Goal: Task Accomplishment & Management: Contribute content

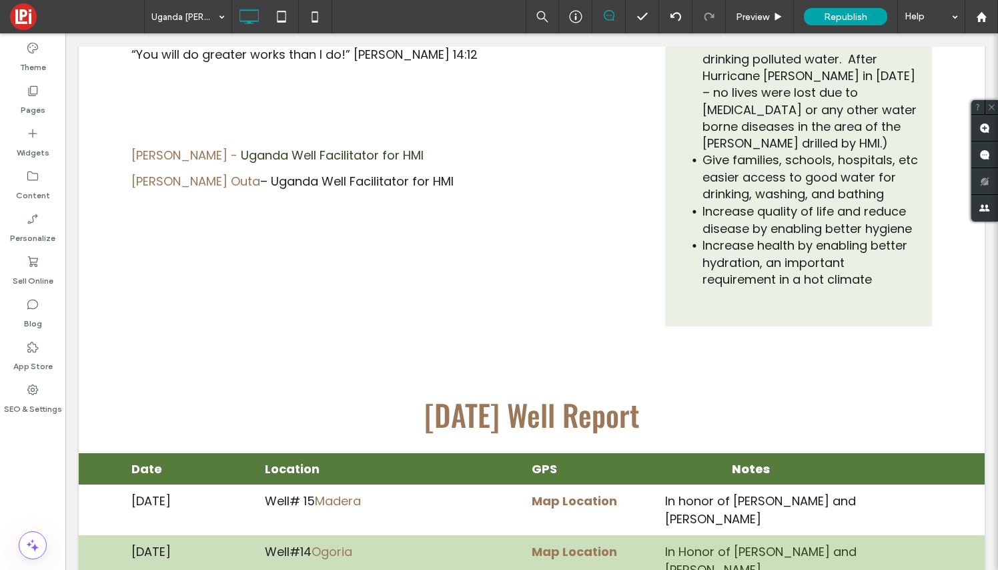
scroll to position [9, 0]
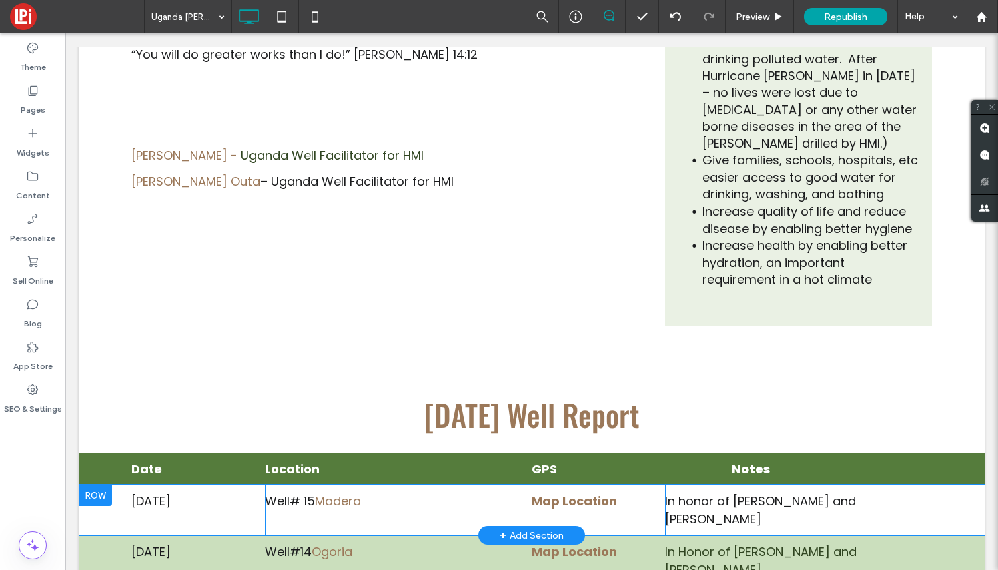
click at [100, 484] on div at bounding box center [95, 494] width 33 height 21
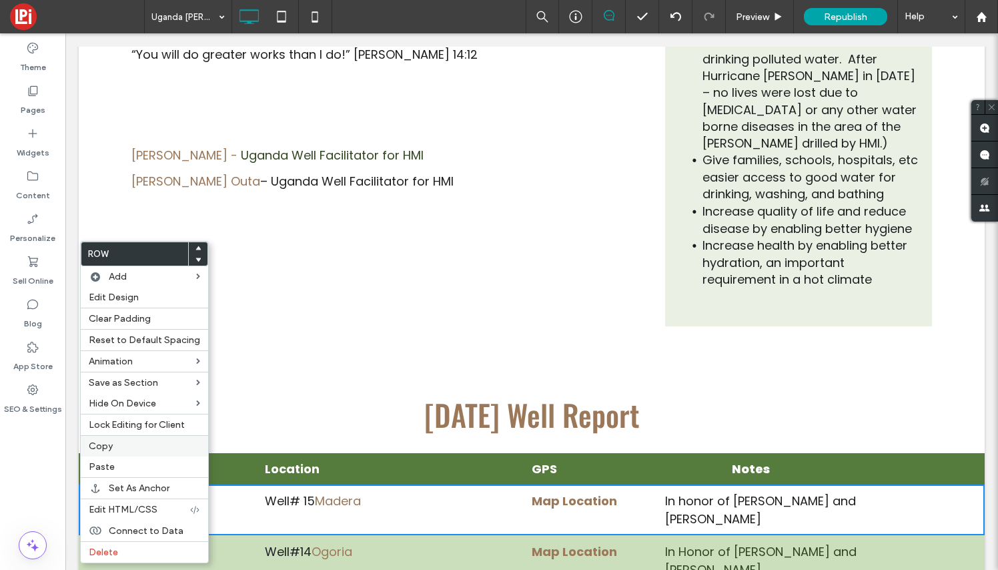
click at [119, 447] on label "Copy" at bounding box center [144, 445] width 111 height 11
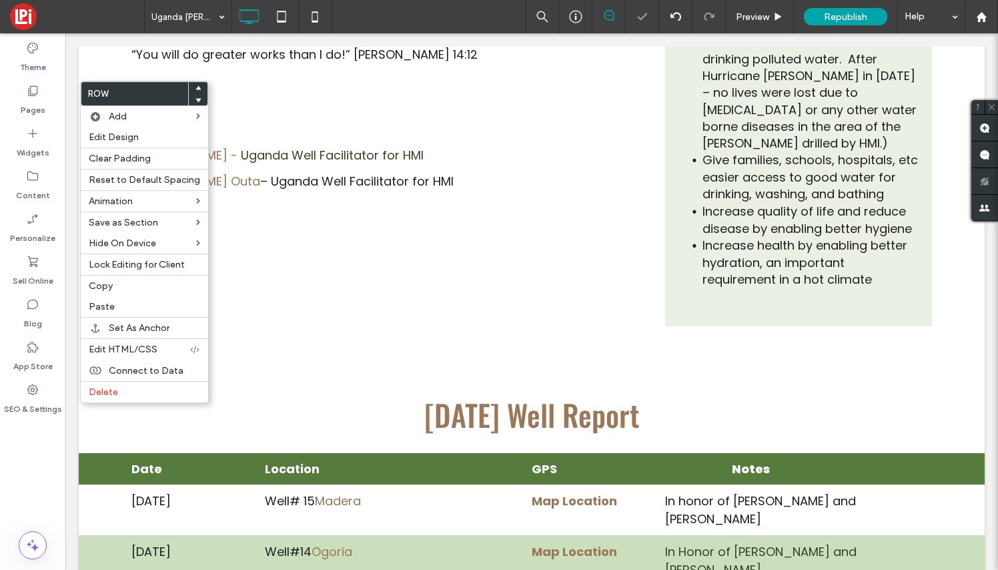
scroll to position [0, 0]
click at [119, 306] on label "Paste" at bounding box center [144, 306] width 111 height 11
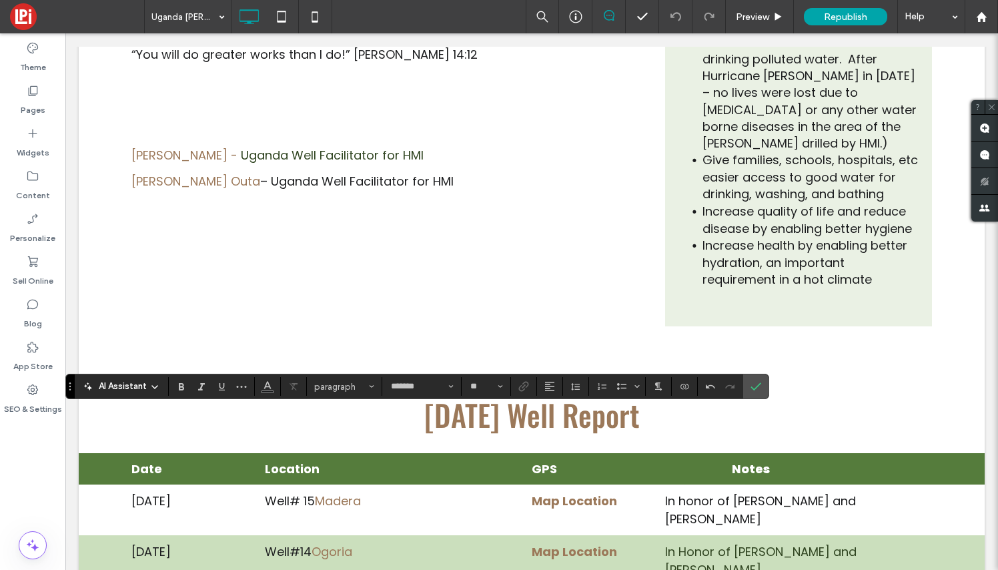
scroll to position [9, 0]
click at [758, 385] on use "Confirm" at bounding box center [756, 387] width 11 height 8
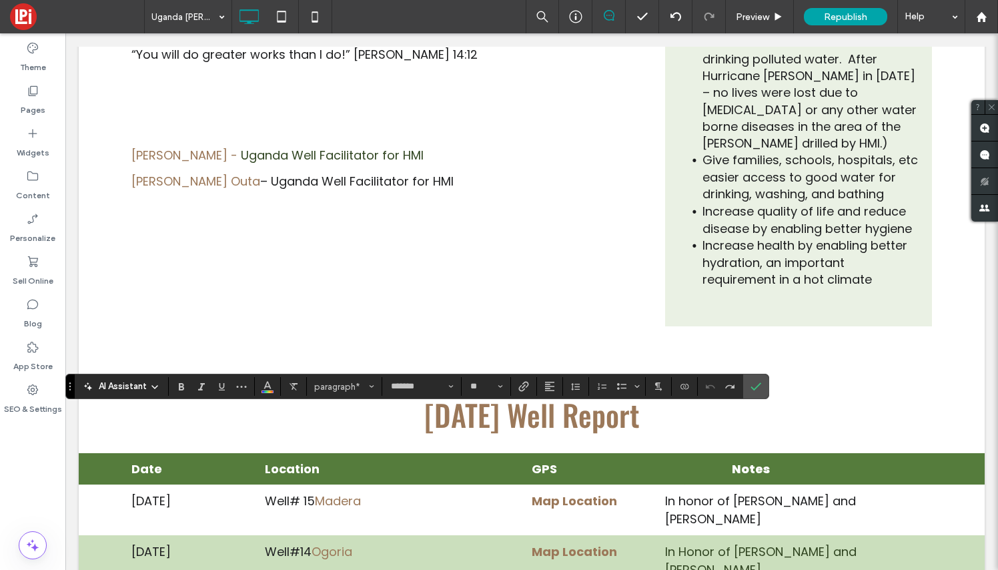
drag, startPoint x: 366, startPoint y: 418, endPoint x: 262, endPoint y: 416, distance: 104.8
drag, startPoint x: 366, startPoint y: 420, endPoint x: 320, endPoint y: 420, distance: 45.4
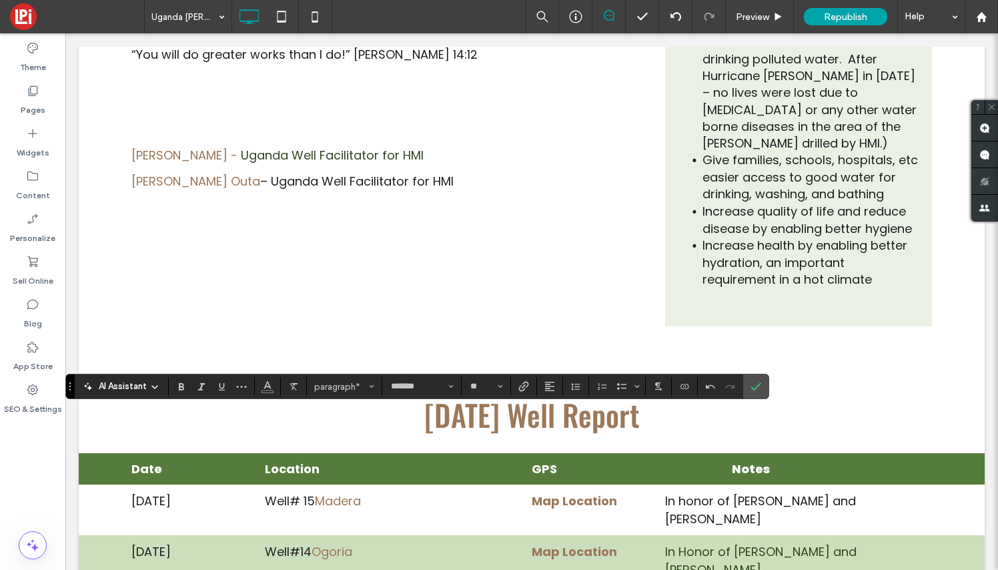
drag, startPoint x: 406, startPoint y: 420, endPoint x: 318, endPoint y: 419, distance: 88.1
click at [182, 386] on icon "Bold" at bounding box center [181, 386] width 11 height 11
click at [756, 385] on icon "Confirm" at bounding box center [755, 386] width 11 height 11
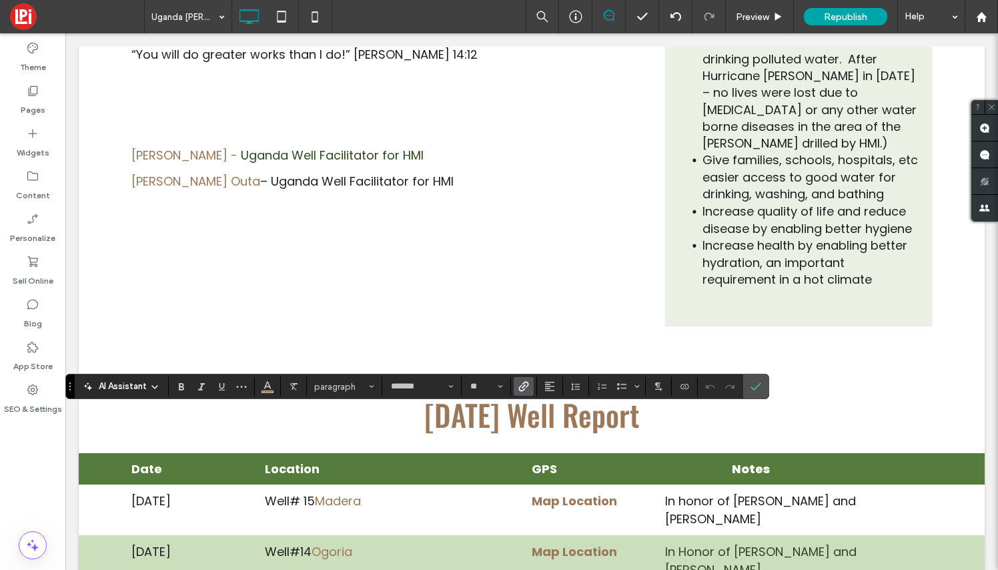
click at [523, 386] on icon "Link" at bounding box center [523, 386] width 11 height 11
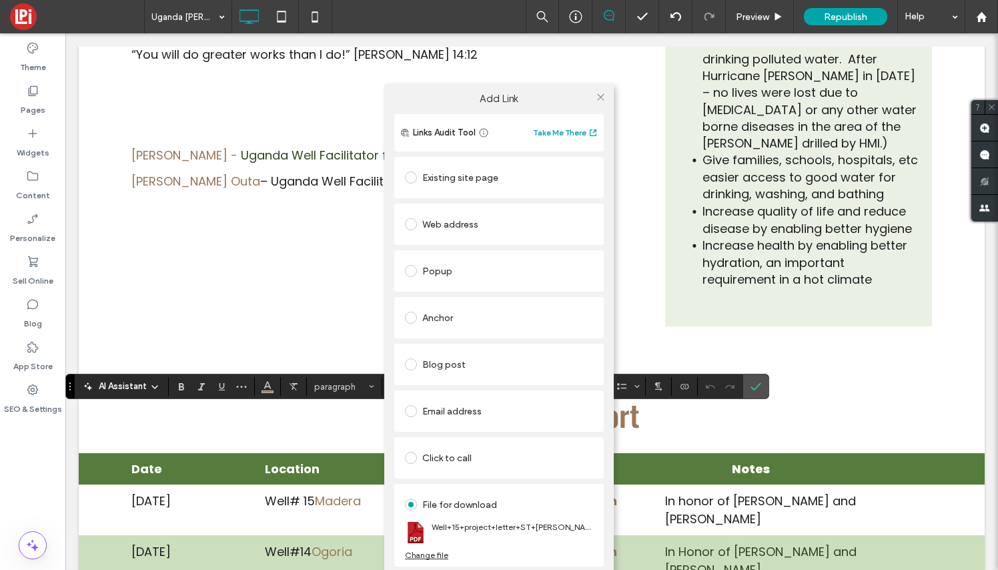
click at [418, 557] on div "Change file" at bounding box center [426, 555] width 43 height 10
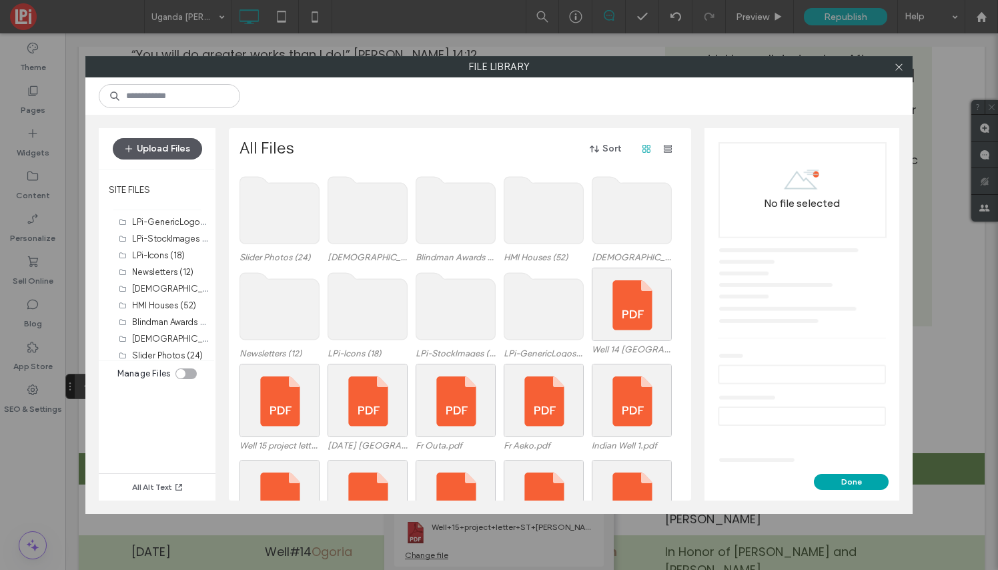
click at [161, 145] on button "Upload Files" at bounding box center [157, 148] width 89 height 21
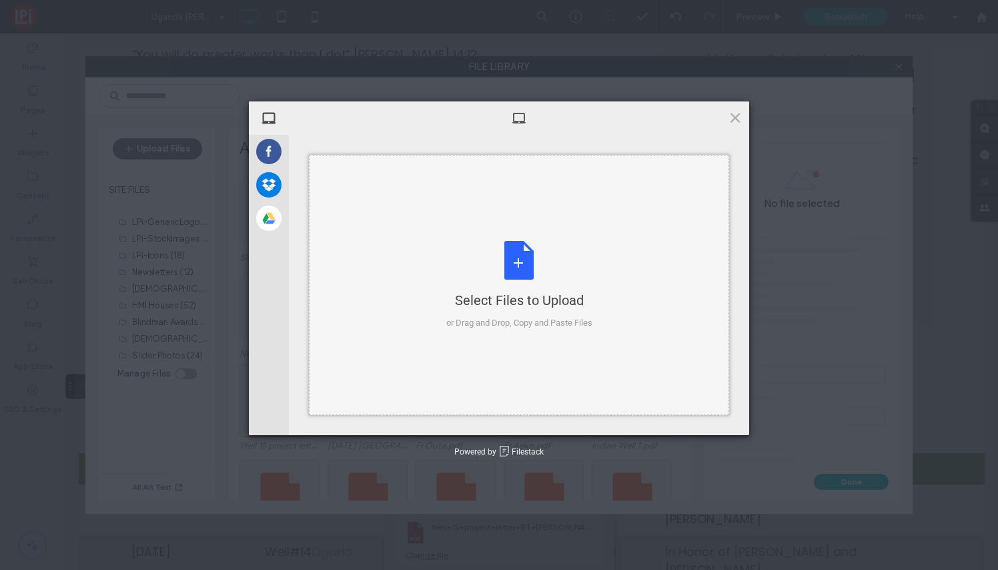
click at [518, 260] on div "Select Files to Upload or Drag and Drop, Copy and Paste Files" at bounding box center [519, 285] width 146 height 89
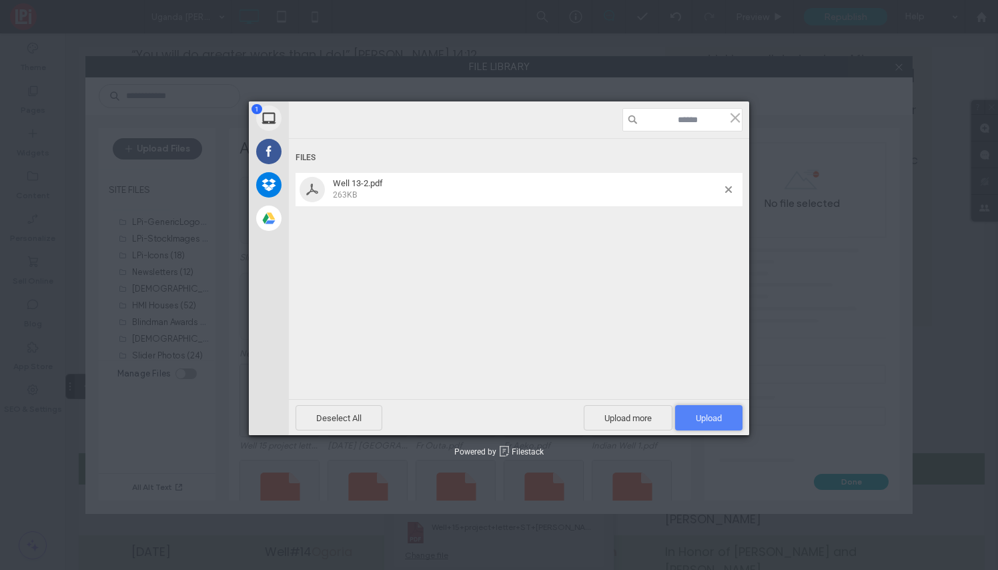
click at [722, 412] on span "Upload 1" at bounding box center [708, 417] width 67 height 25
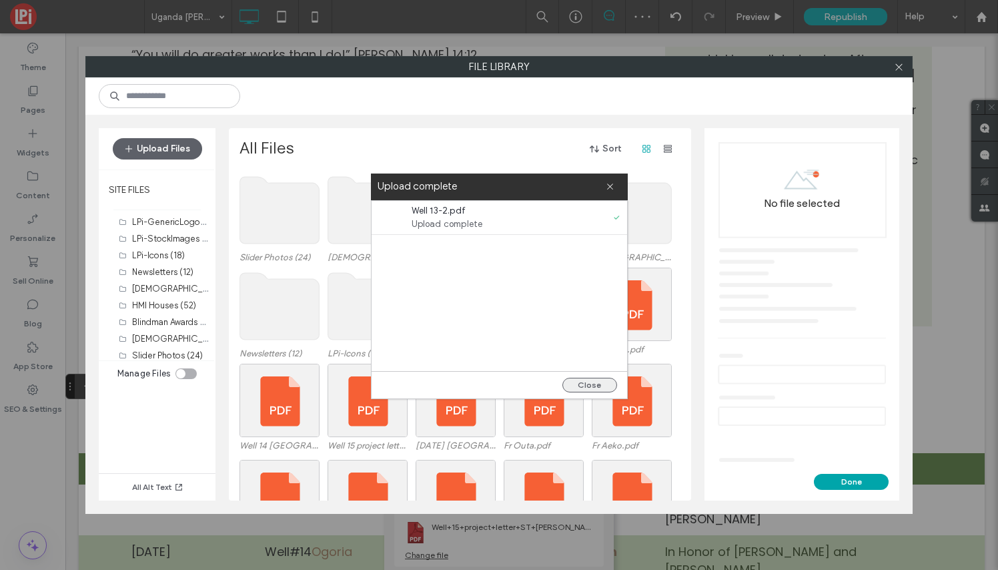
click at [600, 386] on button "Close" at bounding box center [589, 385] width 55 height 15
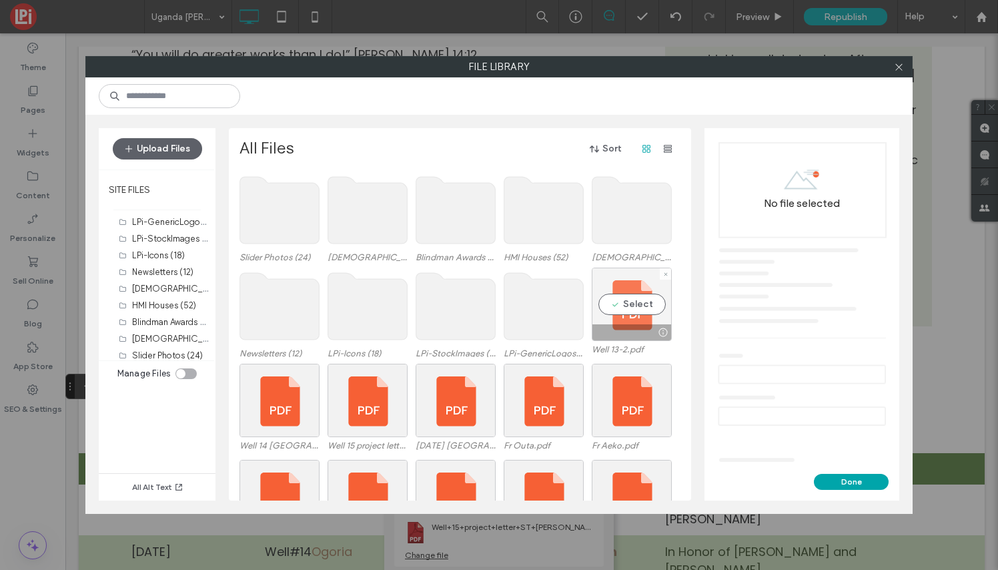
click at [624, 309] on div "Select" at bounding box center [632, 304] width 80 height 73
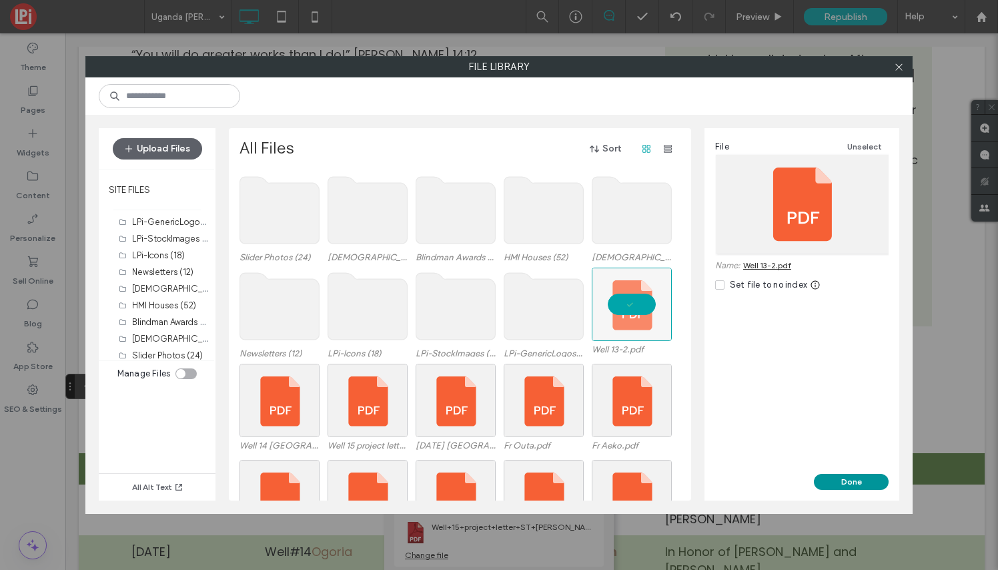
click at [855, 477] on button "Done" at bounding box center [851, 482] width 75 height 16
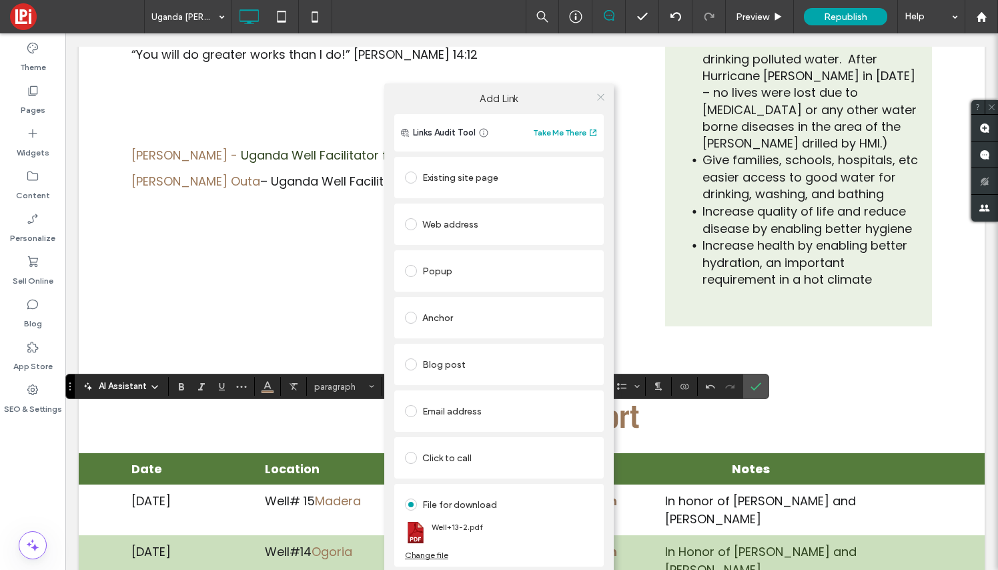
click at [600, 92] on icon at bounding box center [601, 97] width 10 height 10
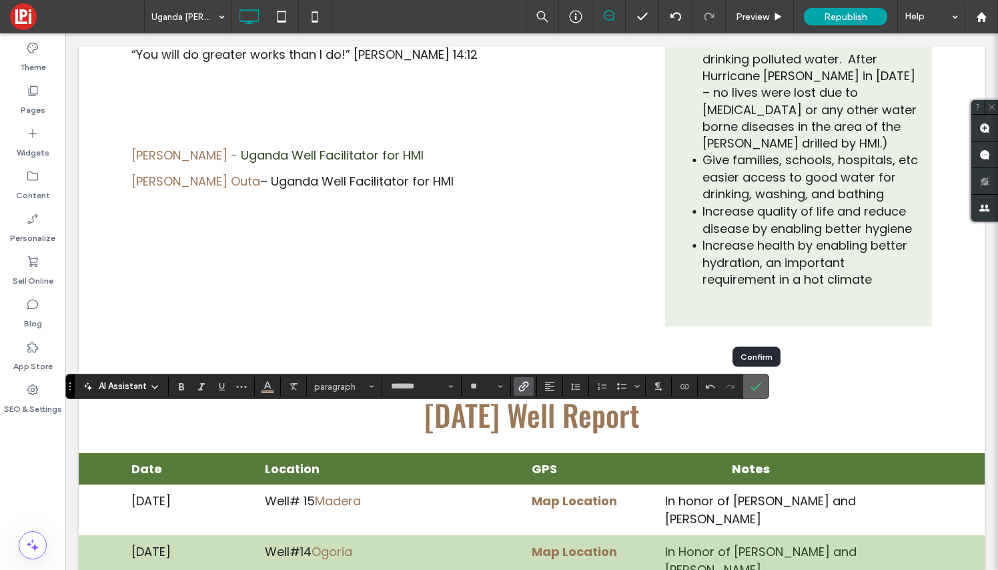
click at [756, 387] on use "Confirm" at bounding box center [756, 387] width 11 height 8
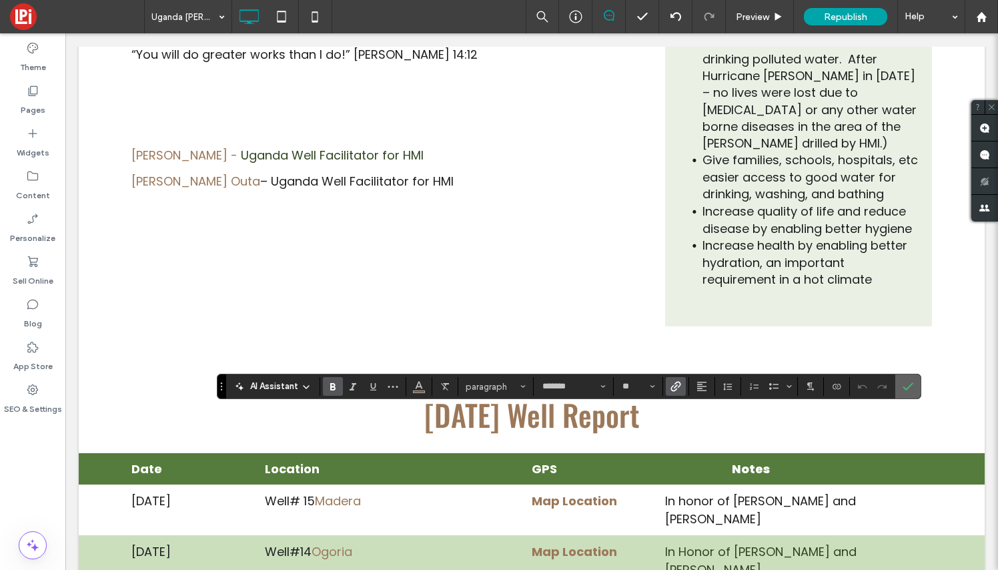
click at [906, 383] on icon "Confirm" at bounding box center [908, 386] width 11 height 11
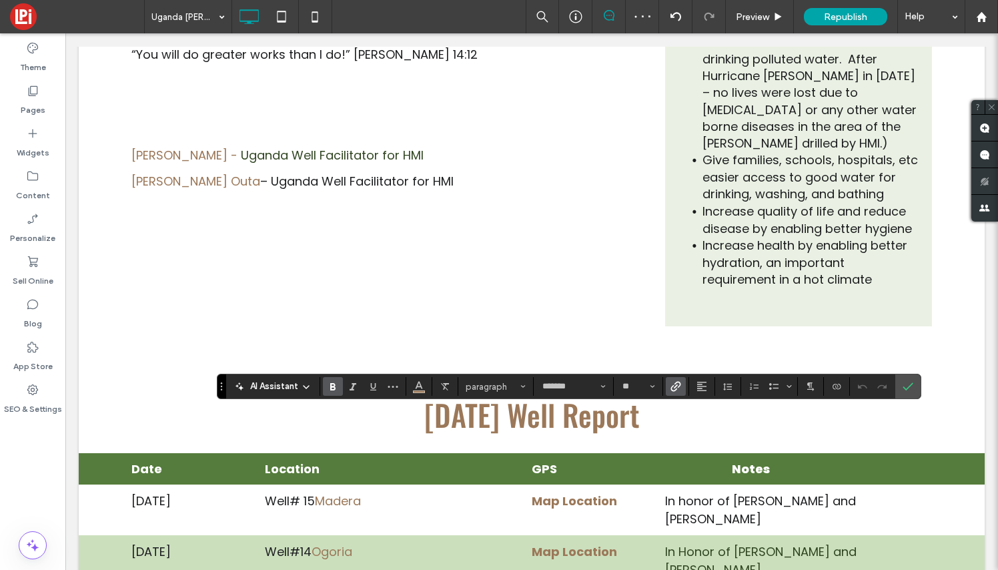
drag, startPoint x: 615, startPoint y: 421, endPoint x: 514, endPoint y: 416, distance: 100.9
click at [680, 384] on icon "Link" at bounding box center [675, 386] width 11 height 11
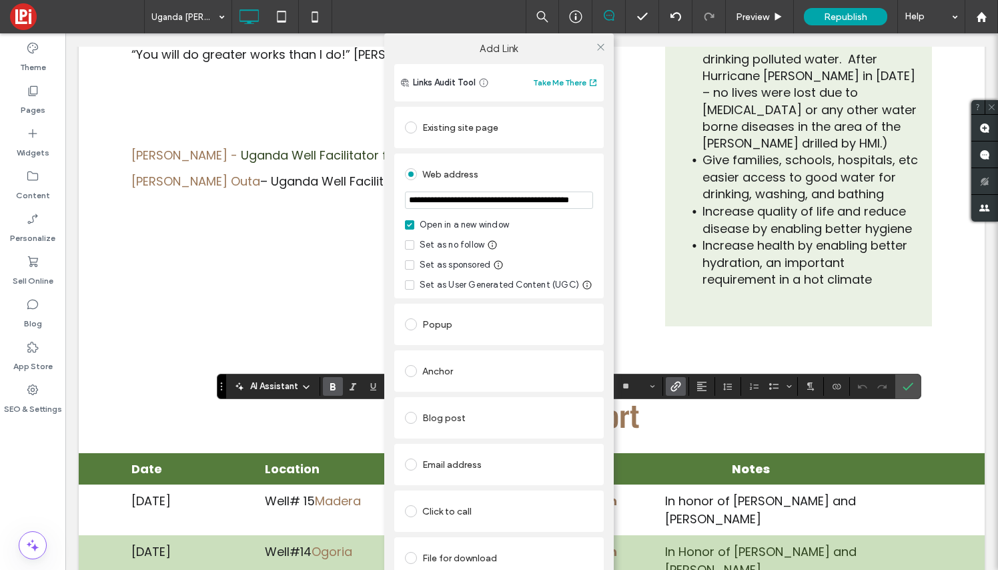
click at [680, 384] on div "**********" at bounding box center [499, 318] width 998 height 570
click at [903, 390] on div "**********" at bounding box center [499, 318] width 998 height 570
click at [596, 49] on icon at bounding box center [601, 47] width 10 height 10
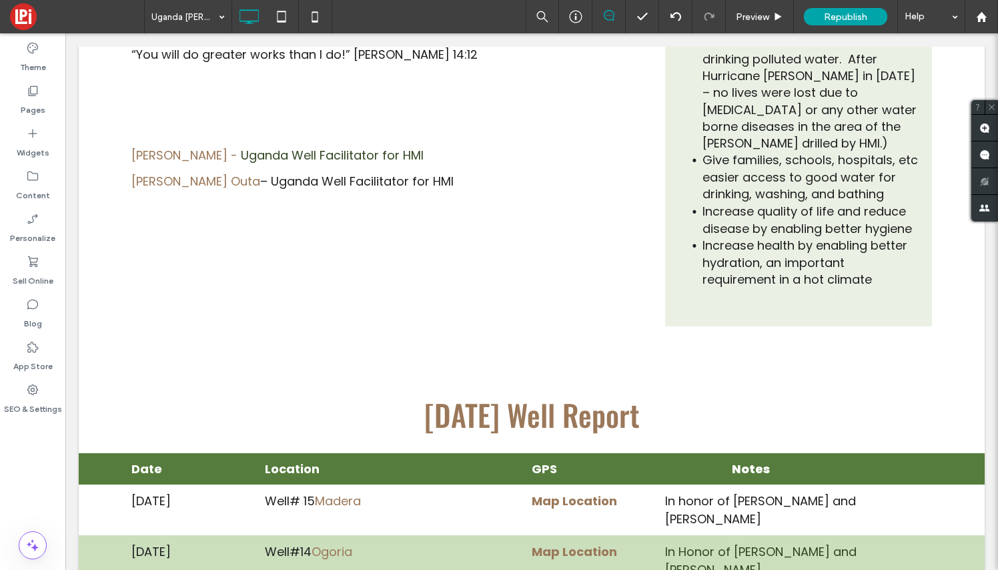
type input "*******"
type input "**"
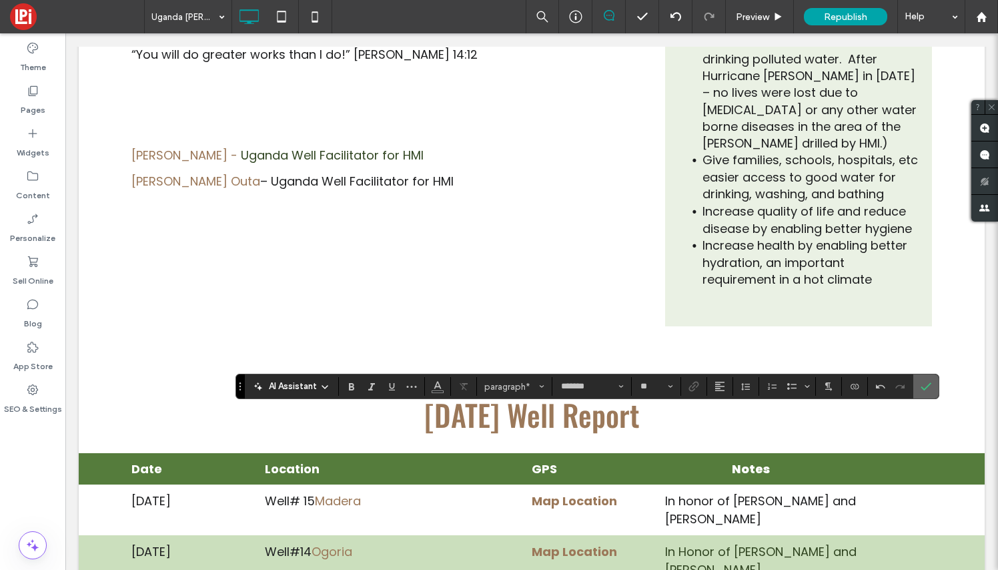
click at [930, 384] on use "Confirm" at bounding box center [926, 387] width 11 height 8
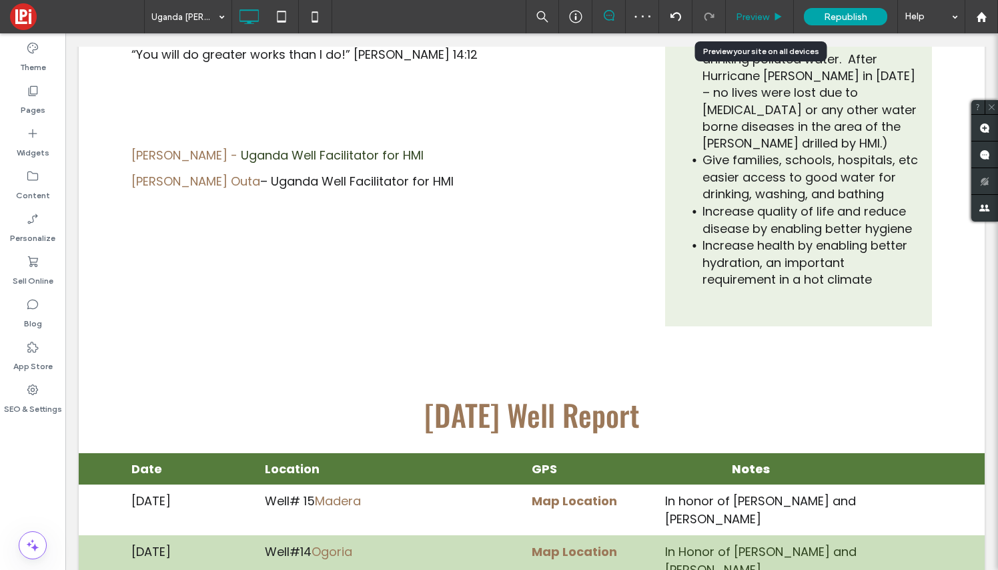
click at [758, 22] on span "Preview" at bounding box center [752, 16] width 33 height 11
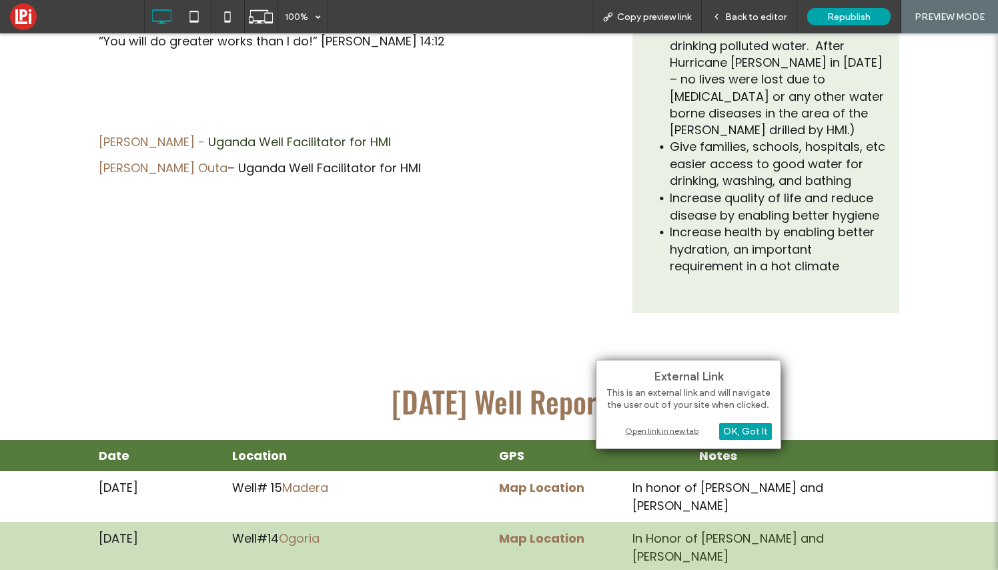
click at [683, 433] on div "Open link in new tab" at bounding box center [688, 431] width 167 height 14
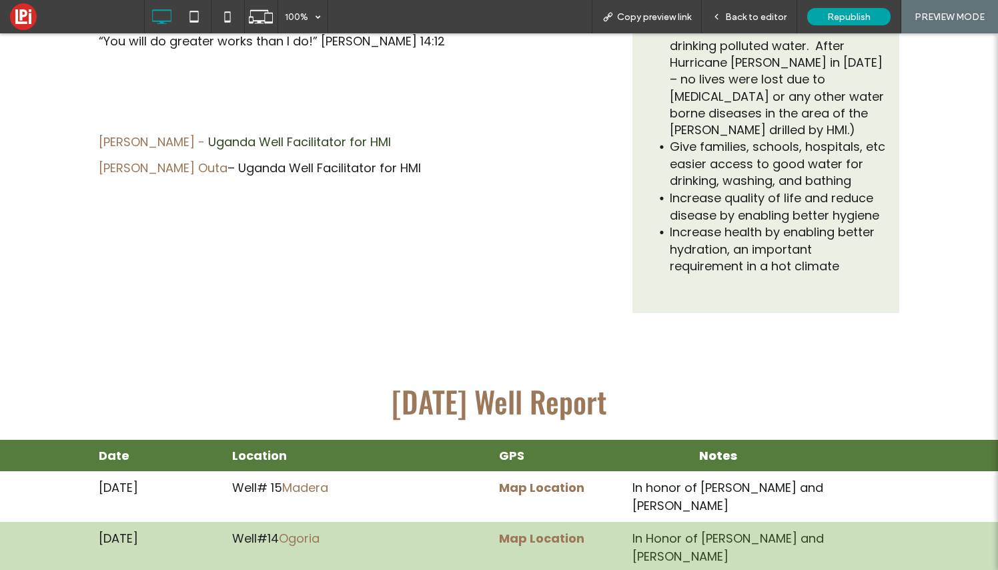
click at [749, 15] on span "Back to editor" at bounding box center [755, 16] width 61 height 11
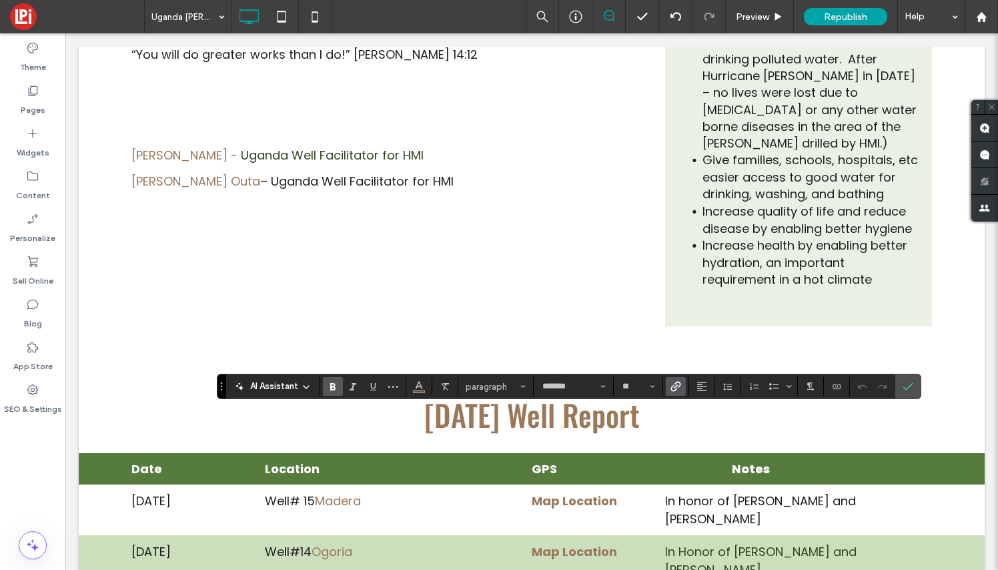
click at [673, 384] on icon "Link" at bounding box center [675, 386] width 11 height 11
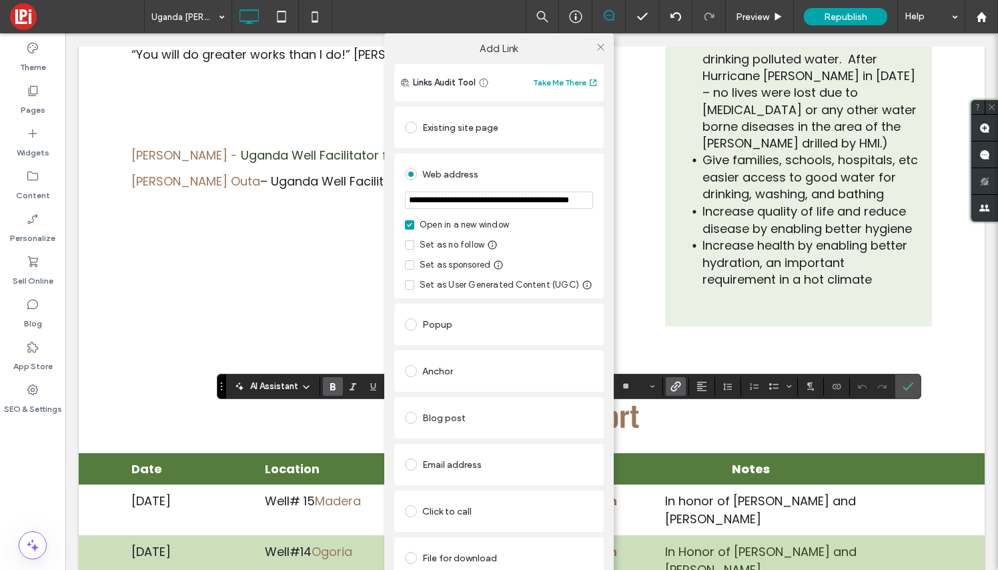
click at [524, 201] on input "**********" at bounding box center [499, 199] width 188 height 17
type input "**********"
click at [598, 46] on icon at bounding box center [601, 47] width 10 height 10
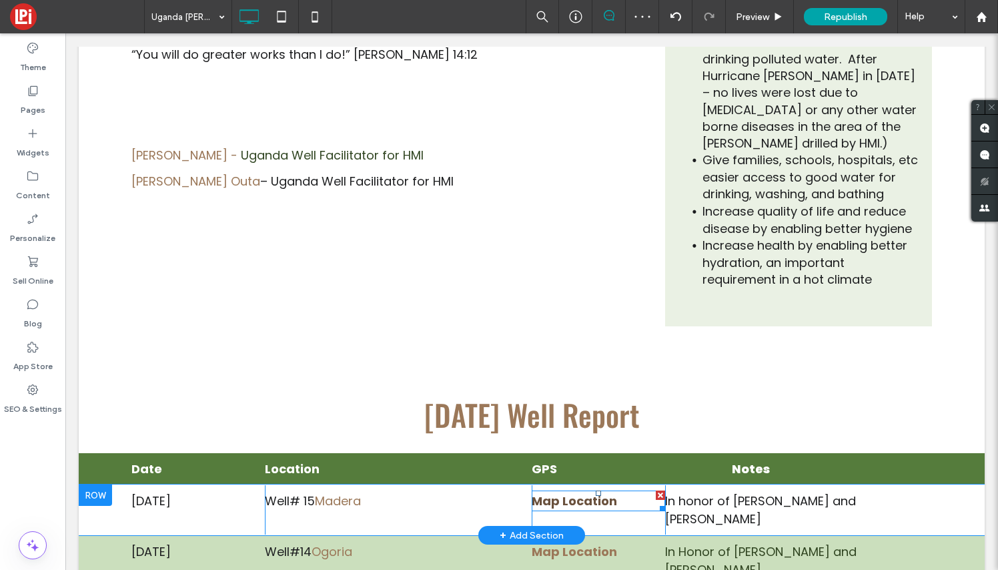
click at [572, 492] on strong "Map Location" at bounding box center [574, 500] width 85 height 17
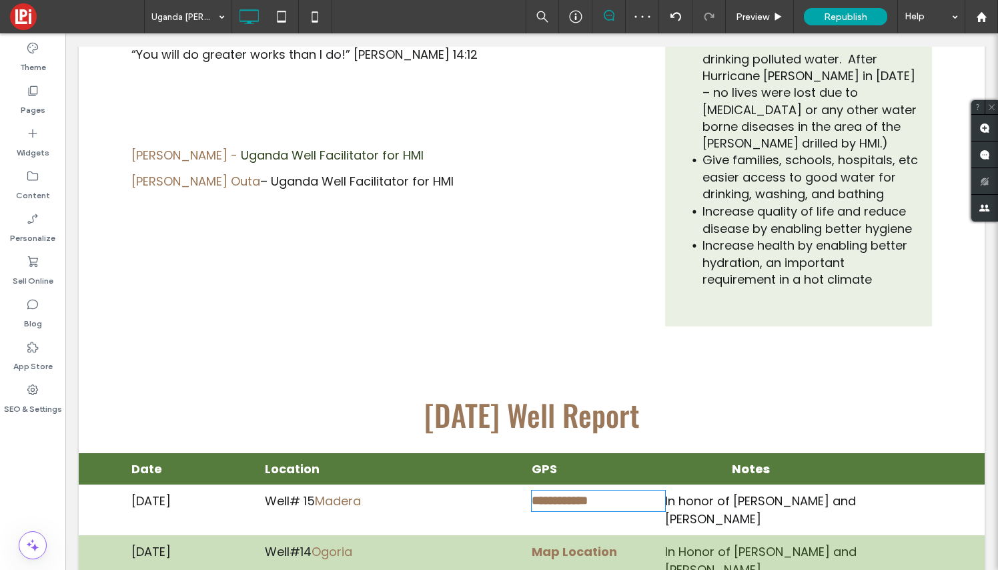
type input "*******"
type input "**"
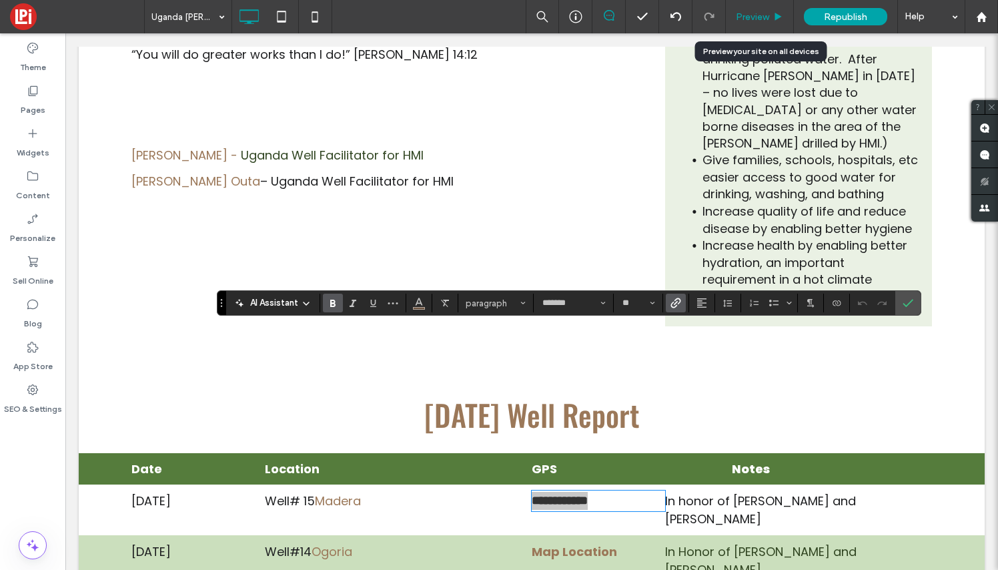
click at [760, 15] on span "Preview" at bounding box center [752, 16] width 33 height 11
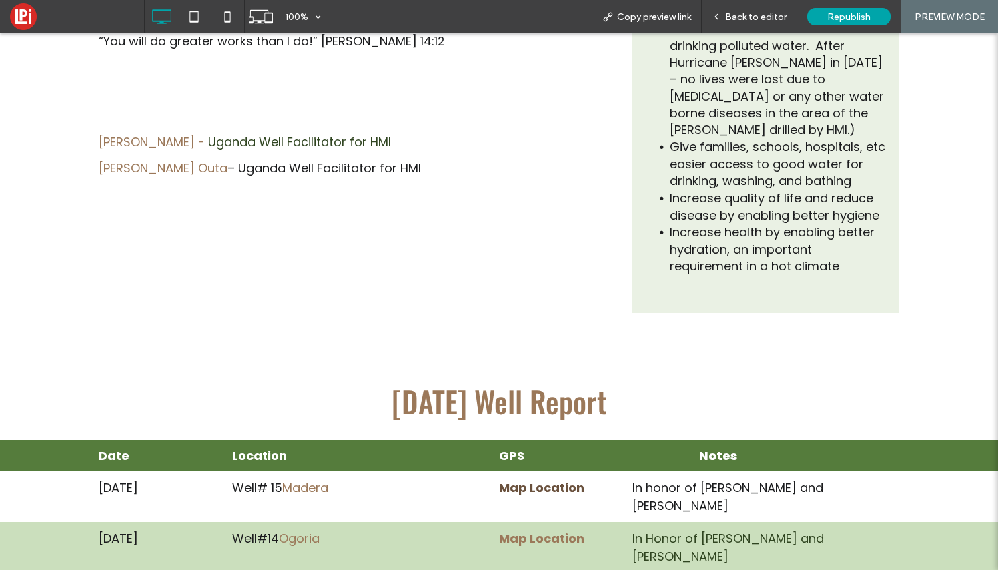
click at [551, 479] on strong "Map Location" at bounding box center [541, 487] width 85 height 17
click at [542, 479] on strong "Map Location" at bounding box center [541, 487] width 85 height 17
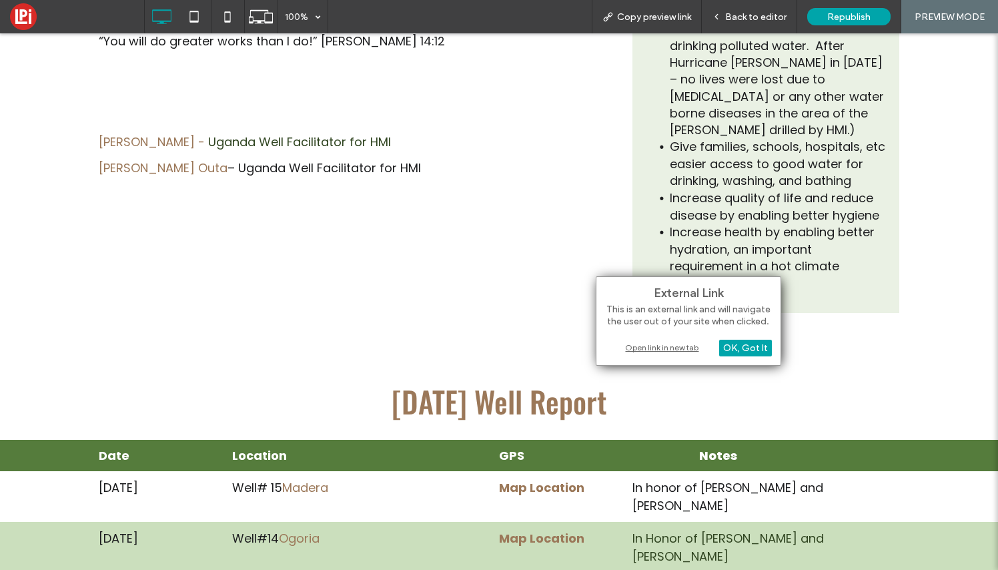
click at [657, 348] on div "Open link in new tab" at bounding box center [688, 347] width 167 height 14
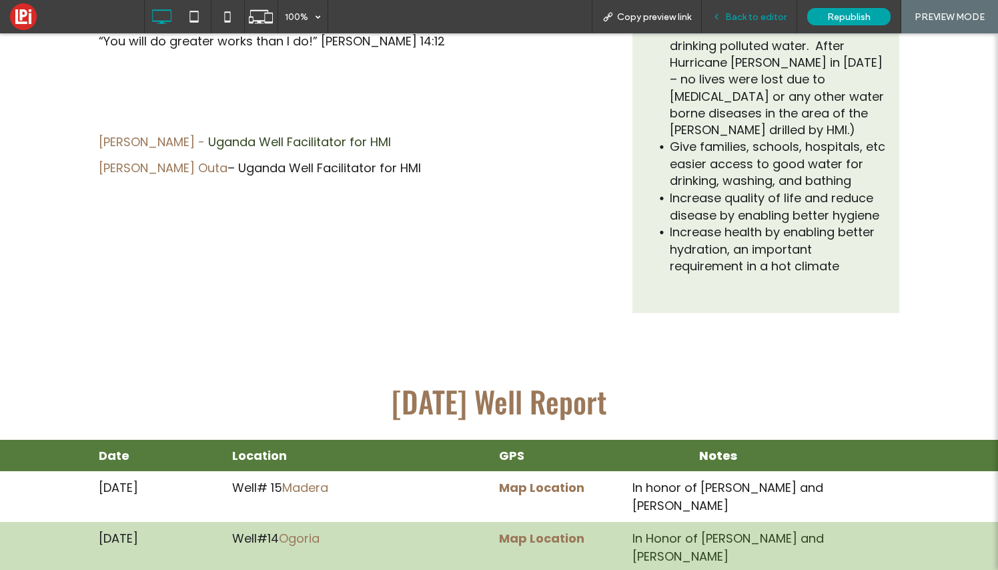
click at [758, 20] on span "Back to editor" at bounding box center [755, 16] width 61 height 11
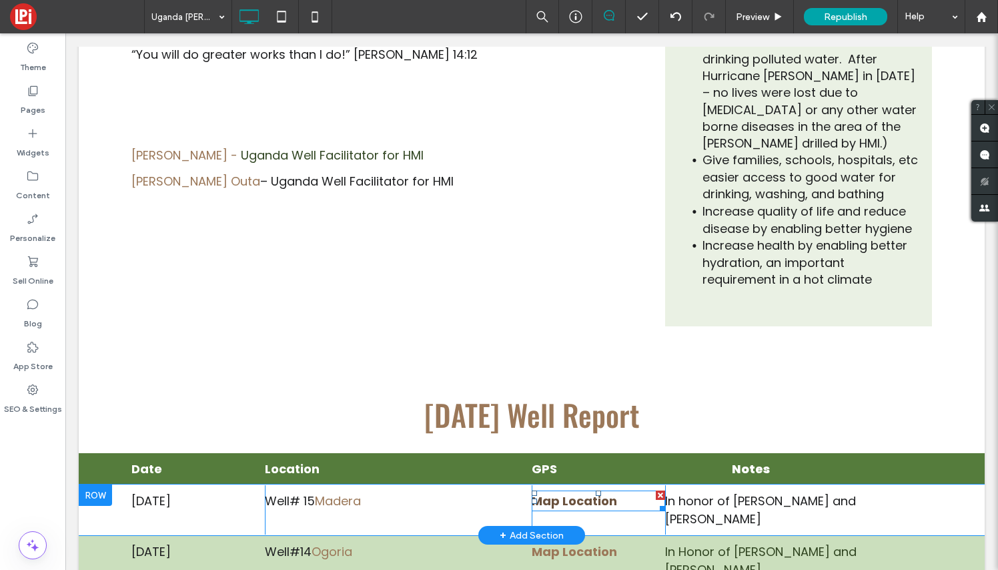
click at [586, 492] on strong "Map Location" at bounding box center [574, 500] width 85 height 17
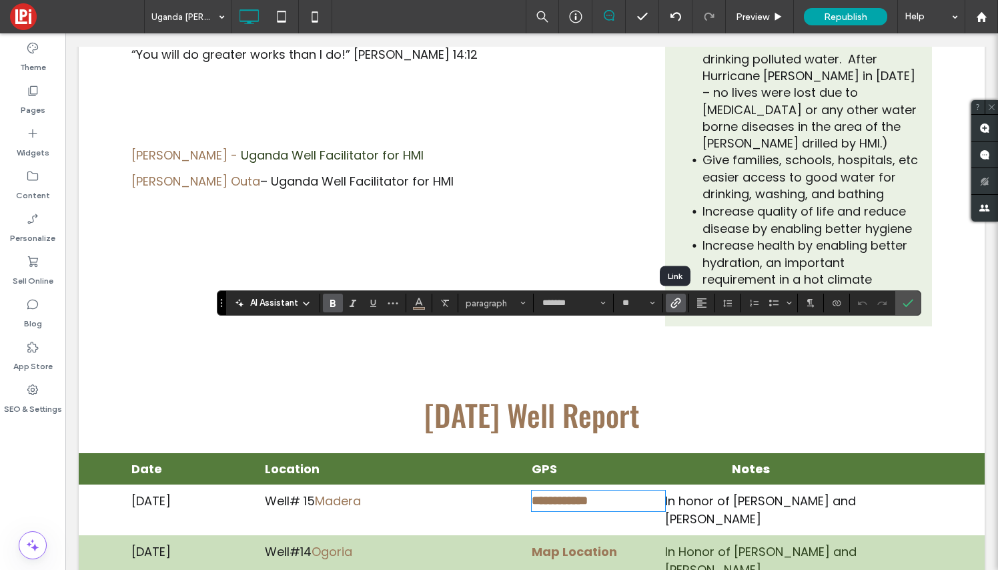
click at [677, 301] on icon "Link" at bounding box center [675, 303] width 11 height 11
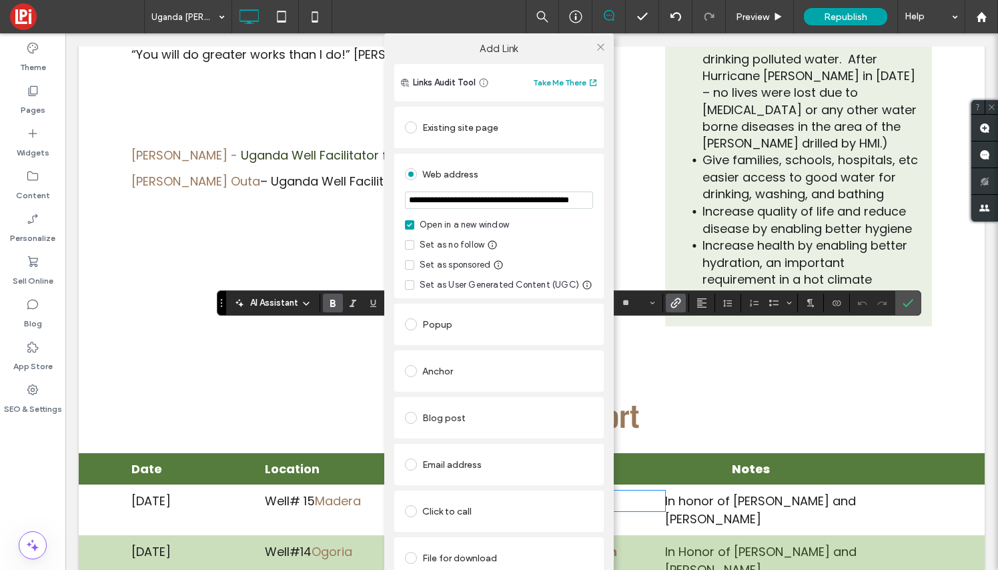
click at [577, 204] on input "**********" at bounding box center [499, 199] width 188 height 17
click at [558, 199] on input "**********" at bounding box center [499, 199] width 188 height 17
type input "**********"
click at [601, 48] on use at bounding box center [600, 46] width 7 height 7
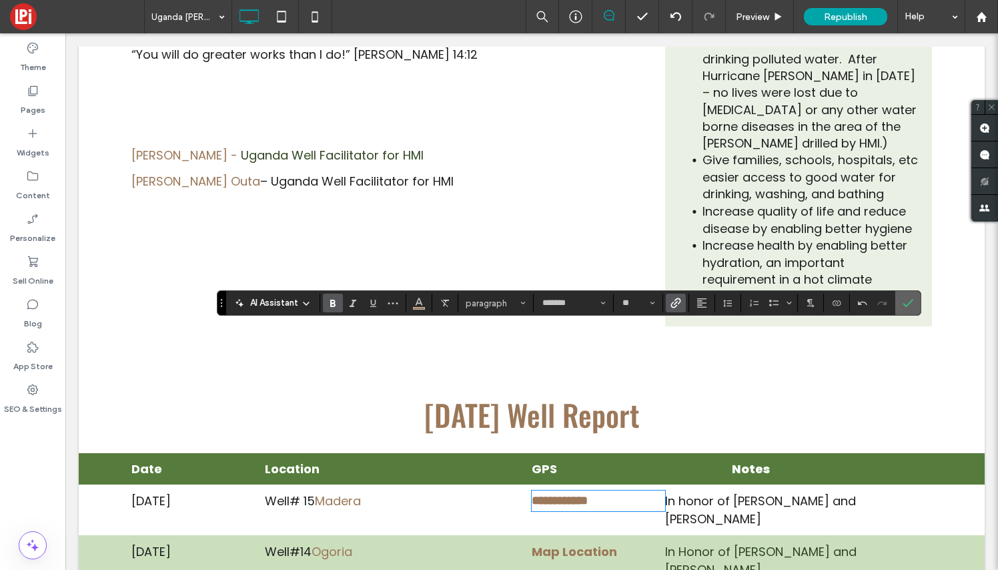
click at [911, 300] on icon "Confirm" at bounding box center [908, 303] width 11 height 11
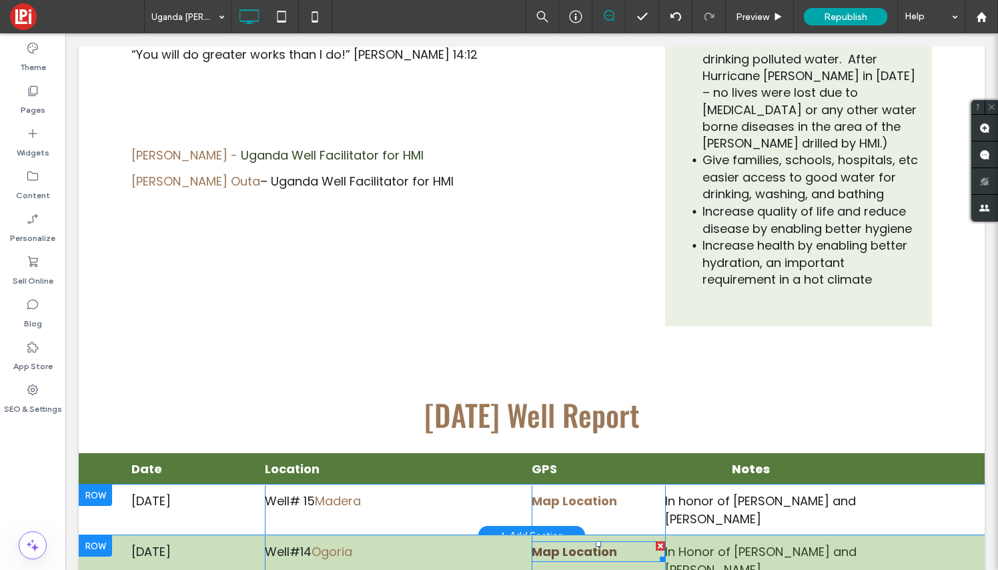
click at [588, 543] on strong "Map Location" at bounding box center [574, 551] width 85 height 17
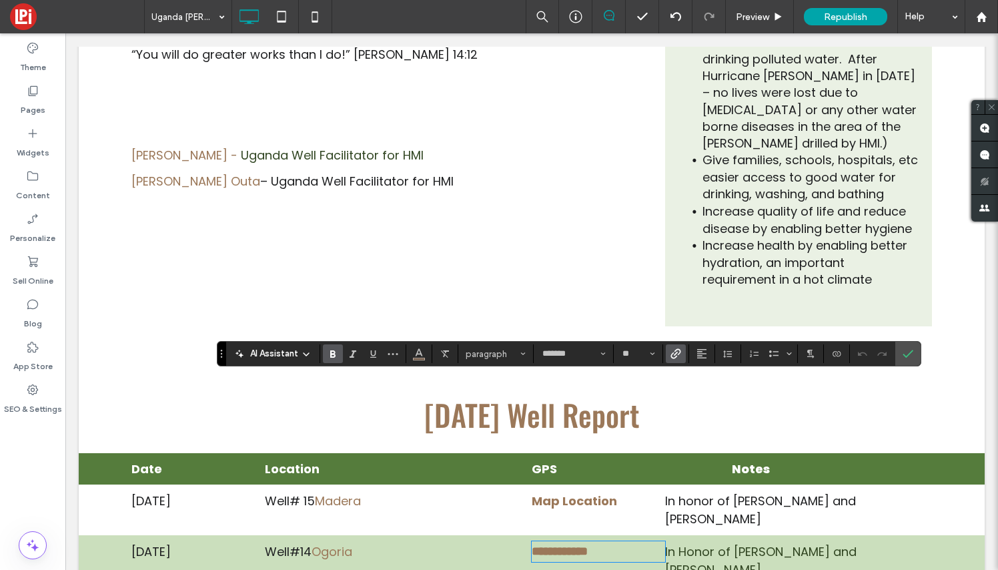
click at [675, 354] on use "Link" at bounding box center [675, 354] width 10 height 10
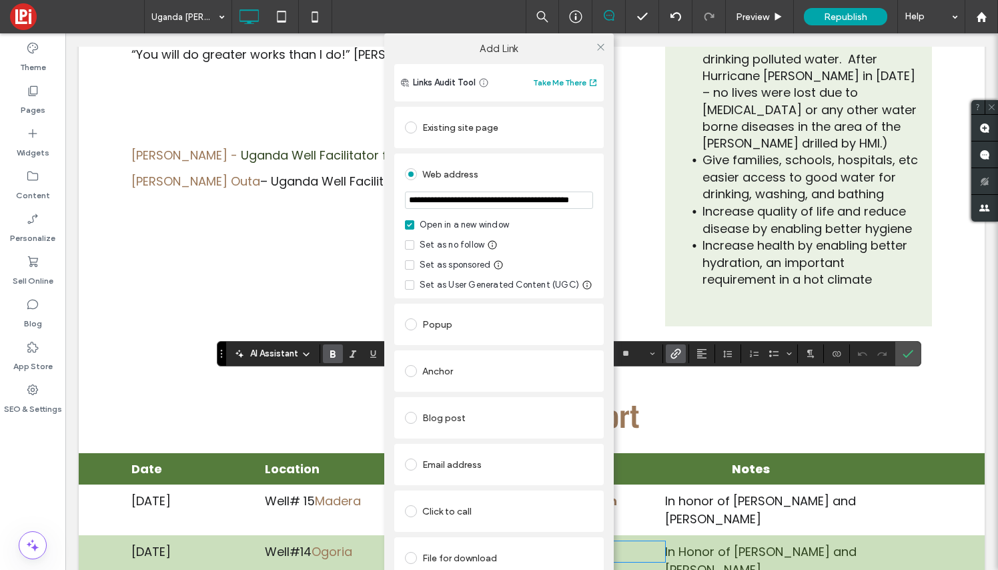
click at [506, 199] on input "**********" at bounding box center [499, 199] width 188 height 17
type input "**********"
click at [600, 46] on icon at bounding box center [601, 47] width 10 height 10
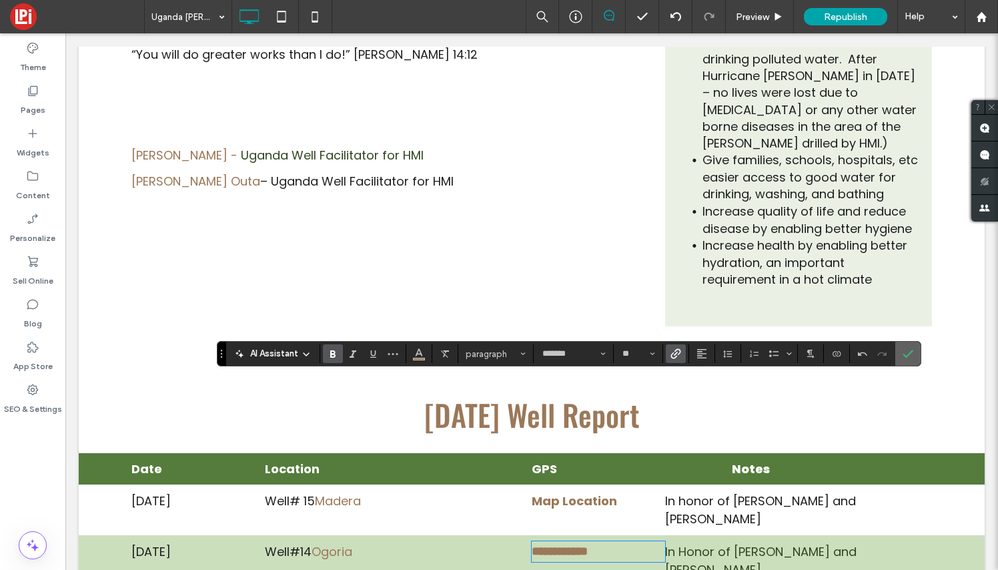
click at [910, 352] on use "Confirm" at bounding box center [908, 354] width 11 height 8
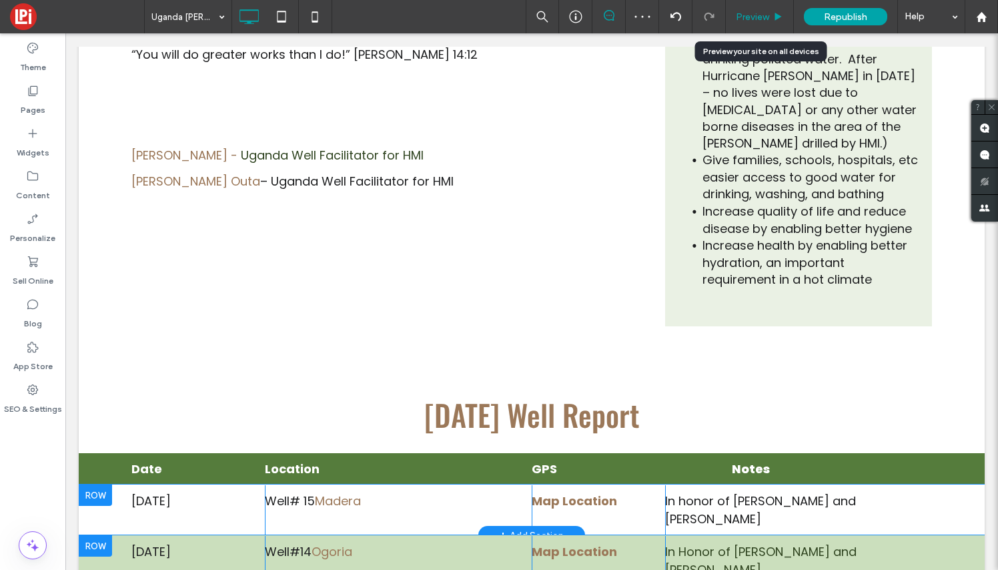
click at [758, 19] on span "Preview" at bounding box center [752, 16] width 33 height 11
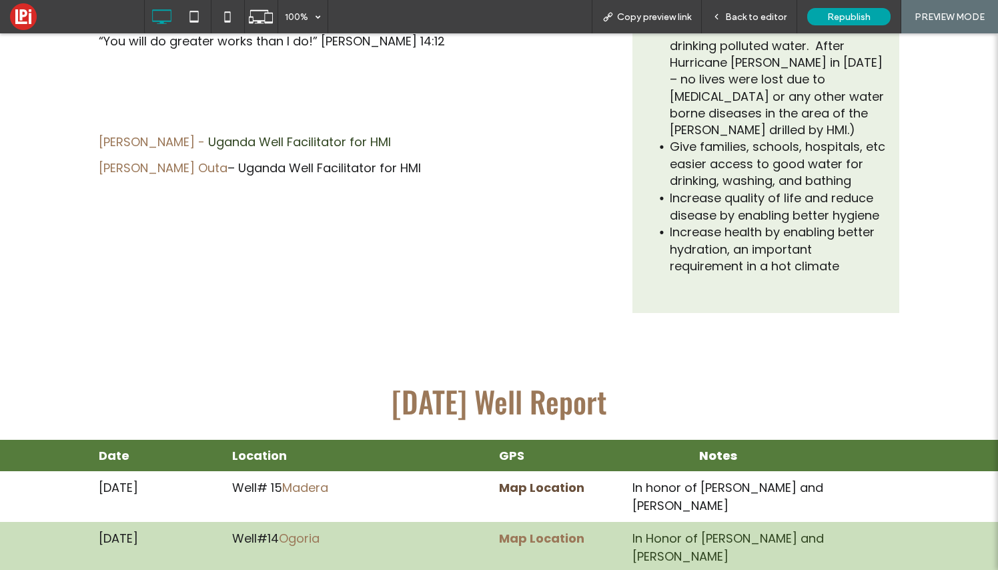
click at [541, 479] on strong "Map Location" at bounding box center [541, 487] width 85 height 17
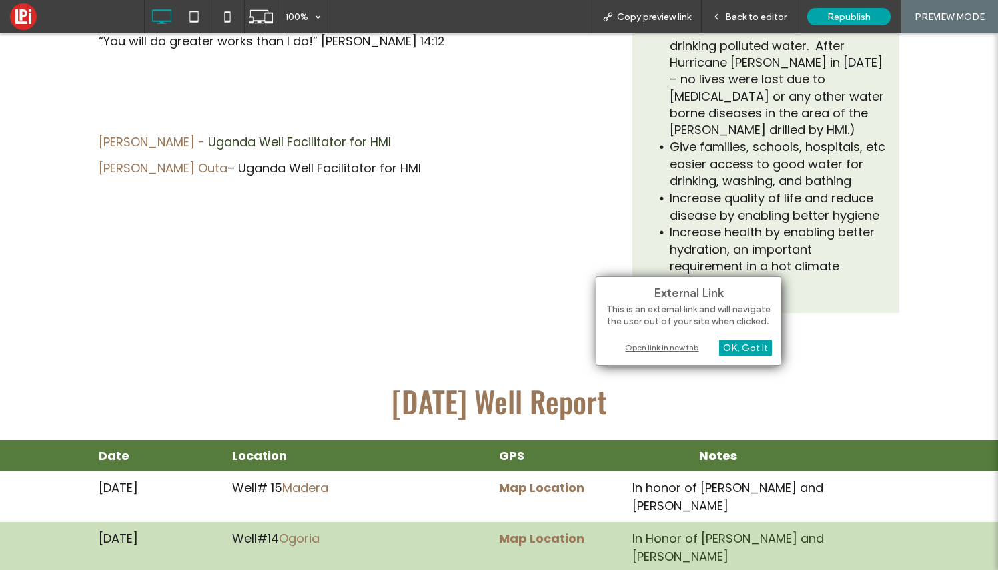
click at [648, 348] on div "Open link in new tab" at bounding box center [688, 347] width 167 height 14
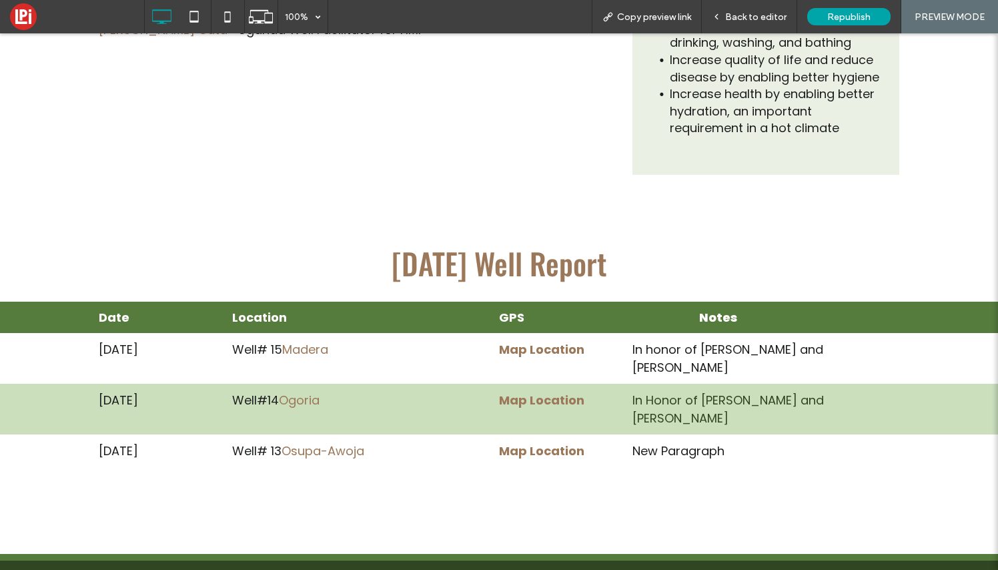
scroll to position [3201, 0]
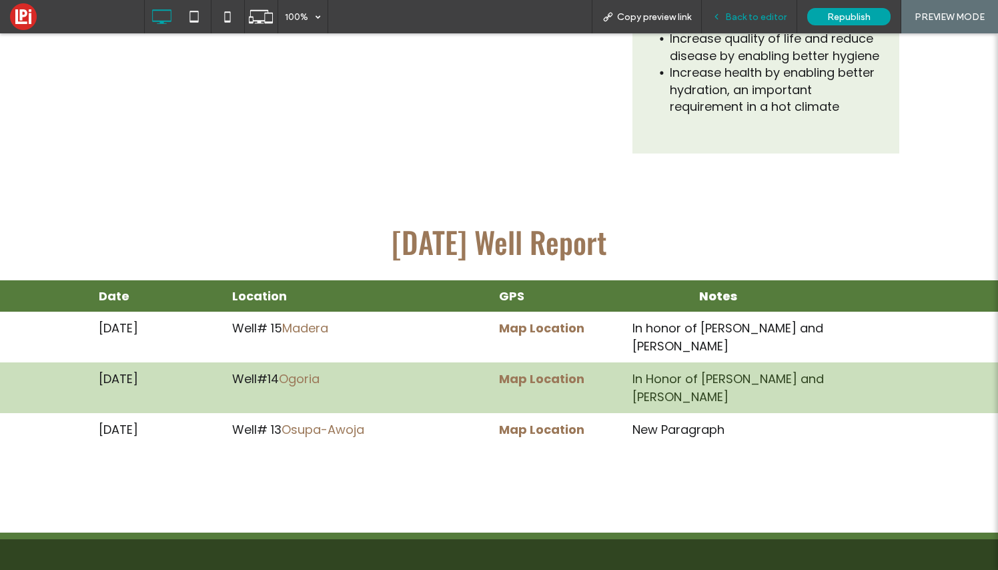
click at [741, 15] on span "Back to editor" at bounding box center [755, 16] width 61 height 11
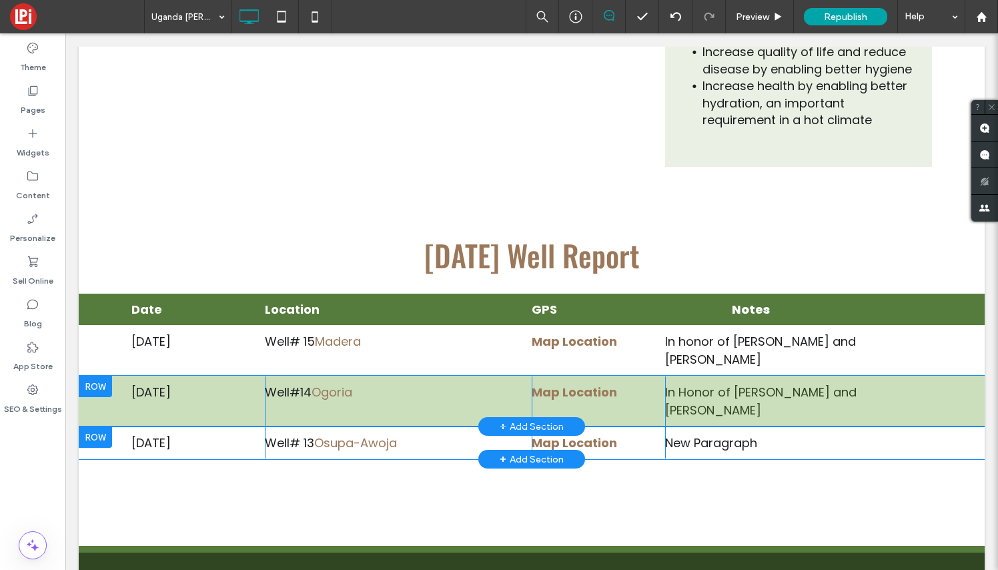
click at [95, 376] on div at bounding box center [95, 386] width 33 height 21
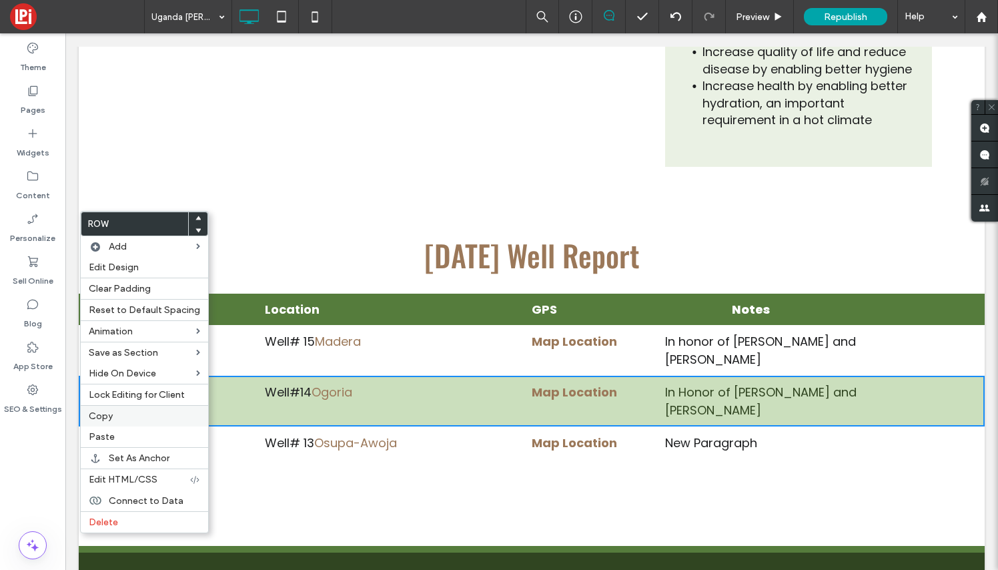
click at [119, 416] on label "Copy" at bounding box center [144, 415] width 111 height 11
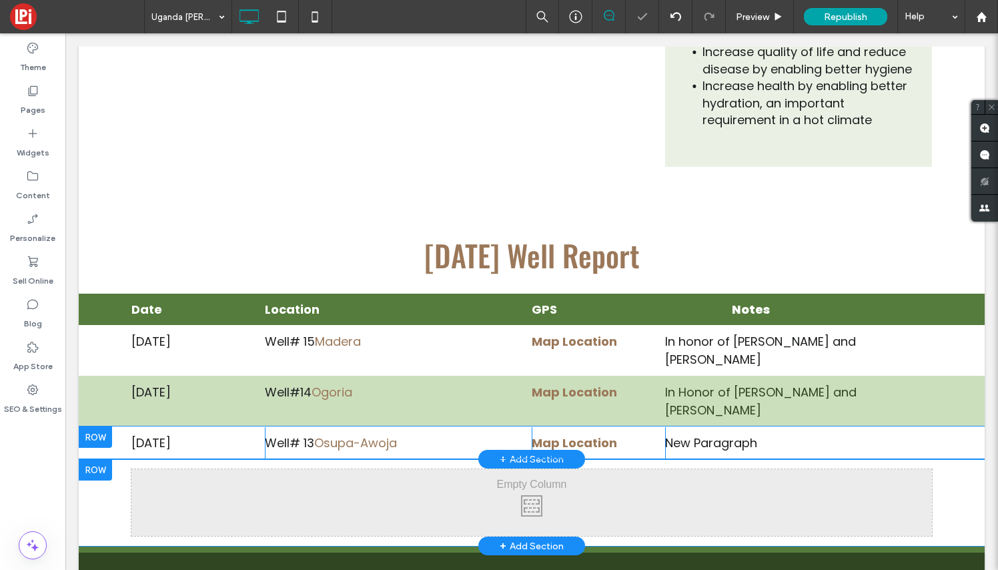
click at [99, 459] on div at bounding box center [95, 469] width 33 height 21
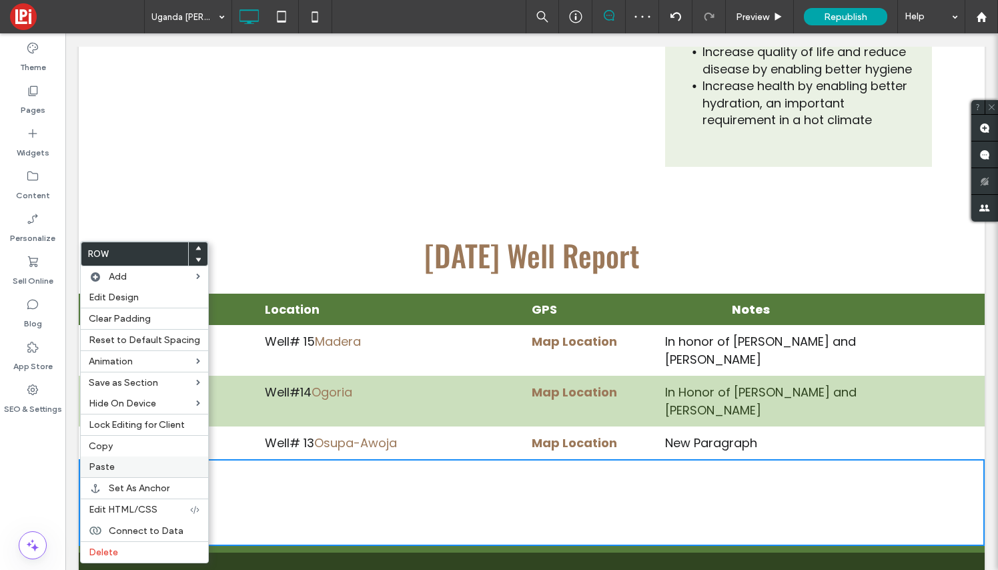
click at [109, 466] on span "Paste" at bounding box center [102, 466] width 26 height 11
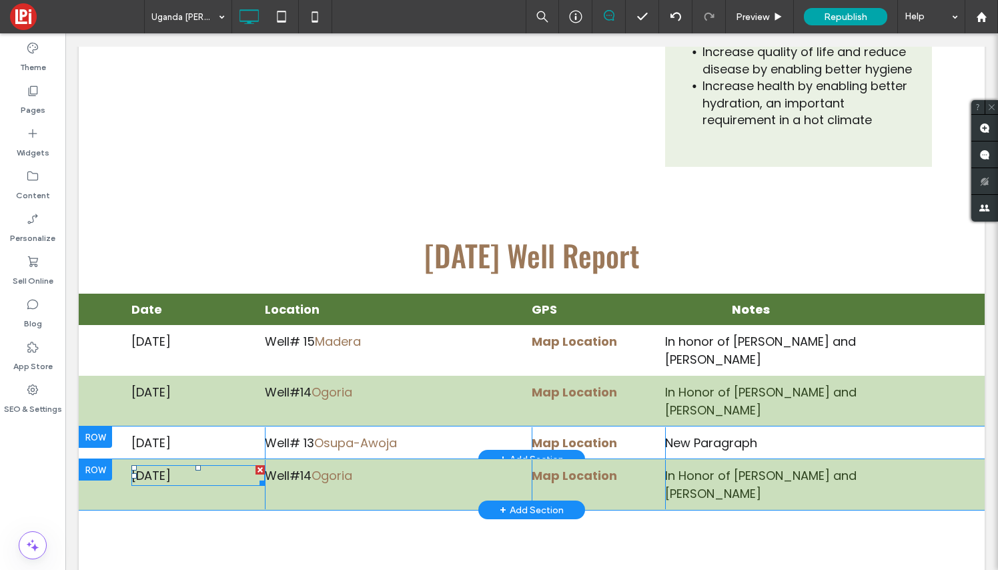
click at [171, 467] on span "[DATE]" at bounding box center [150, 475] width 39 height 17
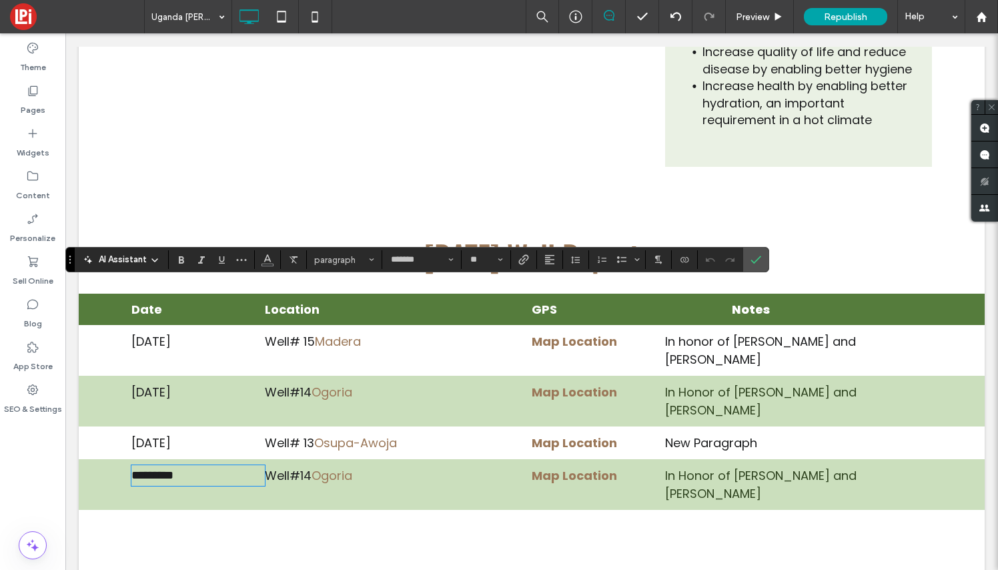
scroll to position [9, 0]
click at [754, 260] on icon "Confirm" at bounding box center [755, 259] width 11 height 11
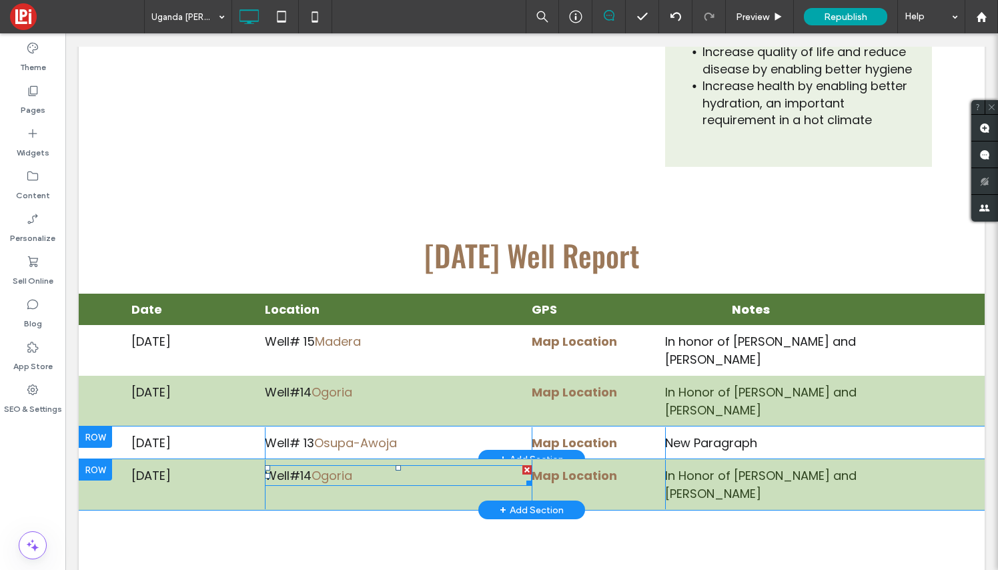
click at [378, 466] on p "Well#14 Ogoria" at bounding box center [398, 475] width 267 height 18
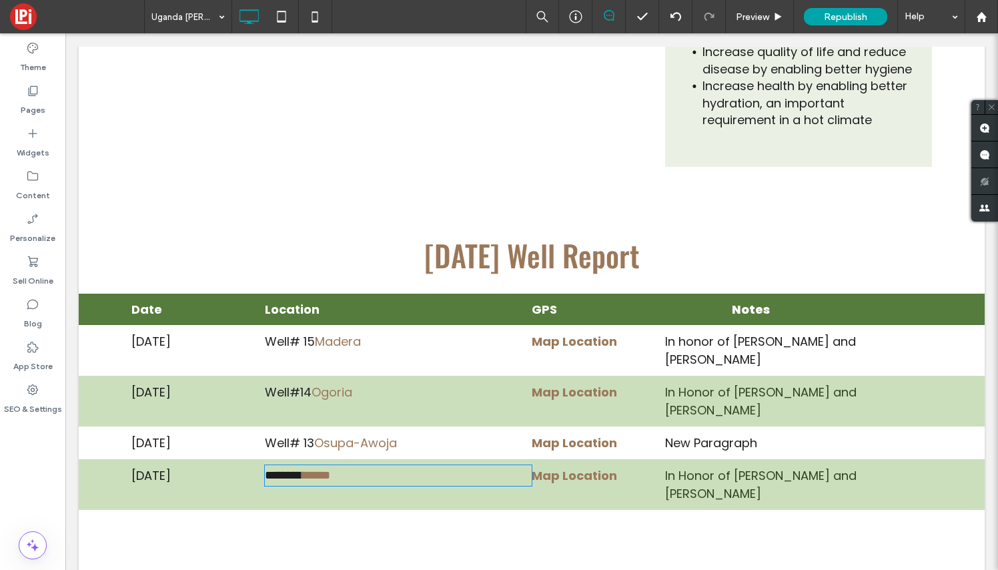
type input "*******"
type input "**"
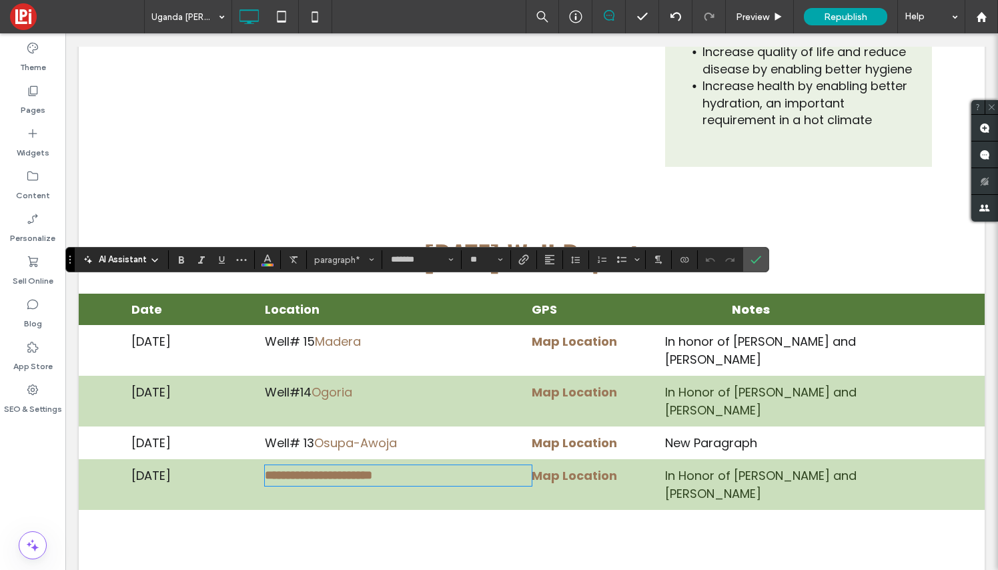
scroll to position [9, 1]
drag, startPoint x: 393, startPoint y: 296, endPoint x: 304, endPoint y: 291, distance: 89.5
click at [302, 469] on span "*******" at bounding box center [283, 475] width 37 height 12
drag, startPoint x: 367, startPoint y: 298, endPoint x: 253, endPoint y: 290, distance: 114.4
click at [253, 460] on div "[DATE] Click To Paste Click To Paste ******* ****** Click To Paste Click To Pas…" at bounding box center [531, 484] width 801 height 49
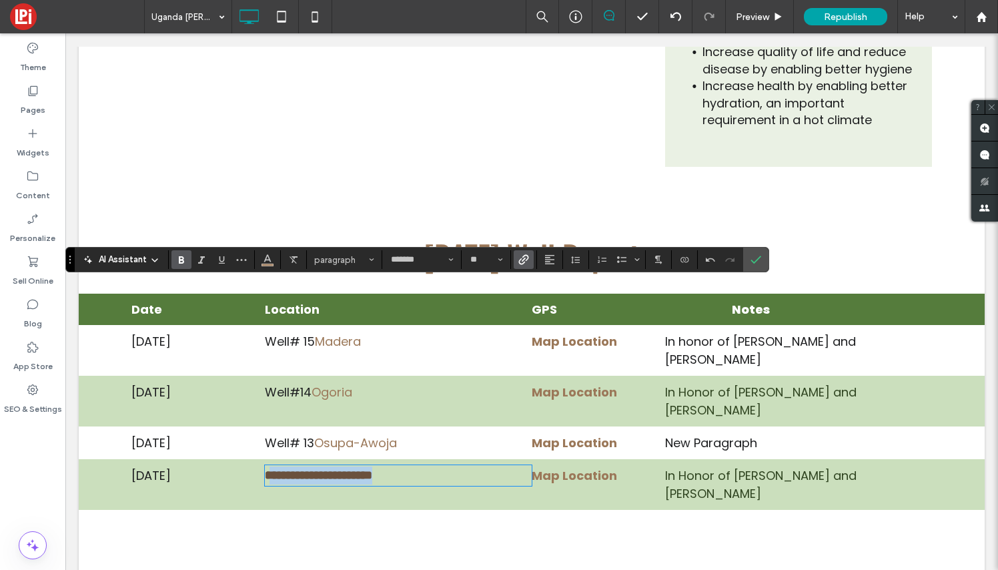
drag, startPoint x: 414, startPoint y: 292, endPoint x: 271, endPoint y: 291, distance: 142.8
click at [271, 466] on p "**********" at bounding box center [398, 475] width 267 height 18
click at [179, 264] on use "Bold" at bounding box center [181, 259] width 5 height 7
click at [307, 469] on link "**********" at bounding box center [318, 475] width 107 height 12
drag, startPoint x: 318, startPoint y: 294, endPoint x: 271, endPoint y: 291, distance: 46.8
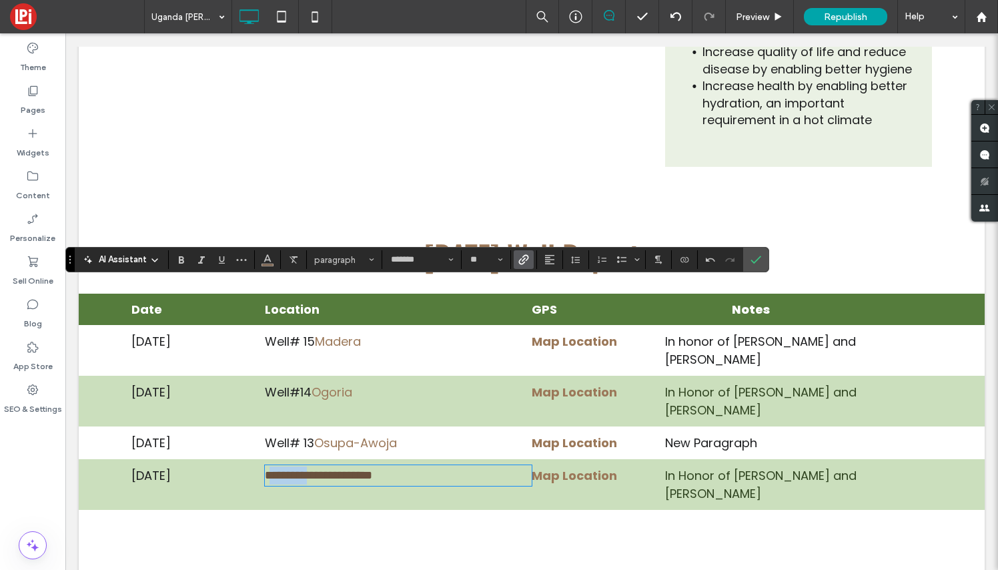
click at [271, 469] on link "**********" at bounding box center [318, 475] width 107 height 12
click at [314, 469] on link "**********" at bounding box center [318, 475] width 107 height 12
drag, startPoint x: 314, startPoint y: 294, endPoint x: 262, endPoint y: 284, distance: 53.6
click at [262, 460] on div "**********" at bounding box center [531, 484] width 801 height 49
click at [266, 262] on icon "Color" at bounding box center [267, 258] width 11 height 11
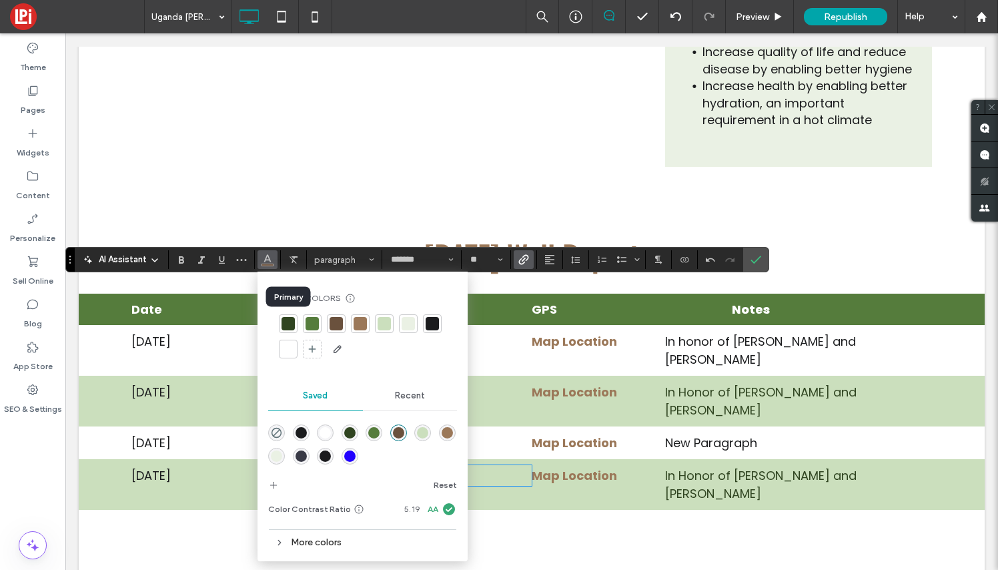
click at [285, 324] on div at bounding box center [288, 323] width 13 height 13
click at [513, 520] on div "Click To Paste" at bounding box center [531, 553] width 801 height 67
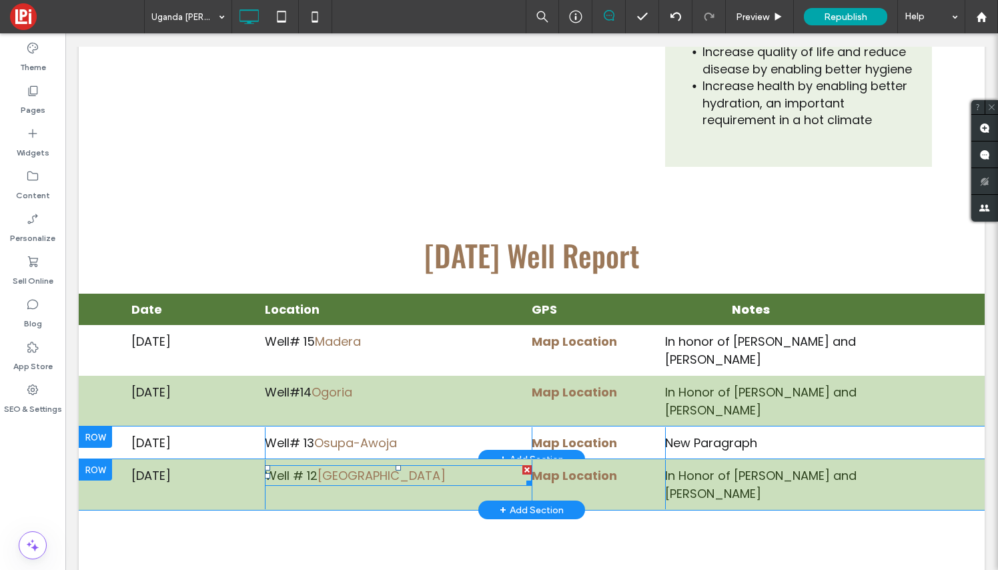
click at [418, 466] on p "Well # 12 [GEOGRAPHIC_DATA]" at bounding box center [398, 475] width 267 height 18
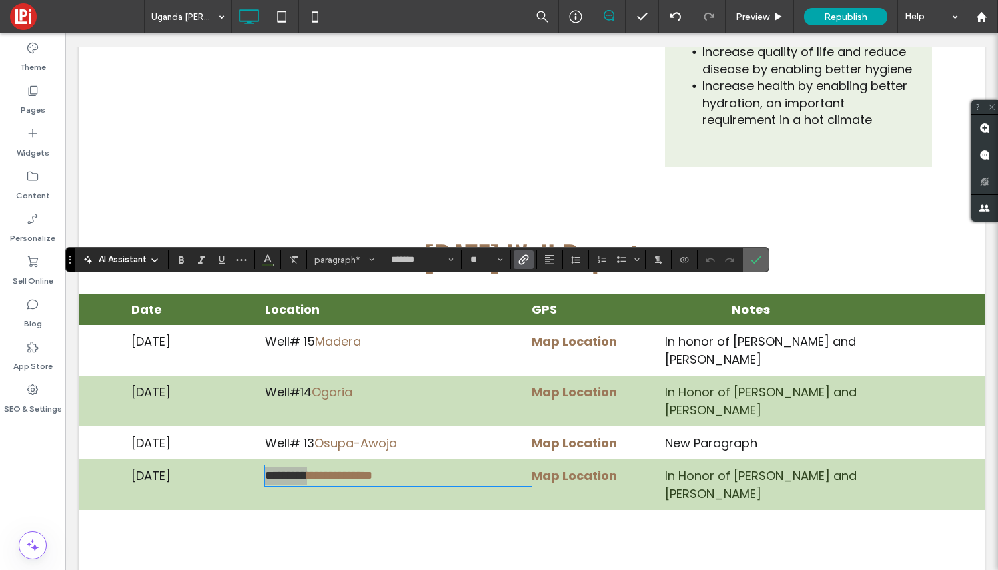
click at [758, 255] on icon "Confirm" at bounding box center [755, 259] width 11 height 11
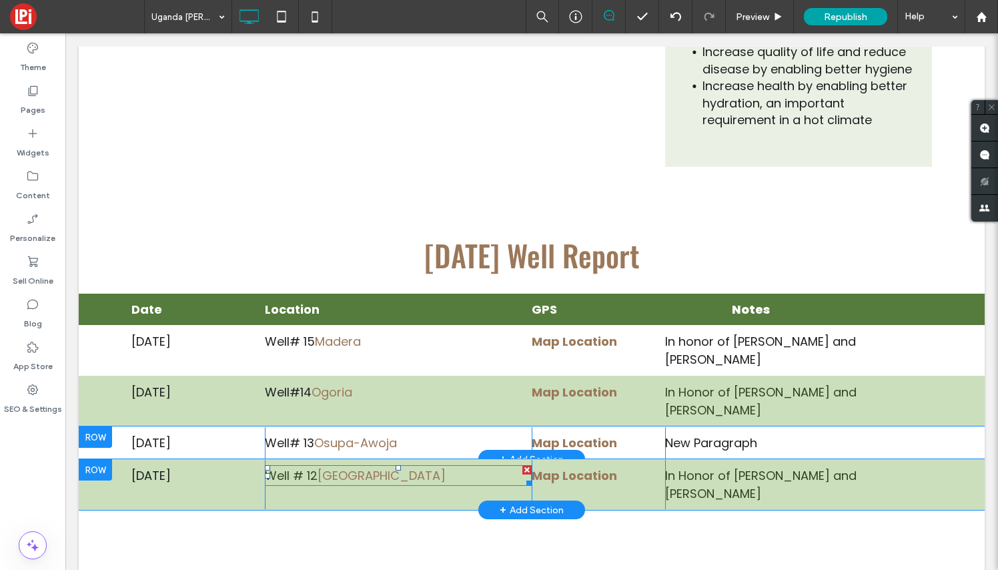
click at [414, 466] on p "Well # 12 [GEOGRAPHIC_DATA]" at bounding box center [398, 475] width 267 height 18
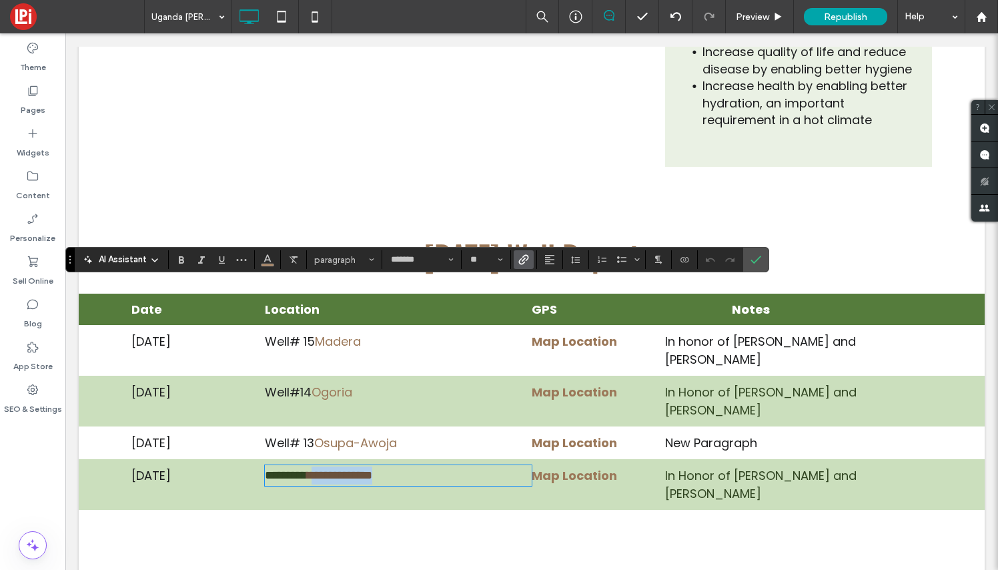
drag, startPoint x: 407, startPoint y: 294, endPoint x: 321, endPoint y: 291, distance: 86.1
click at [321, 466] on p "**********" at bounding box center [398, 475] width 267 height 18
click at [524, 258] on icon "Link" at bounding box center [523, 259] width 11 height 11
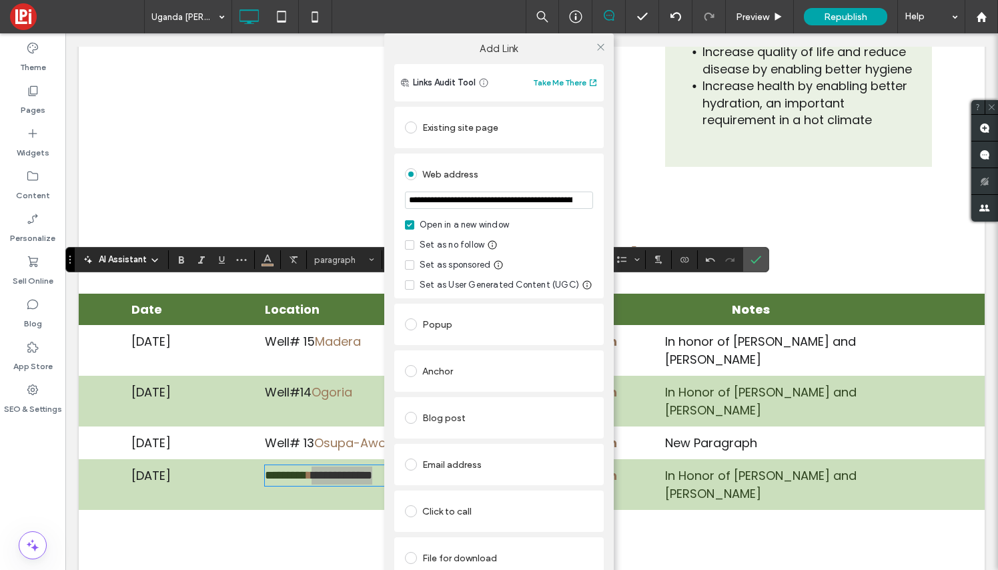
click at [464, 558] on div "File for download" at bounding box center [499, 557] width 188 height 21
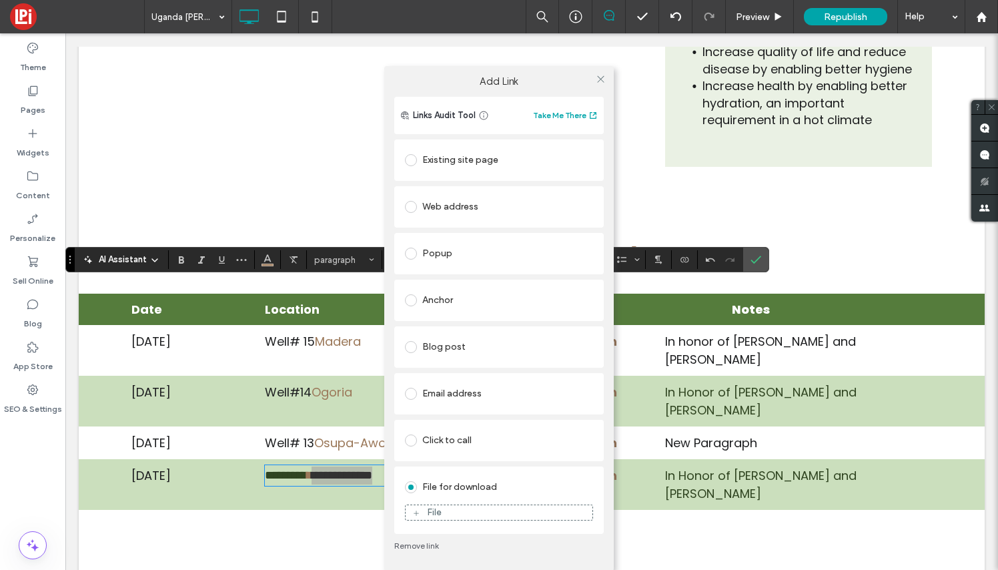
click at [469, 516] on div "File" at bounding box center [499, 512] width 187 height 12
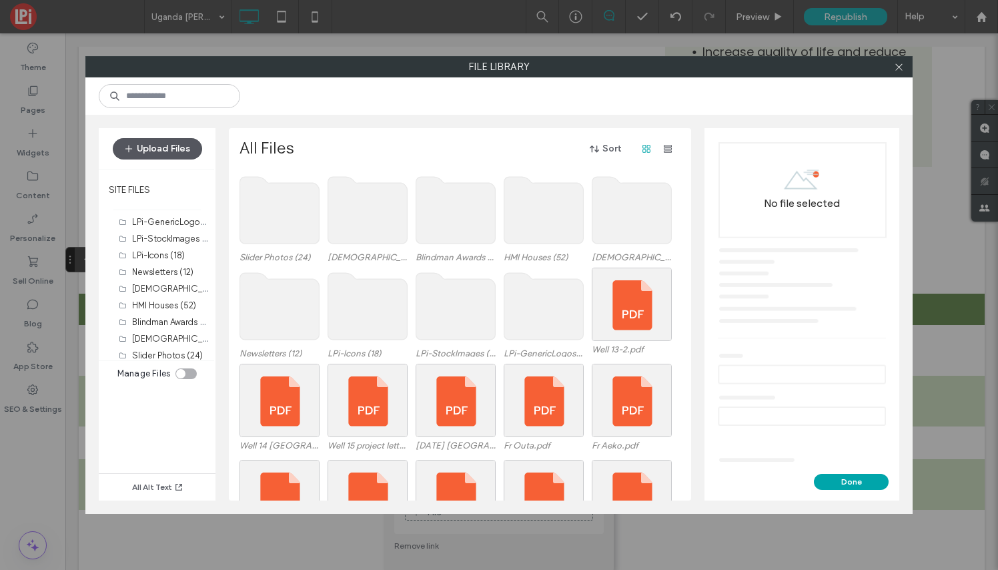
click at [160, 147] on button "Upload Files" at bounding box center [157, 148] width 89 height 21
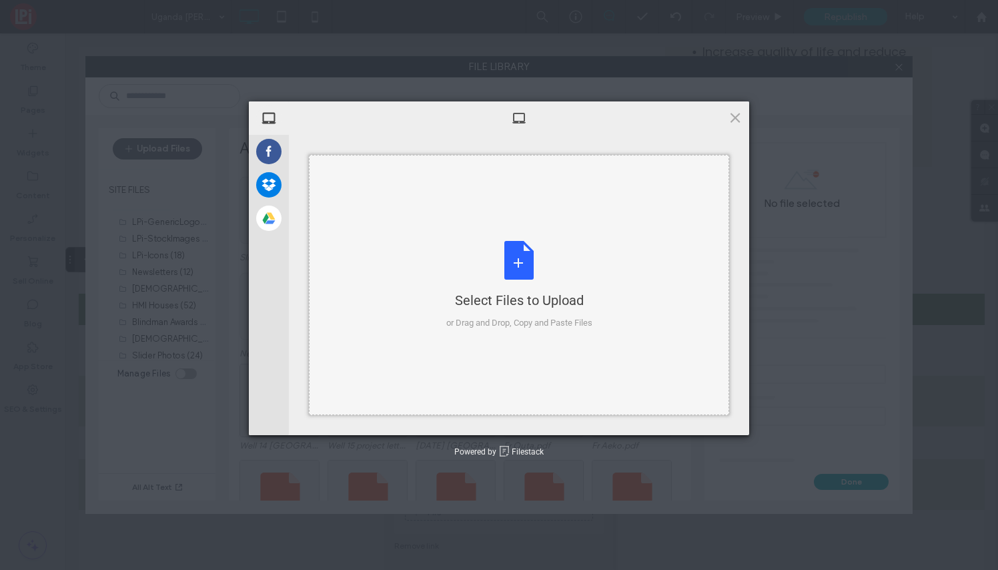
click at [524, 271] on div "Select Files to Upload or Drag and Drop, Copy and Paste Files" at bounding box center [519, 285] width 146 height 89
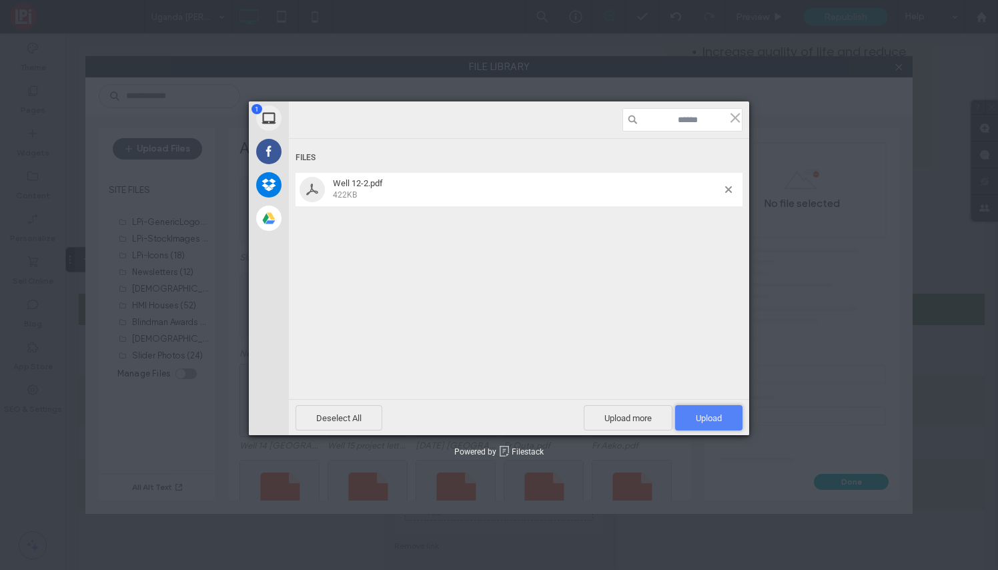
click at [708, 417] on span "Upload 1" at bounding box center [709, 418] width 26 height 10
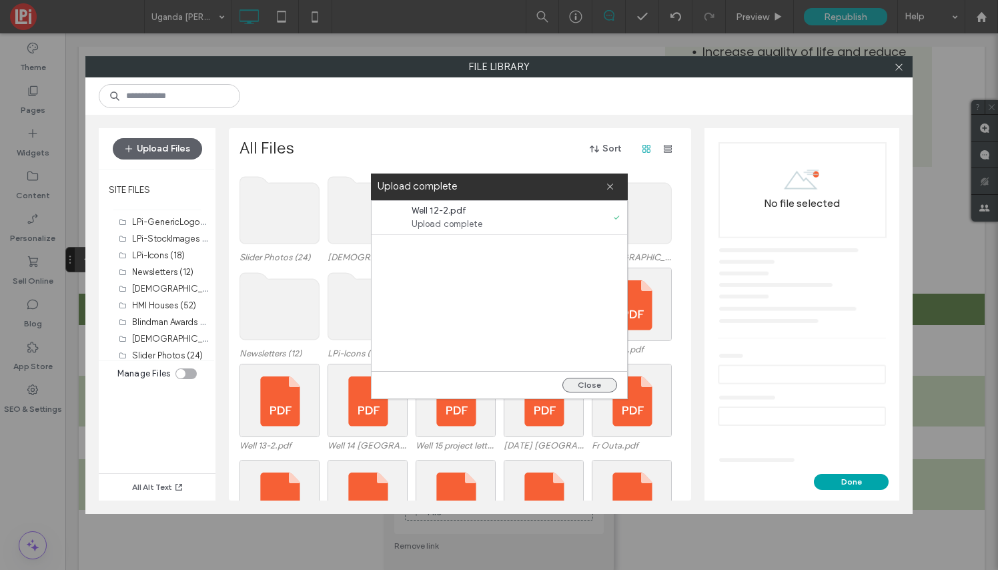
click at [602, 390] on button "Close" at bounding box center [589, 385] width 55 height 15
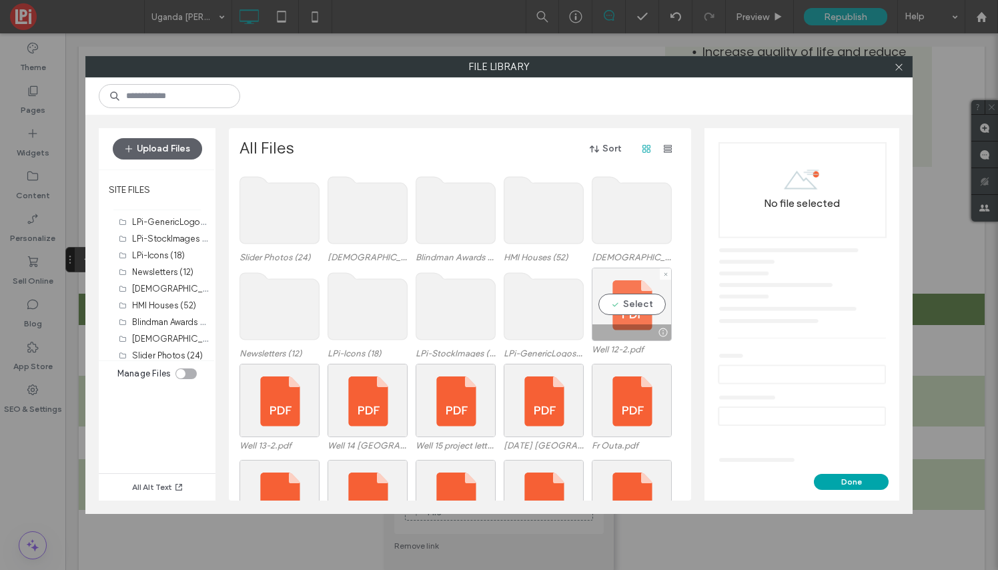
click at [626, 308] on div "Select" at bounding box center [632, 304] width 80 height 73
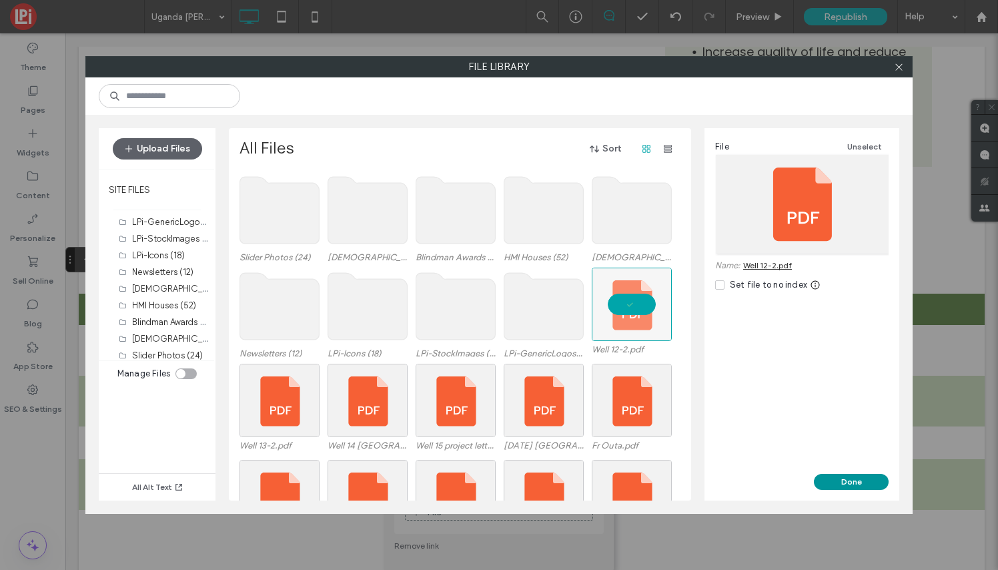
click at [869, 484] on button "Done" at bounding box center [851, 482] width 75 height 16
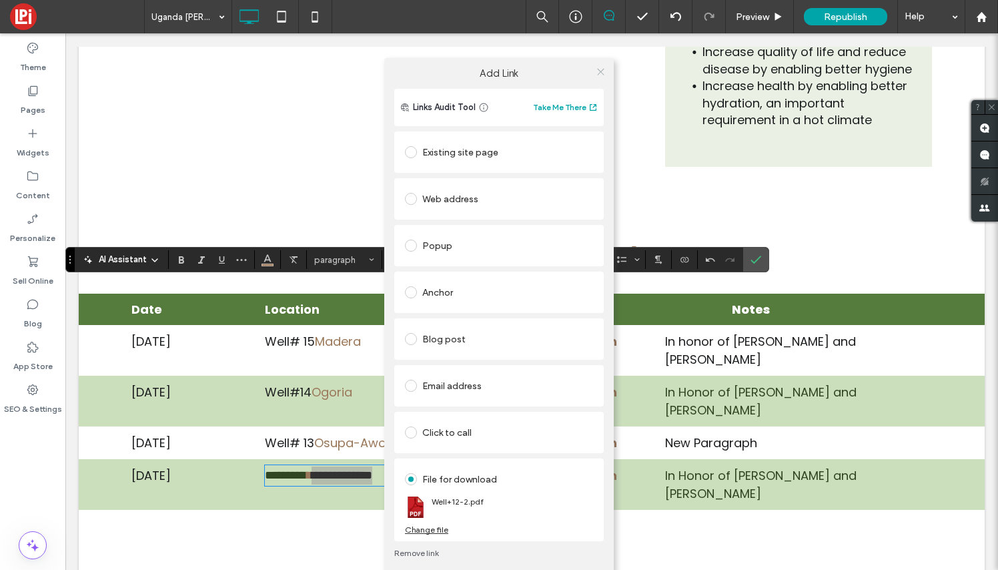
click at [602, 71] on icon at bounding box center [601, 72] width 10 height 10
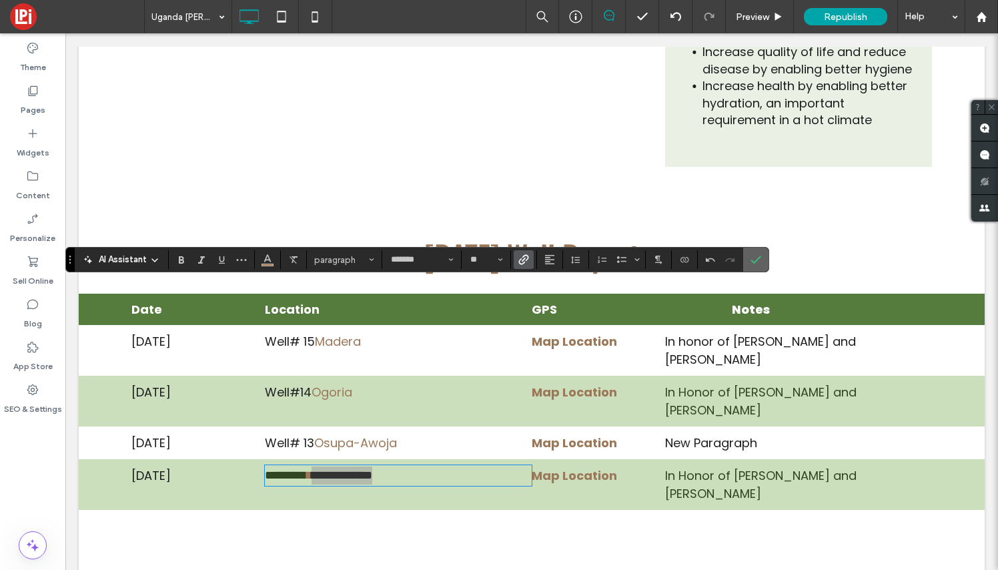
click at [756, 258] on icon "Confirm" at bounding box center [755, 259] width 11 height 11
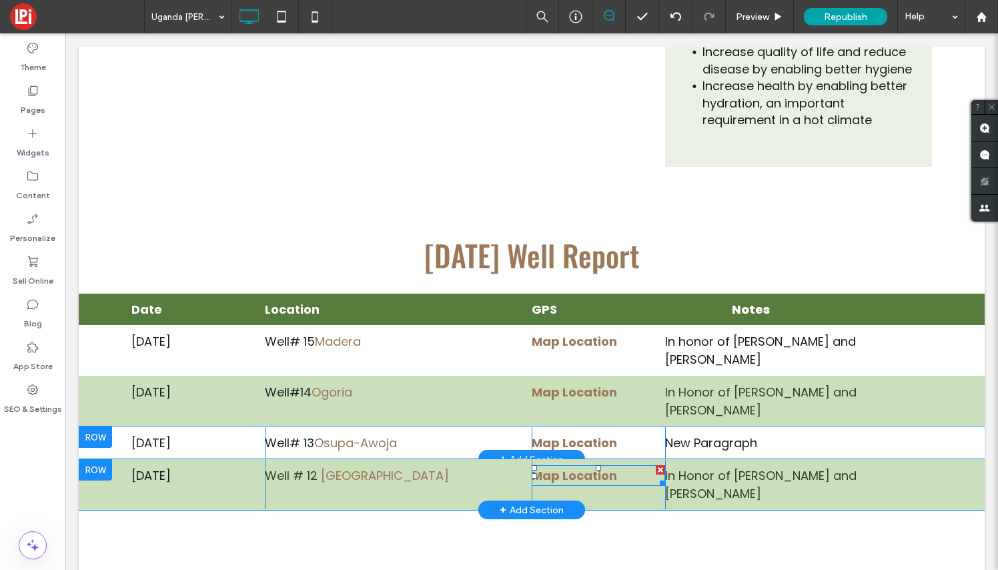
click at [623, 466] on p "Map Location" at bounding box center [598, 475] width 133 height 18
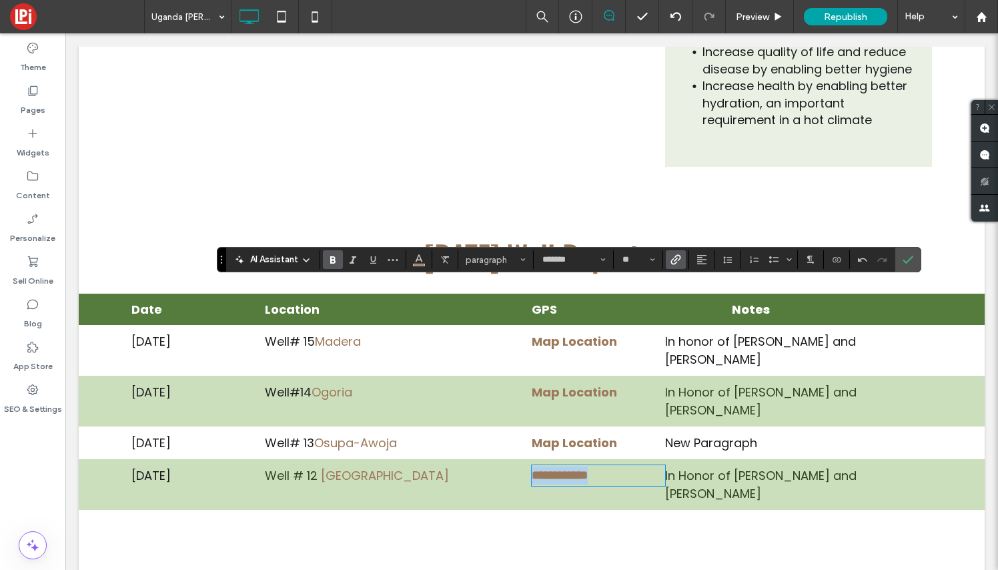
drag, startPoint x: 620, startPoint y: 296, endPoint x: 506, endPoint y: 292, distance: 114.8
click at [506, 460] on div "**********" at bounding box center [531, 484] width 801 height 49
click at [715, 520] on div "Click To Paste" at bounding box center [531, 553] width 801 height 67
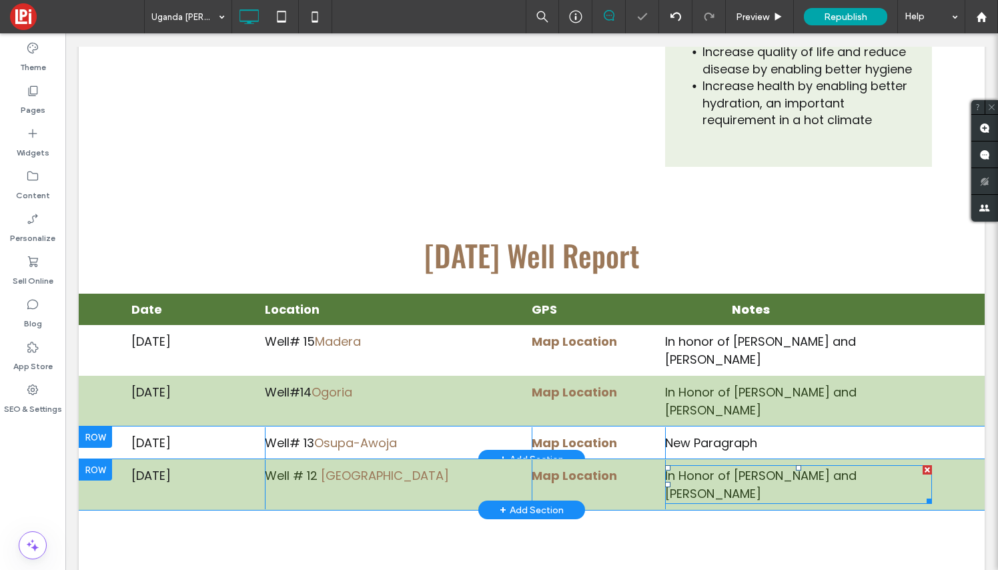
click at [857, 467] on link "n Honor of [PERSON_NAME] and [PERSON_NAME]" at bounding box center [760, 484] width 191 height 35
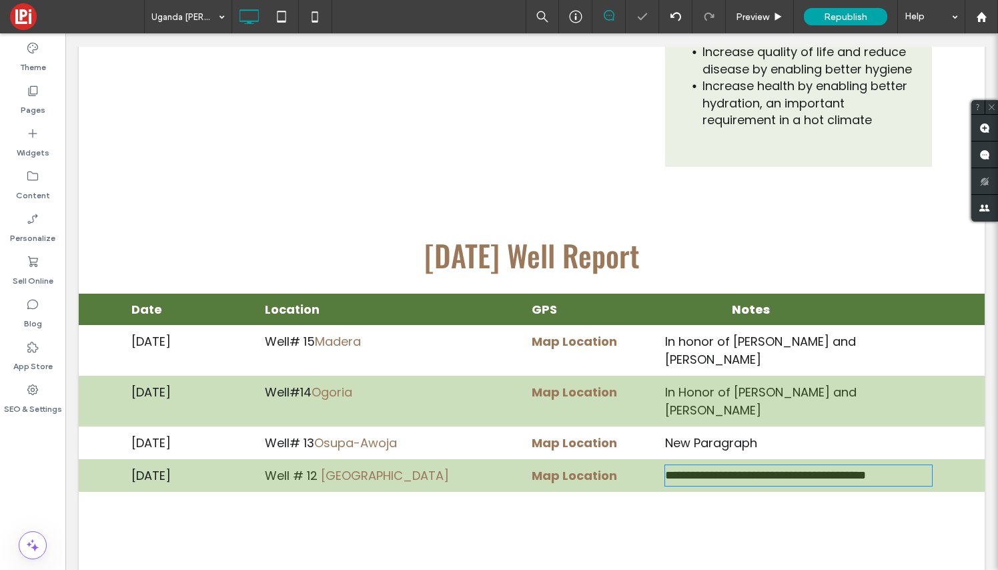
type input "*******"
type input "**"
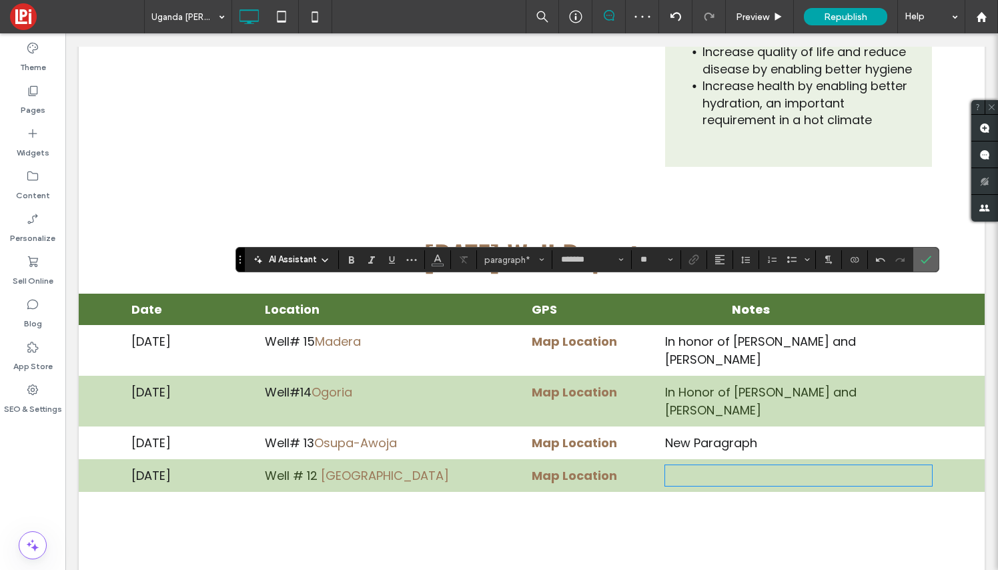
click at [929, 262] on icon "Confirm" at bounding box center [926, 259] width 11 height 11
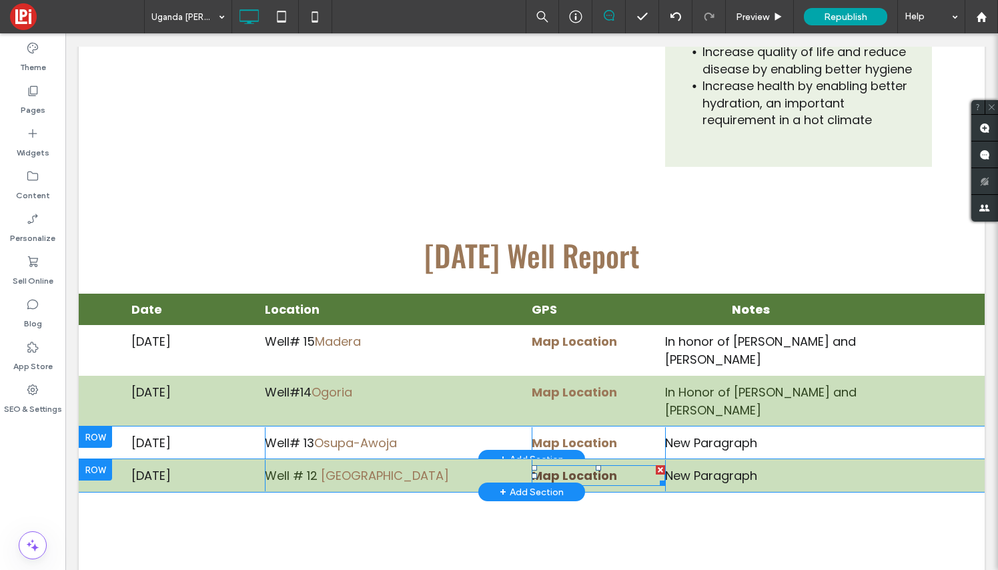
click at [583, 467] on strong "Map Location" at bounding box center [574, 475] width 85 height 17
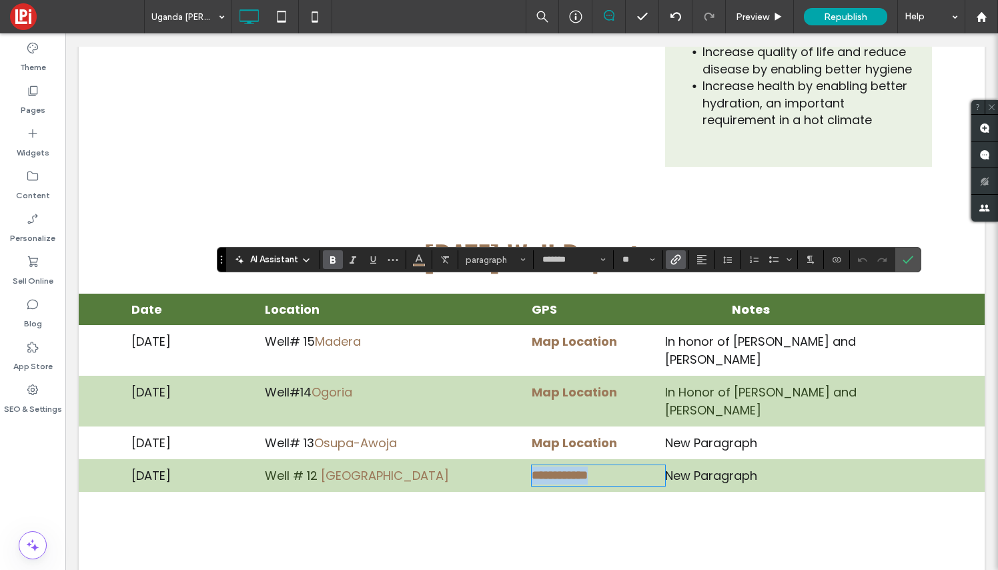
drag, startPoint x: 617, startPoint y: 296, endPoint x: 528, endPoint y: 294, distance: 89.4
click at [528, 460] on div "**********" at bounding box center [531, 475] width 801 height 31
click at [676, 257] on icon "Link" at bounding box center [675, 259] width 11 height 11
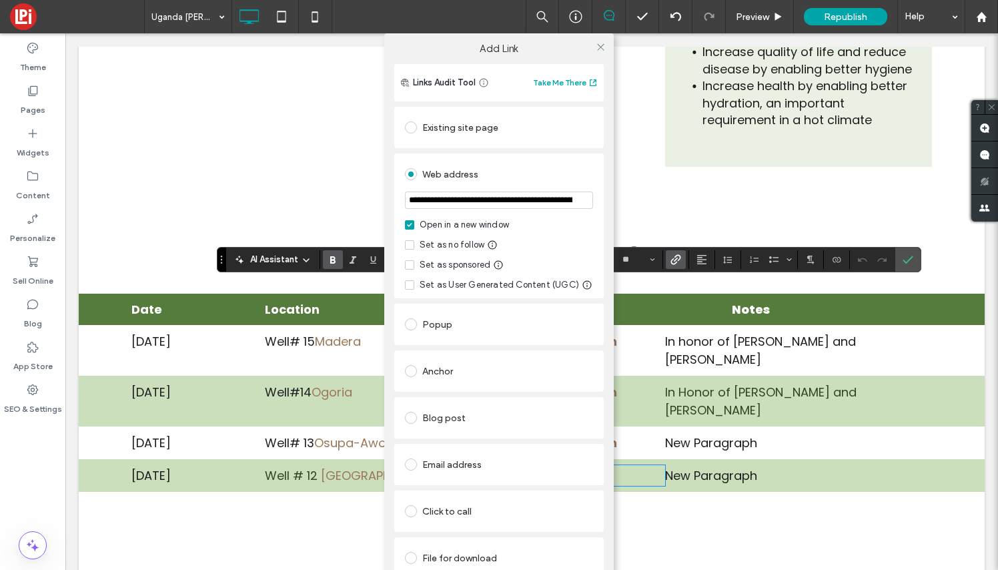
click at [538, 202] on input "**********" at bounding box center [499, 199] width 188 height 17
type input "**********"
click at [601, 45] on icon at bounding box center [601, 47] width 10 height 10
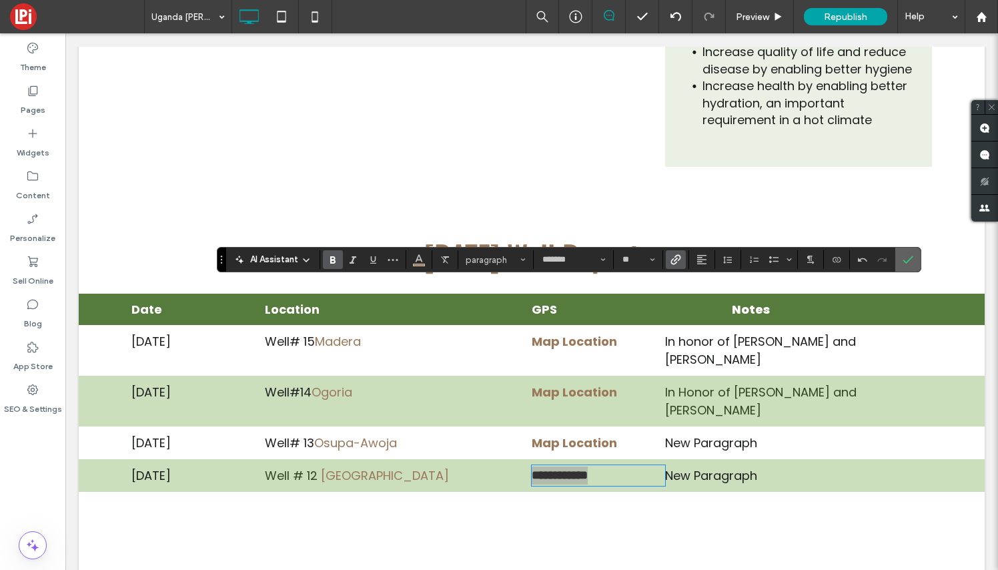
click at [910, 260] on use "Confirm" at bounding box center [908, 260] width 11 height 8
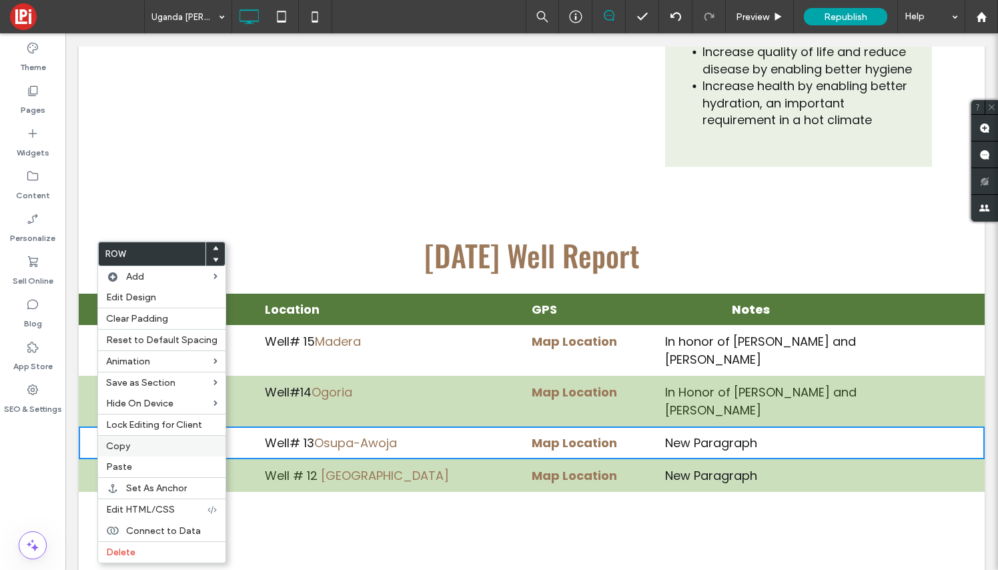
click at [111, 448] on span "Copy" at bounding box center [118, 445] width 24 height 11
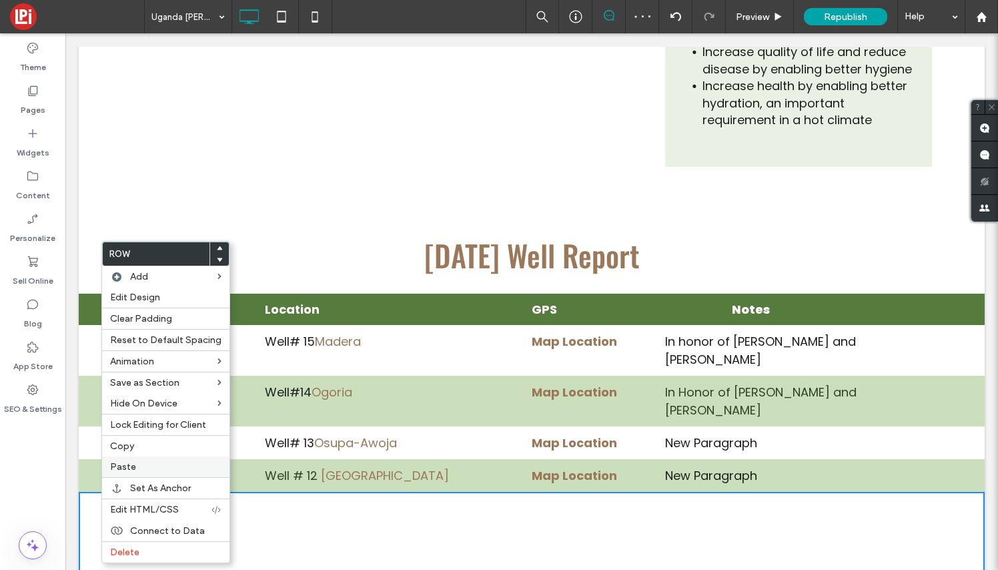
click at [132, 468] on span "Paste" at bounding box center [123, 466] width 26 height 11
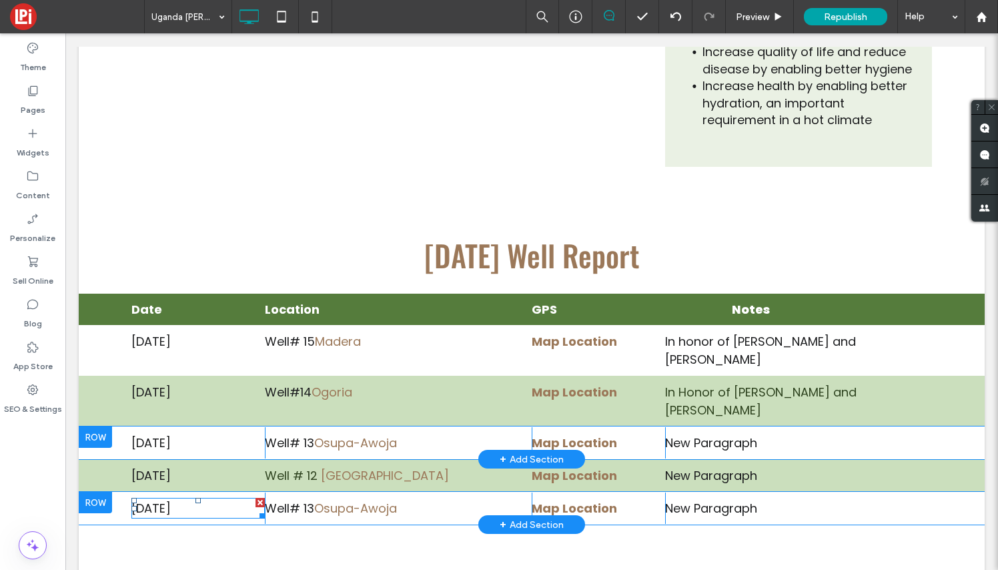
click at [171, 500] on span "[DATE]" at bounding box center [150, 508] width 39 height 17
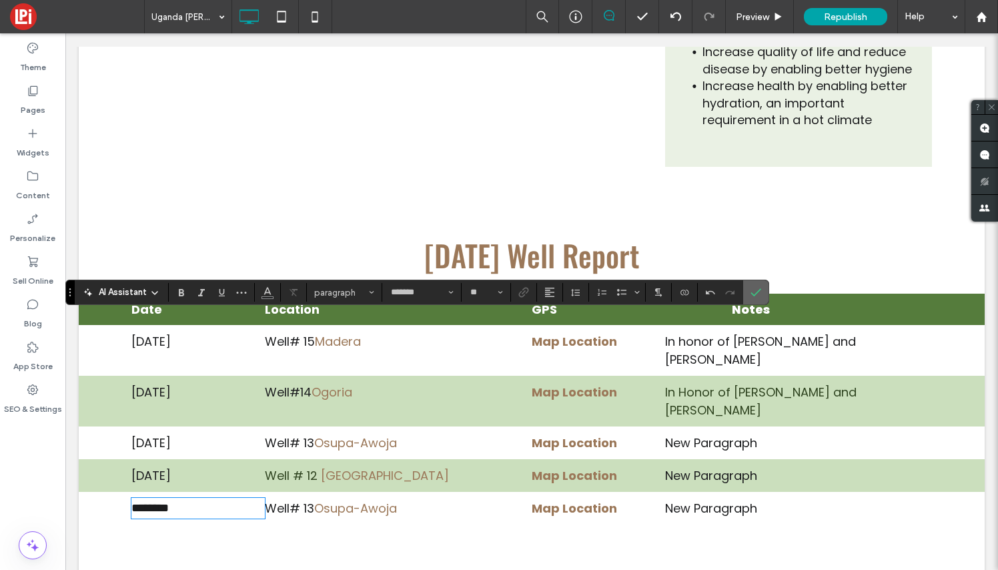
click at [757, 294] on icon "Confirm" at bounding box center [755, 292] width 11 height 11
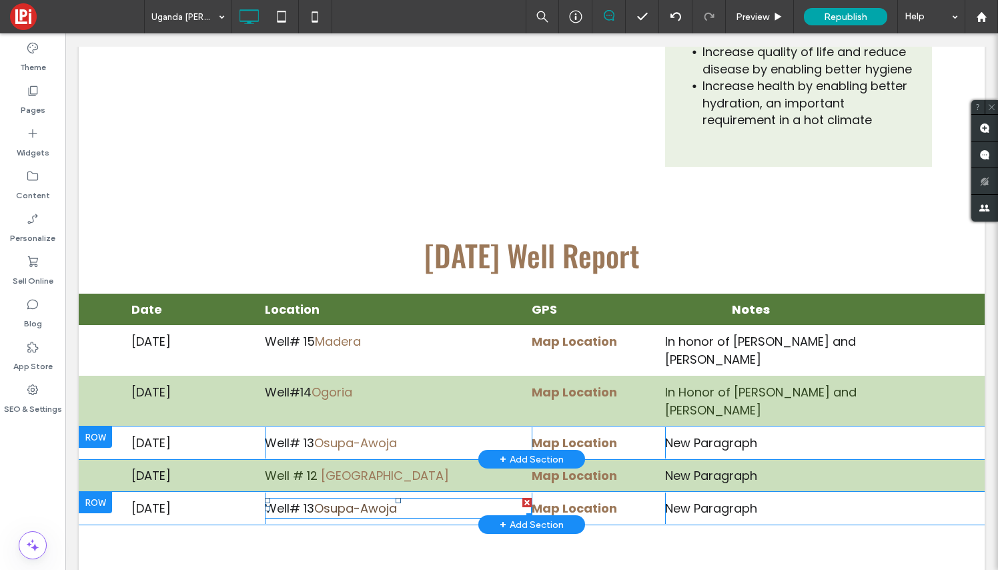
click at [342, 500] on link "Osupa-Awoja" at bounding box center [355, 508] width 83 height 17
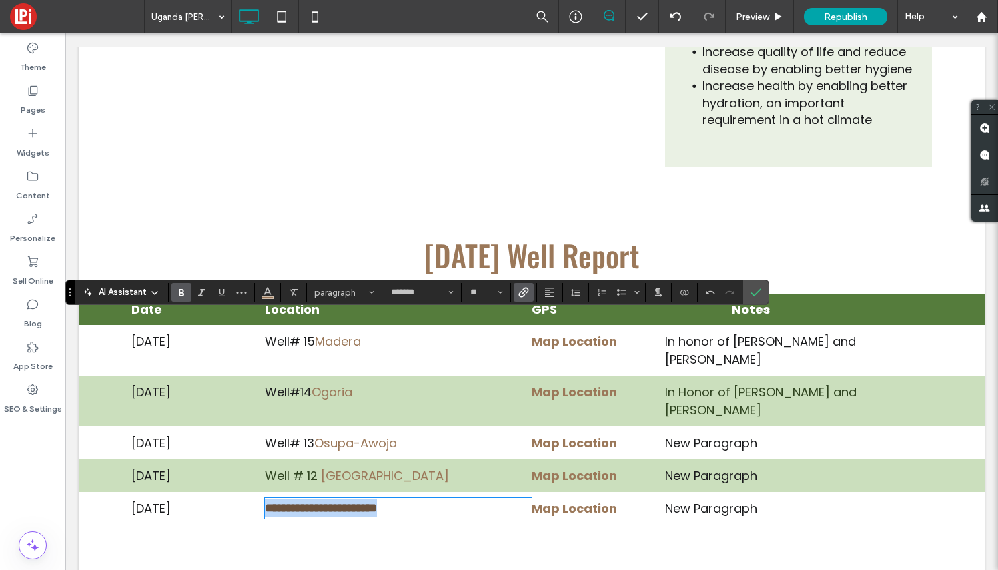
drag, startPoint x: 424, startPoint y: 330, endPoint x: 268, endPoint y: 323, distance: 156.2
click at [268, 499] on p "**********" at bounding box center [398, 508] width 267 height 18
click at [181, 292] on use "Bold" at bounding box center [181, 292] width 5 height 7
click at [313, 502] on link "**********" at bounding box center [321, 508] width 112 height 12
drag, startPoint x: 313, startPoint y: 326, endPoint x: 262, endPoint y: 322, distance: 50.9
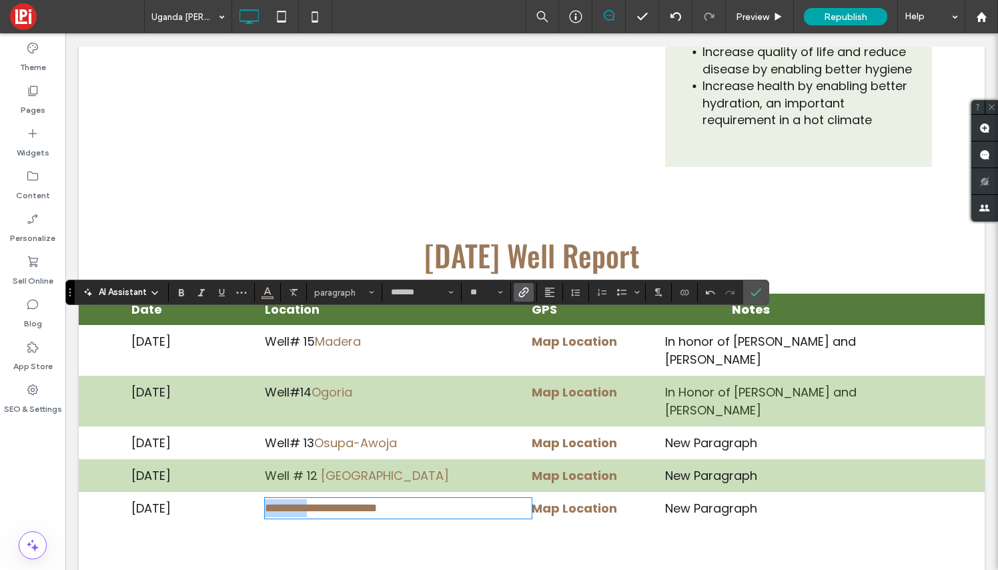
click at [262, 492] on div "**********" at bounding box center [531, 507] width 801 height 31
click at [268, 293] on use "Color" at bounding box center [267, 291] width 7 height 7
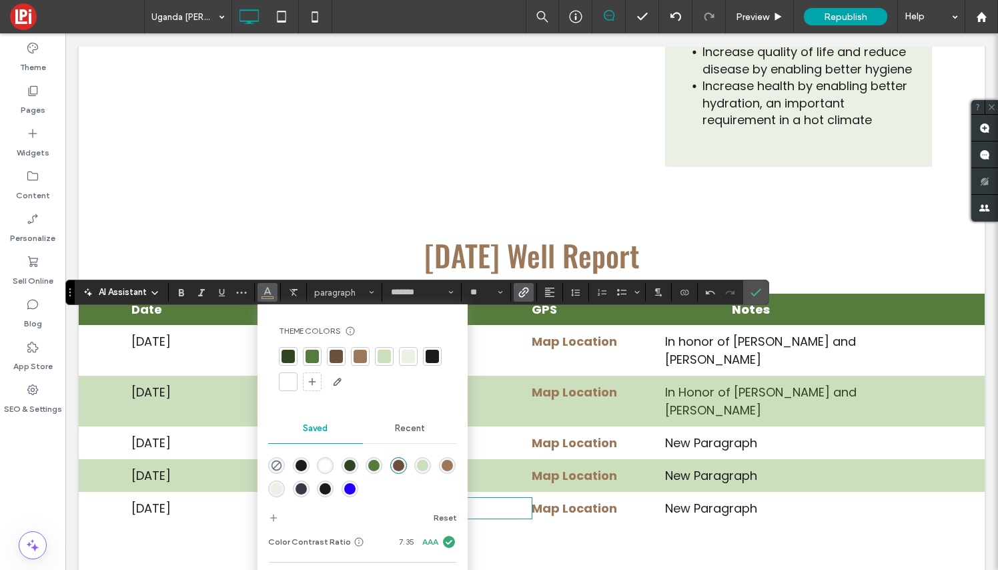
click at [289, 357] on div at bounding box center [288, 356] width 13 height 13
click at [758, 294] on icon "Confirm" at bounding box center [755, 292] width 11 height 11
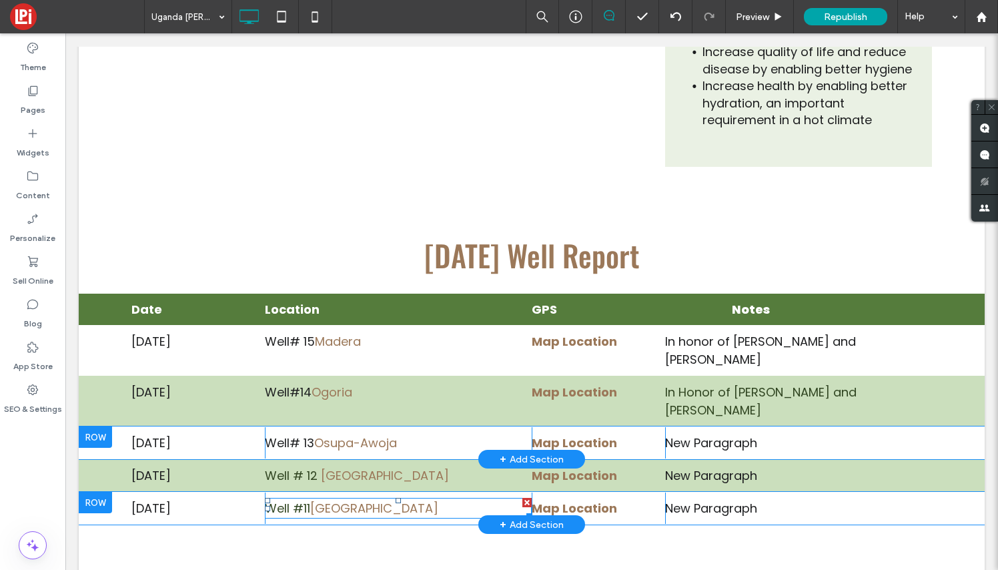
click at [426, 499] on p "Well #11 [GEOGRAPHIC_DATA]" at bounding box center [398, 508] width 267 height 18
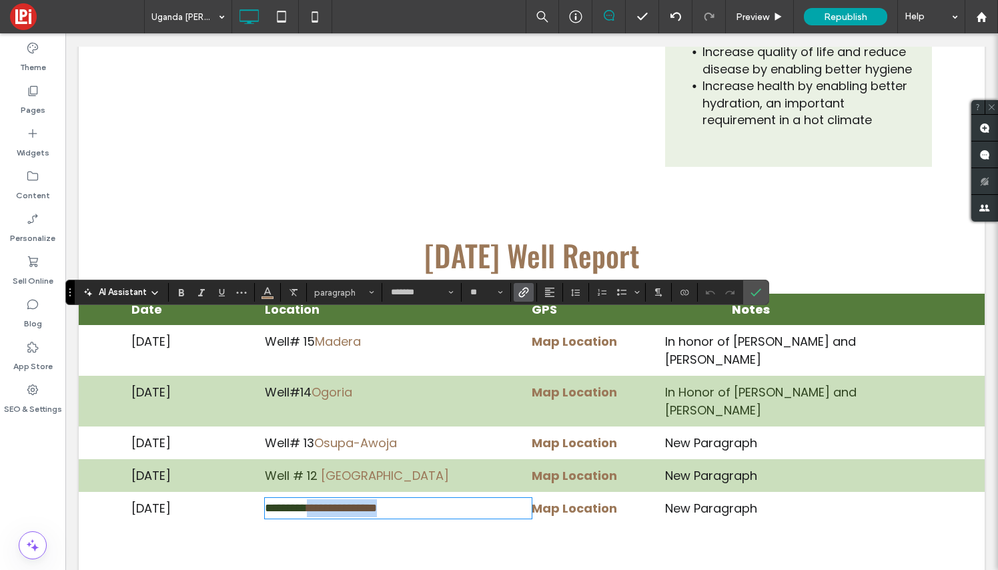
drag, startPoint x: 425, startPoint y: 328, endPoint x: 316, endPoint y: 330, distance: 108.7
click at [316, 499] on p "**********" at bounding box center [398, 508] width 267 height 18
click at [522, 294] on icon "Link" at bounding box center [523, 292] width 11 height 11
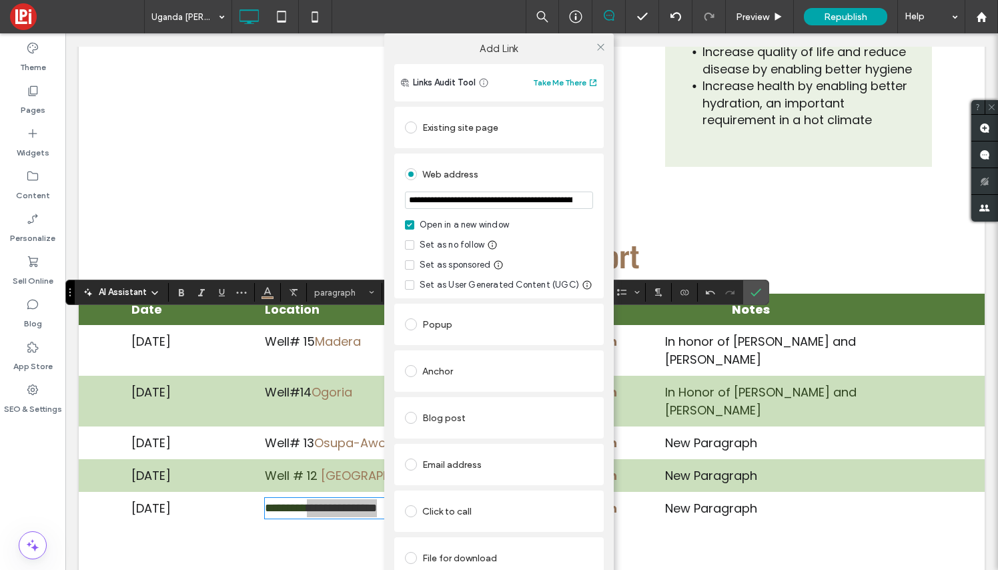
click at [450, 562] on div "File for download" at bounding box center [499, 557] width 188 height 21
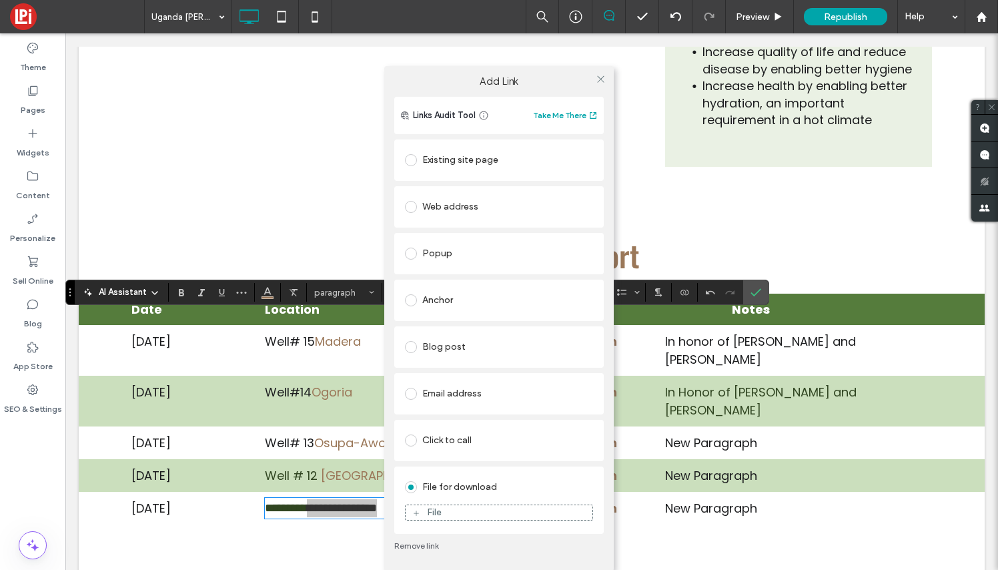
click at [464, 510] on div "File" at bounding box center [499, 512] width 187 height 12
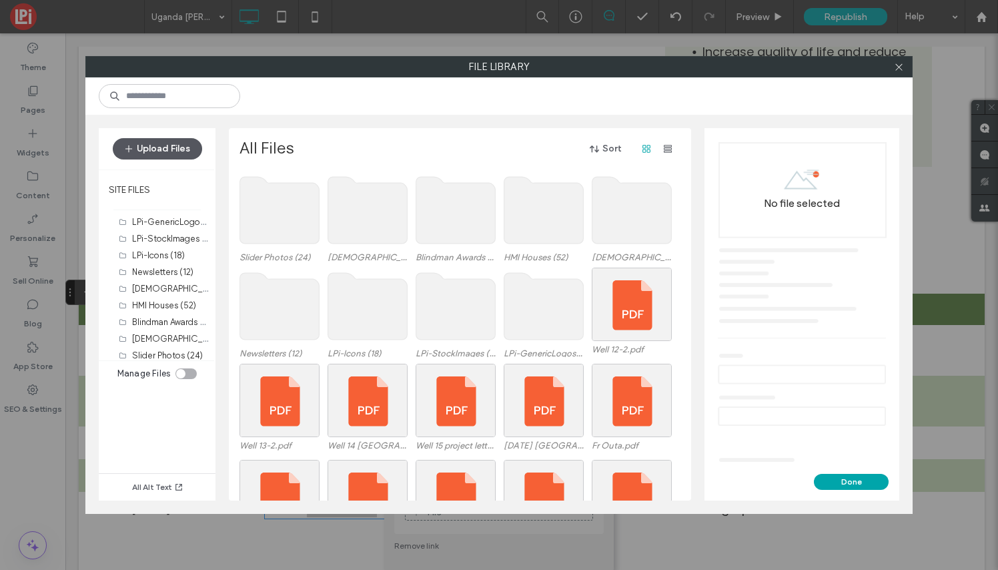
click at [169, 145] on button "Upload Files" at bounding box center [157, 148] width 89 height 21
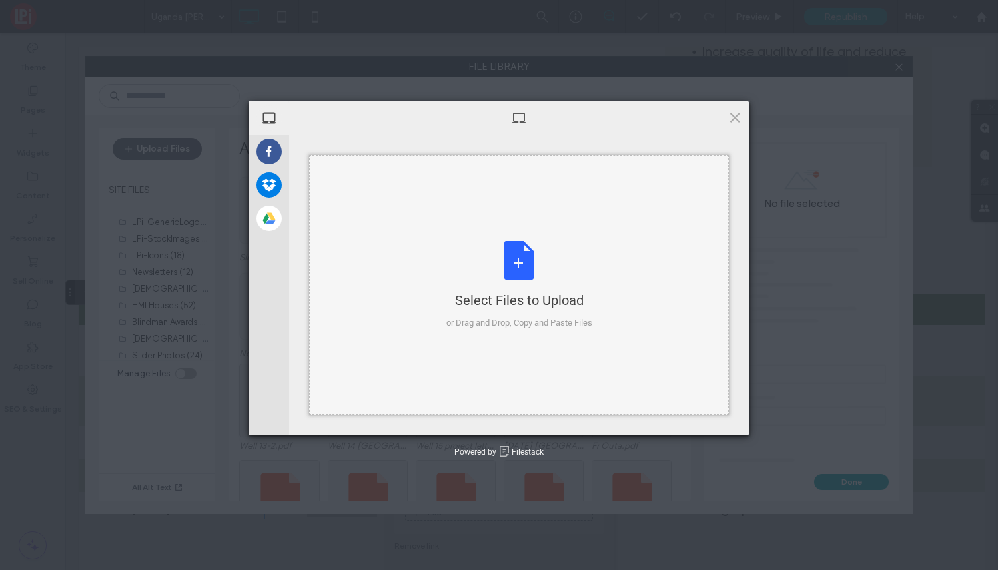
click at [502, 251] on div "Select Files to Upload or Drag and Drop, Copy and Paste Files" at bounding box center [519, 285] width 146 height 89
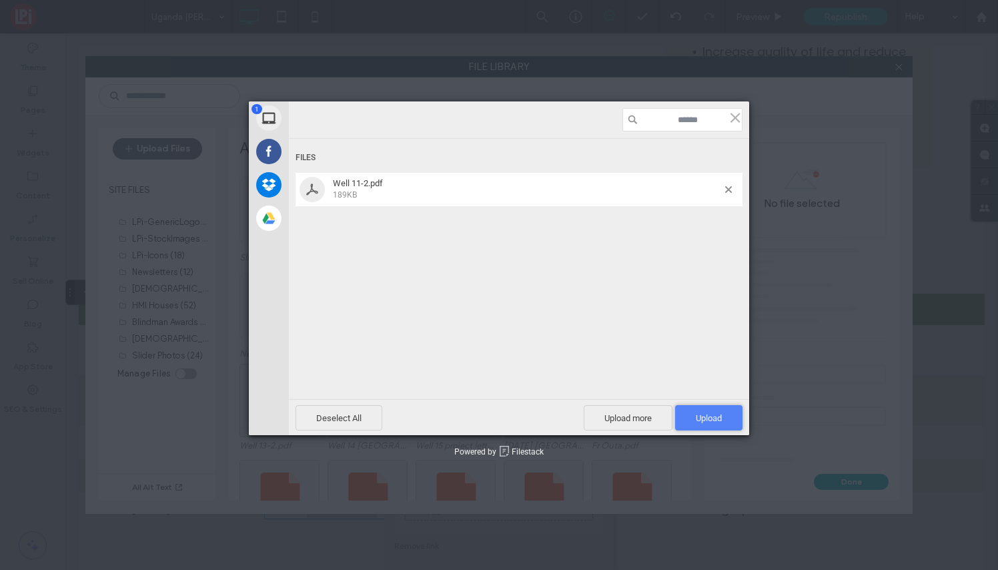
click at [709, 413] on span "Upload 1" at bounding box center [709, 418] width 26 height 10
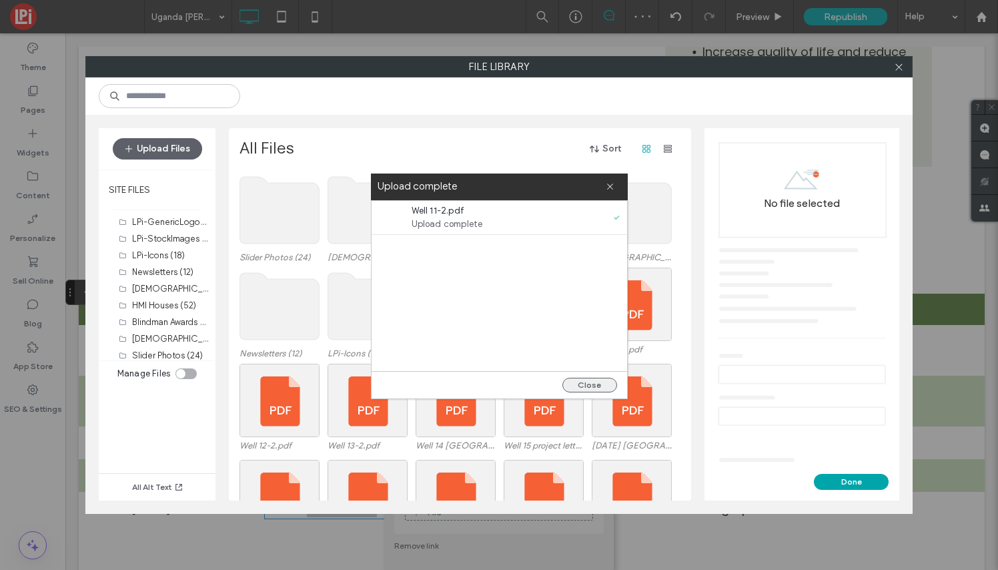
click at [604, 384] on button "Close" at bounding box center [589, 385] width 55 height 15
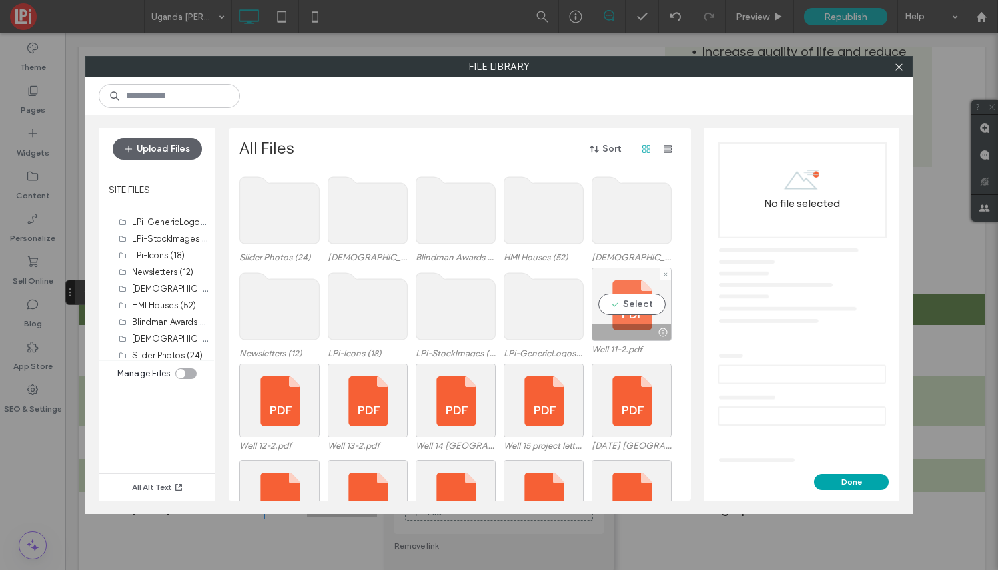
click at [628, 304] on div "Select" at bounding box center [632, 304] width 80 height 73
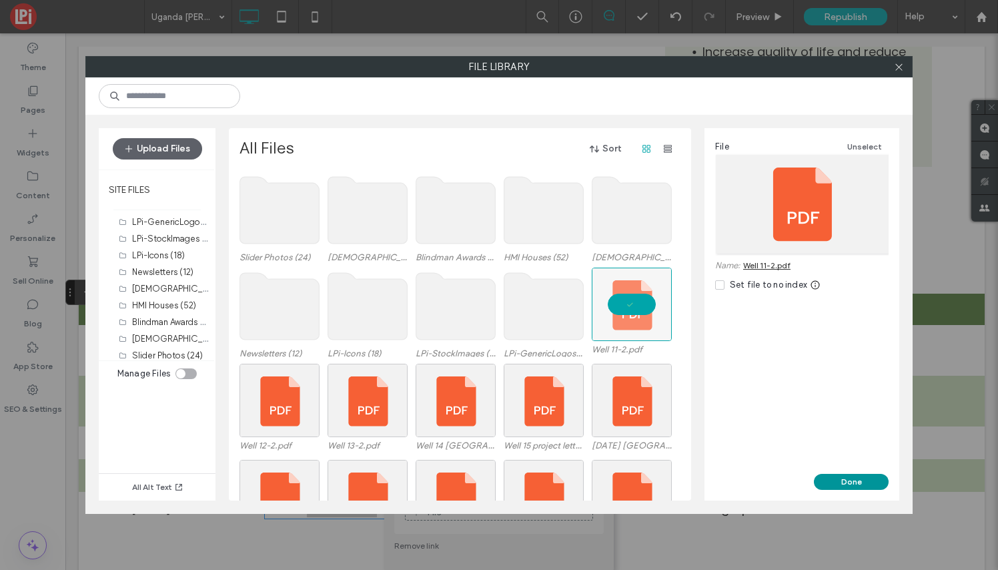
click at [850, 478] on button "Done" at bounding box center [851, 482] width 75 height 16
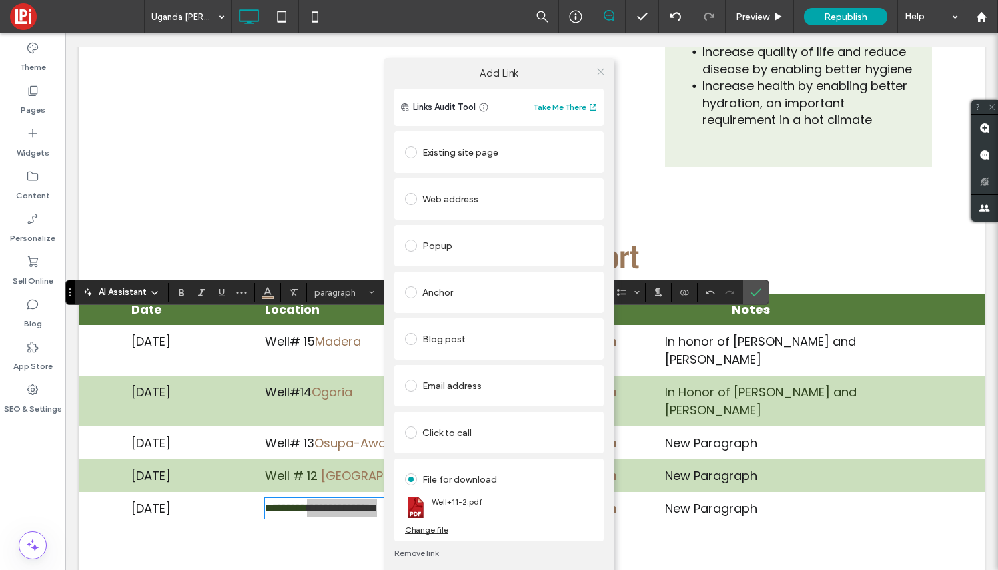
click at [601, 68] on icon at bounding box center [601, 72] width 10 height 10
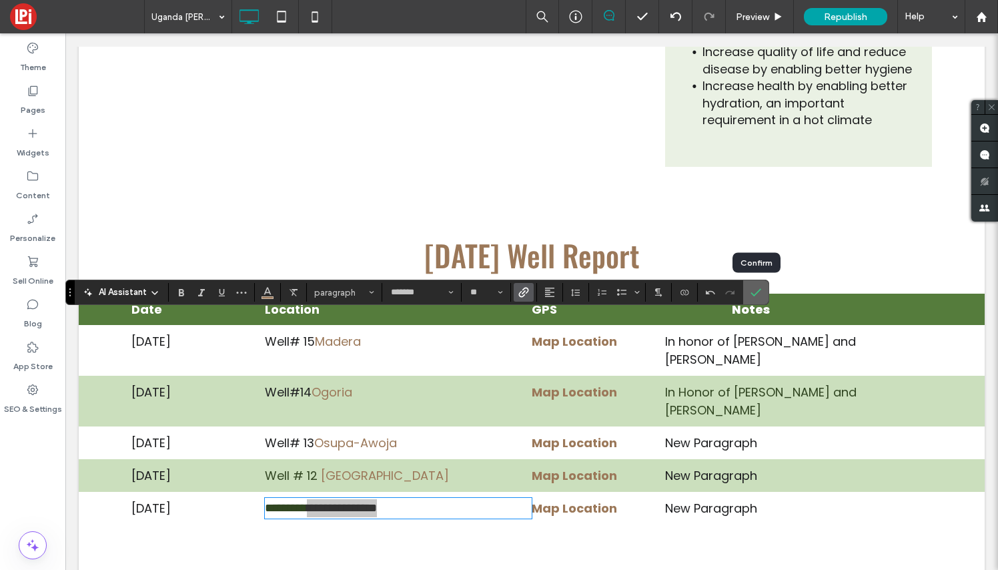
click at [760, 290] on use "Confirm" at bounding box center [756, 293] width 11 height 8
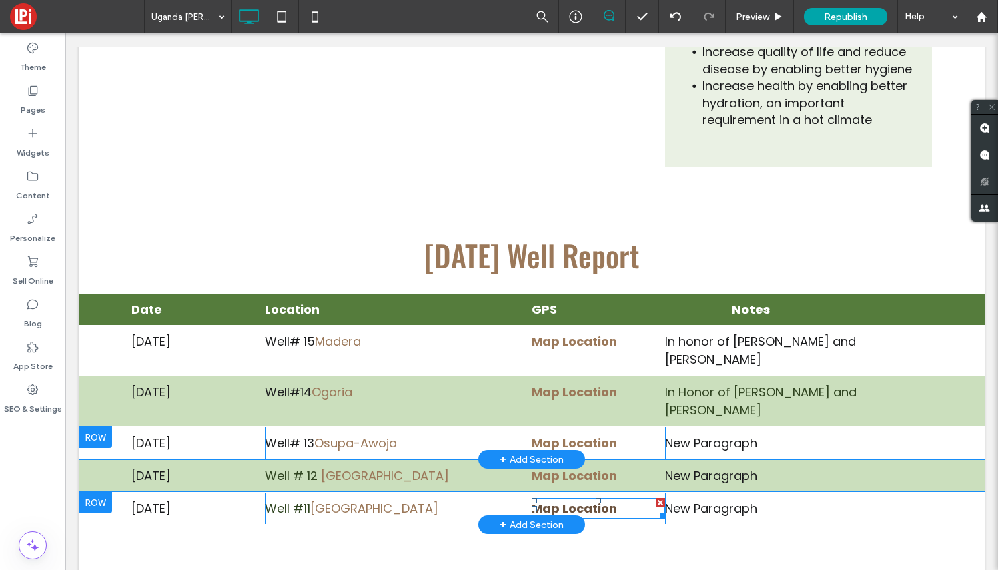
click at [603, 500] on strong "Map Location" at bounding box center [574, 508] width 85 height 17
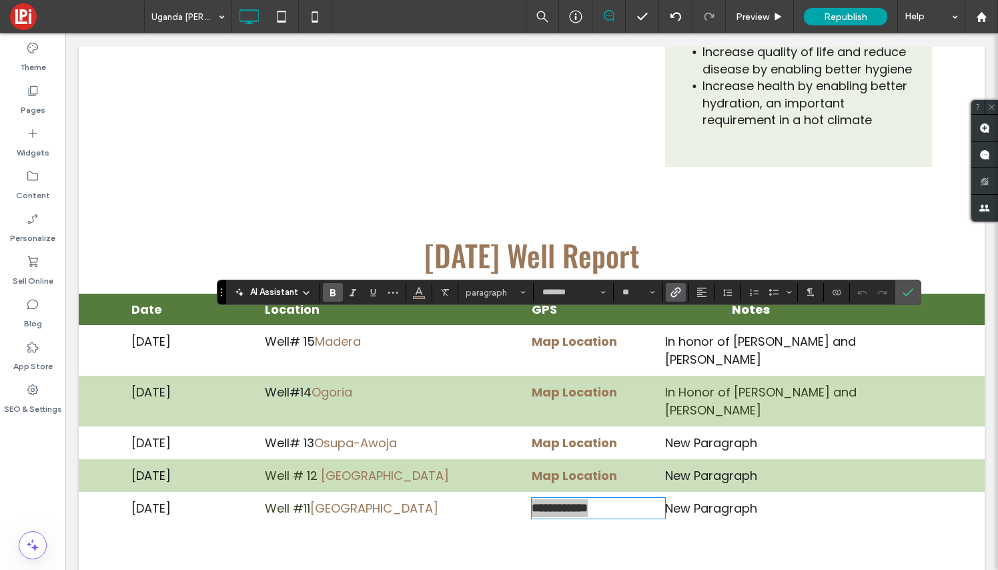
click at [677, 292] on icon "Link" at bounding box center [675, 292] width 11 height 11
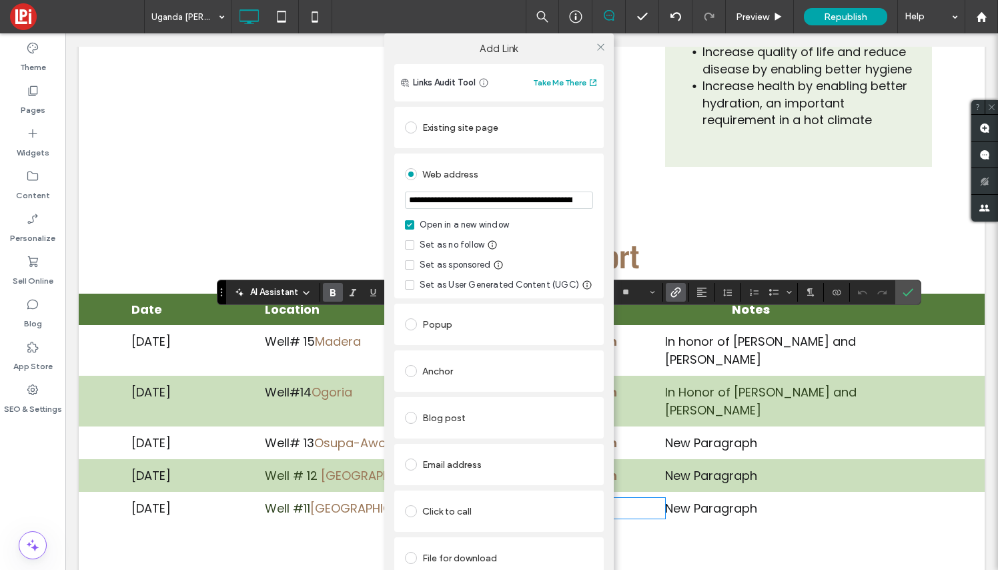
click at [562, 199] on input "**********" at bounding box center [499, 199] width 188 height 17
type input "**********"
click at [600, 47] on icon at bounding box center [601, 47] width 10 height 10
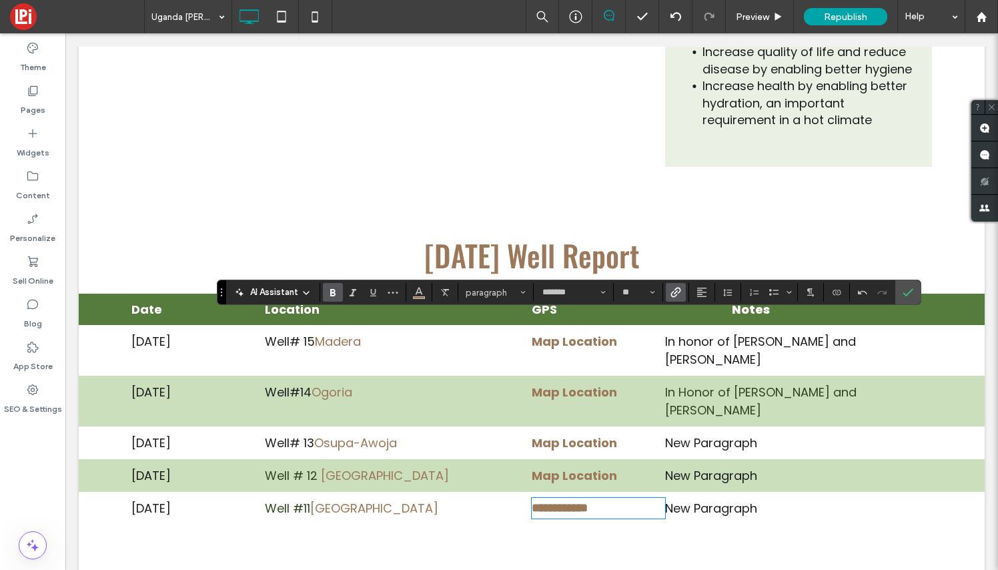
click at [734, 434] on p "New Paragraph" at bounding box center [798, 443] width 267 height 18
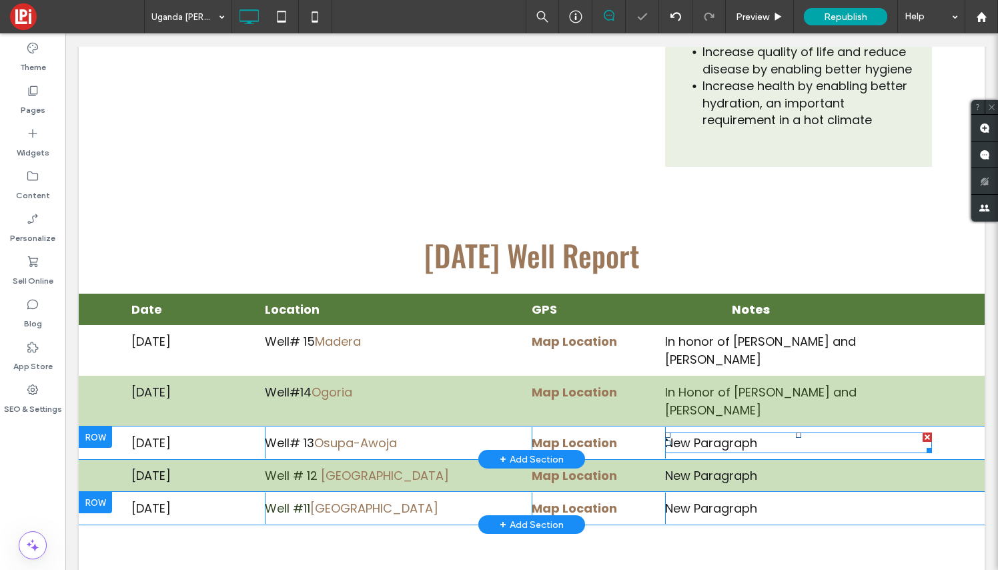
click at [765, 434] on p "New Paragraph" at bounding box center [798, 443] width 267 height 18
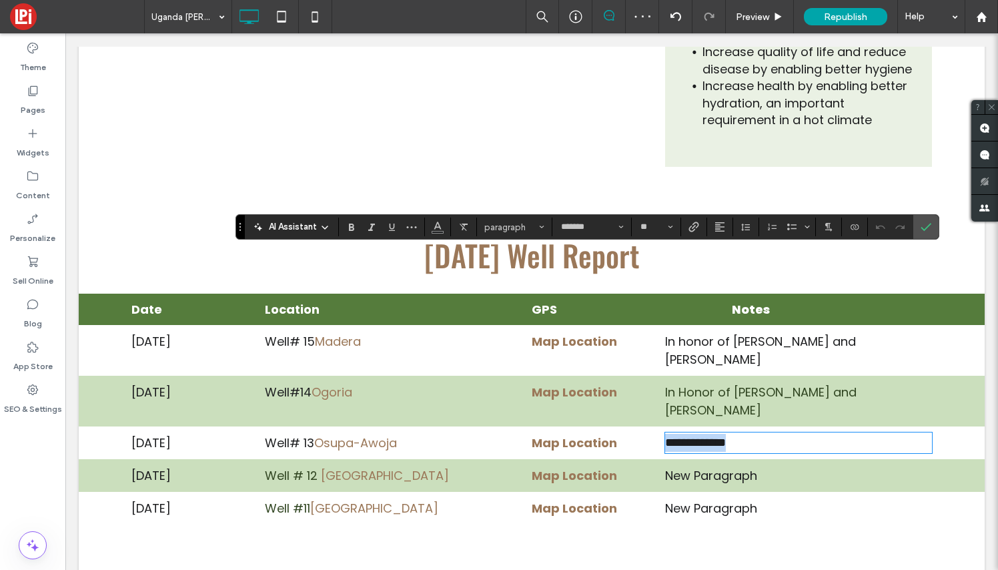
drag, startPoint x: 765, startPoint y: 260, endPoint x: 660, endPoint y: 250, distance: 105.8
click at [660, 427] on div "**********" at bounding box center [531, 442] width 801 height 31
click at [438, 224] on use "Color" at bounding box center [437, 225] width 7 height 7
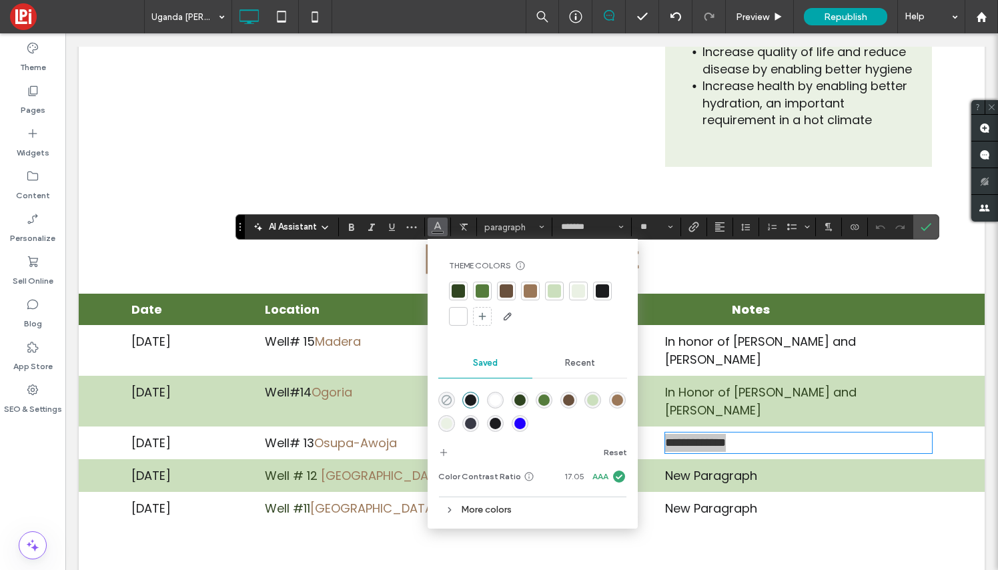
click at [446, 398] on icon "rgba(0,0,0,0)" at bounding box center [446, 399] width 11 height 11
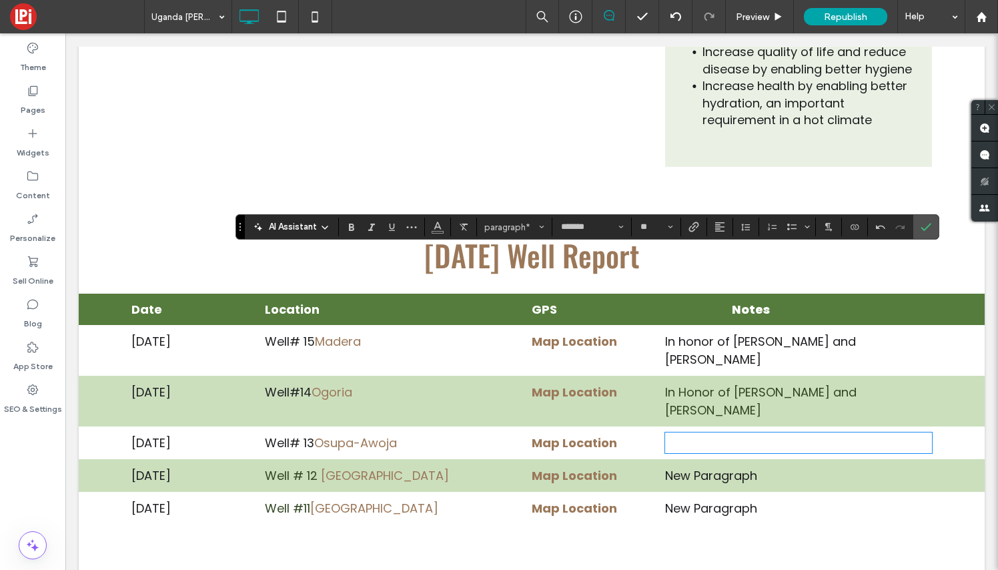
click at [746, 466] on p "New Paragraph" at bounding box center [798, 475] width 267 height 18
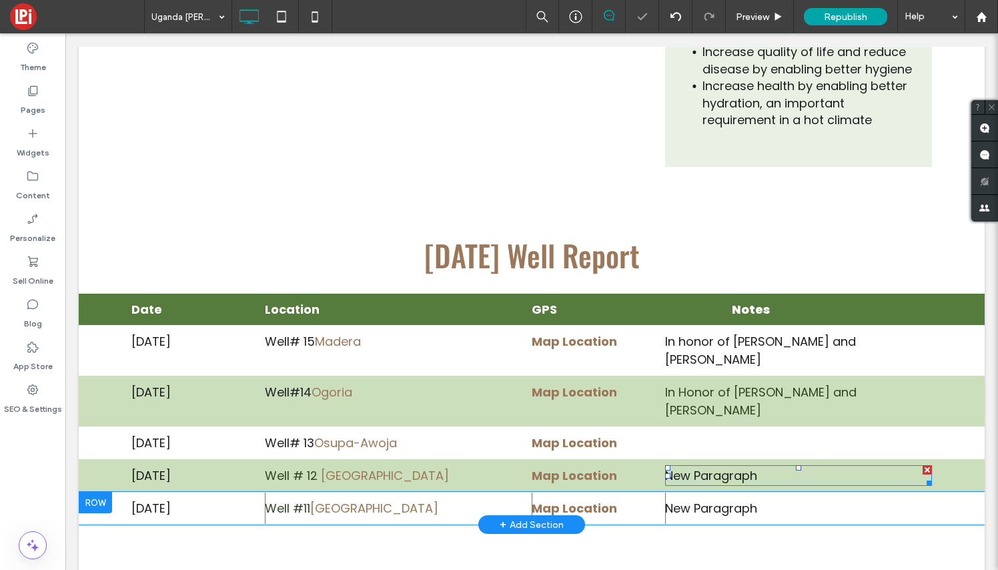
click at [768, 466] on p "New Paragraph" at bounding box center [798, 475] width 267 height 18
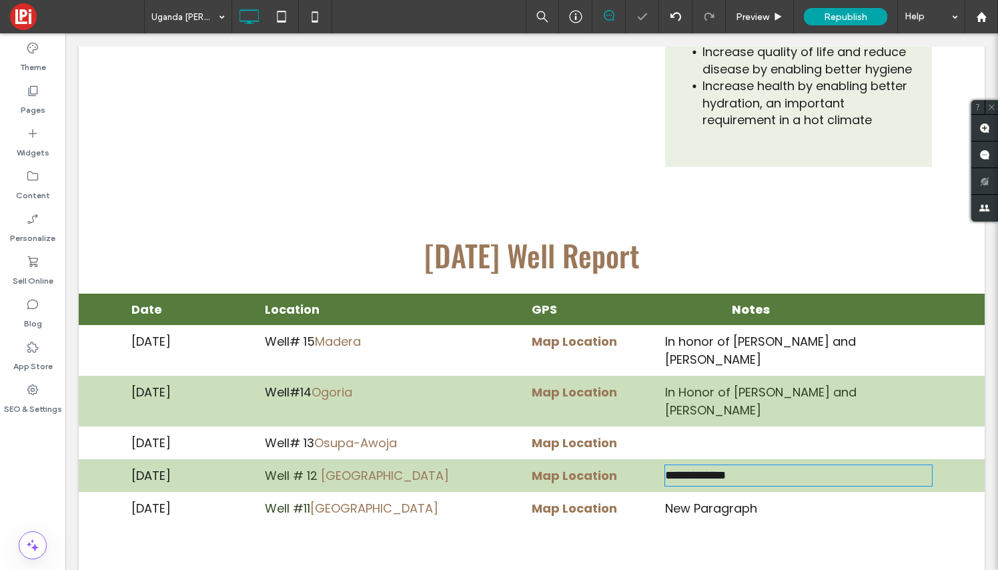
type input "*******"
type input "**"
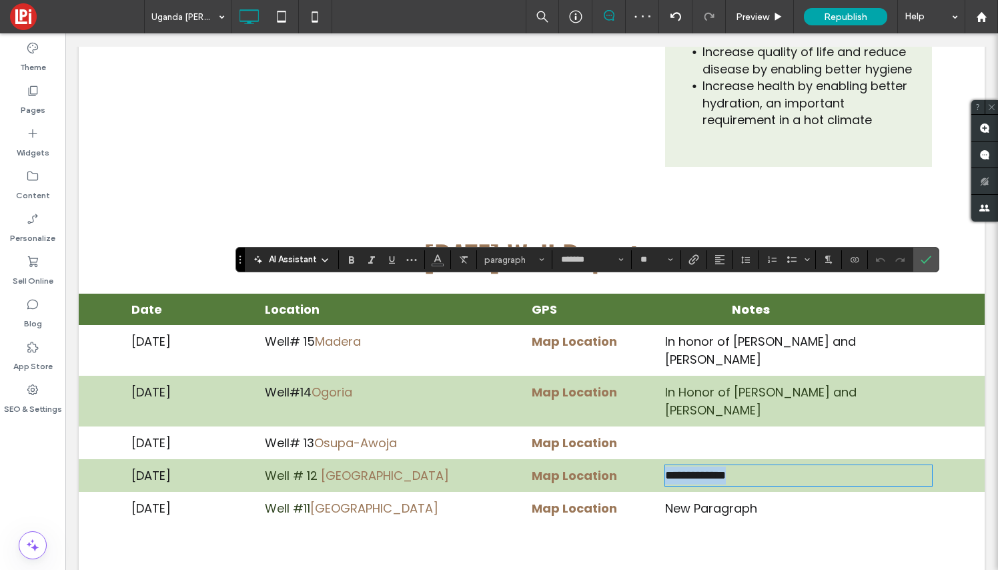
drag, startPoint x: 769, startPoint y: 294, endPoint x: 635, endPoint y: 291, distance: 134.1
click at [635, 460] on div "**********" at bounding box center [531, 475] width 801 height 31
click at [436, 258] on use "Color" at bounding box center [437, 258] width 7 height 7
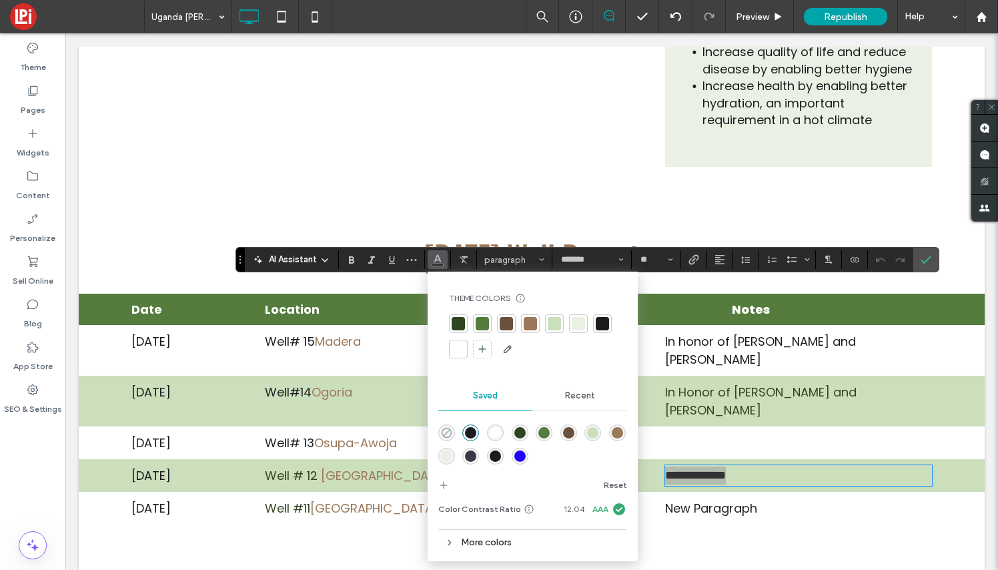
click at [450, 435] on use "rgba(0,0,0,0)" at bounding box center [447, 433] width 10 height 10
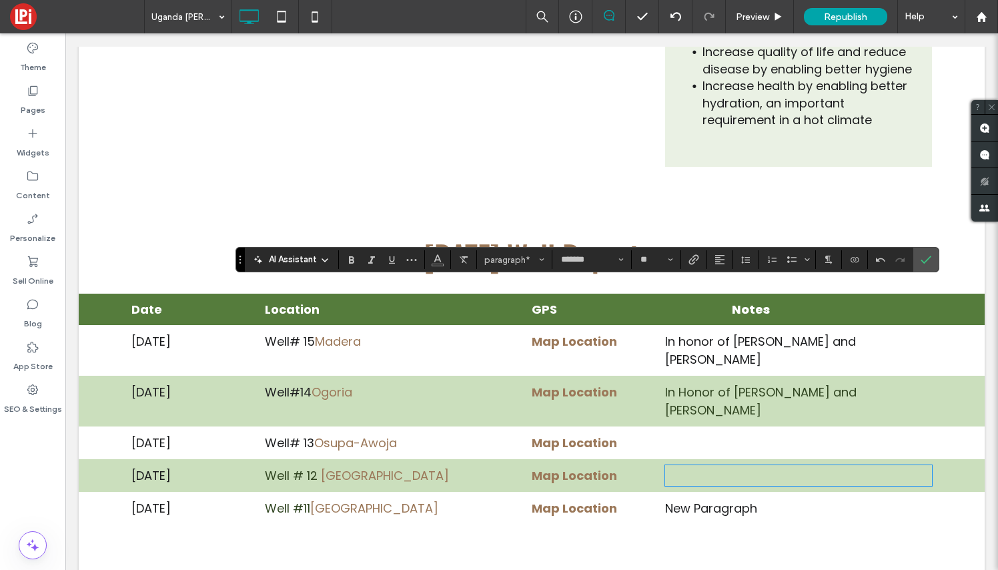
click at [712, 524] on div "Click To Paste Row + Add Section" at bounding box center [532, 567] width 906 height 87
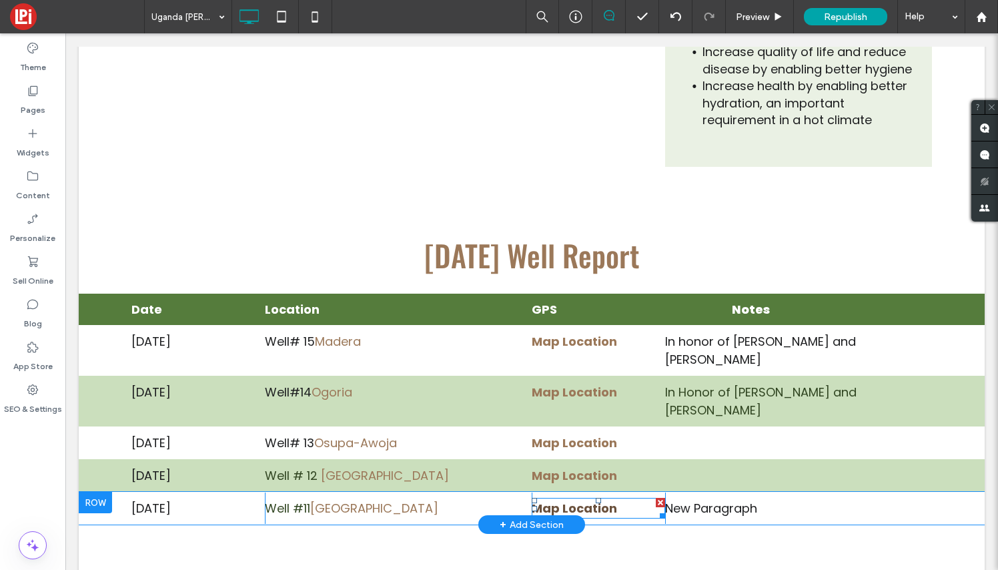
click at [602, 500] on strong "Map Location" at bounding box center [574, 508] width 85 height 17
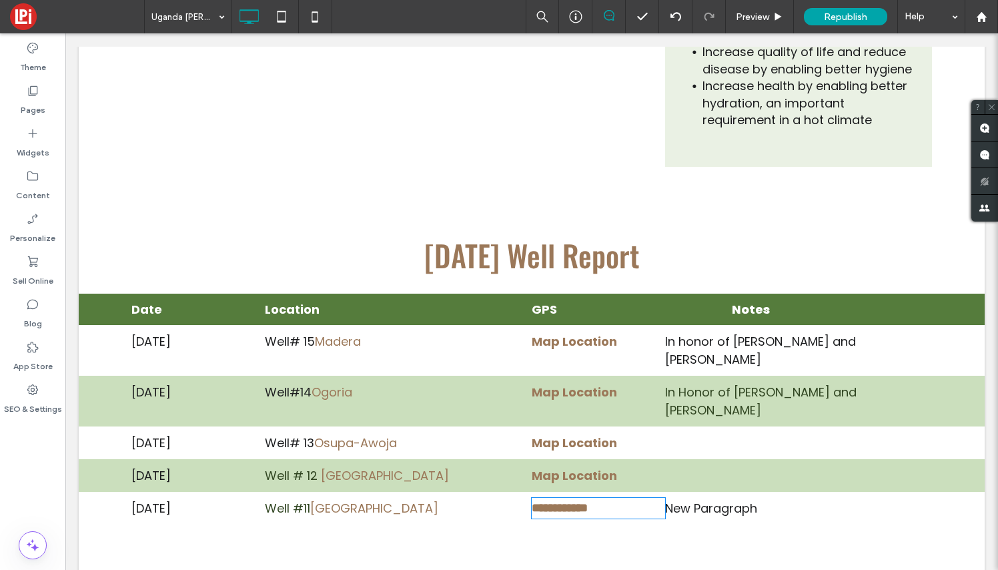
type input "*******"
type input "**"
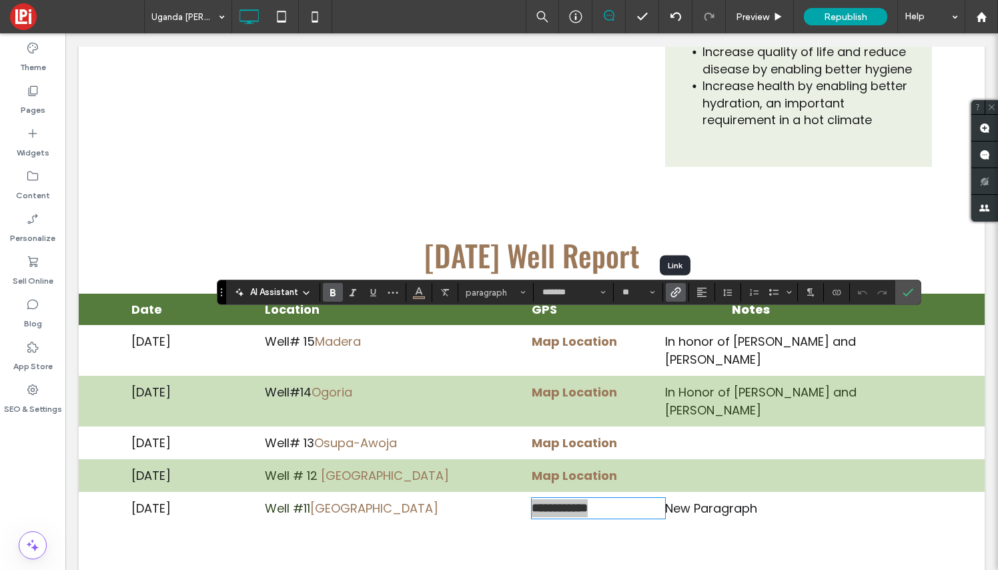
click at [676, 289] on use "Link" at bounding box center [675, 293] width 10 height 10
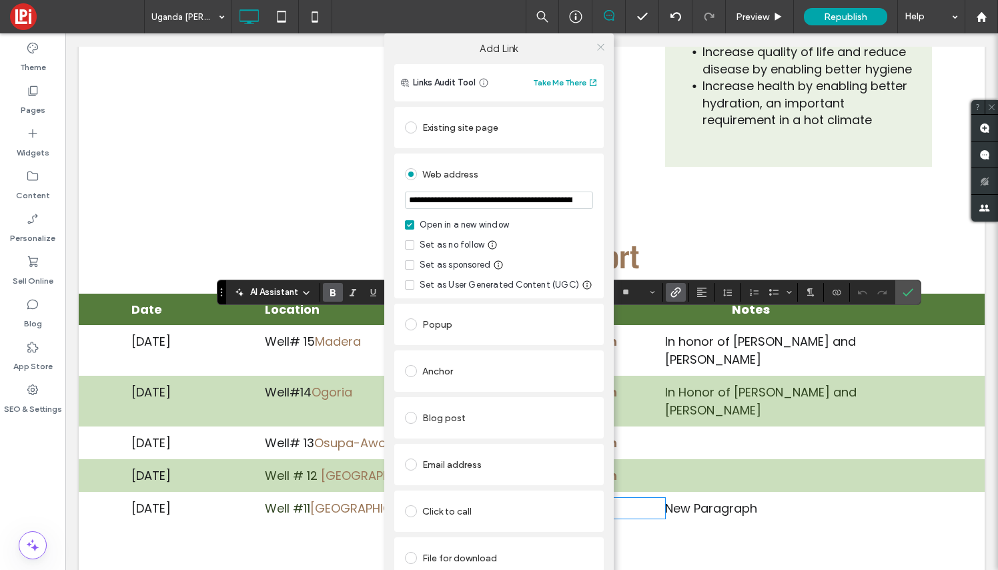
click at [603, 45] on use at bounding box center [600, 46] width 7 height 7
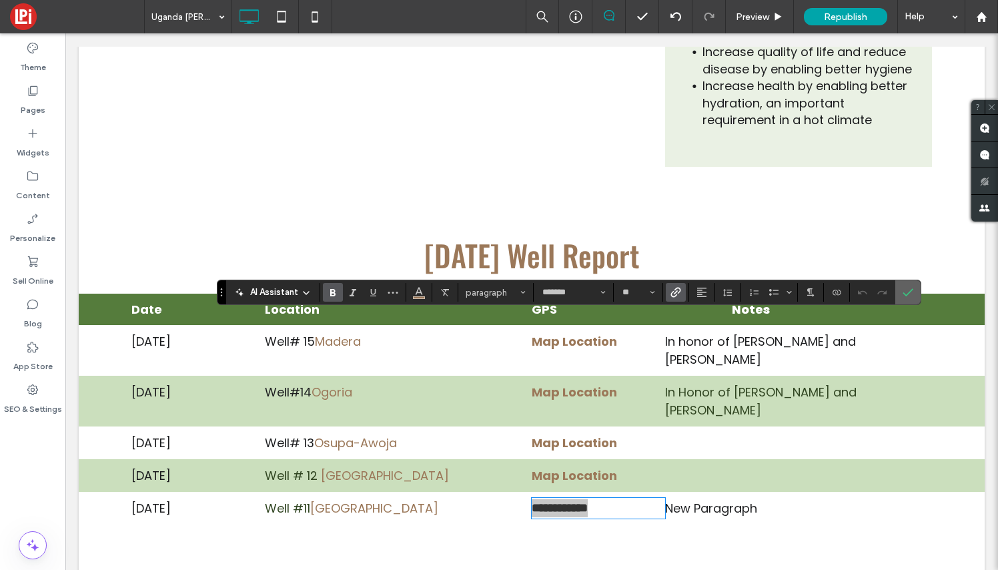
click at [910, 288] on icon "Confirm" at bounding box center [908, 292] width 11 height 11
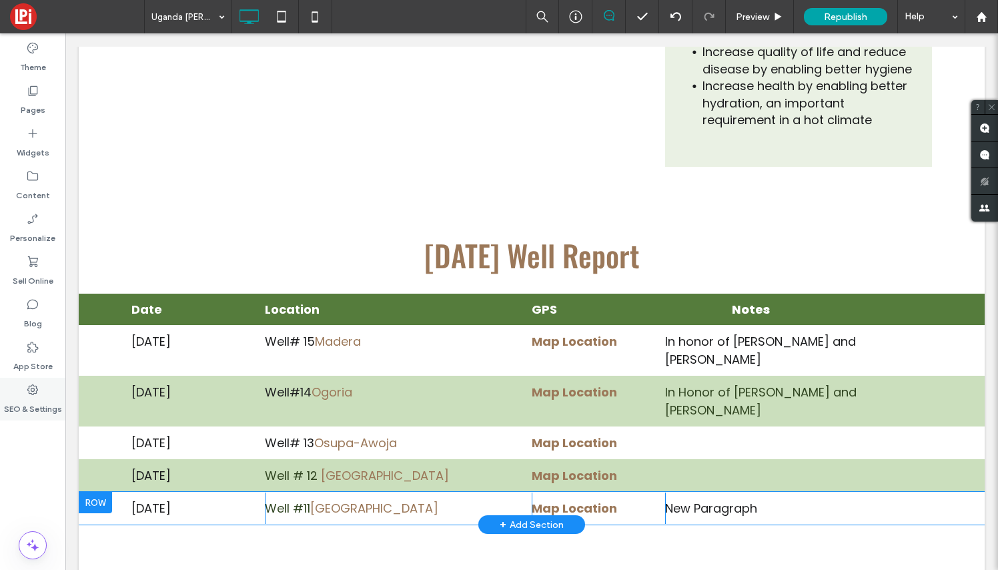
click at [32, 390] on icon at bounding box center [32, 389] width 13 height 13
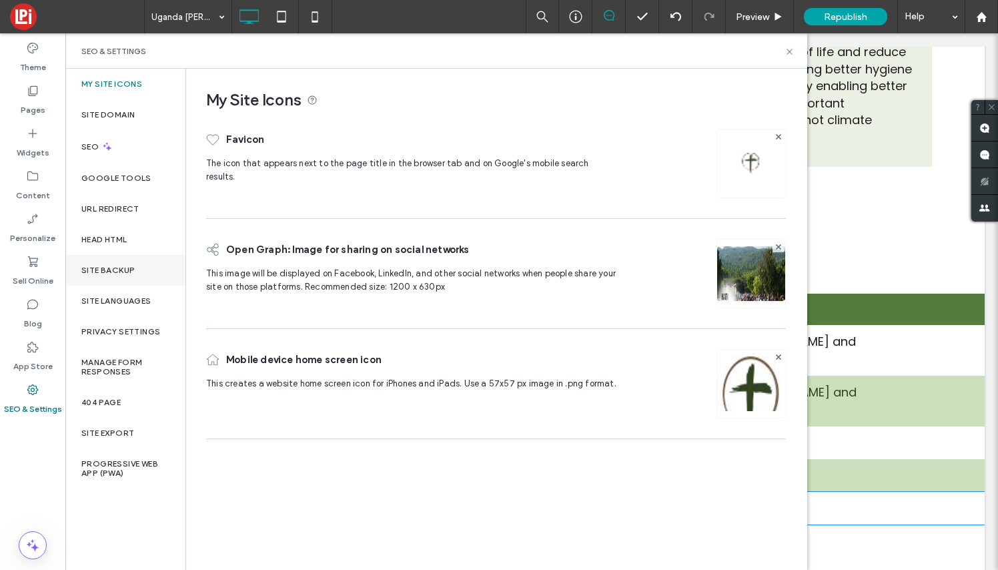
click at [117, 274] on label "Site Backup" at bounding box center [107, 270] width 53 height 9
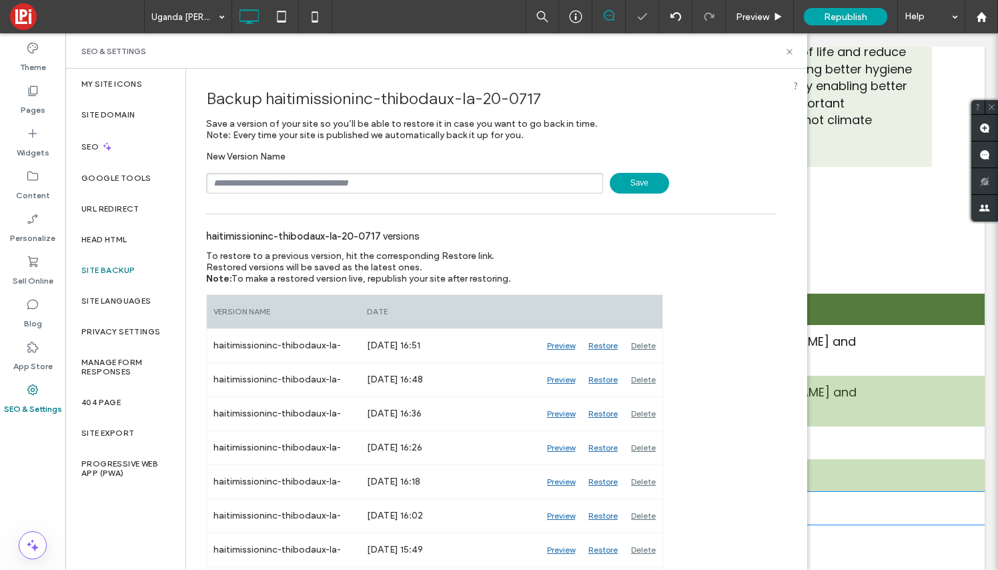
click at [633, 176] on span "Save" at bounding box center [639, 183] width 59 height 21
click at [790, 55] on icon at bounding box center [790, 52] width 10 height 10
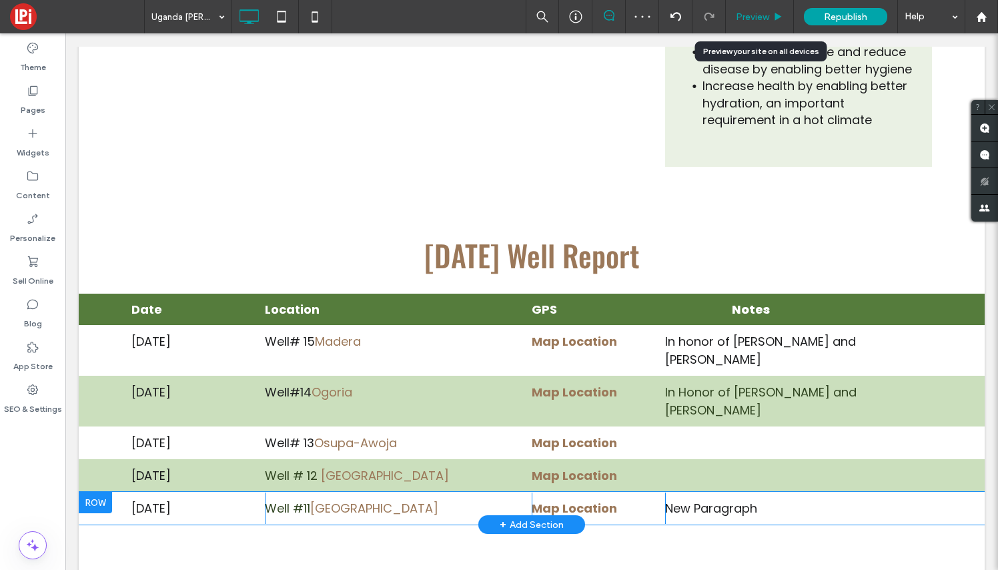
click at [757, 19] on span "Preview" at bounding box center [752, 16] width 33 height 11
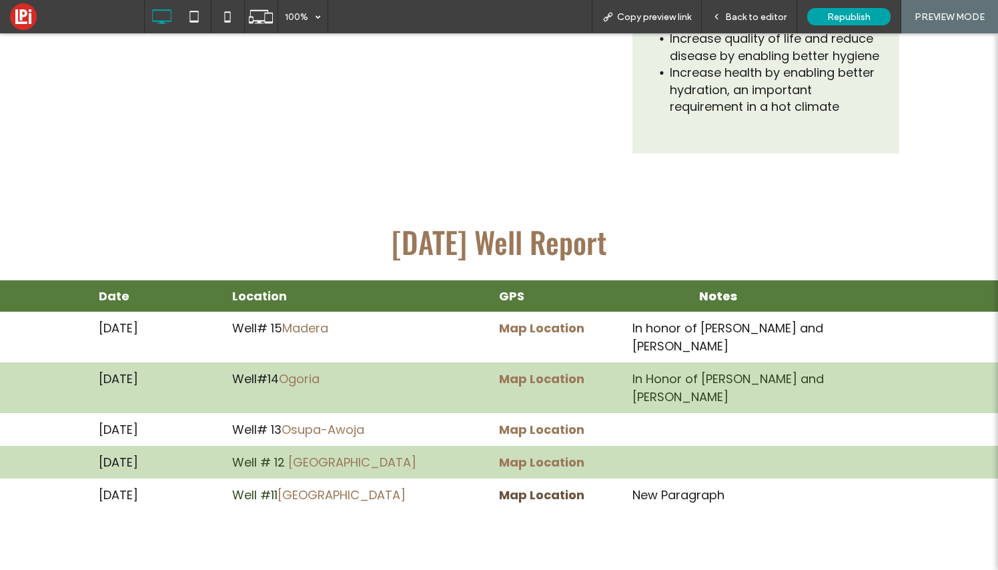
click at [552, 486] on strong "Map Location" at bounding box center [541, 494] width 85 height 17
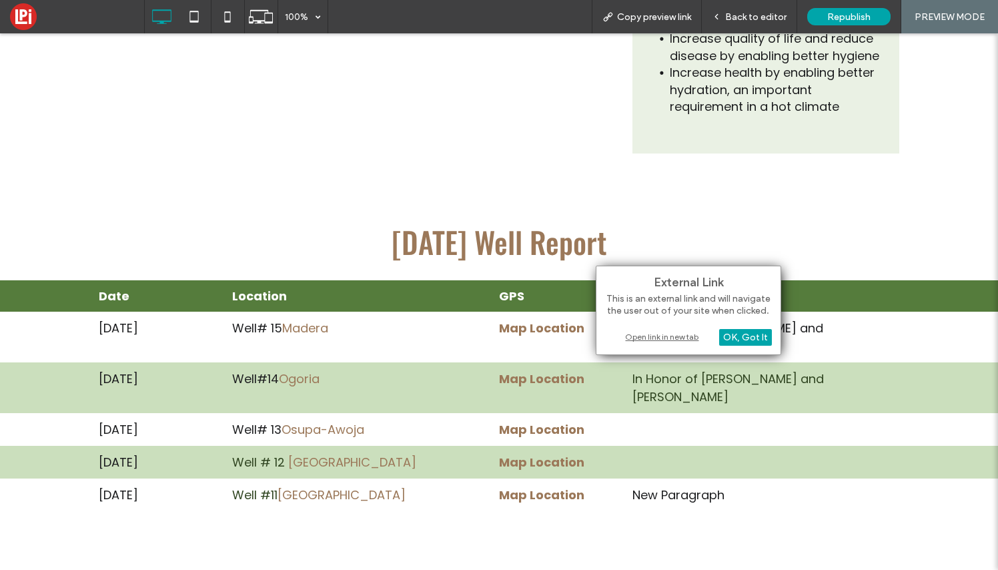
click at [688, 338] on div "Open link in new tab" at bounding box center [688, 337] width 167 height 14
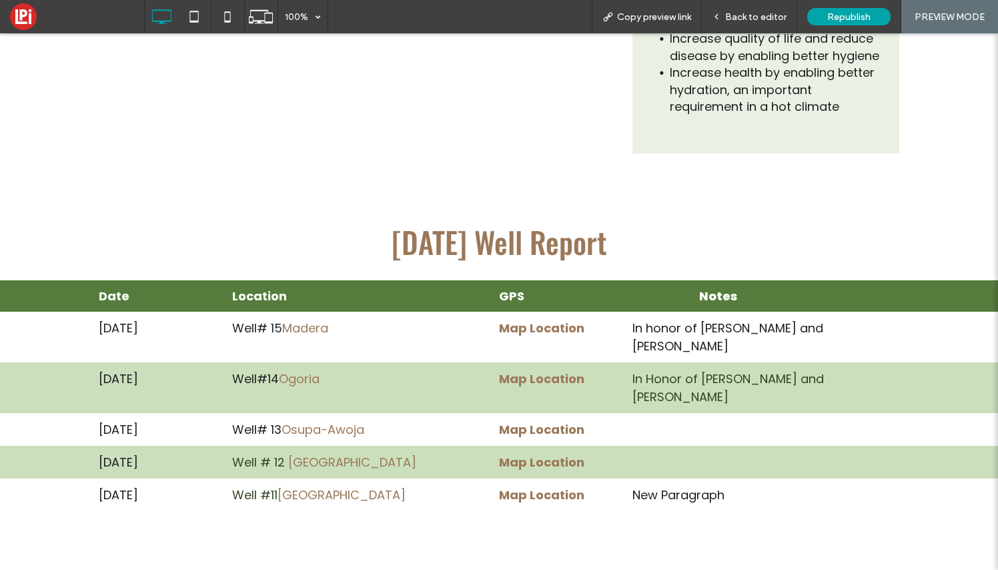
click at [698, 486] on p "New Paragraph" at bounding box center [765, 495] width 267 height 18
click at [754, 13] on span "Back to editor" at bounding box center [755, 16] width 61 height 11
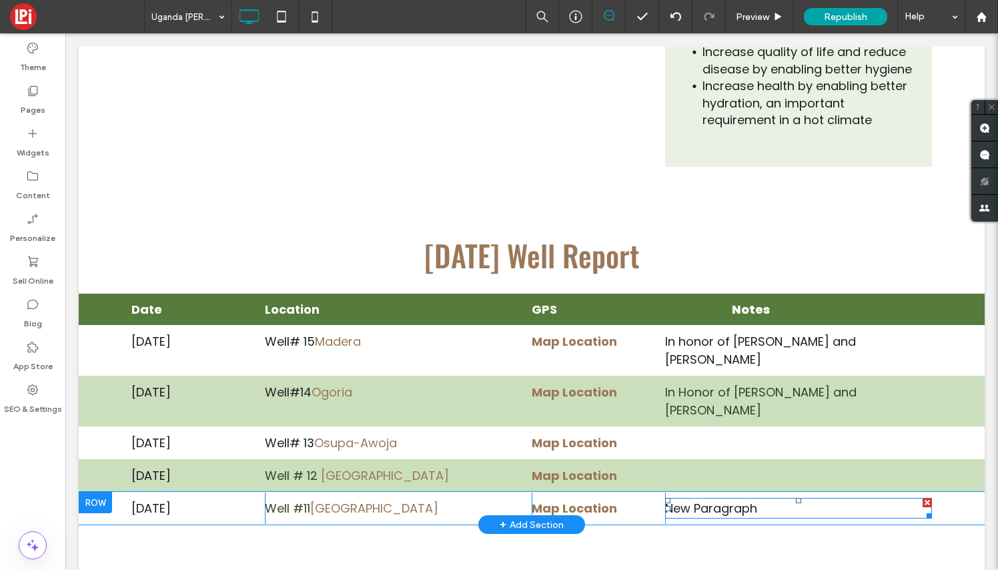
click at [724, 499] on p "New Paragraph" at bounding box center [798, 508] width 267 height 18
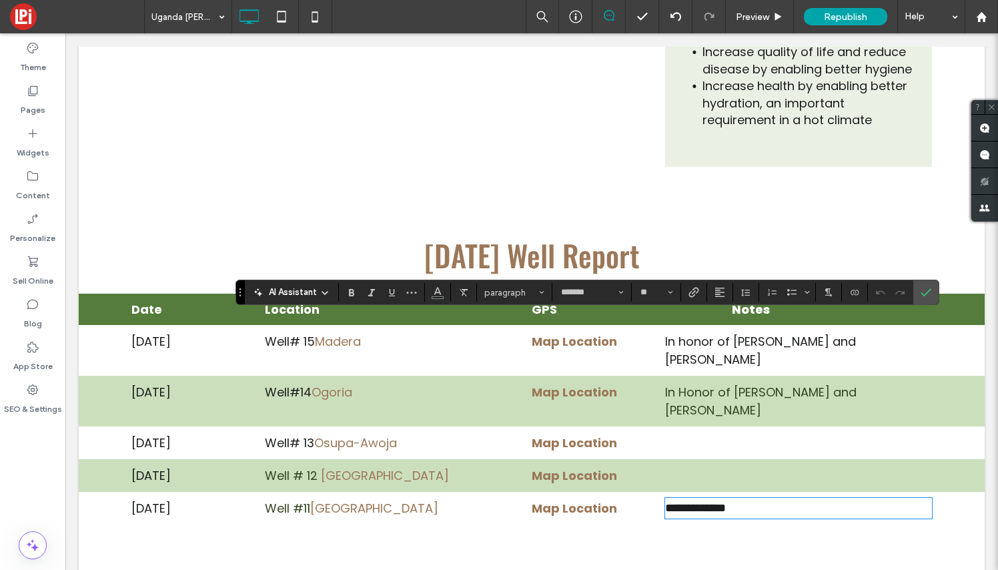
scroll to position [9, 1]
click at [929, 293] on icon "Confirm" at bounding box center [926, 292] width 11 height 11
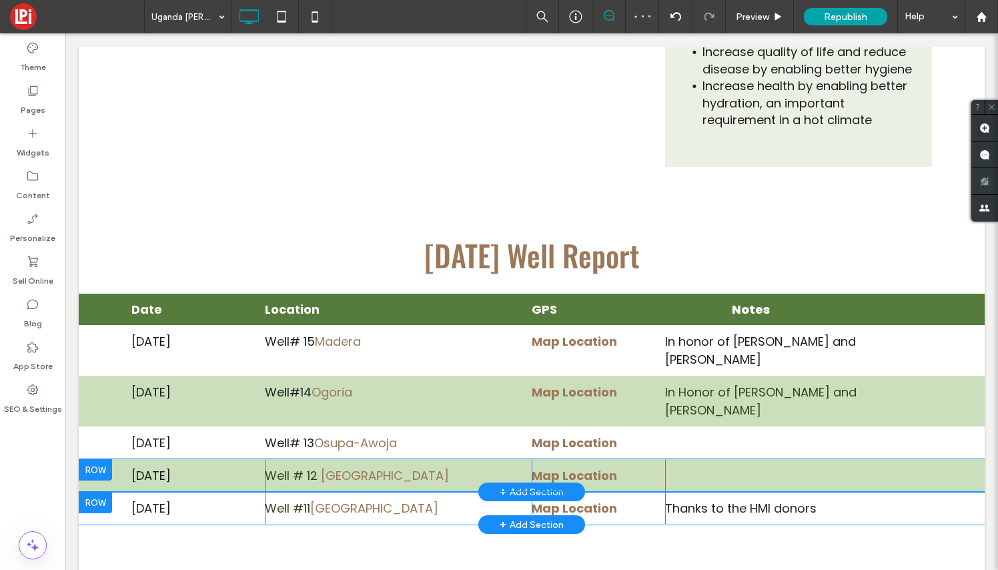
click at [89, 459] on div at bounding box center [95, 469] width 33 height 21
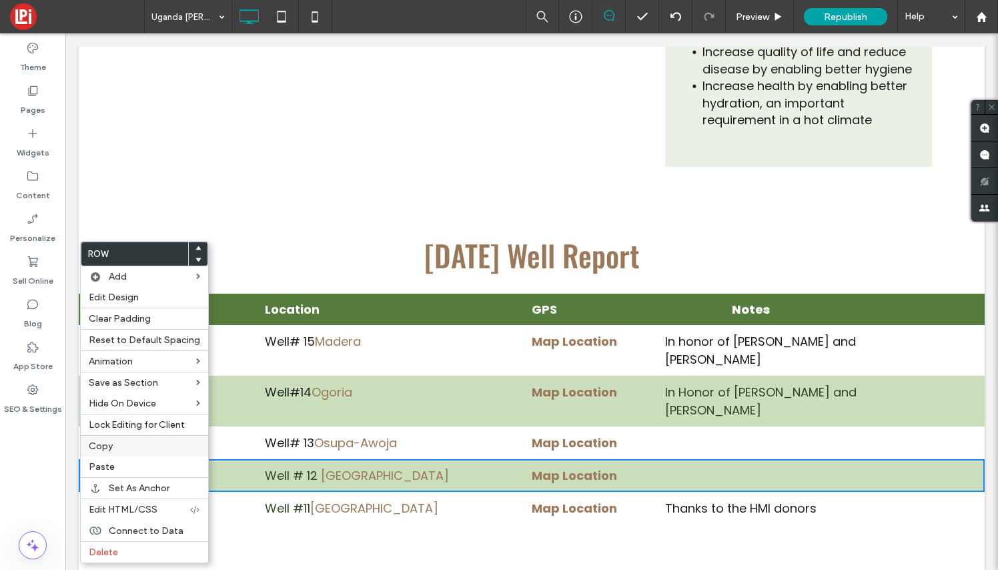
click at [109, 442] on span "Copy" at bounding box center [101, 445] width 24 height 11
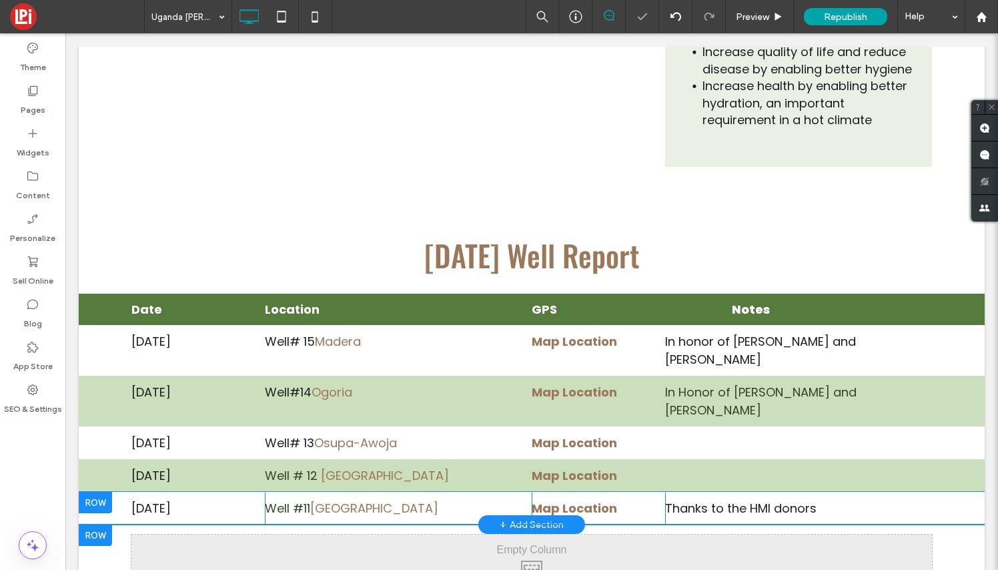
click at [108, 524] on div at bounding box center [95, 534] width 33 height 21
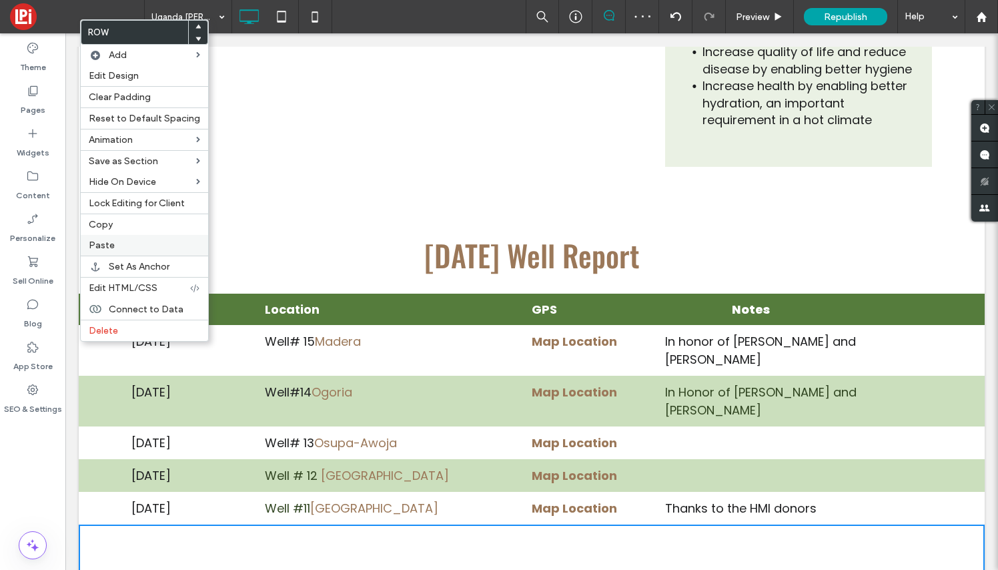
click at [122, 247] on label "Paste" at bounding box center [144, 244] width 111 height 11
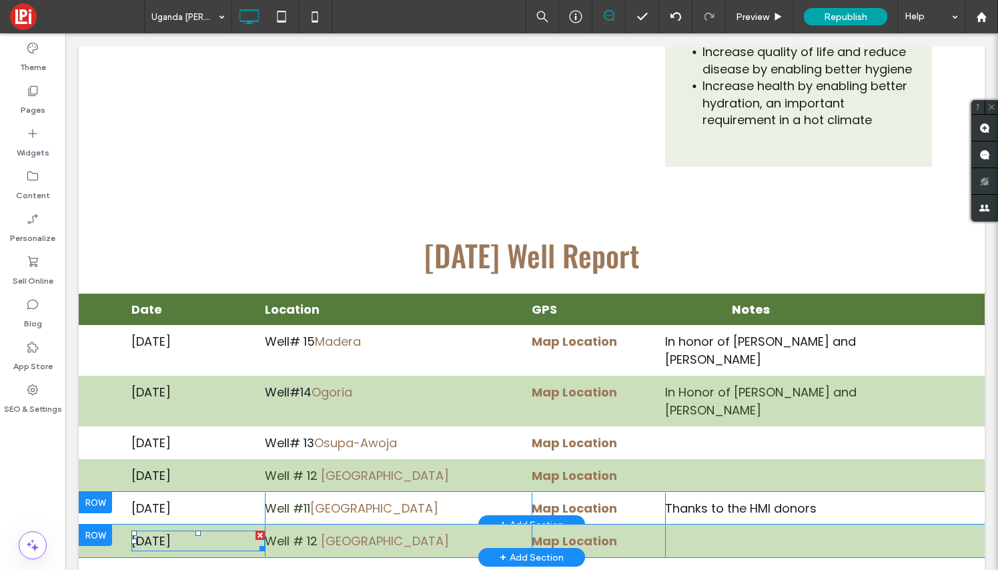
click at [141, 532] on span "[DATE]" at bounding box center [150, 540] width 39 height 17
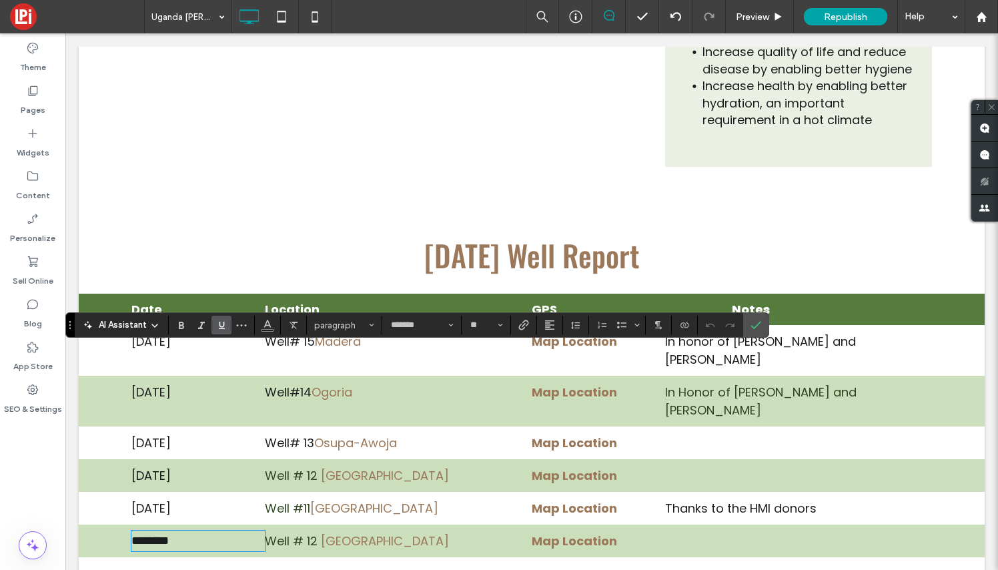
scroll to position [9, 0]
click at [756, 327] on icon "Confirm" at bounding box center [755, 325] width 11 height 11
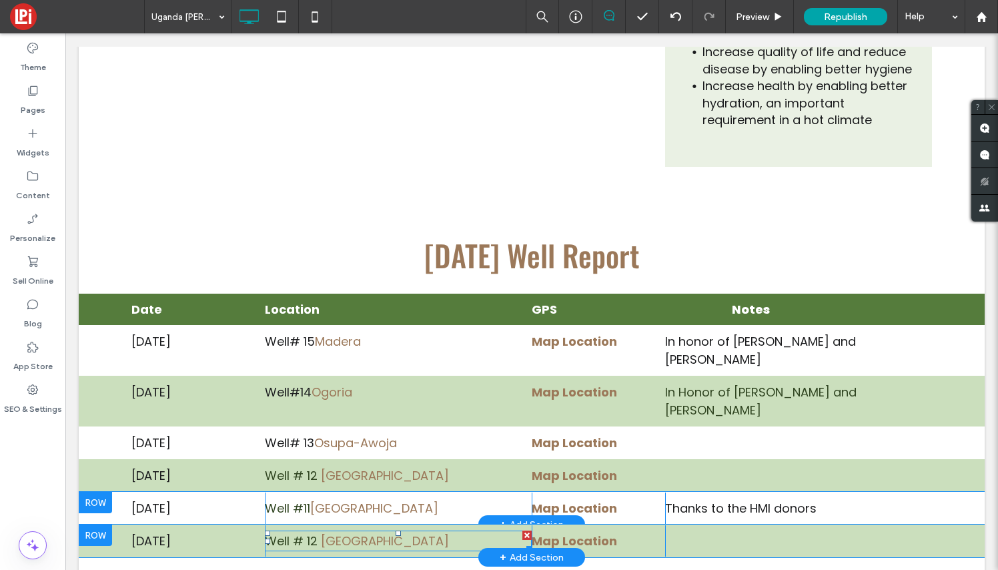
click at [436, 532] on p "Well # 12 [GEOGRAPHIC_DATA]" at bounding box center [398, 541] width 267 height 18
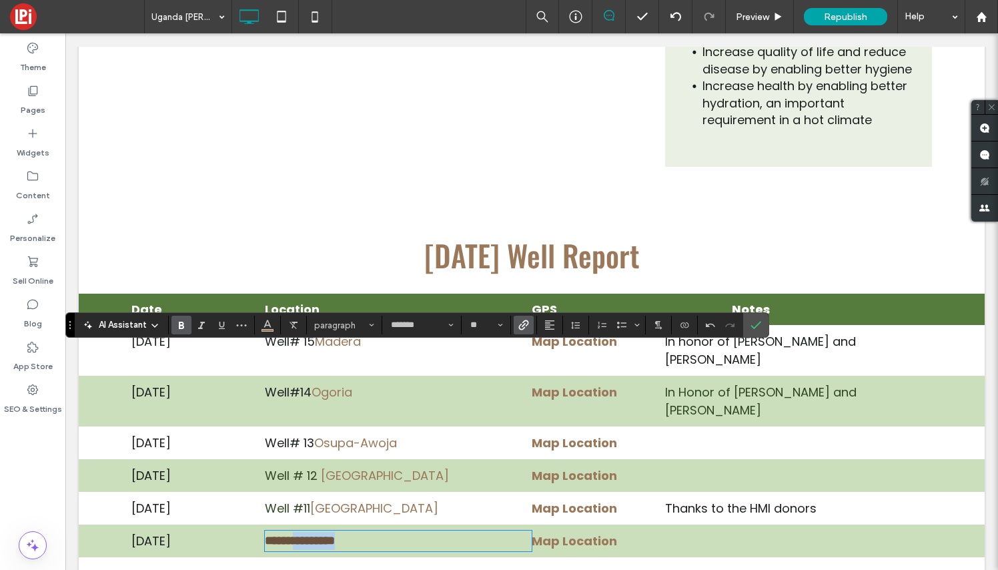
drag, startPoint x: 372, startPoint y: 361, endPoint x: 300, endPoint y: 361, distance: 71.4
click at [300, 532] on p "**********" at bounding box center [398, 541] width 267 height 18
click at [324, 534] on strong "**********" at bounding box center [300, 540] width 70 height 12
drag, startPoint x: 378, startPoint y: 361, endPoint x: 253, endPoint y: 360, distance: 124.1
click at [253, 525] on div "**********" at bounding box center [531, 540] width 801 height 31
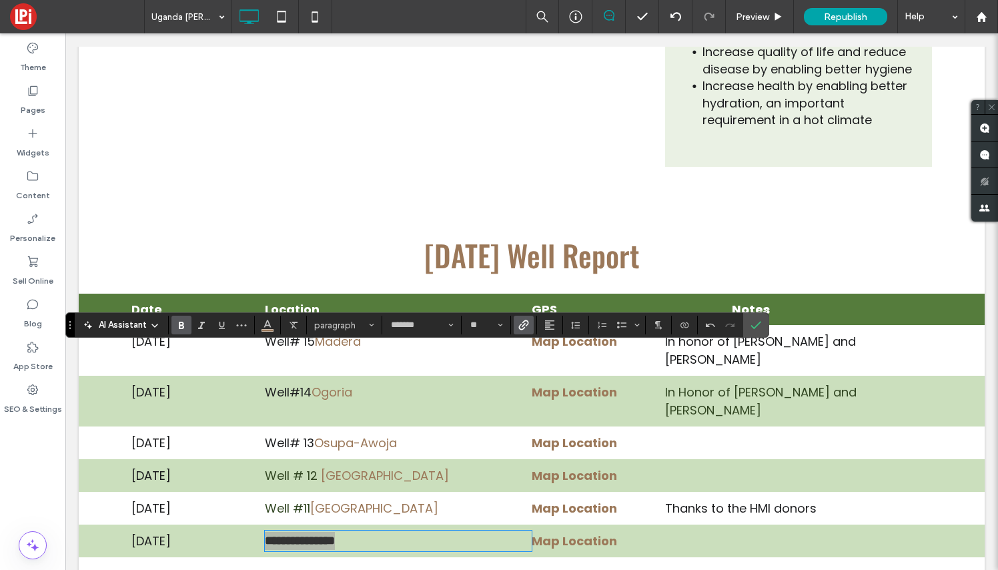
click at [181, 326] on icon "Bold" at bounding box center [181, 325] width 11 height 11
click at [313, 534] on link "**********" at bounding box center [300, 540] width 70 height 12
drag, startPoint x: 313, startPoint y: 359, endPoint x: 262, endPoint y: 358, distance: 51.4
click at [262, 525] on div "**********" at bounding box center [531, 540] width 801 height 31
click at [266, 323] on use "Color" at bounding box center [267, 323] width 7 height 7
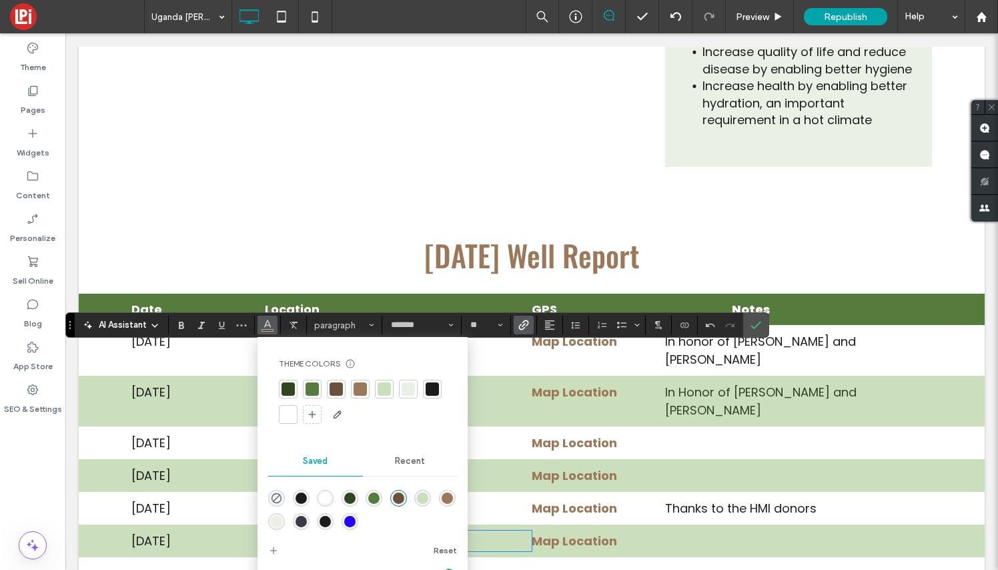
click at [290, 393] on div at bounding box center [288, 388] width 13 height 13
click at [758, 323] on icon "Confirm" at bounding box center [755, 325] width 11 height 11
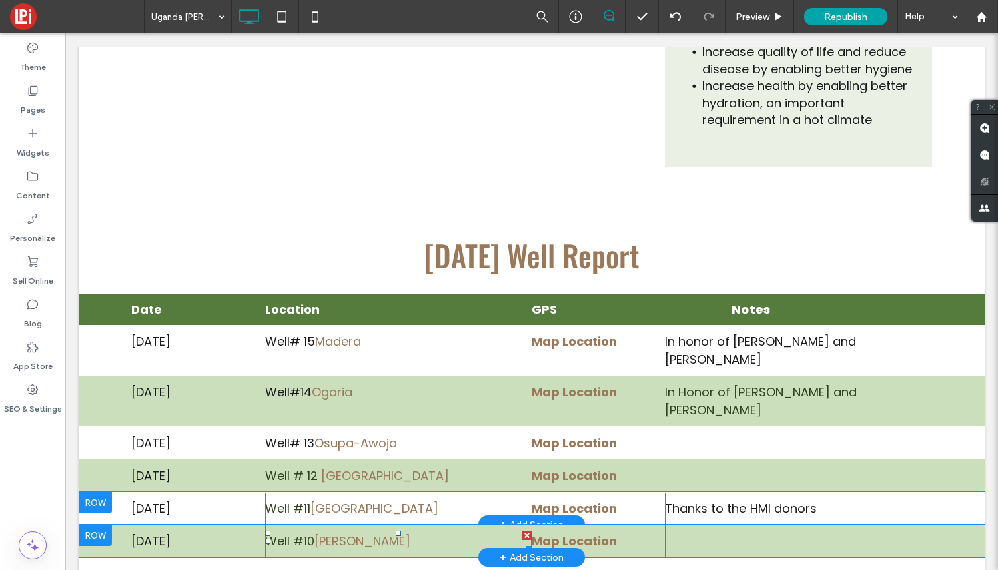
click at [372, 532] on p "Well #10 [PERSON_NAME]" at bounding box center [398, 541] width 267 height 18
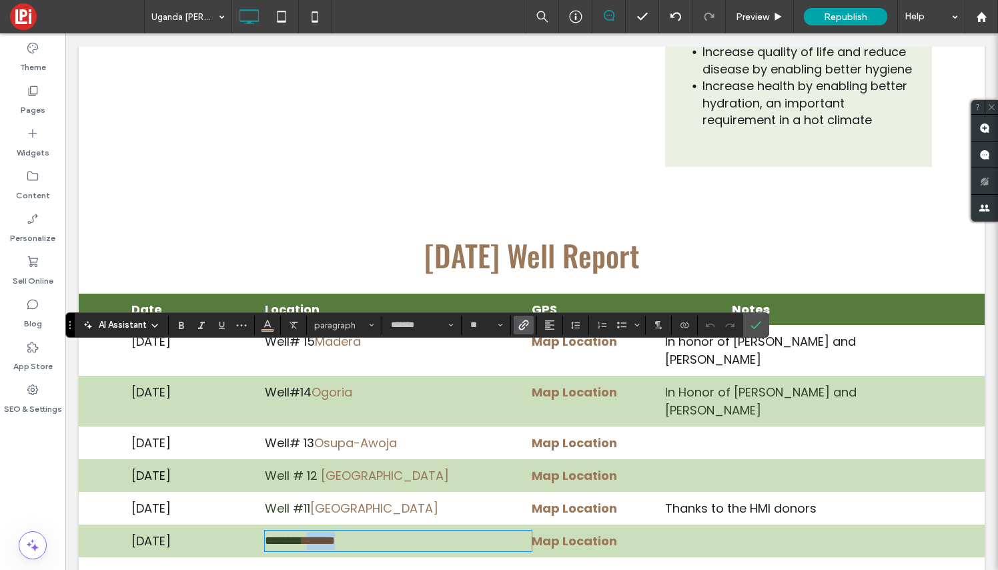
drag, startPoint x: 366, startPoint y: 360, endPoint x: 318, endPoint y: 357, distance: 48.1
click at [318, 532] on p "******** ******" at bounding box center [398, 541] width 267 height 18
click at [528, 323] on use "Link" at bounding box center [524, 325] width 10 height 10
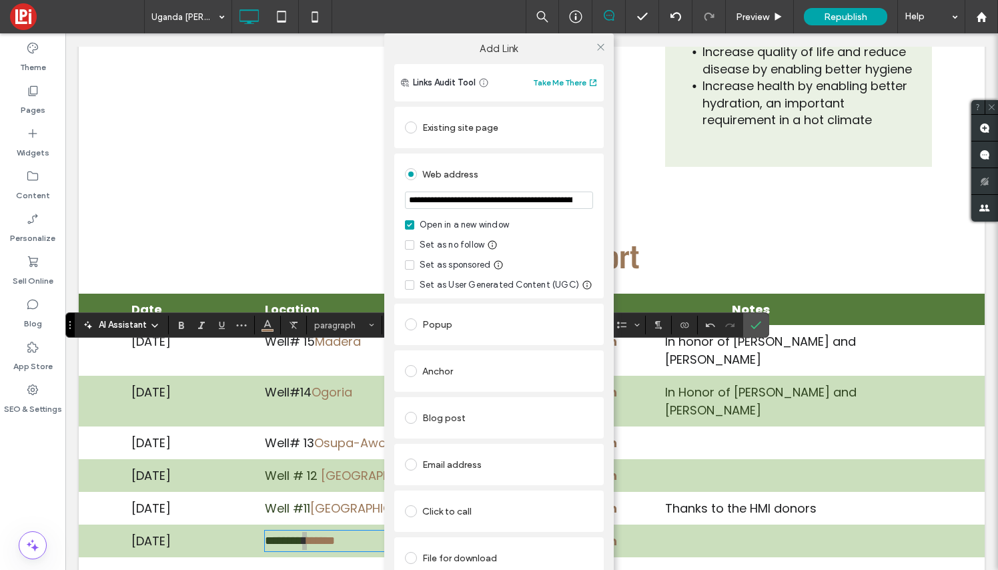
click at [461, 558] on div "File for download" at bounding box center [499, 557] width 188 height 21
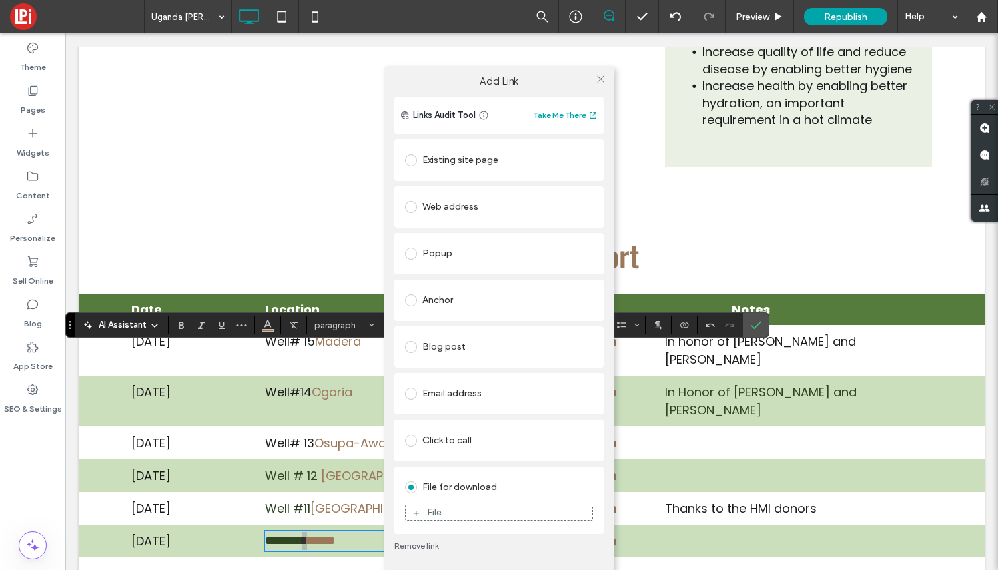
click at [472, 488] on div "File for download" at bounding box center [499, 486] width 188 height 21
click at [475, 506] on div "File" at bounding box center [499, 512] width 187 height 12
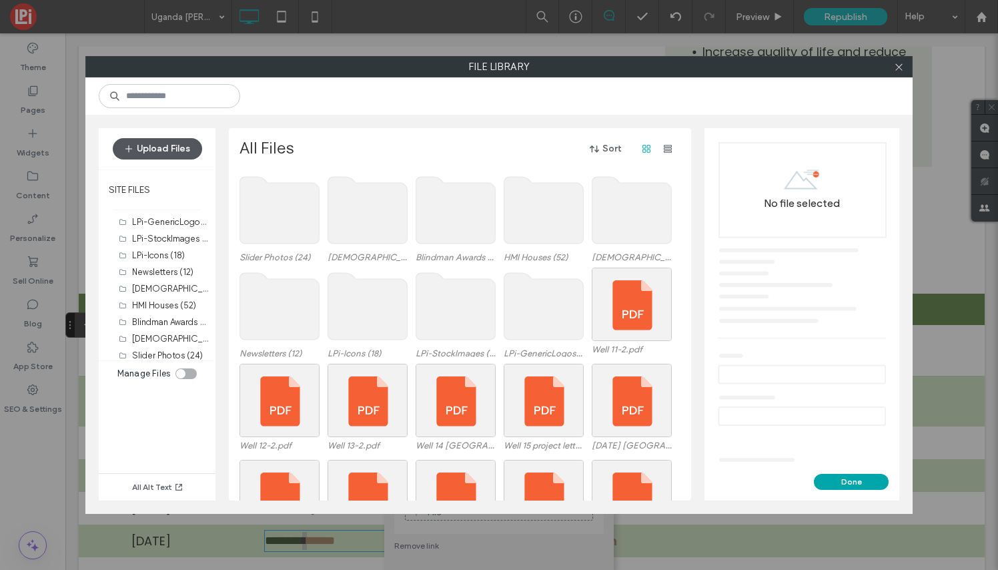
click at [162, 152] on button "Upload Files" at bounding box center [157, 148] width 89 height 21
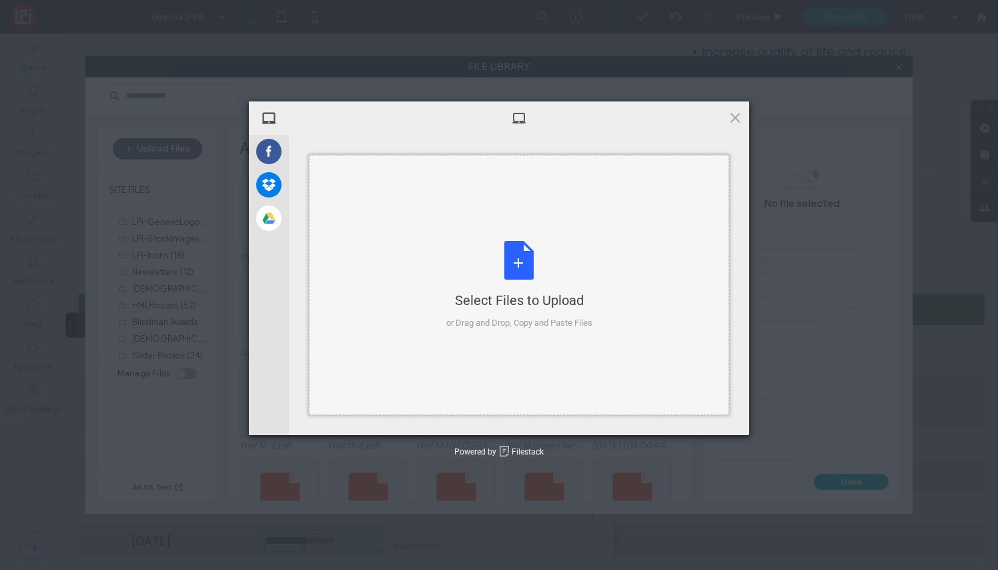
click at [511, 256] on div "Select Files to Upload or Drag and Drop, Copy and Paste Files" at bounding box center [519, 285] width 146 height 89
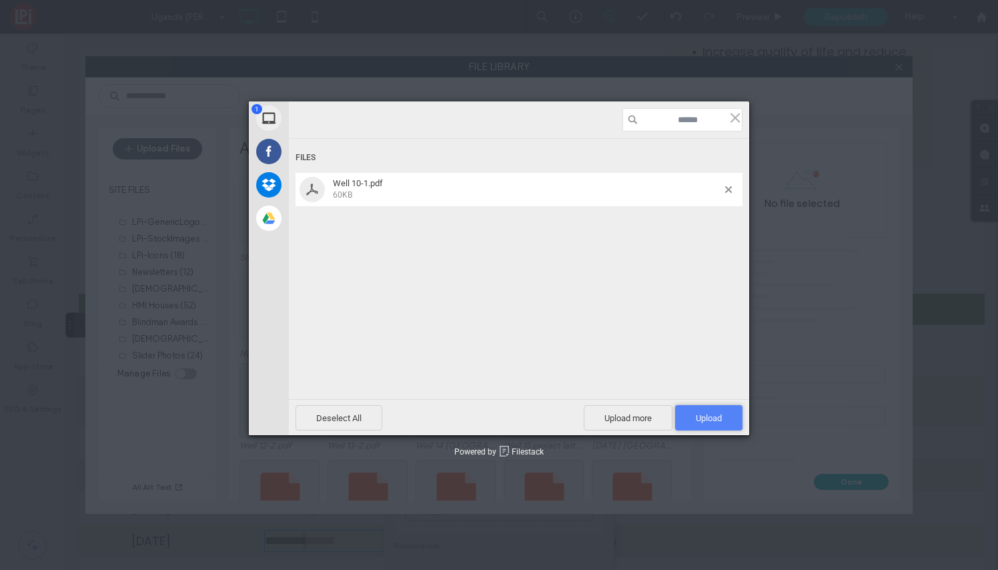
click at [706, 421] on span "Upload 1" at bounding box center [709, 418] width 26 height 10
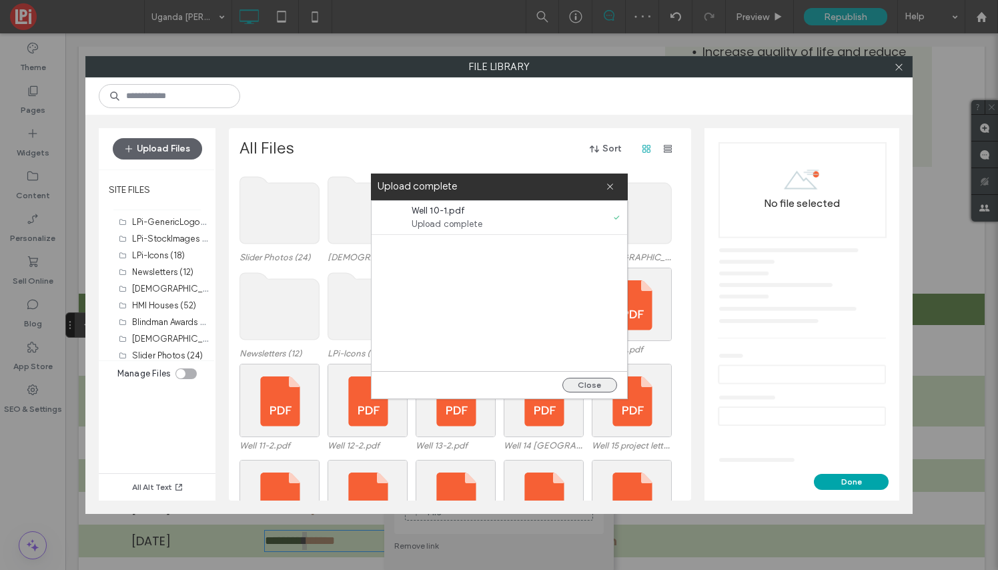
click at [596, 386] on button "Close" at bounding box center [589, 385] width 55 height 15
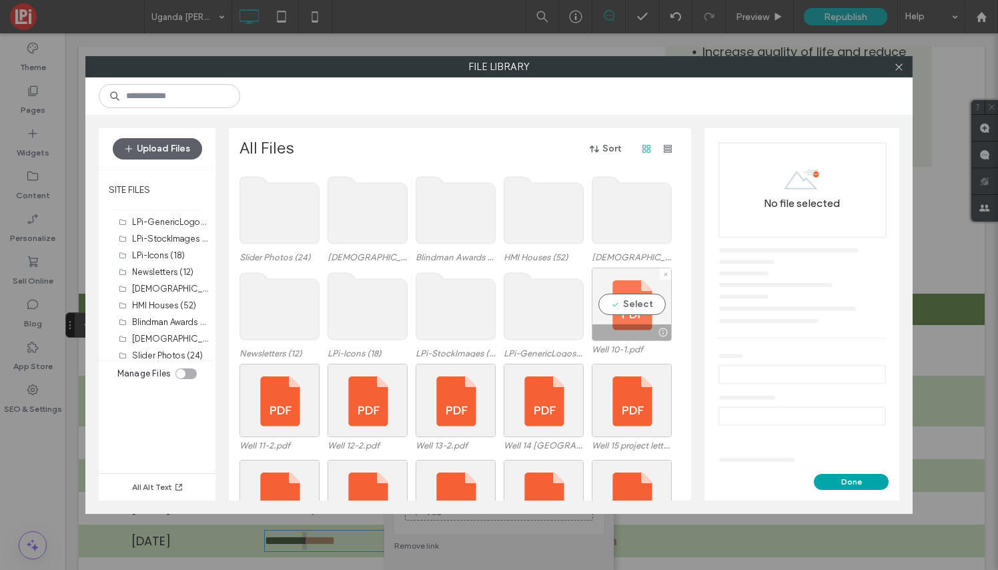
click at [634, 300] on div "Select" at bounding box center [632, 304] width 80 height 73
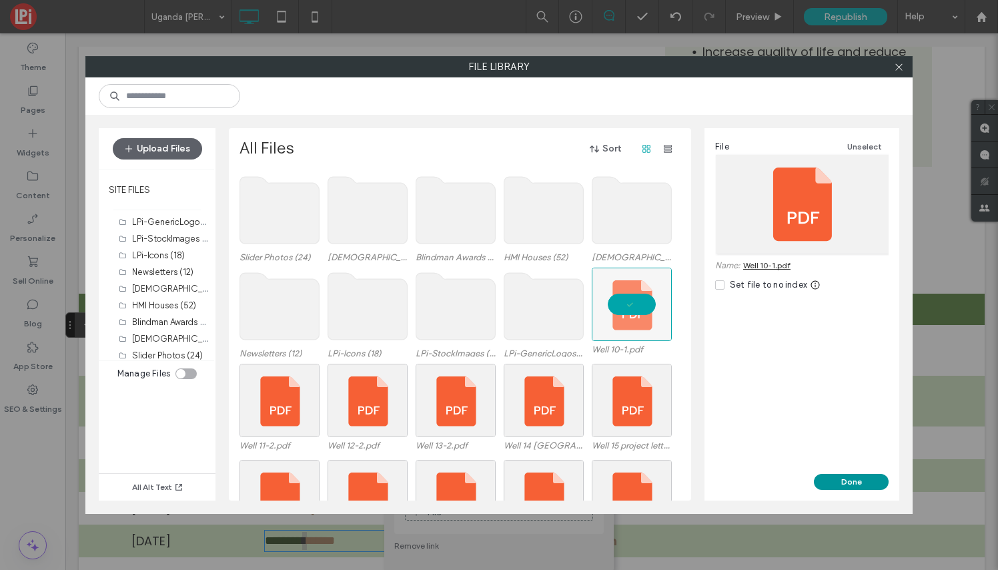
click at [851, 483] on button "Done" at bounding box center [851, 482] width 75 height 16
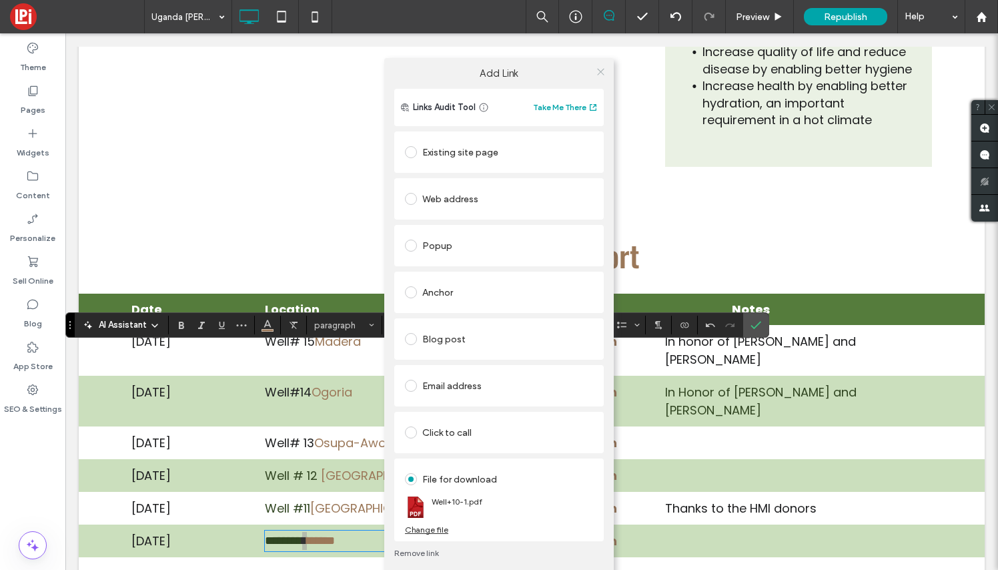
click at [602, 69] on icon at bounding box center [601, 72] width 10 height 10
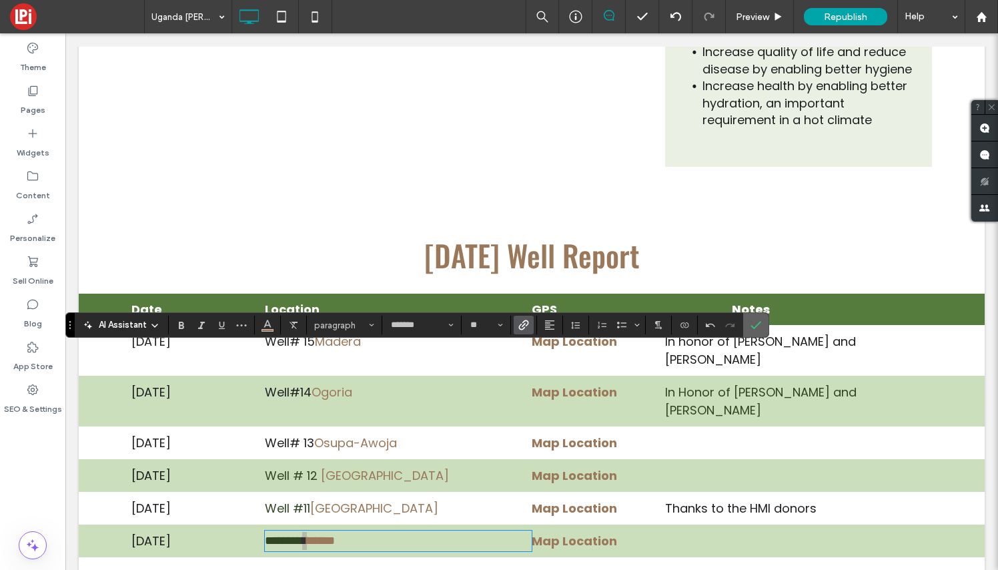
click at [758, 323] on icon "Confirm" at bounding box center [755, 325] width 11 height 11
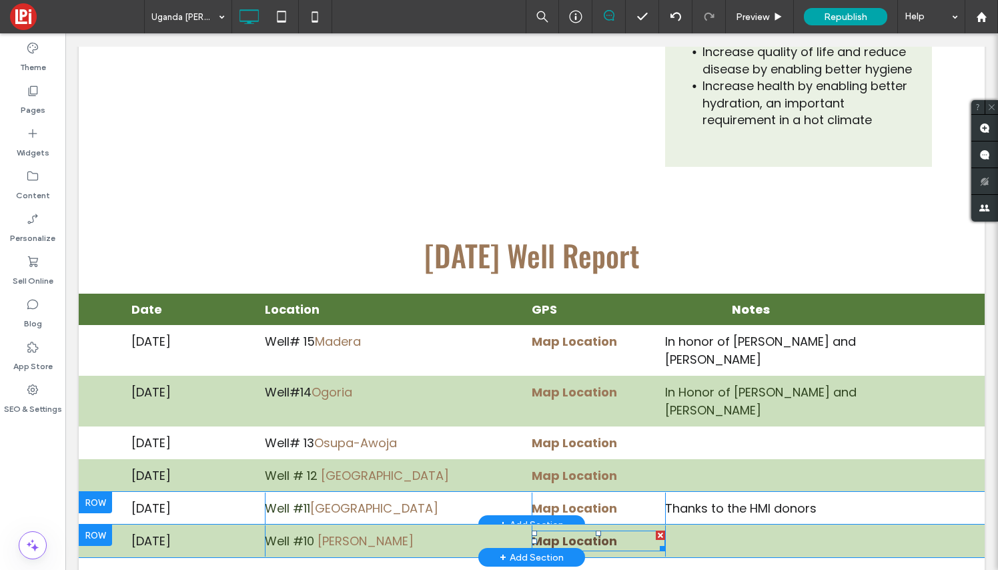
click at [578, 532] on strong "Map Location" at bounding box center [574, 540] width 85 height 17
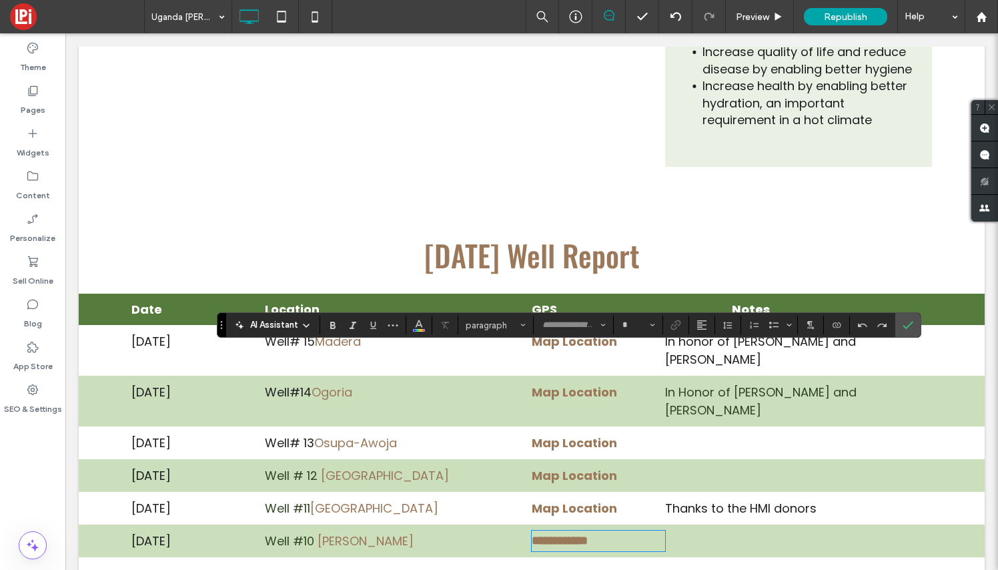
type input "*******"
type input "**"
click at [681, 323] on label "Link" at bounding box center [676, 325] width 20 height 19
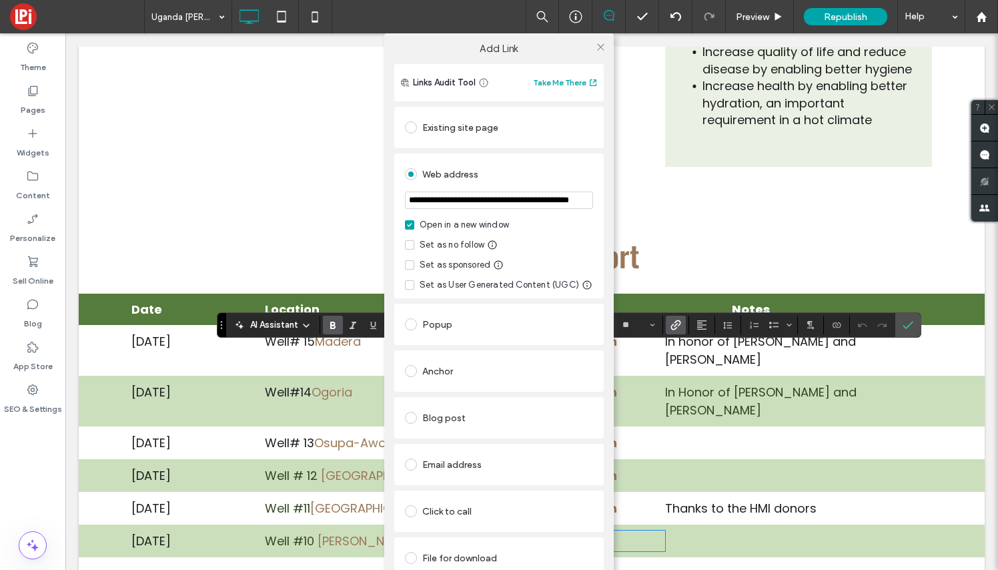
click at [576, 201] on input "**********" at bounding box center [499, 199] width 188 height 17
type input "**********"
click at [598, 47] on icon at bounding box center [601, 47] width 10 height 10
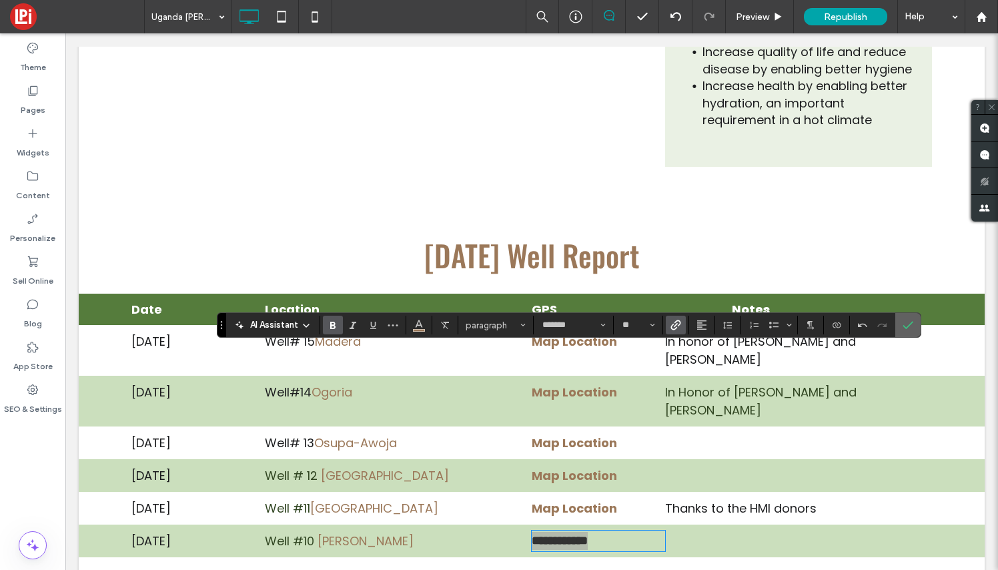
click at [908, 325] on icon "Confirm" at bounding box center [908, 325] width 11 height 11
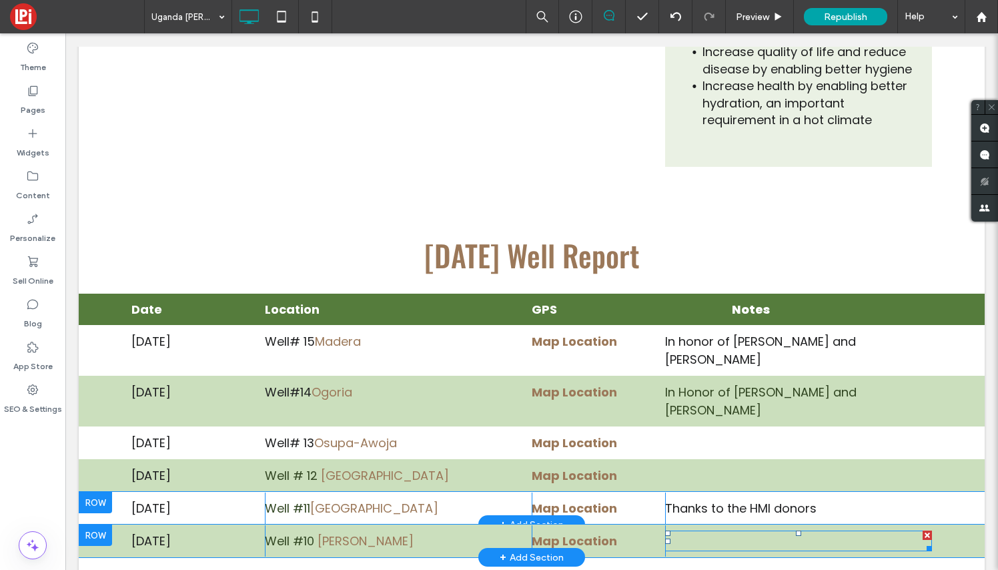
click at [752, 532] on span "New Paragraph" at bounding box center [711, 540] width 92 height 17
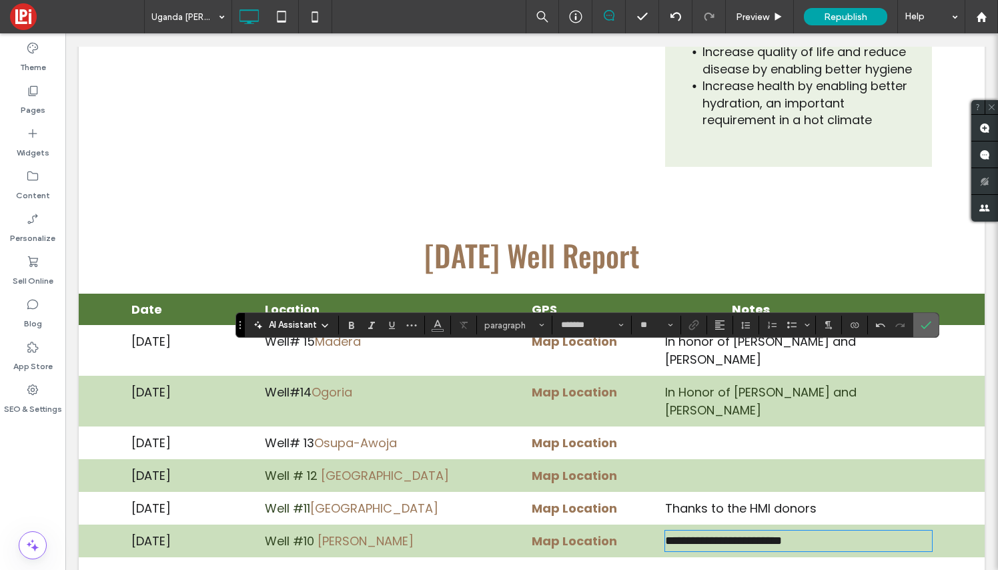
click at [929, 323] on use "Confirm" at bounding box center [926, 326] width 11 height 8
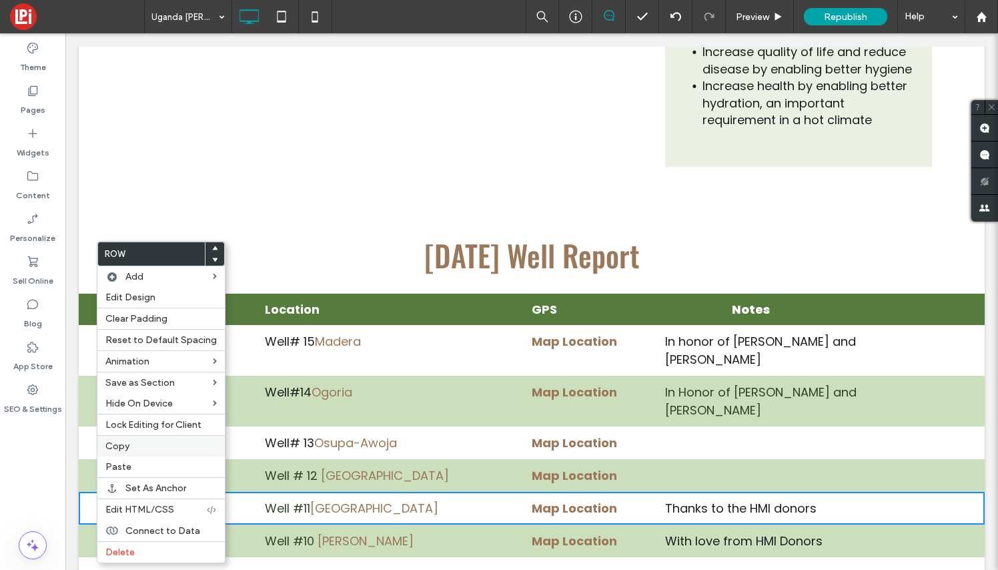
click at [119, 449] on span "Copy" at bounding box center [117, 445] width 24 height 11
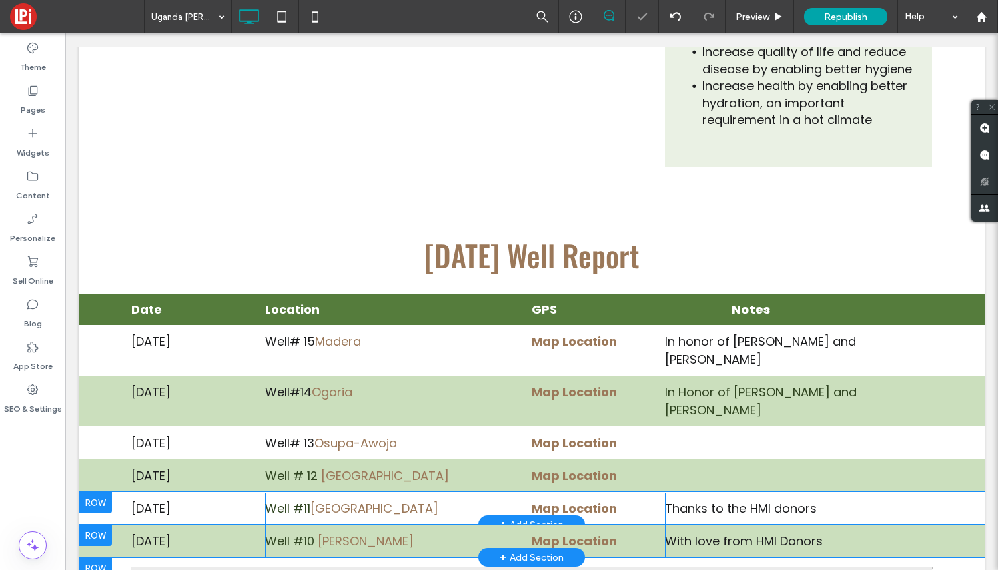
click at [99, 557] on div at bounding box center [95, 567] width 33 height 21
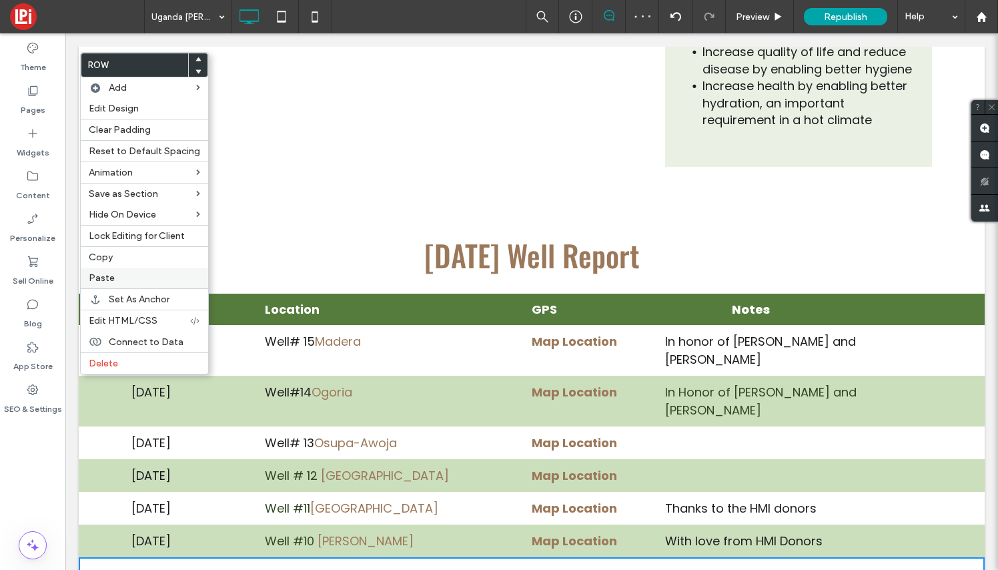
click at [117, 281] on label "Paste" at bounding box center [144, 277] width 111 height 11
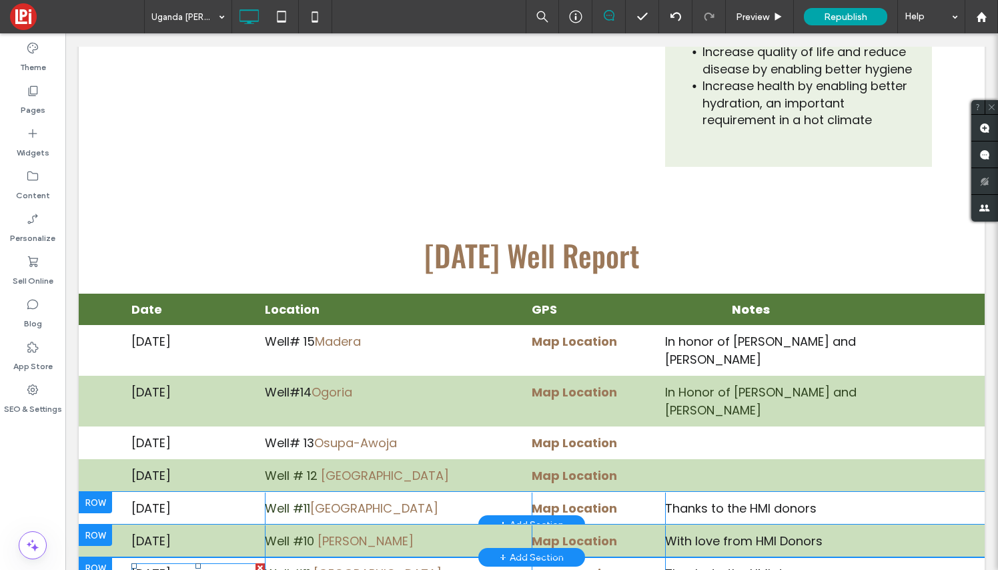
click at [161, 565] on span "[DATE]" at bounding box center [150, 573] width 39 height 17
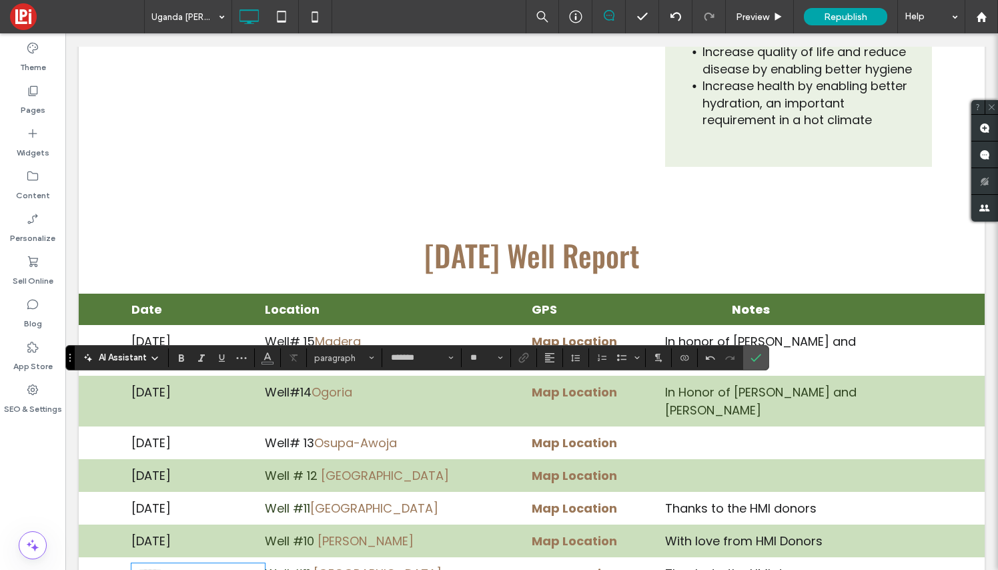
scroll to position [9, 1]
click at [758, 359] on icon "Confirm" at bounding box center [755, 357] width 11 height 11
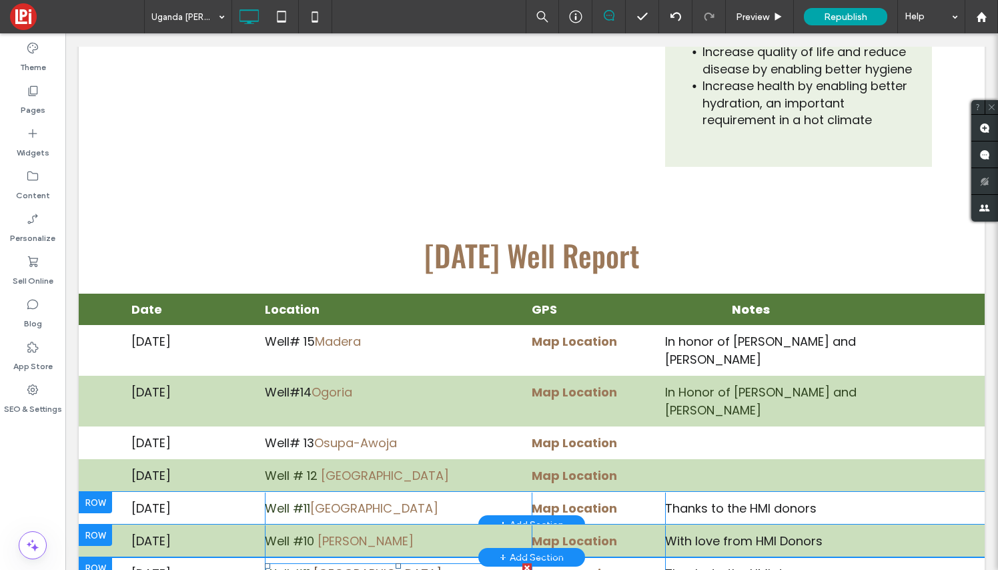
click at [361, 565] on link "[GEOGRAPHIC_DATA]" at bounding box center [378, 573] width 128 height 17
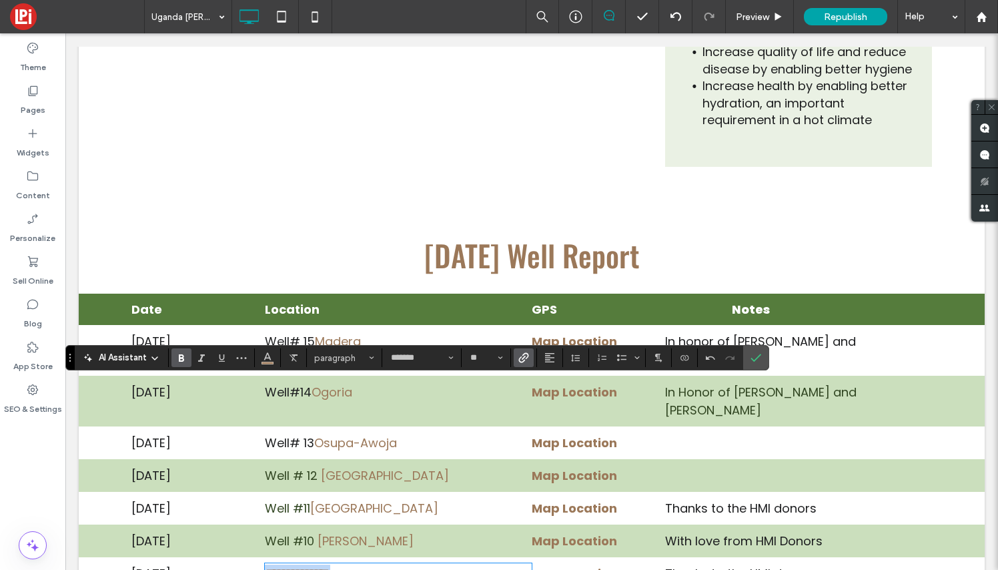
drag, startPoint x: 364, startPoint y: 391, endPoint x: 262, endPoint y: 389, distance: 101.4
click at [262, 558] on div "**********" at bounding box center [531, 573] width 801 height 31
click at [178, 354] on icon "Bold" at bounding box center [181, 357] width 11 height 11
click at [306, 567] on link "**********" at bounding box center [297, 573] width 65 height 12
drag, startPoint x: 314, startPoint y: 390, endPoint x: 262, endPoint y: 393, distance: 52.1
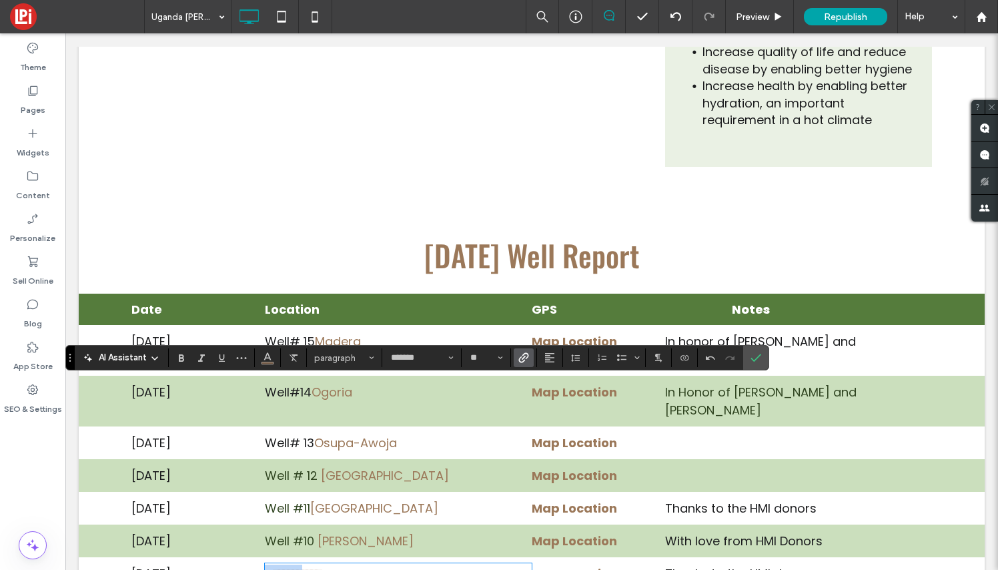
click at [262, 558] on div "**********" at bounding box center [531, 573] width 801 height 31
click at [266, 354] on icon "Color" at bounding box center [267, 356] width 11 height 11
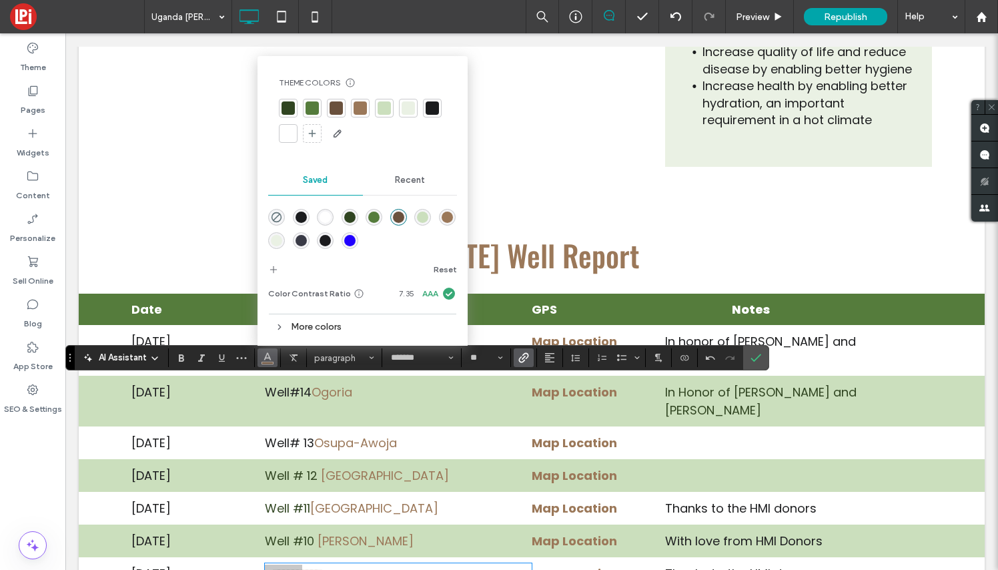
click at [290, 106] on div at bounding box center [288, 107] width 13 height 13
click at [286, 109] on div at bounding box center [288, 107] width 13 height 13
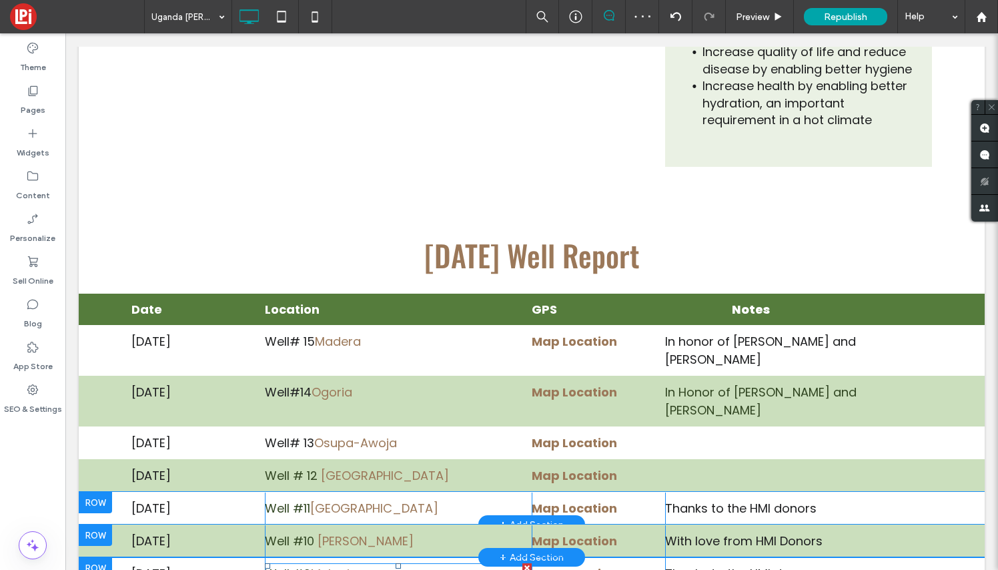
click at [380, 564] on p "Well #9 Mulagi" at bounding box center [398, 573] width 267 height 18
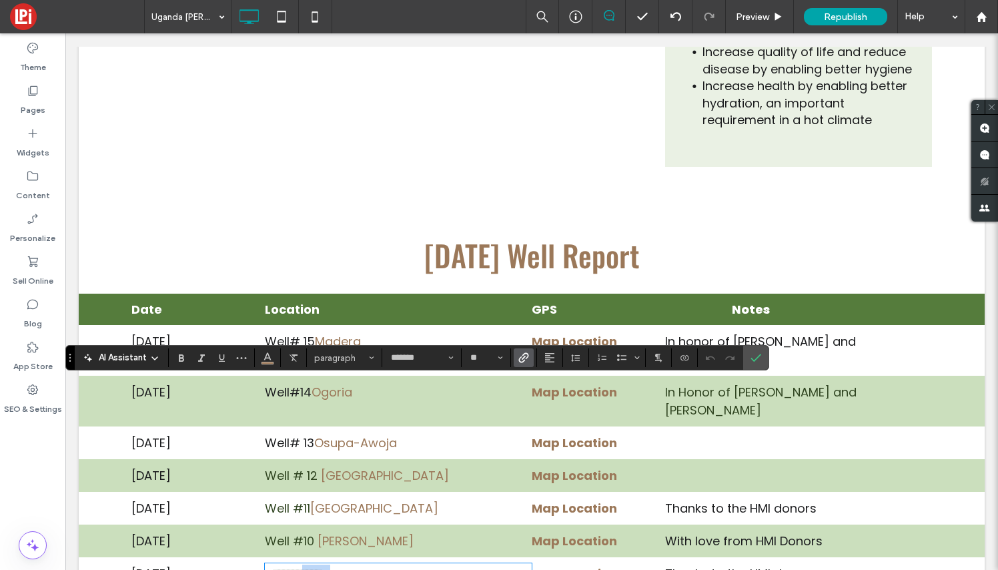
drag, startPoint x: 380, startPoint y: 394, endPoint x: 315, endPoint y: 391, distance: 64.8
click at [315, 564] on p "******* ******" at bounding box center [398, 573] width 267 height 18
click at [524, 355] on use "Link" at bounding box center [524, 358] width 10 height 10
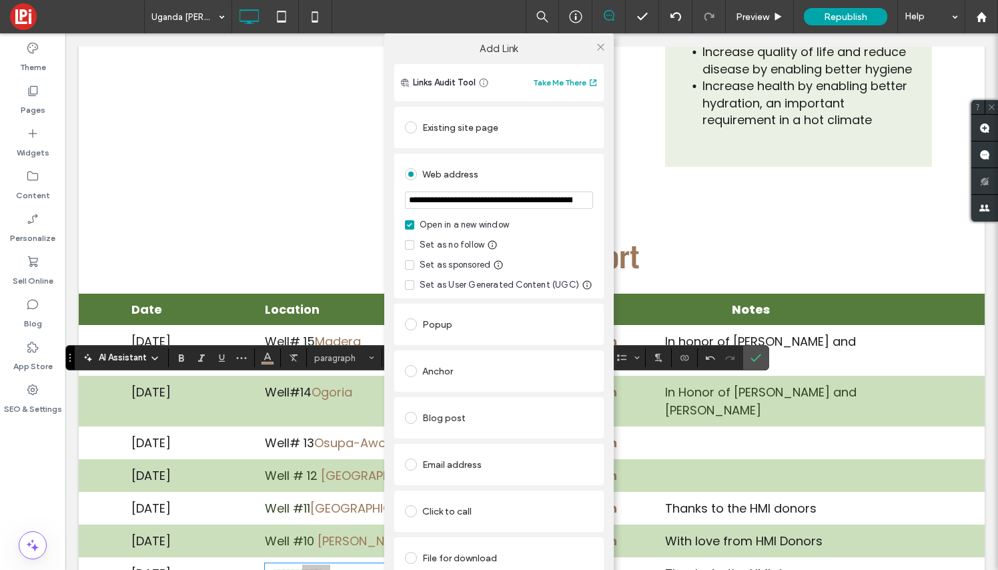
click at [478, 559] on div "File for download" at bounding box center [499, 557] width 188 height 21
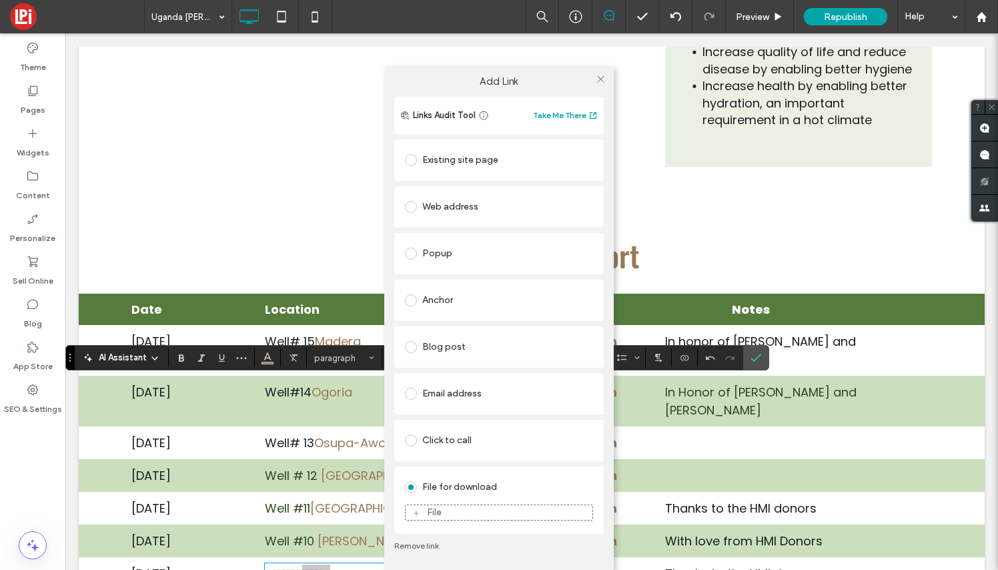
click at [495, 515] on div "File" at bounding box center [499, 512] width 187 height 12
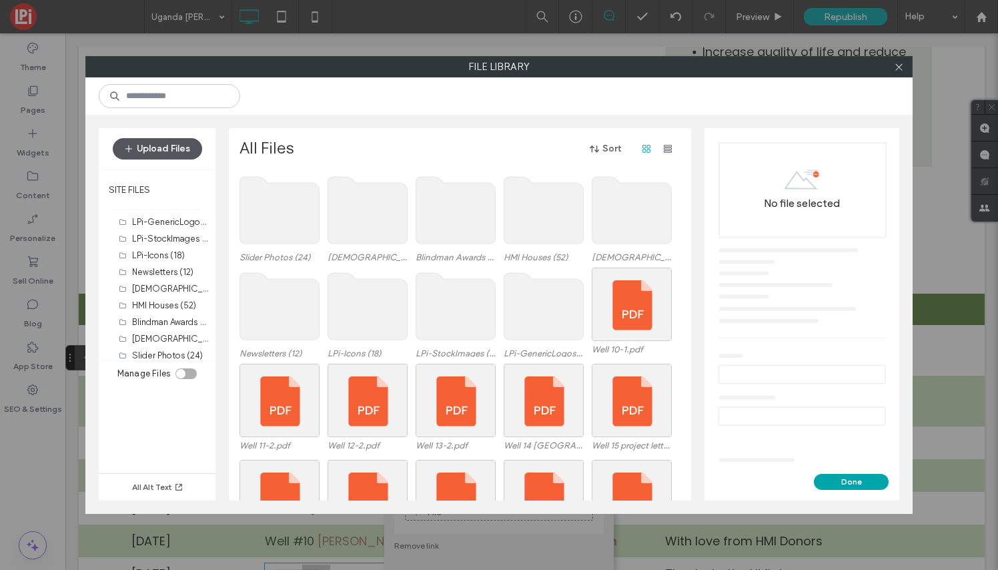
click at [159, 149] on button "Upload Files" at bounding box center [157, 148] width 89 height 21
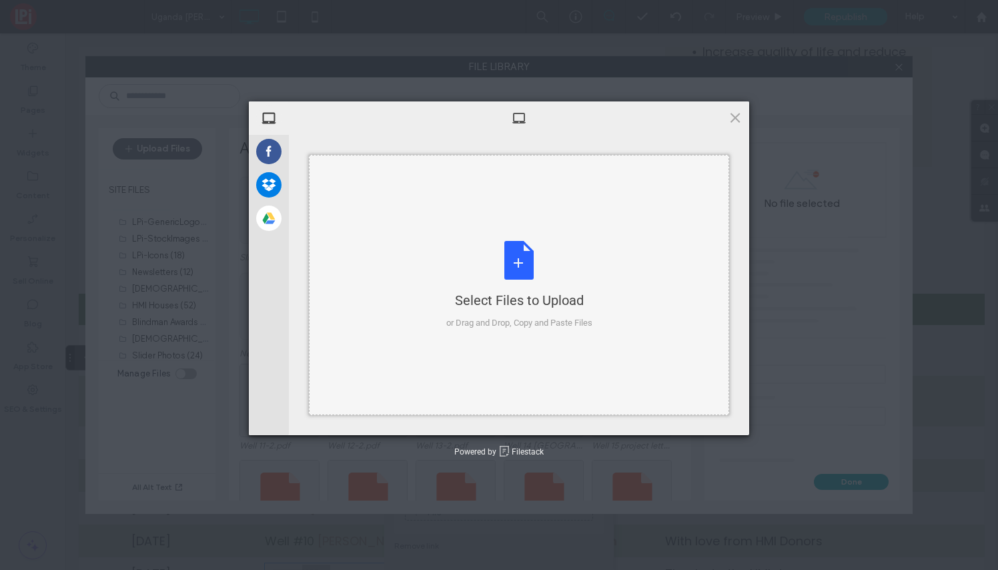
click at [524, 266] on div "Select Files to Upload or Drag and Drop, Copy and Paste Files" at bounding box center [519, 285] width 146 height 89
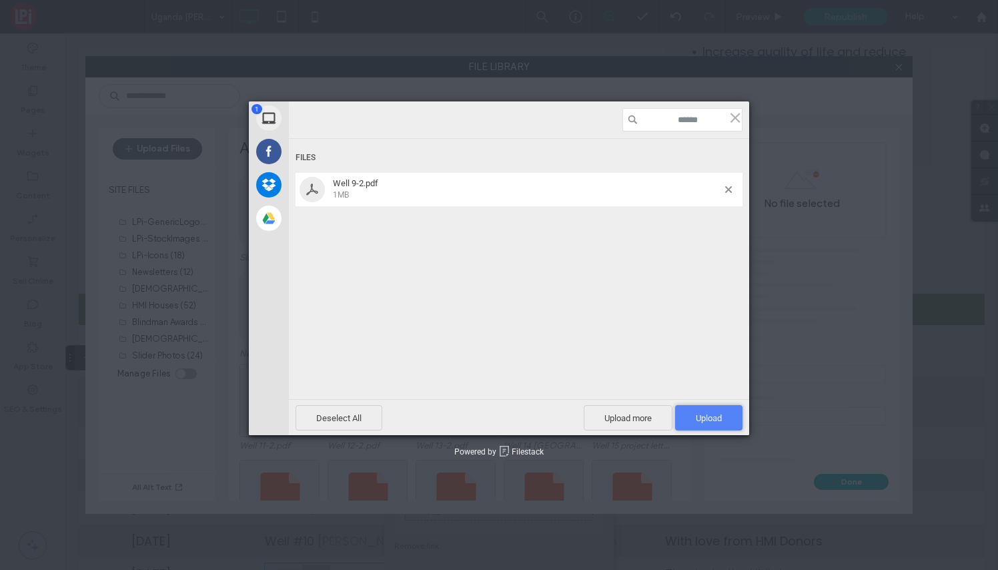
click at [716, 424] on span "Upload 1" at bounding box center [708, 417] width 67 height 25
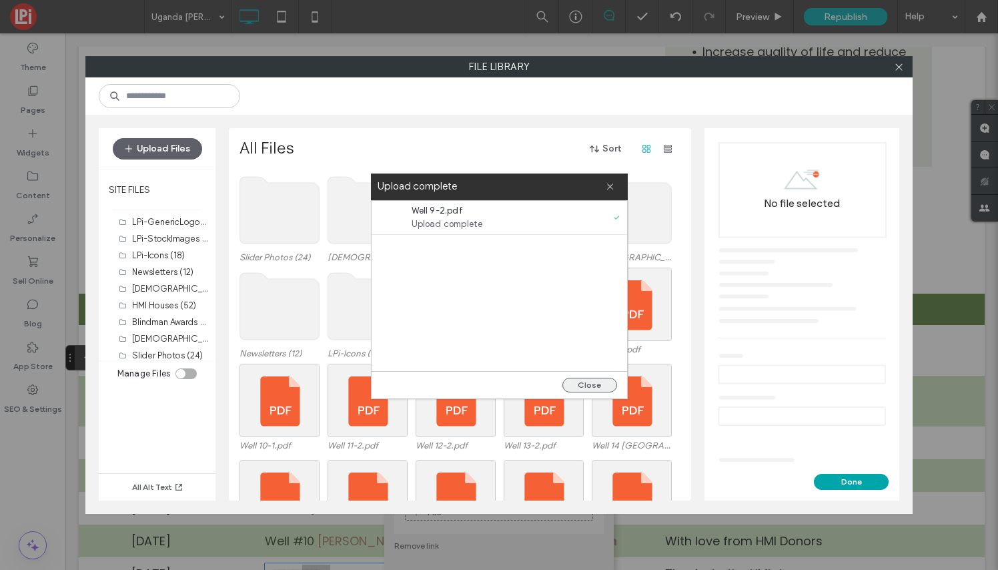
click at [591, 384] on button "Close" at bounding box center [589, 385] width 55 height 15
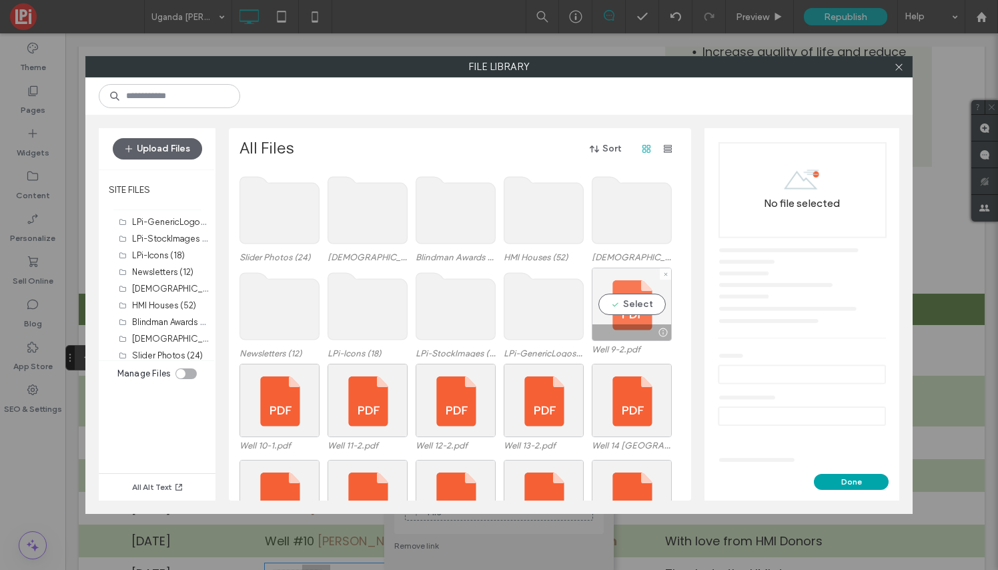
click at [638, 304] on div "Select" at bounding box center [632, 304] width 80 height 73
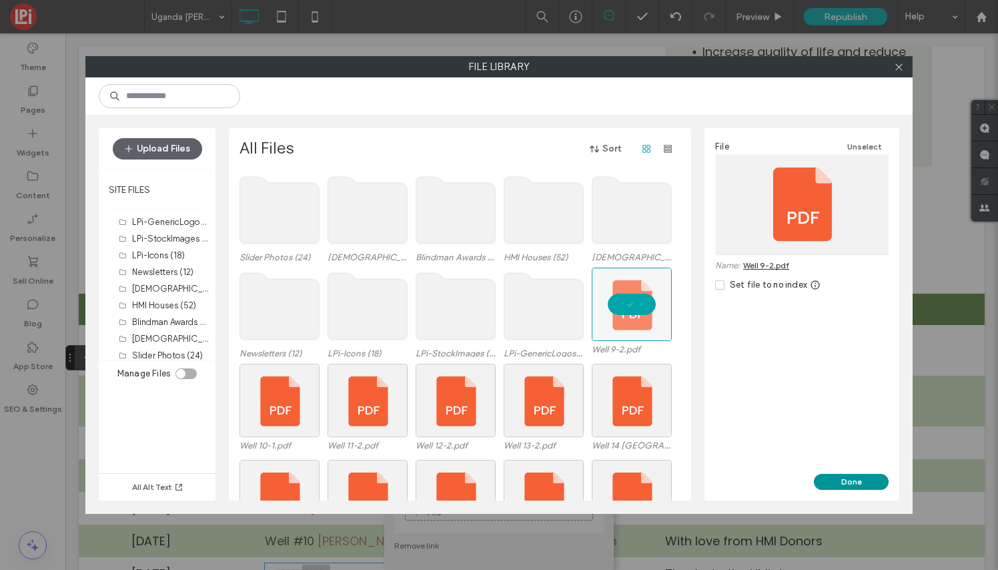
click at [873, 482] on button "Done" at bounding box center [851, 482] width 75 height 16
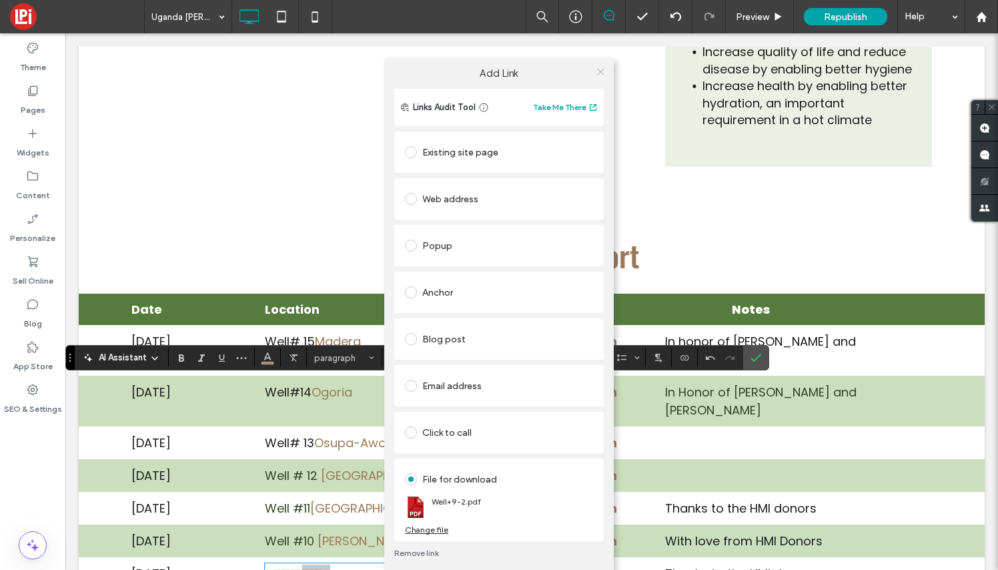
click at [601, 71] on use at bounding box center [600, 71] width 7 height 7
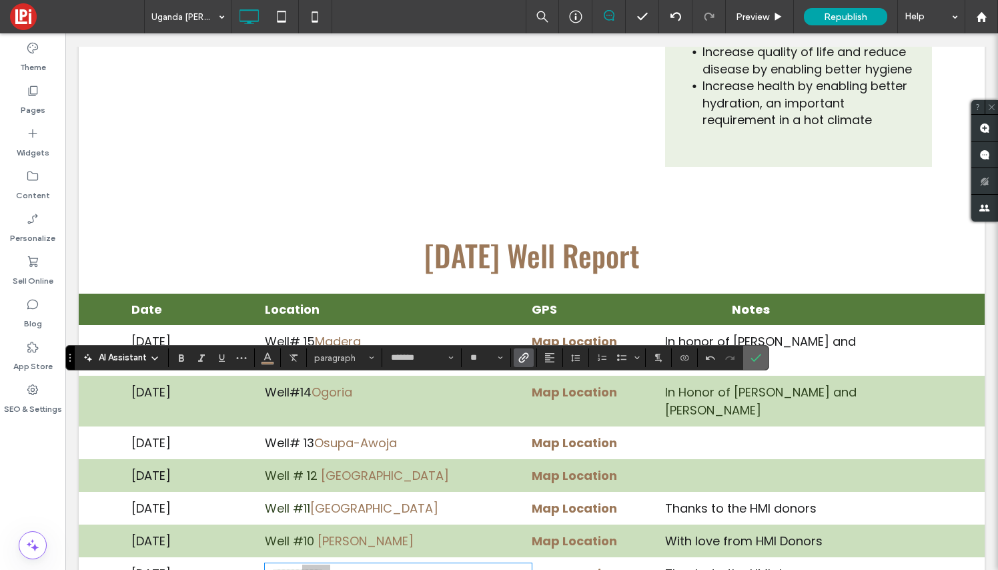
click at [762, 355] on label "Confirm" at bounding box center [756, 358] width 20 height 24
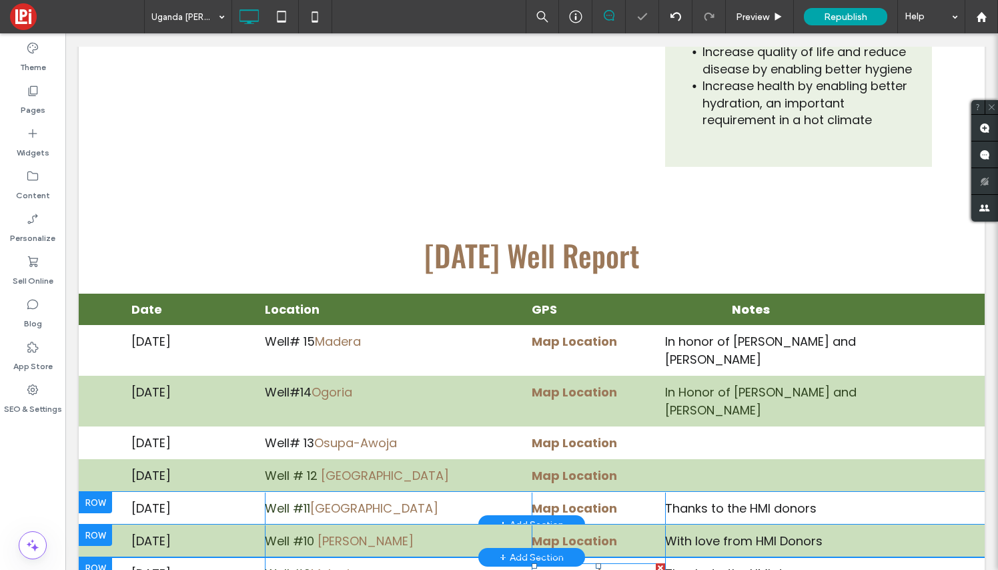
click at [626, 564] on p "Map Location" at bounding box center [598, 573] width 133 height 18
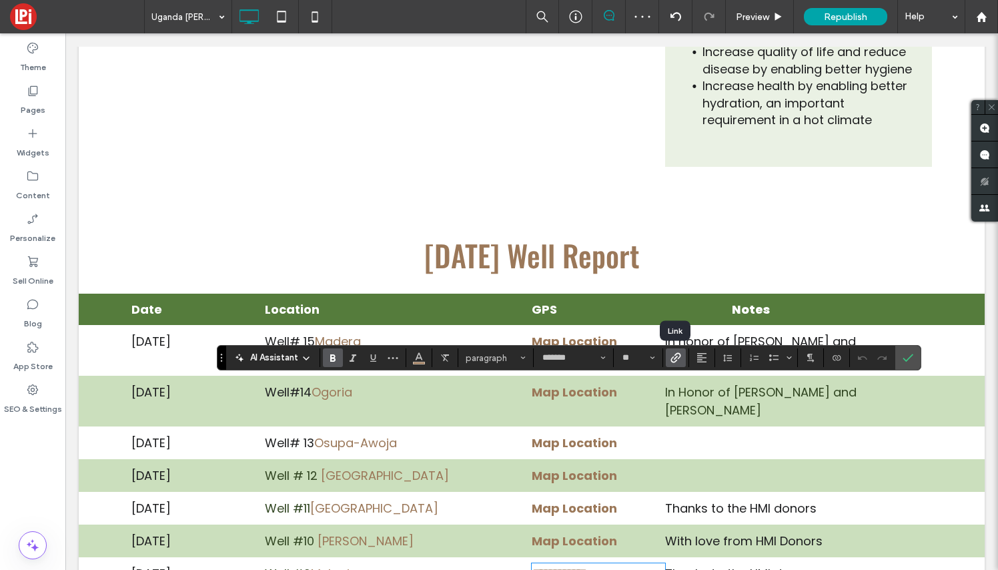
click at [675, 361] on use "Link" at bounding box center [675, 358] width 10 height 10
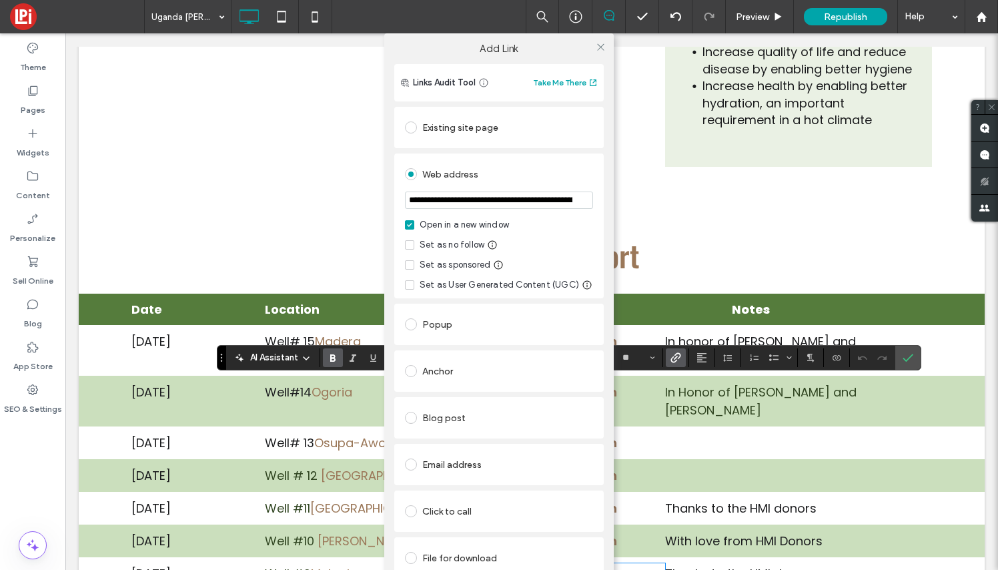
click at [523, 204] on input "**********" at bounding box center [499, 199] width 188 height 17
type input "**********"
click at [601, 47] on use at bounding box center [600, 46] width 7 height 7
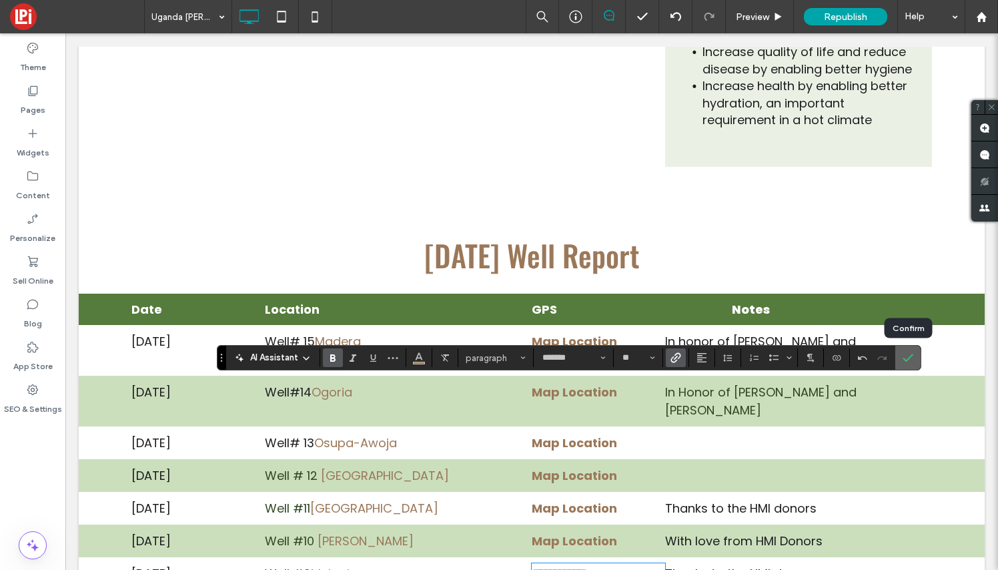
click at [911, 356] on use "Confirm" at bounding box center [908, 358] width 11 height 8
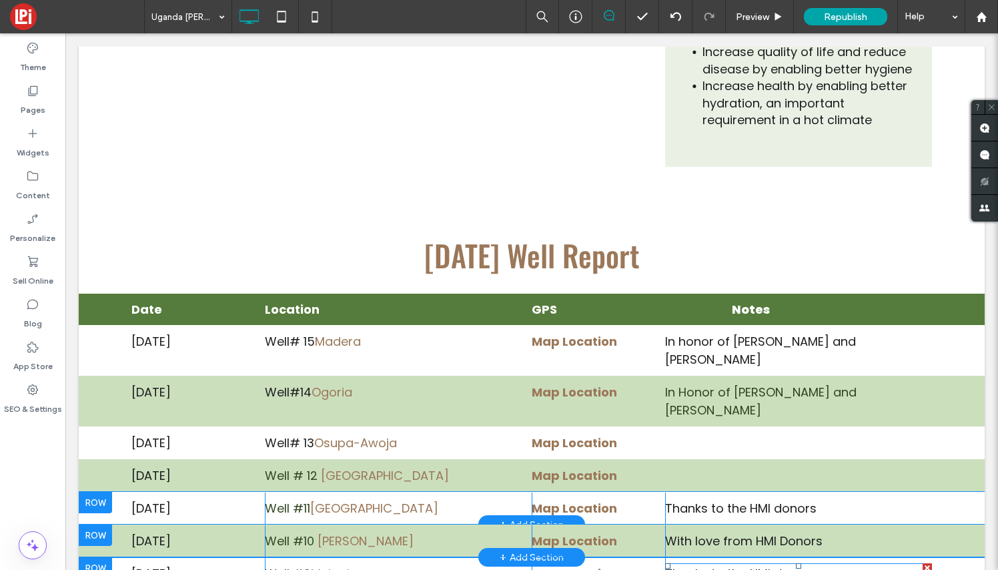
click at [799, 565] on span "Thanks to the HMI donors" at bounding box center [740, 573] width 151 height 17
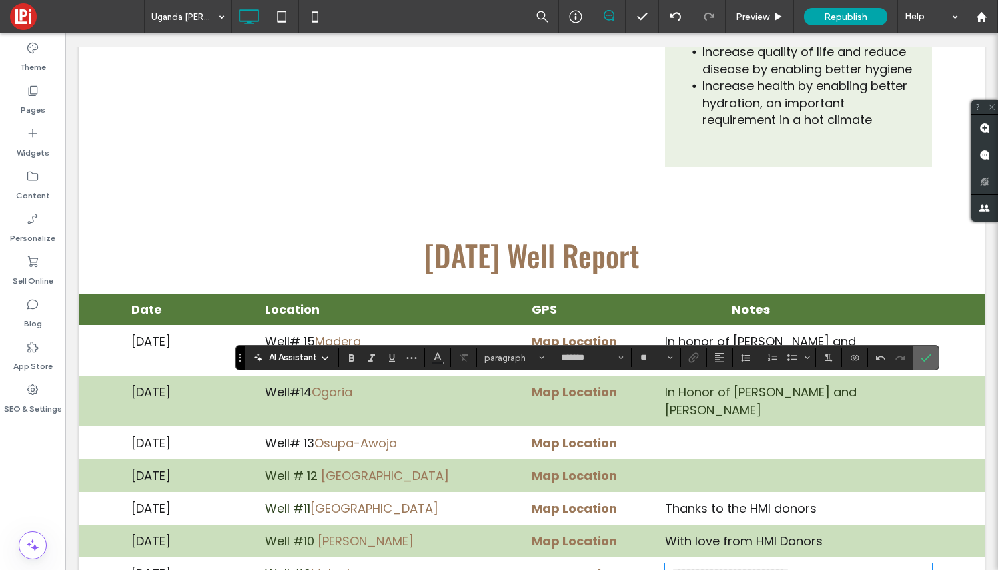
click at [929, 358] on icon "Confirm" at bounding box center [926, 357] width 11 height 11
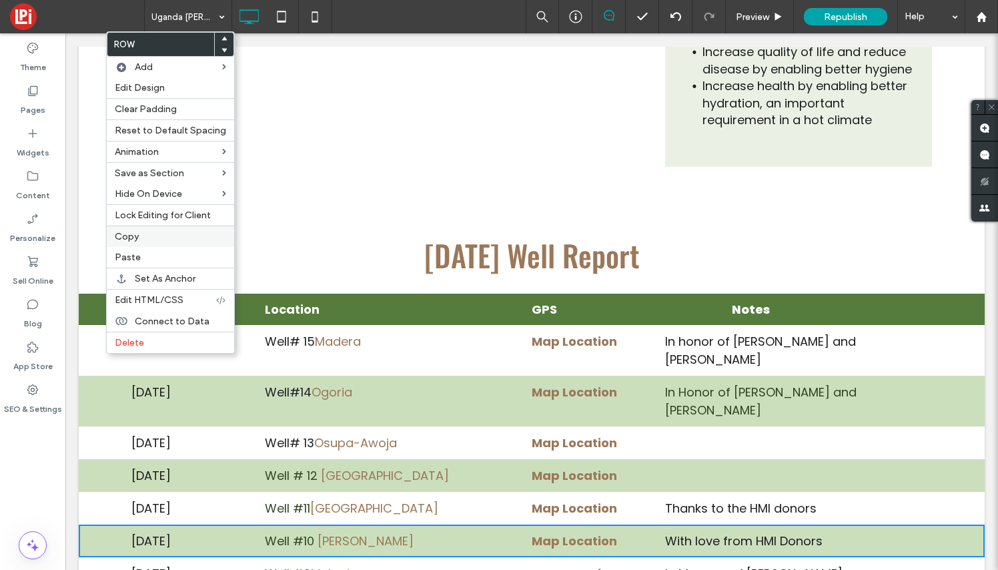
click at [134, 235] on span "Copy" at bounding box center [127, 236] width 24 height 11
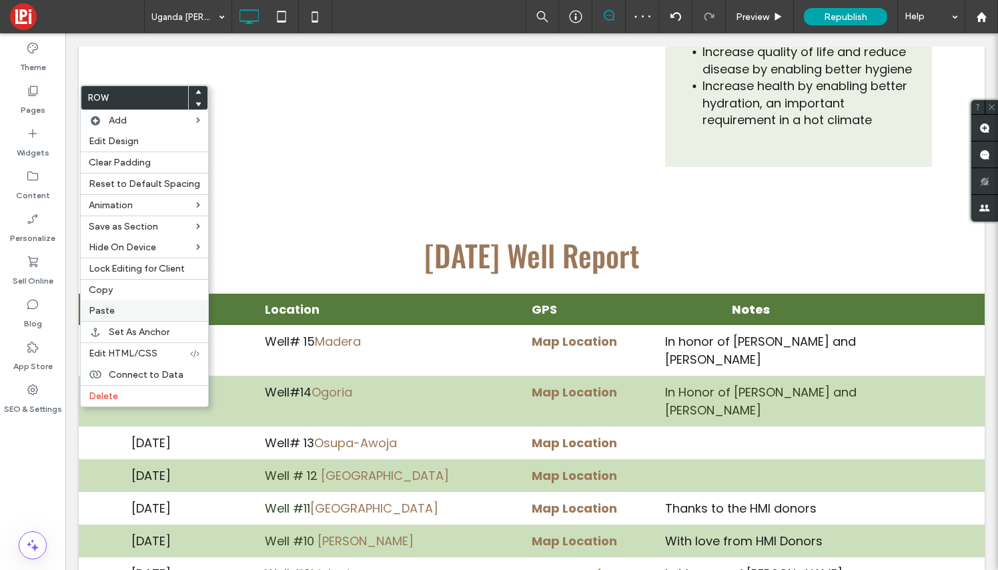
click at [121, 313] on label "Paste" at bounding box center [144, 310] width 111 height 11
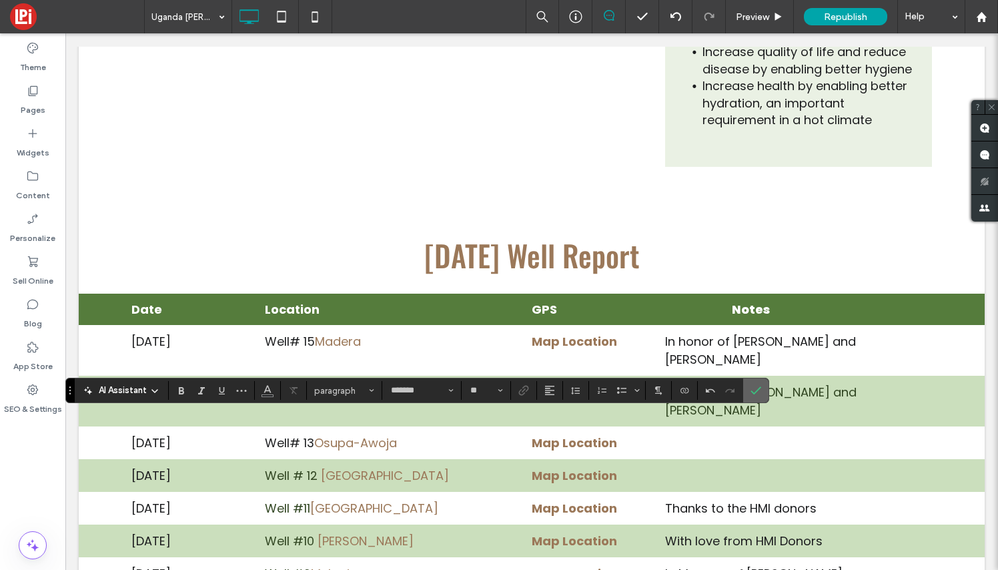
click at [759, 390] on icon "Confirm" at bounding box center [755, 390] width 11 height 11
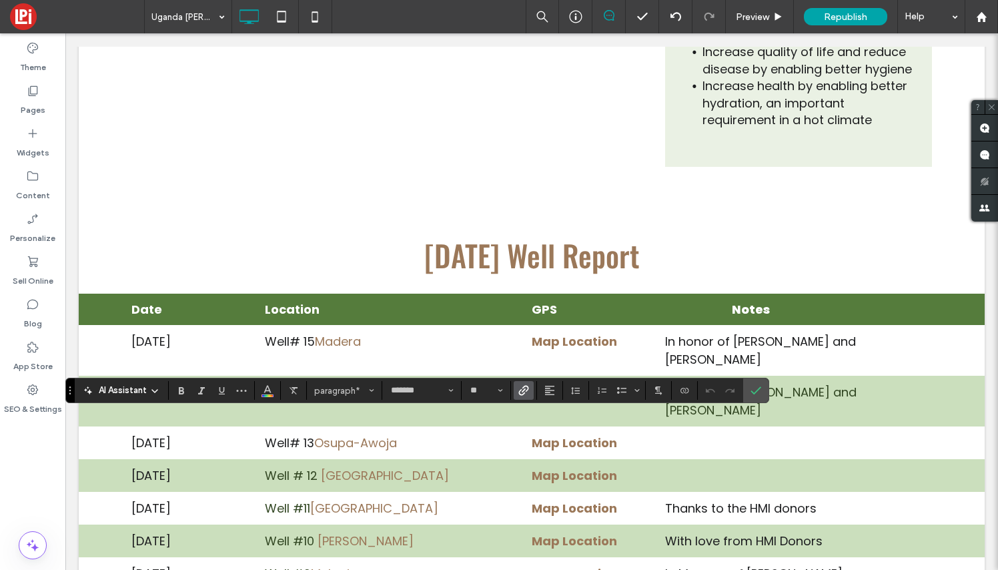
scroll to position [9, 0]
drag, startPoint x: 391, startPoint y: 426, endPoint x: 265, endPoint y: 424, distance: 126.1
click at [181, 390] on icon "Bold" at bounding box center [181, 390] width 11 height 11
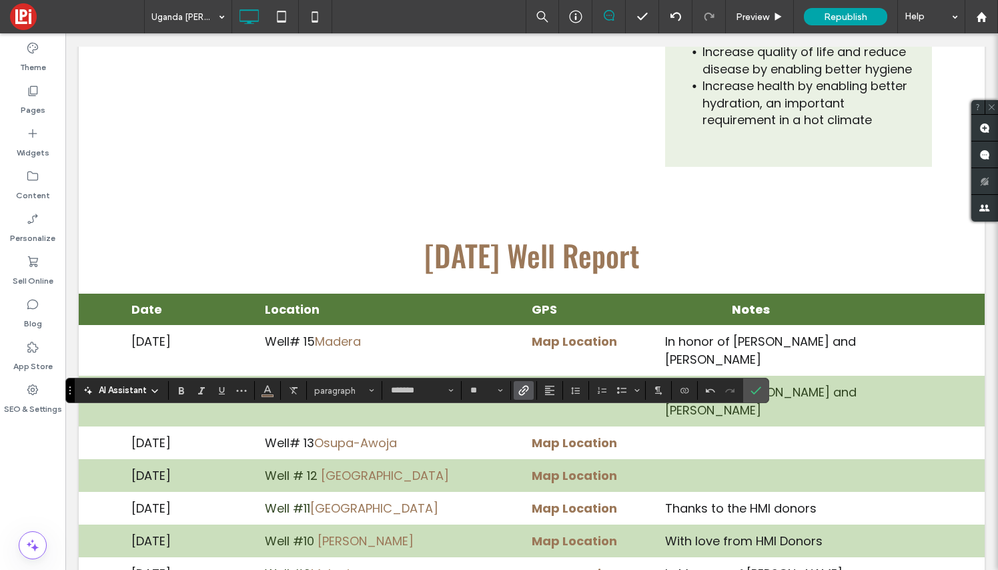
drag, startPoint x: 311, startPoint y: 423, endPoint x: 262, endPoint y: 423, distance: 49.4
click at [272, 390] on icon "Color" at bounding box center [267, 389] width 11 height 11
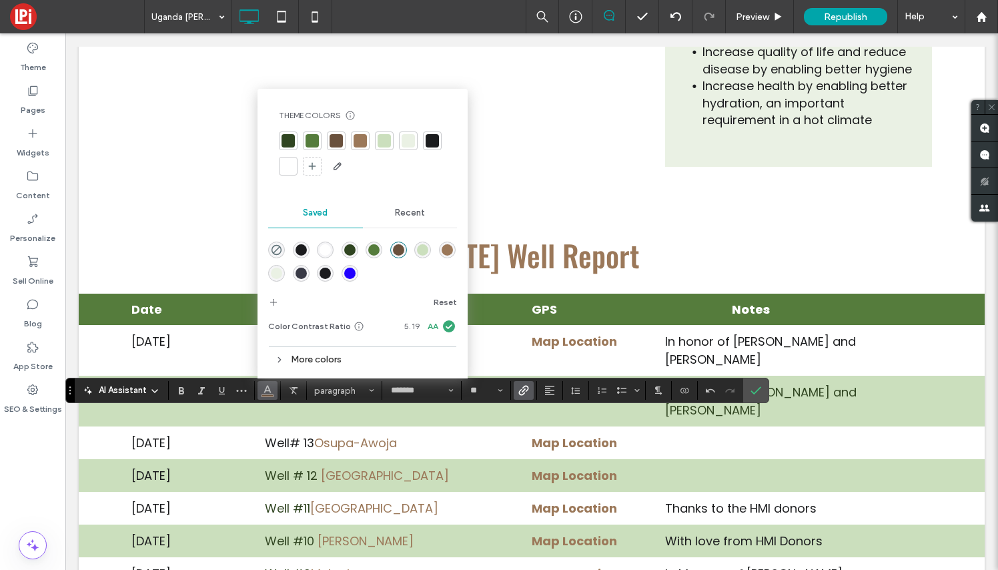
click at [287, 141] on div at bounding box center [288, 140] width 13 height 13
click at [758, 392] on icon "Confirm" at bounding box center [755, 390] width 11 height 11
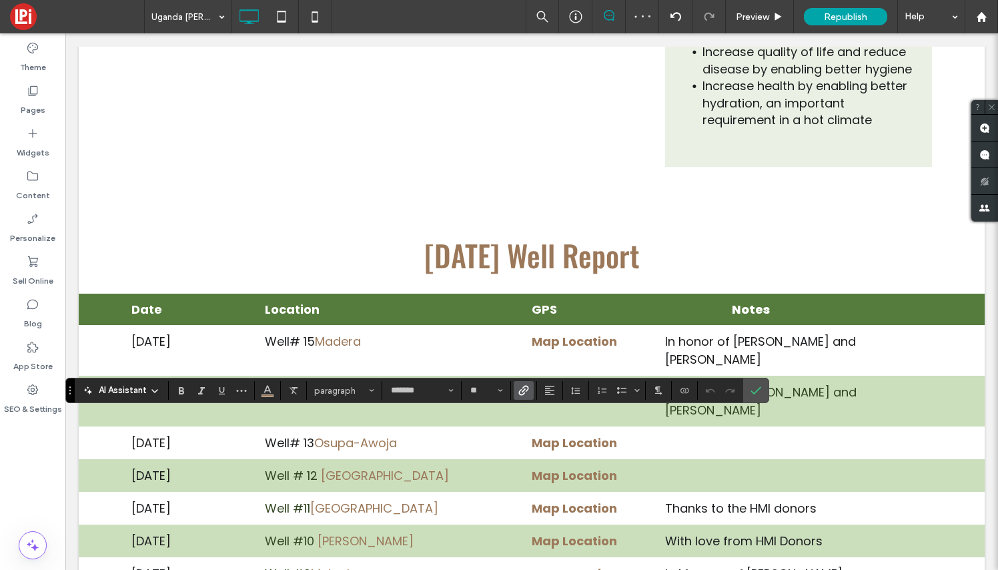
drag, startPoint x: 386, startPoint y: 425, endPoint x: 316, endPoint y: 425, distance: 70.0
click at [524, 390] on icon "Link" at bounding box center [523, 390] width 11 height 11
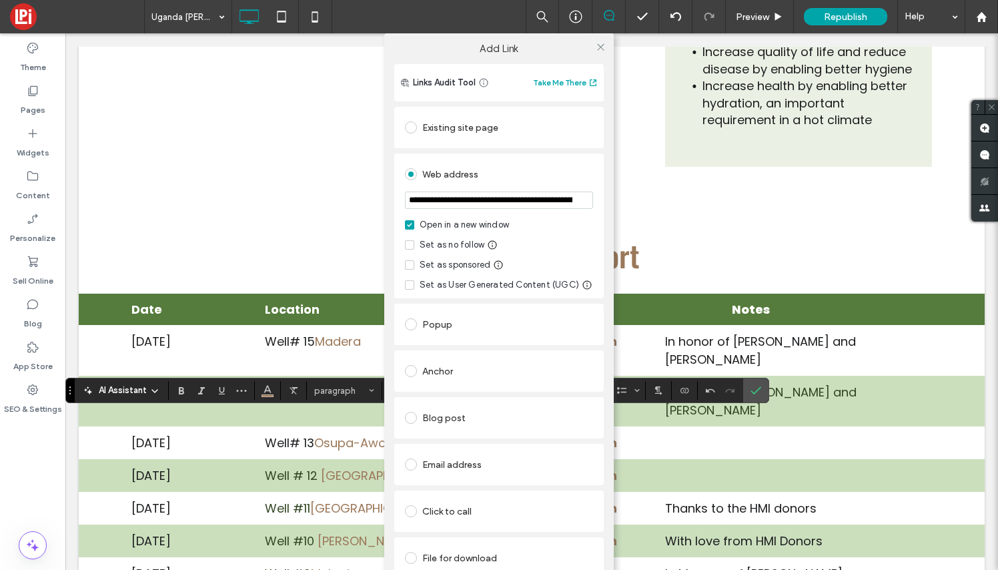
click at [467, 554] on div "File for download" at bounding box center [499, 557] width 188 height 21
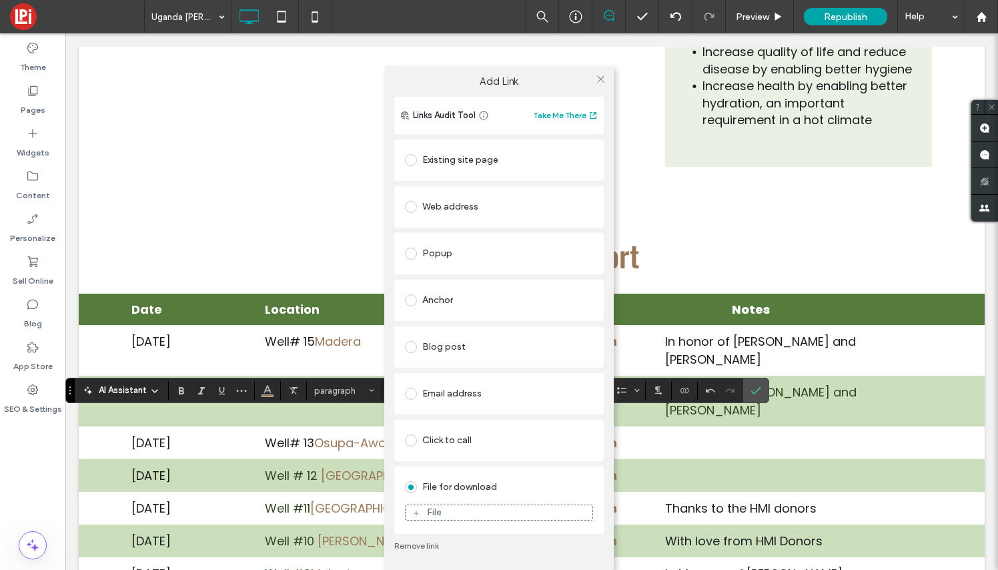
click at [480, 512] on div "File" at bounding box center [499, 512] width 187 height 12
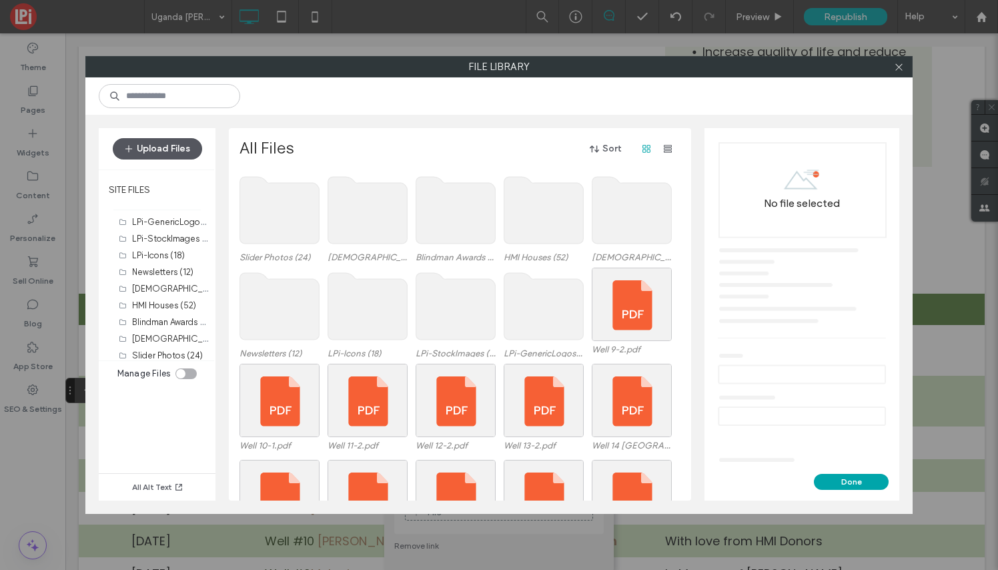
click at [151, 139] on button "Upload Files" at bounding box center [157, 148] width 89 height 21
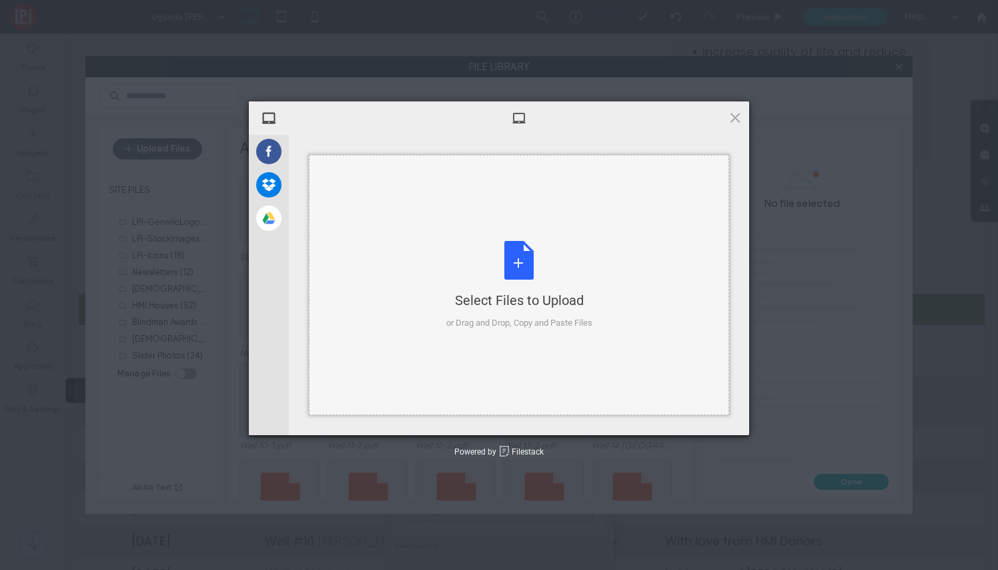
click at [522, 257] on div "Select Files to Upload or Drag and Drop, Copy and Paste Files" at bounding box center [519, 285] width 146 height 89
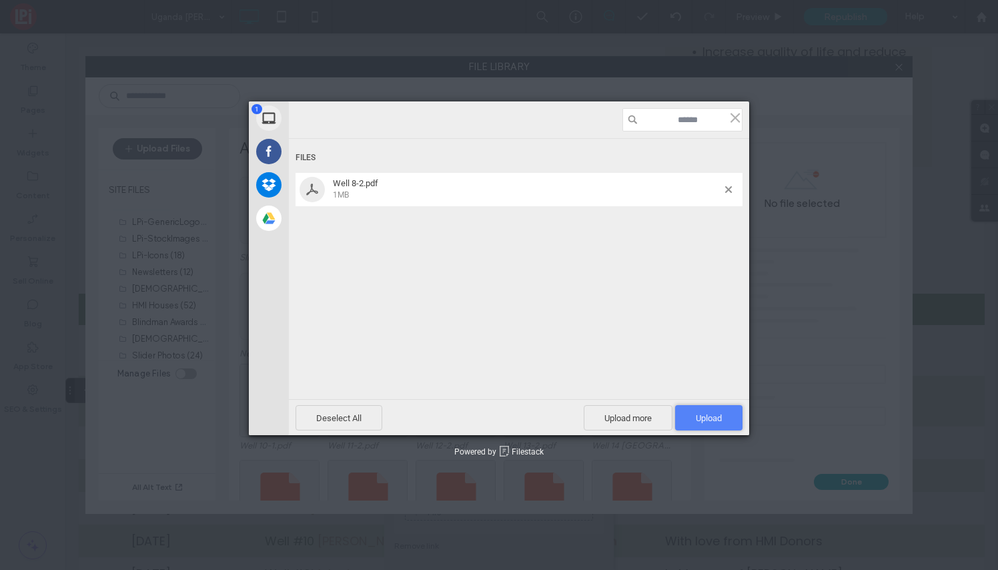
click at [714, 412] on span "Upload 1" at bounding box center [708, 417] width 67 height 25
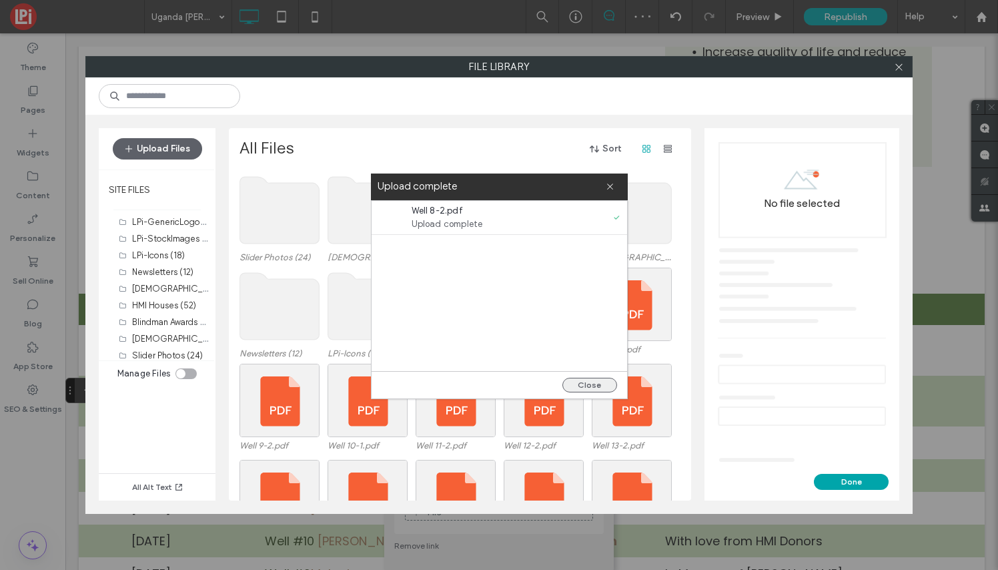
click at [598, 386] on button "Close" at bounding box center [589, 385] width 55 height 15
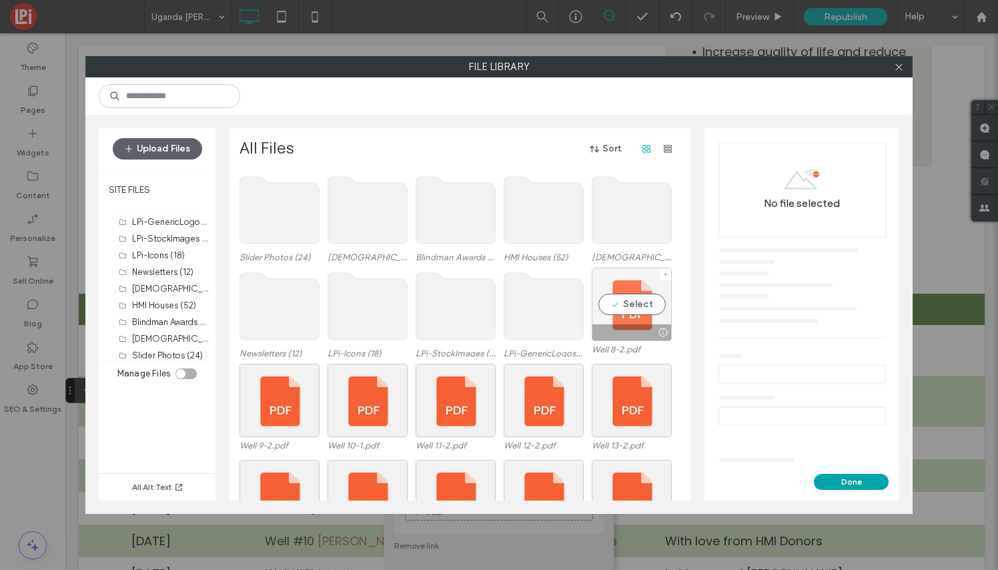
click at [634, 306] on div "Select" at bounding box center [632, 304] width 80 height 73
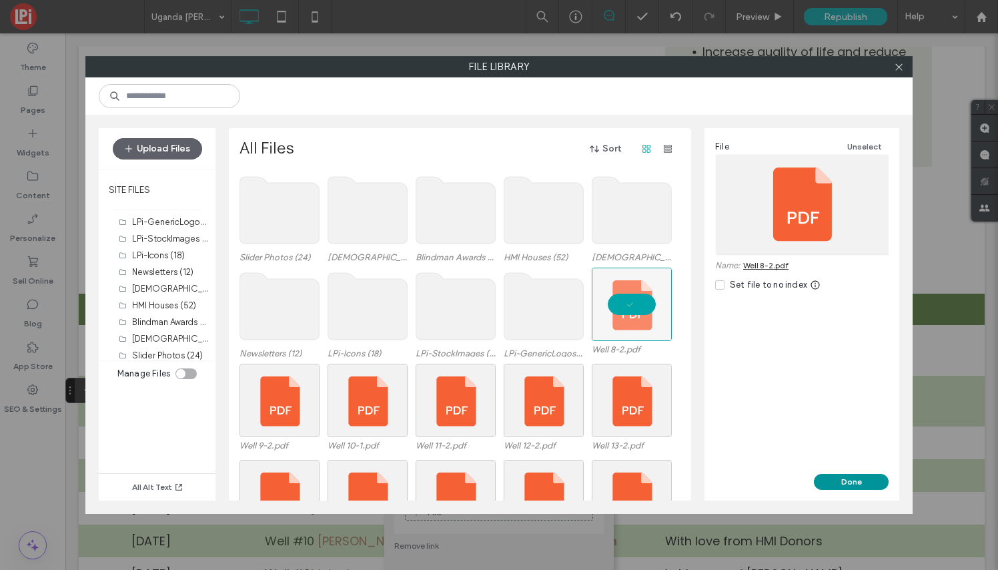
click at [849, 483] on button "Done" at bounding box center [851, 482] width 75 height 16
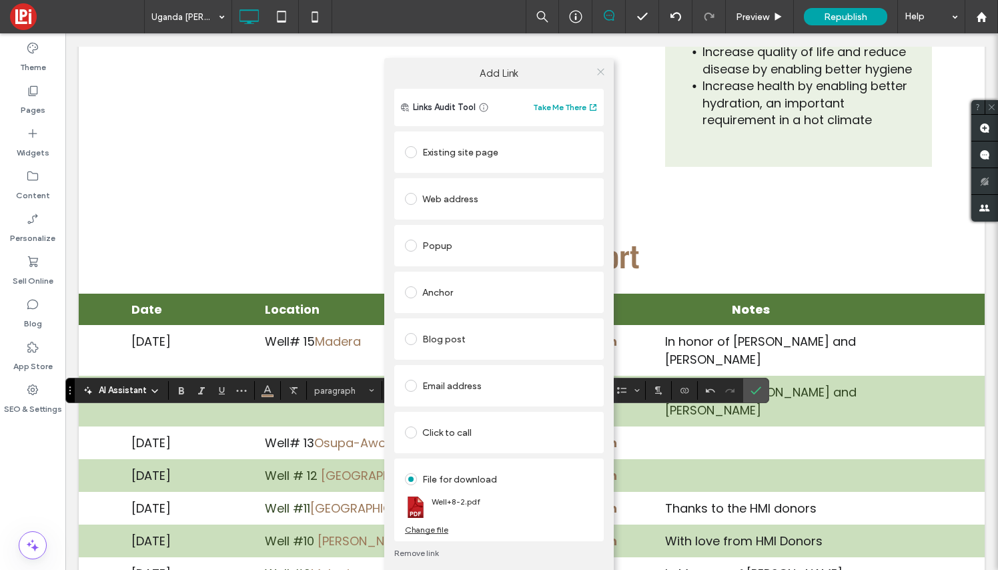
click at [602, 69] on icon at bounding box center [601, 72] width 10 height 10
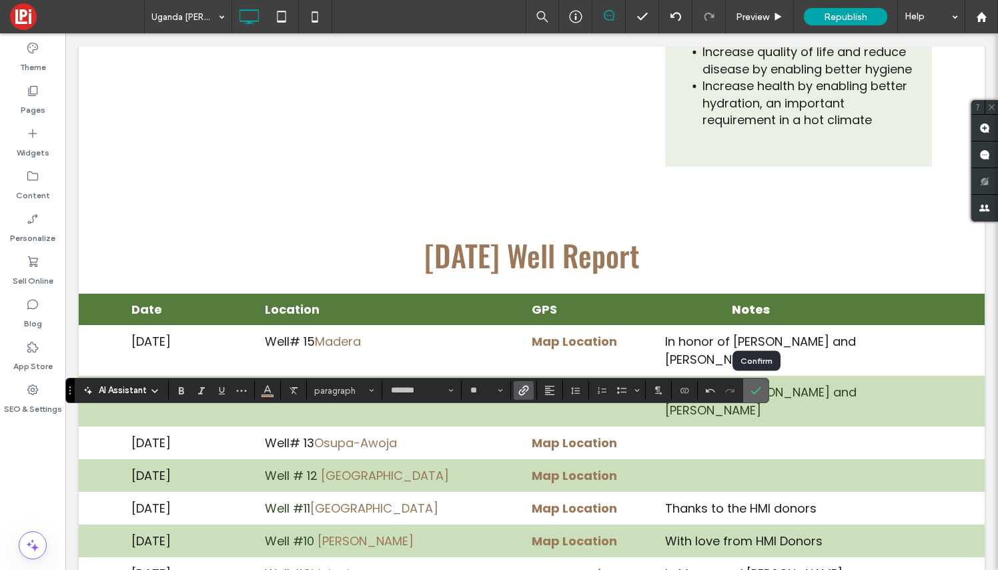
click at [757, 390] on use "Confirm" at bounding box center [756, 391] width 11 height 8
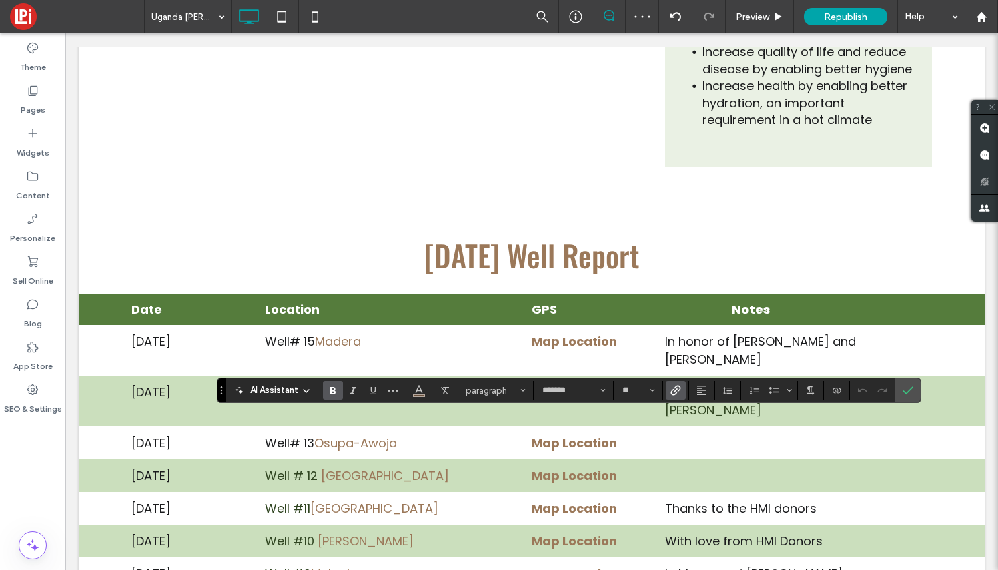
click at [678, 388] on icon "Link" at bounding box center [675, 390] width 11 height 11
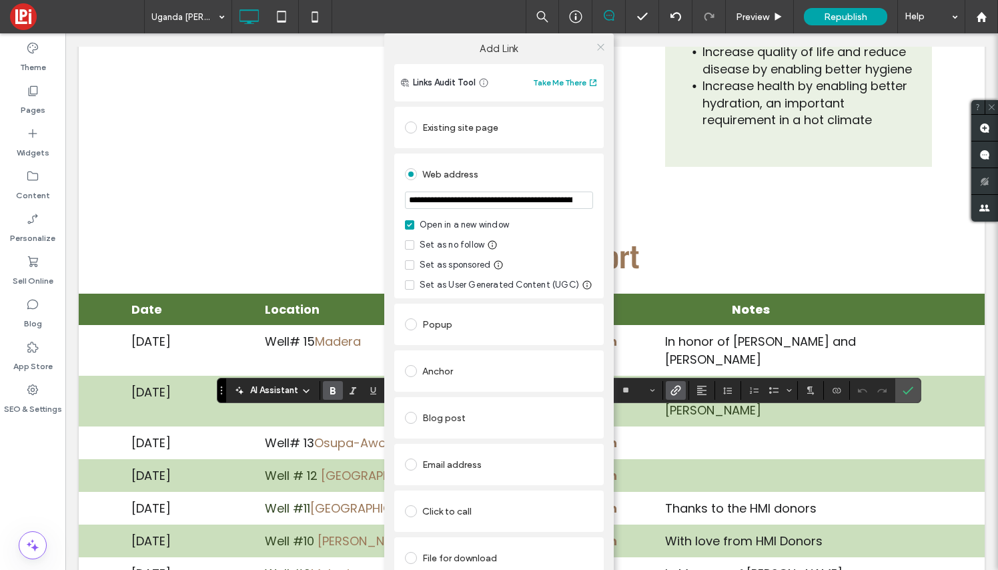
click at [597, 44] on icon at bounding box center [601, 47] width 10 height 10
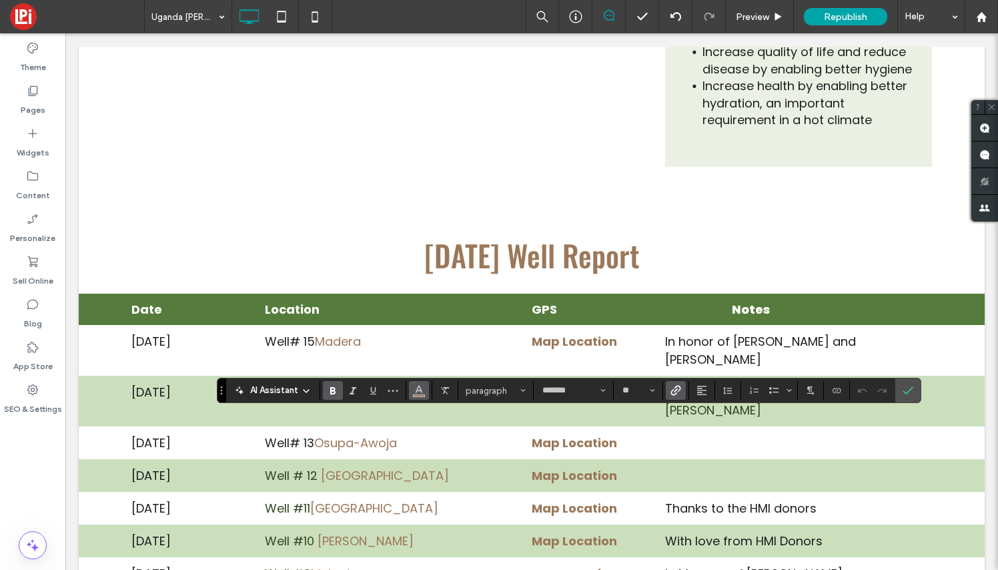
click at [418, 396] on span "Color" at bounding box center [419, 388] width 11 height 17
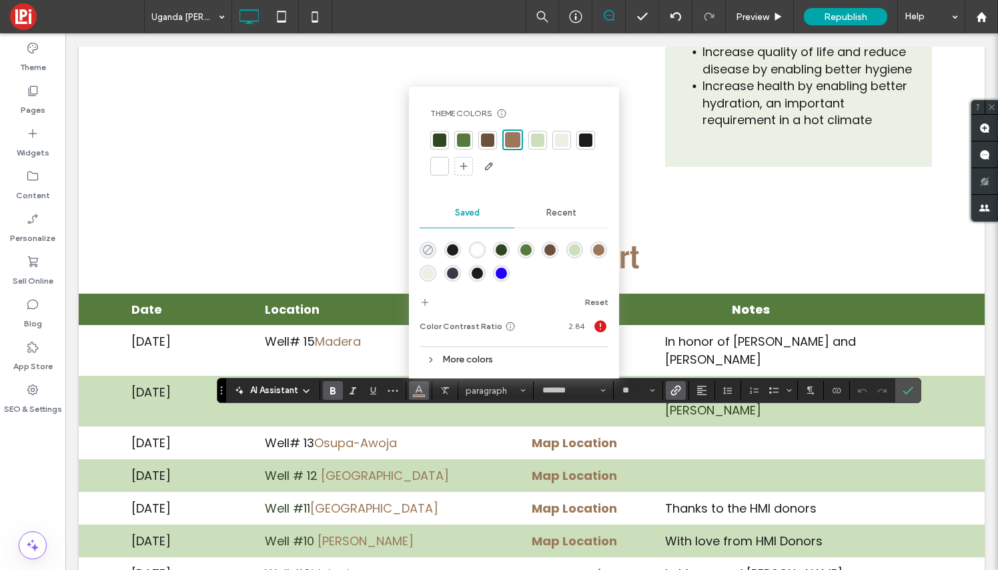
click at [424, 251] on use "rgba(0,0,0,0)" at bounding box center [428, 250] width 10 height 10
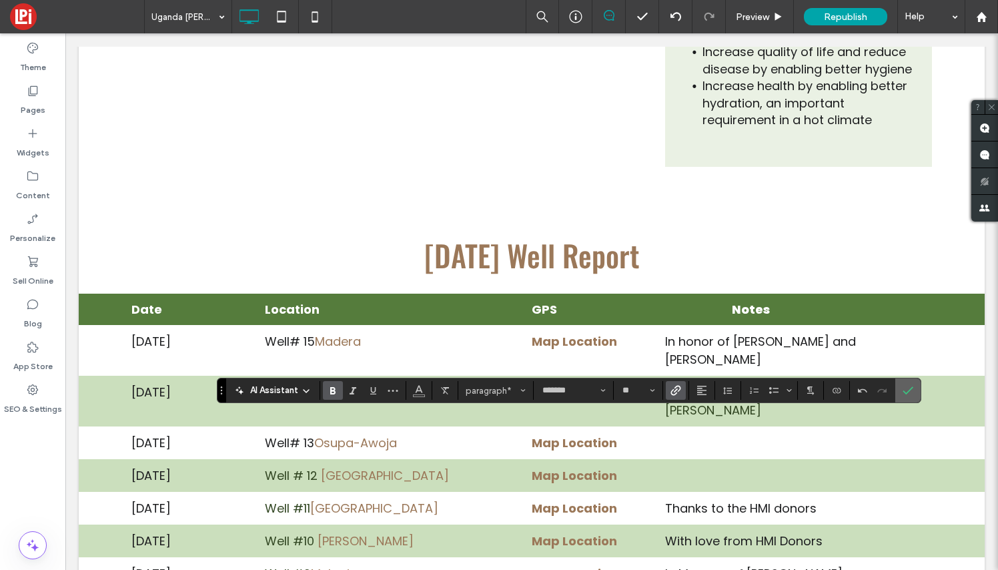
click at [913, 388] on label "Confirm" at bounding box center [908, 390] width 20 height 24
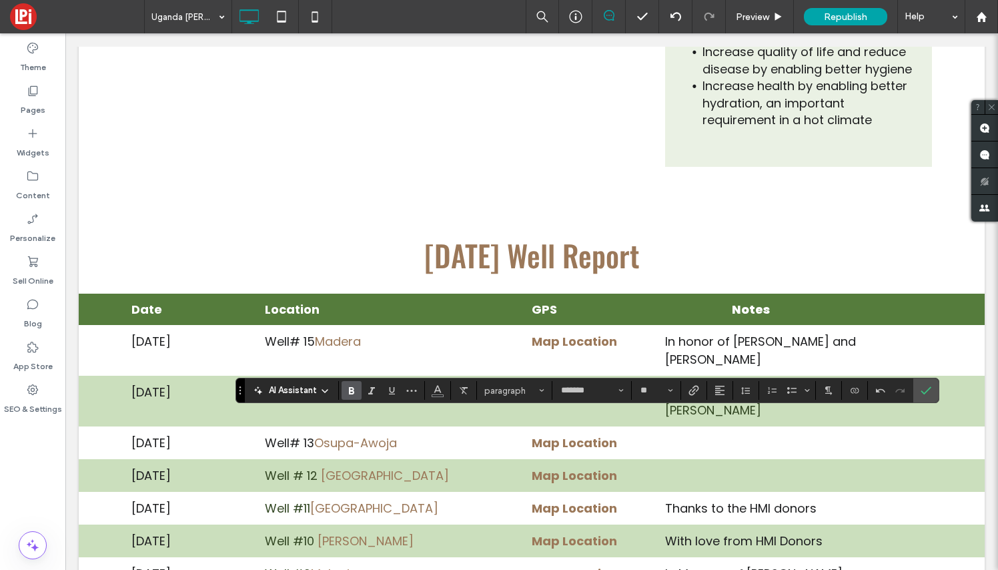
drag, startPoint x: 849, startPoint y: 424, endPoint x: 662, endPoint y: 414, distance: 187.1
click at [351, 386] on icon "Bold" at bounding box center [351, 390] width 11 height 11
click at [930, 390] on icon "Confirm" at bounding box center [926, 390] width 11 height 11
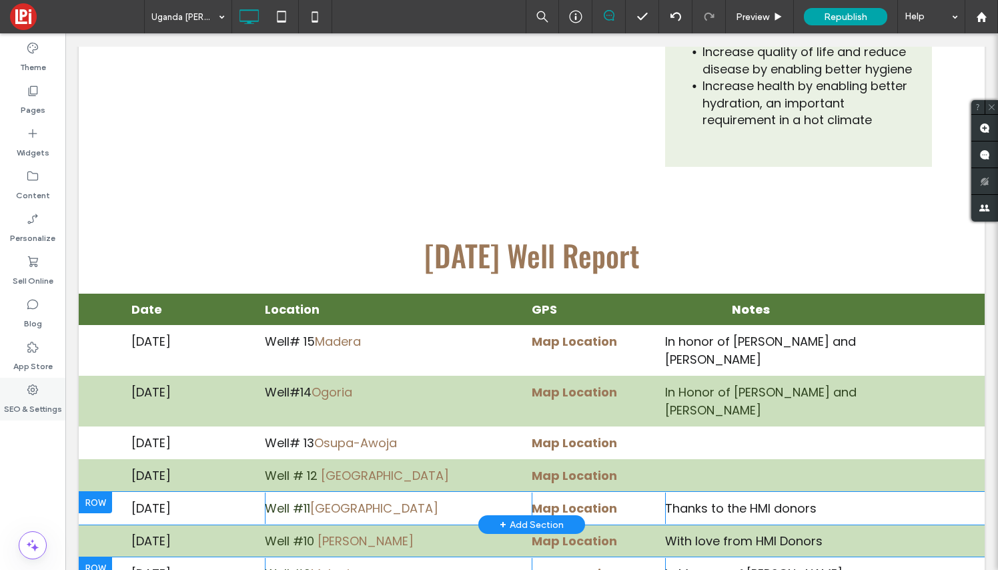
click at [37, 393] on use at bounding box center [32, 389] width 11 height 11
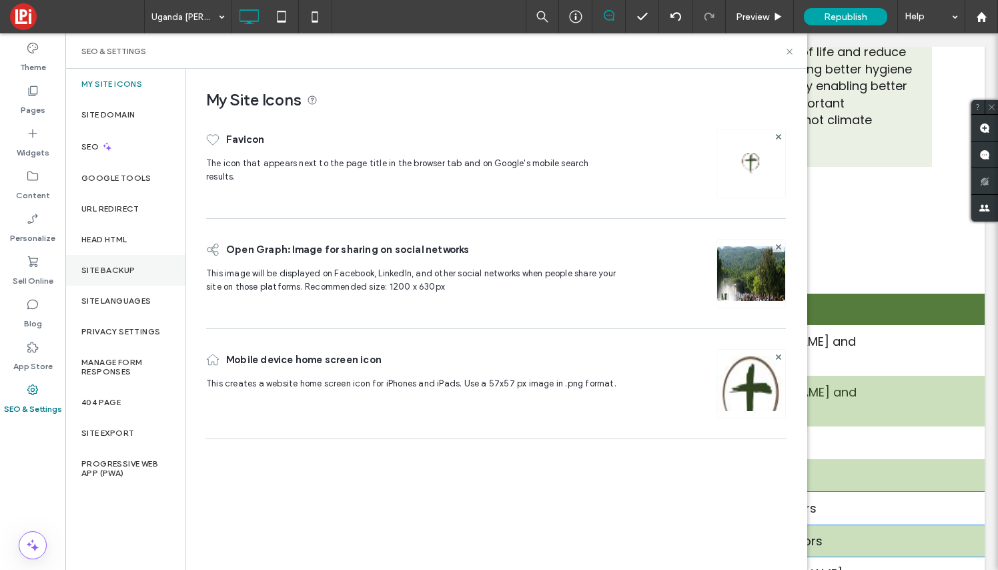
click at [136, 274] on div "Site Backup" at bounding box center [125, 270] width 120 height 31
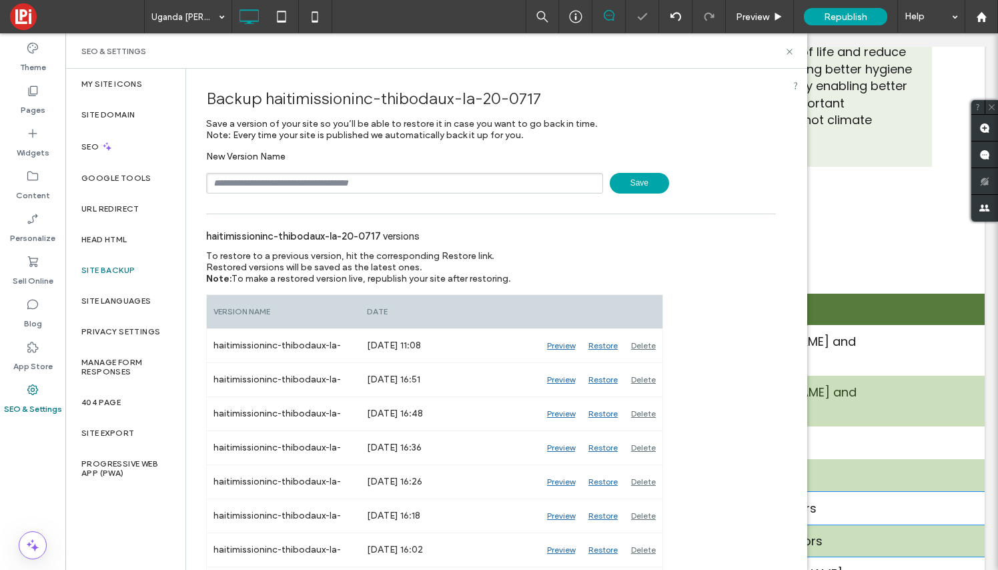
click at [642, 183] on span "Save" at bounding box center [639, 183] width 59 height 21
click at [791, 53] on use at bounding box center [789, 51] width 5 height 5
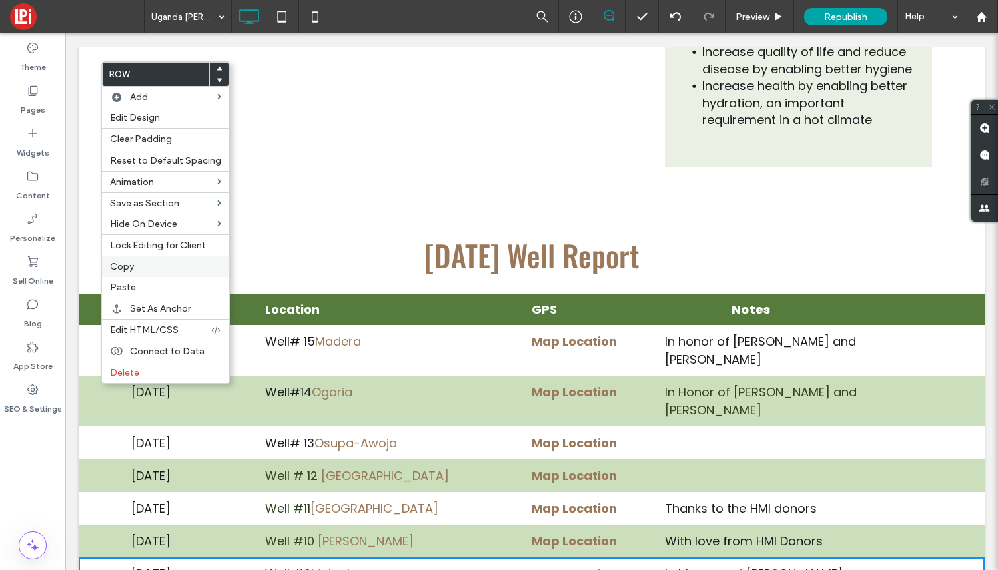
click at [127, 270] on span "Copy" at bounding box center [122, 266] width 24 height 11
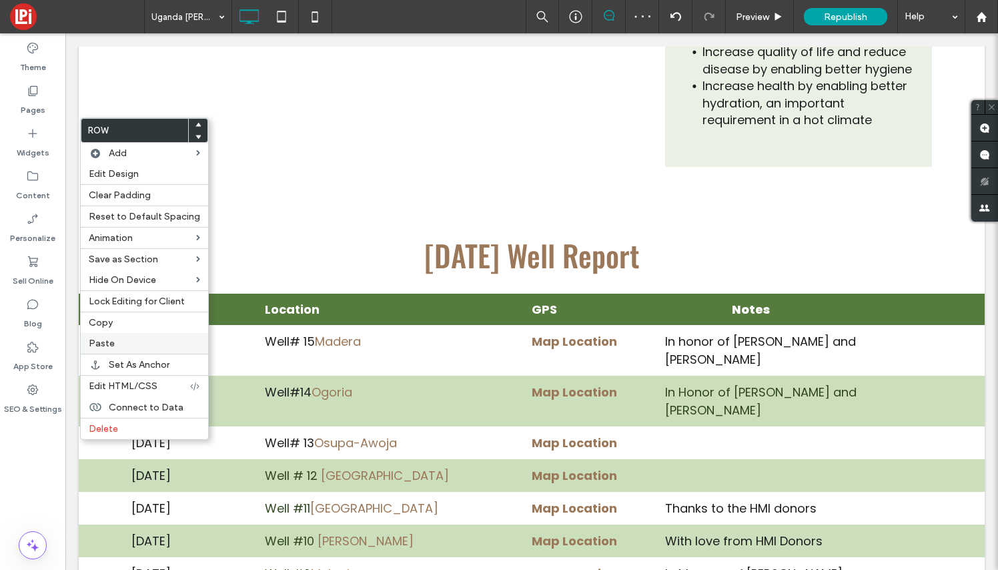
click at [117, 344] on label "Paste" at bounding box center [144, 343] width 111 height 11
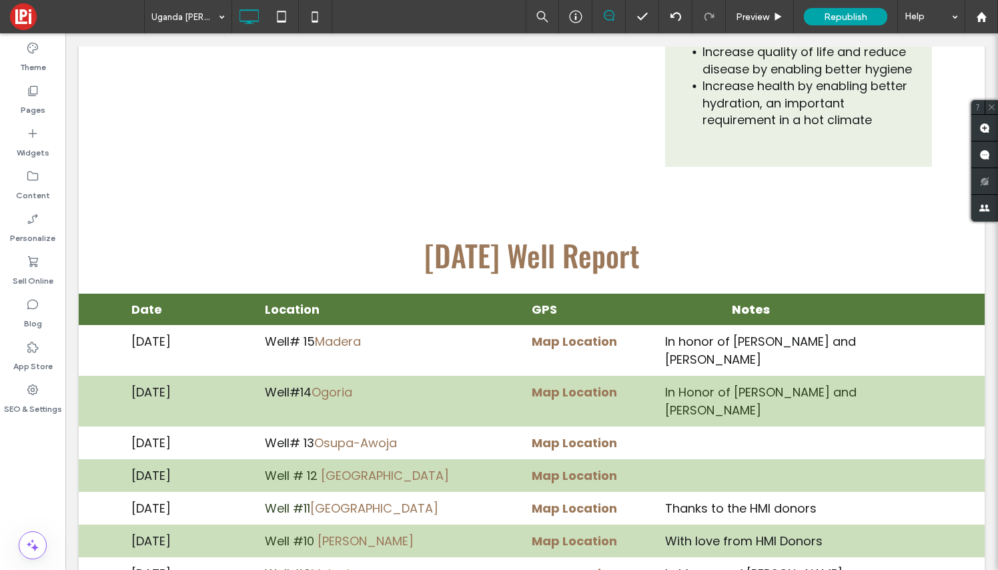
type input "*******"
type input "**"
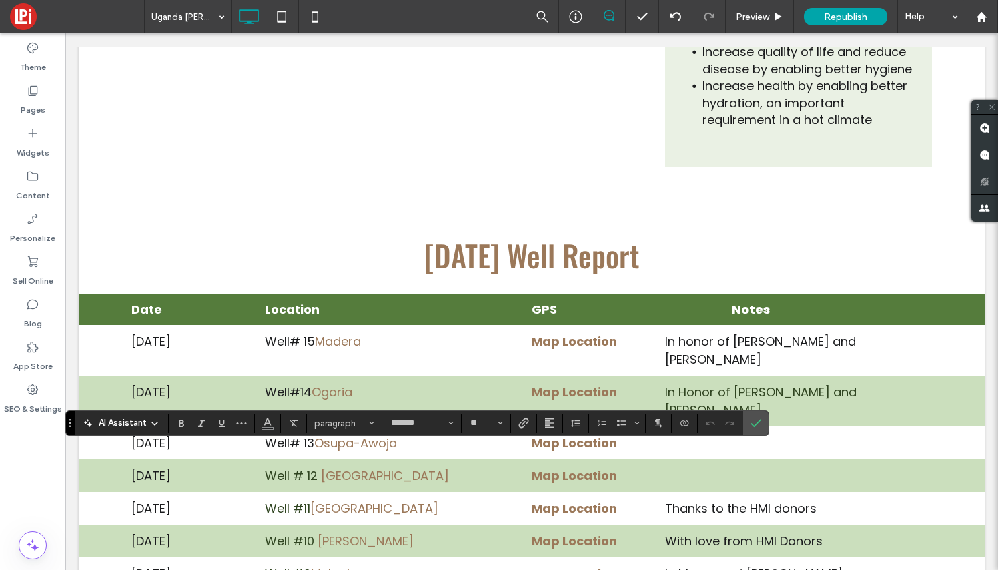
scroll to position [9, 1]
click at [759, 424] on icon "Confirm" at bounding box center [755, 423] width 11 height 11
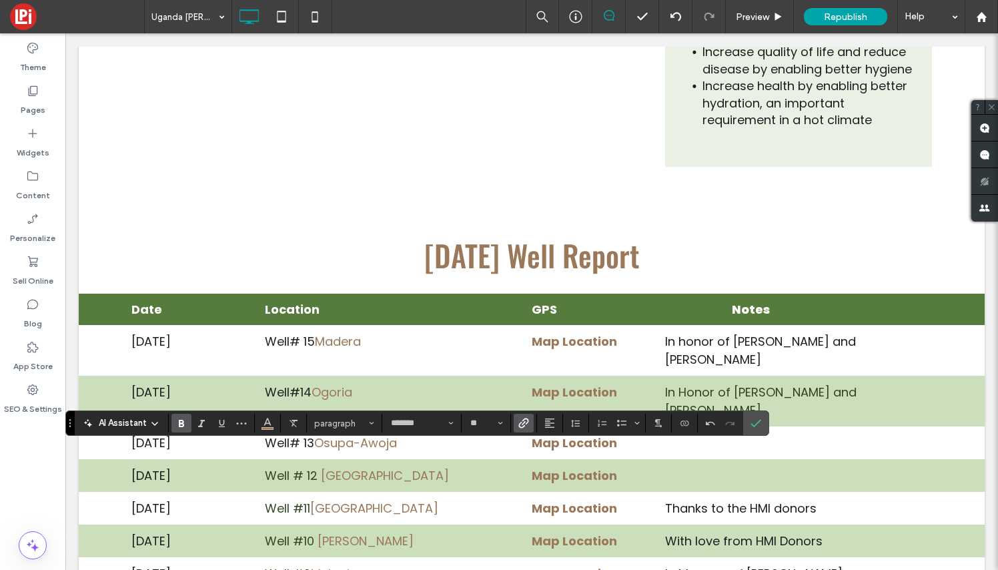
drag, startPoint x: 370, startPoint y: 462, endPoint x: 260, endPoint y: 458, distance: 110.1
click at [177, 425] on icon "Bold" at bounding box center [181, 423] width 11 height 11
drag, startPoint x: 310, startPoint y: 456, endPoint x: 255, endPoint y: 455, distance: 55.4
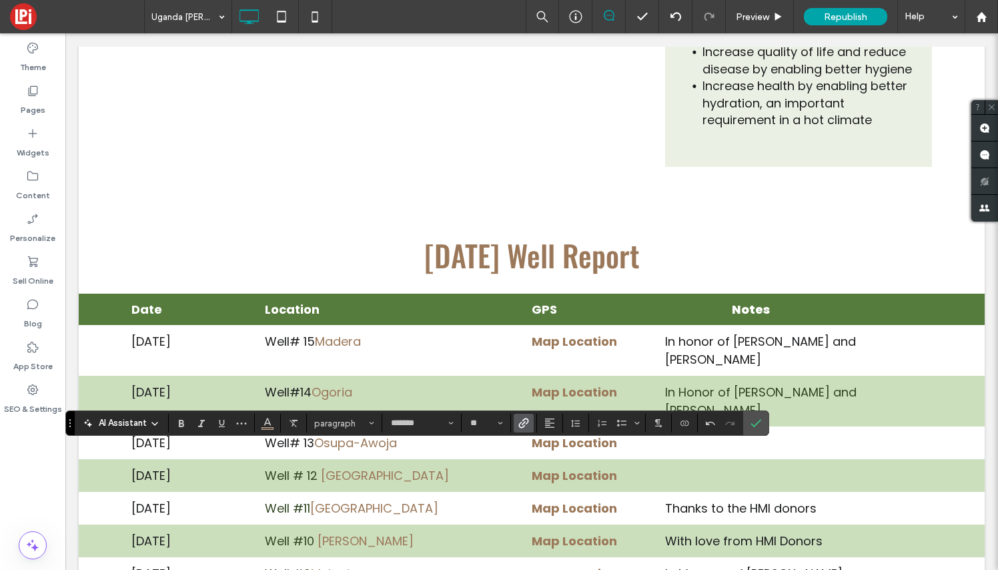
click at [270, 428] on span "Color" at bounding box center [267, 421] width 11 height 17
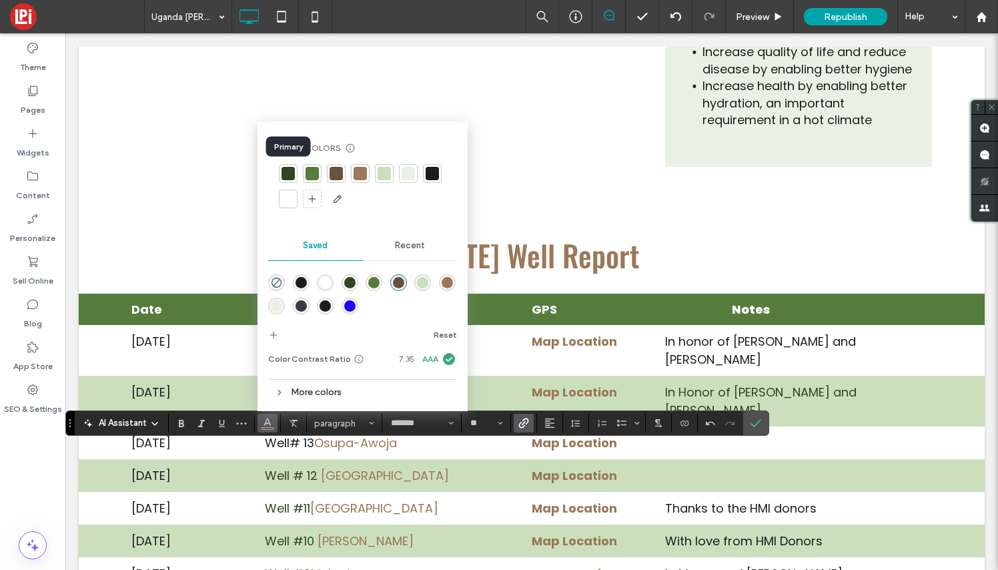
click at [291, 171] on div at bounding box center [288, 173] width 13 height 13
click at [750, 422] on icon "Confirm" at bounding box center [755, 423] width 11 height 11
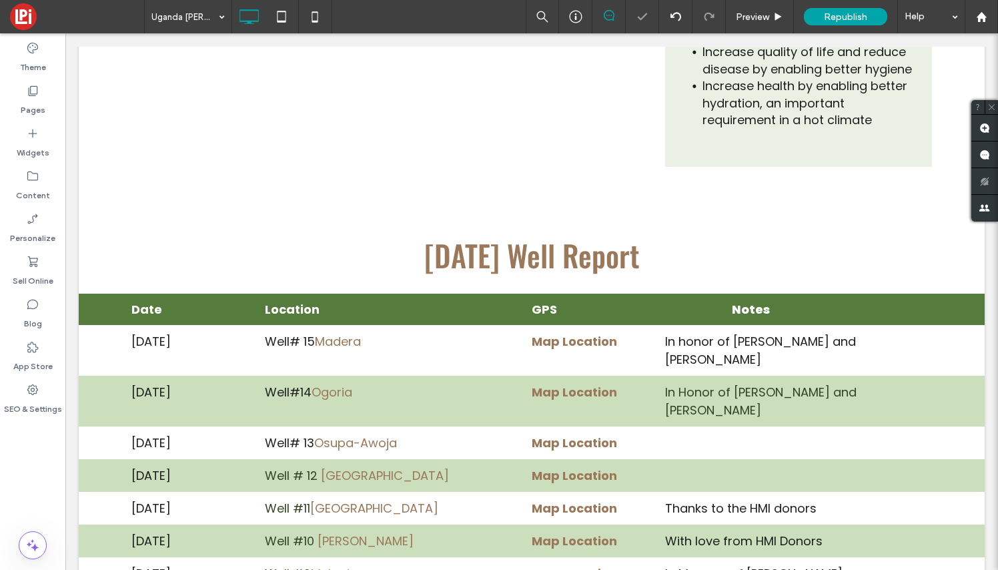
type input "*******"
type input "**"
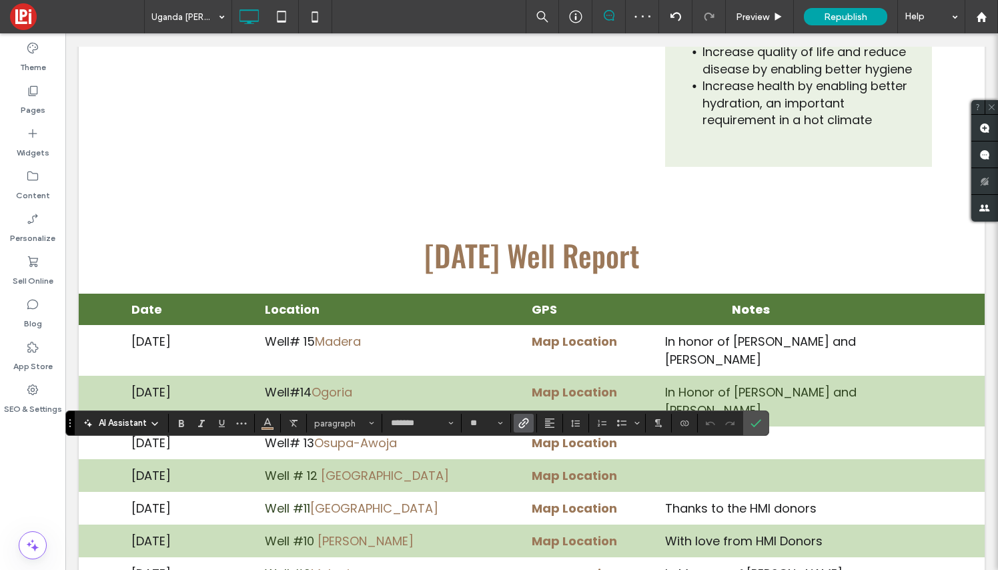
drag, startPoint x: 356, startPoint y: 457, endPoint x: 314, endPoint y: 456, distance: 42.0
click at [518, 424] on icon "Link" at bounding box center [523, 423] width 11 height 11
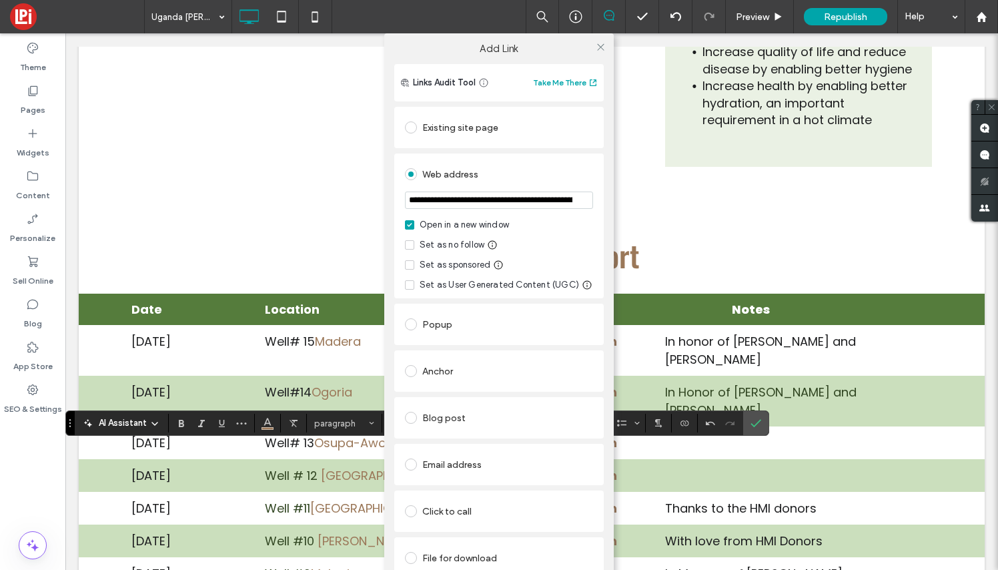
click at [458, 560] on div "File for download" at bounding box center [499, 557] width 188 height 21
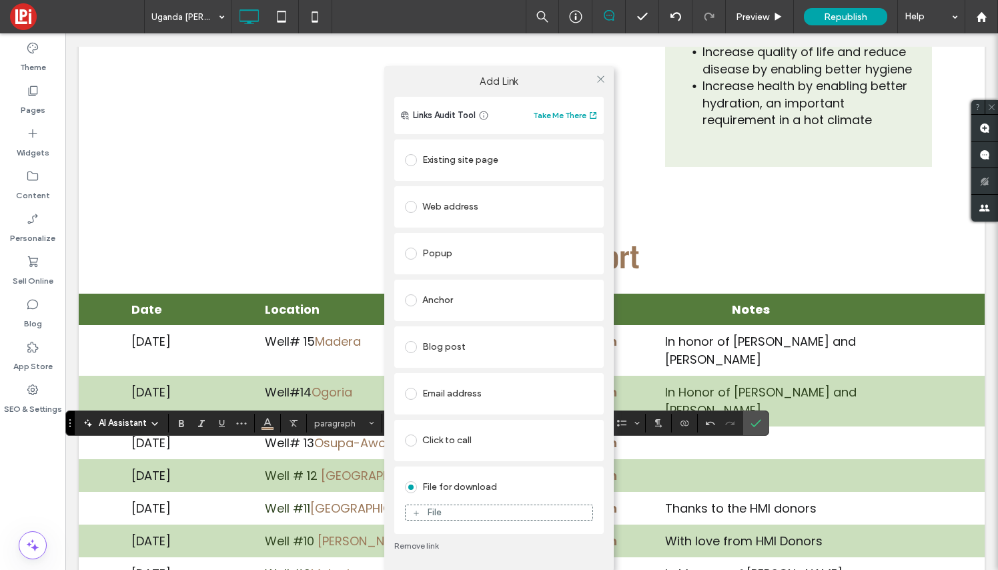
click at [468, 510] on div "File" at bounding box center [499, 512] width 187 height 12
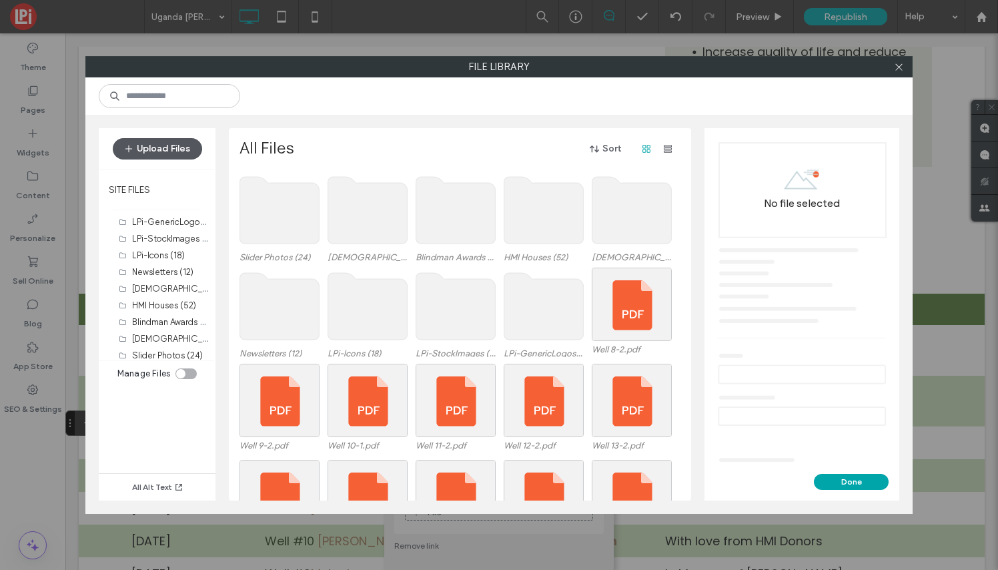
click at [181, 148] on button "Upload Files" at bounding box center [157, 148] width 89 height 21
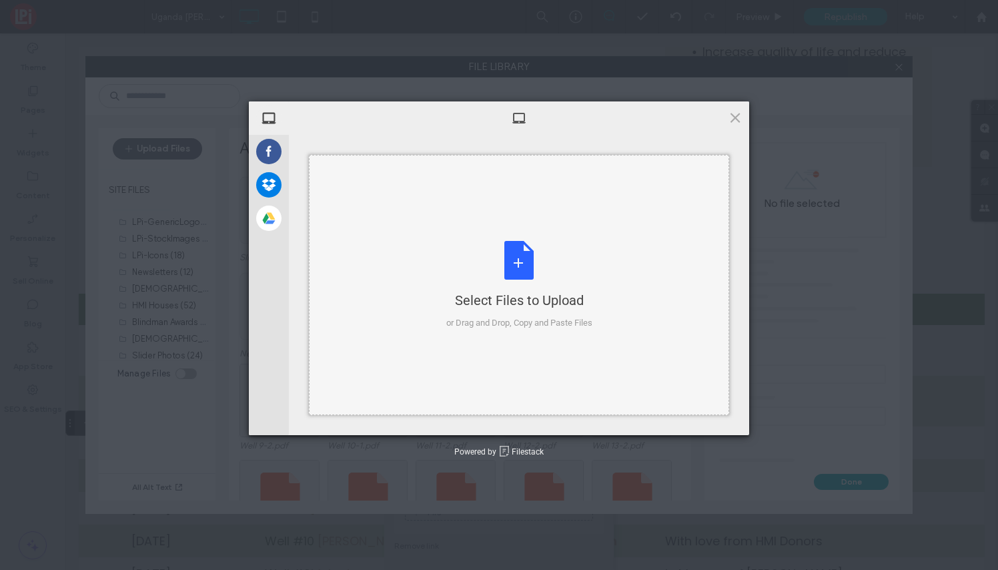
click at [525, 257] on div "Select Files to Upload or Drag and Drop, Copy and Paste Files" at bounding box center [519, 285] width 146 height 89
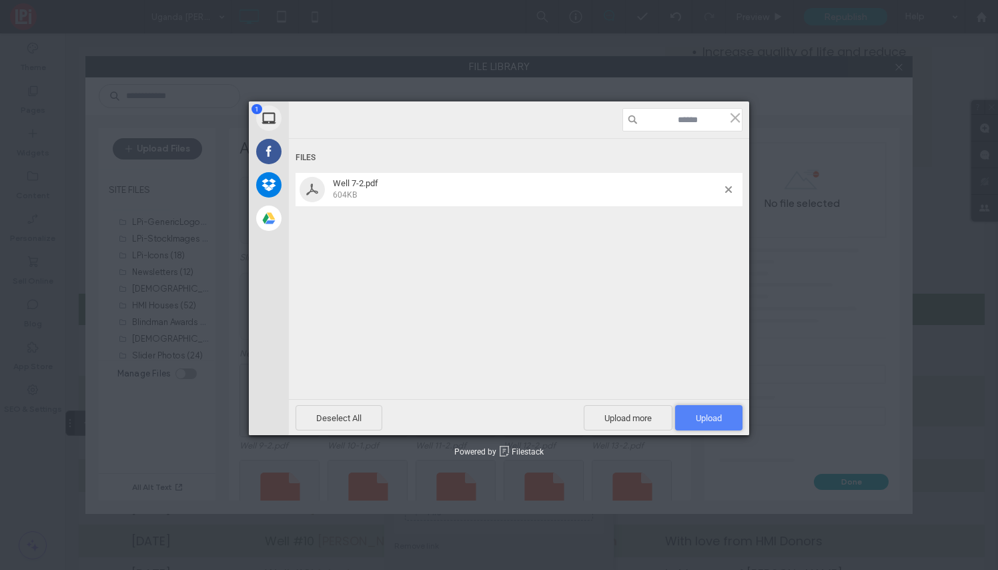
click at [711, 416] on span "Upload 1" at bounding box center [709, 418] width 26 height 10
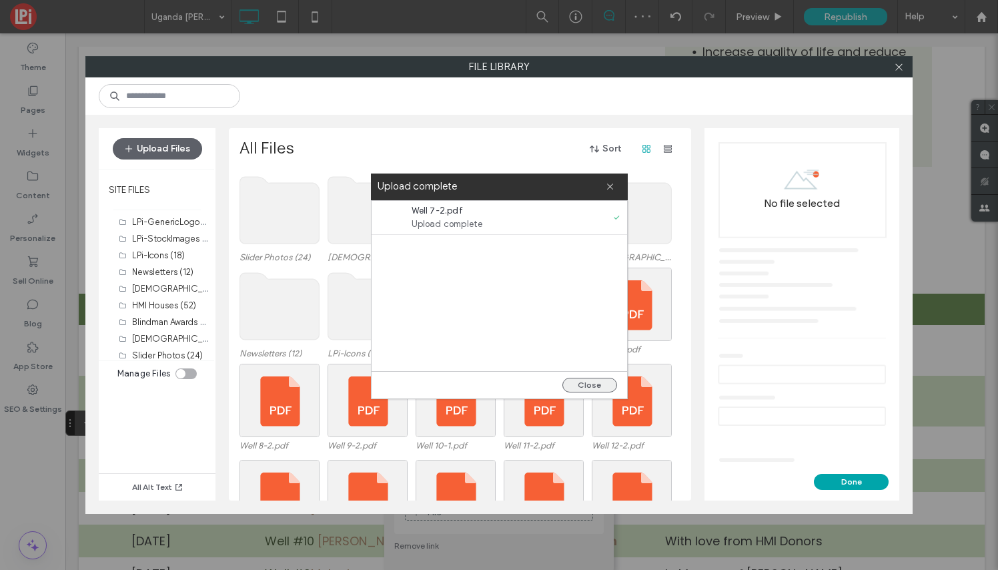
click at [591, 384] on button "Close" at bounding box center [589, 385] width 55 height 15
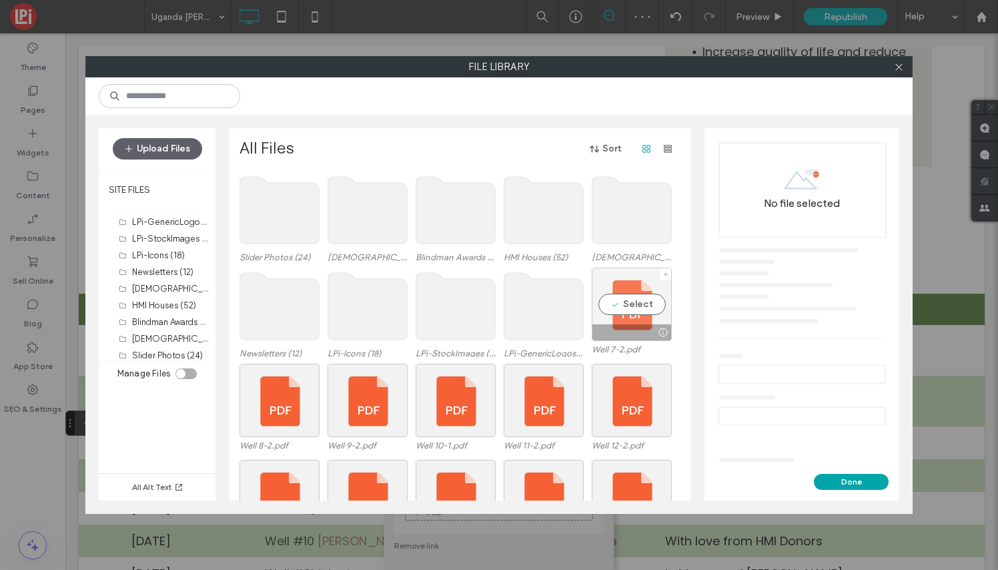
click at [636, 305] on div "Select" at bounding box center [632, 304] width 80 height 73
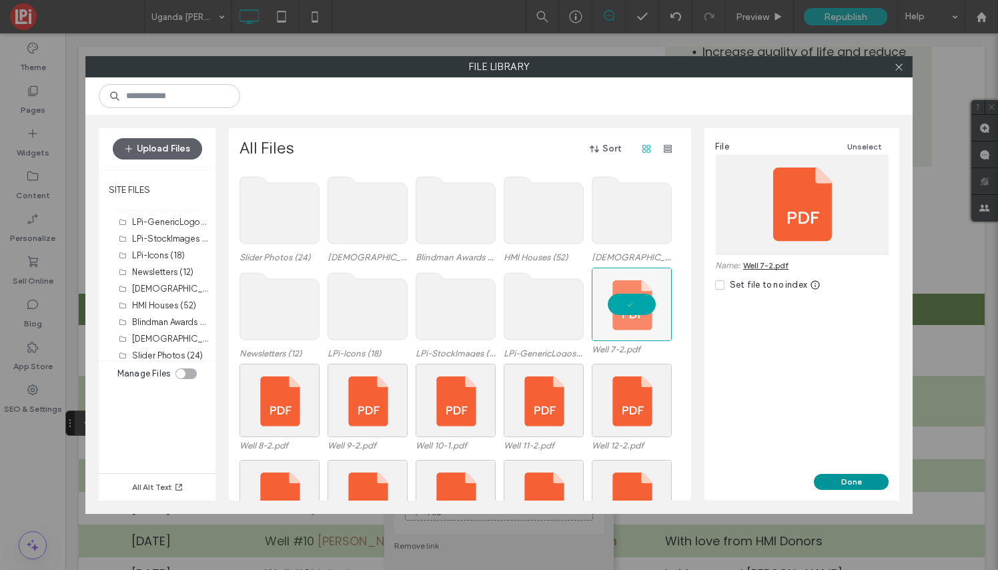
click at [863, 481] on button "Done" at bounding box center [851, 482] width 75 height 16
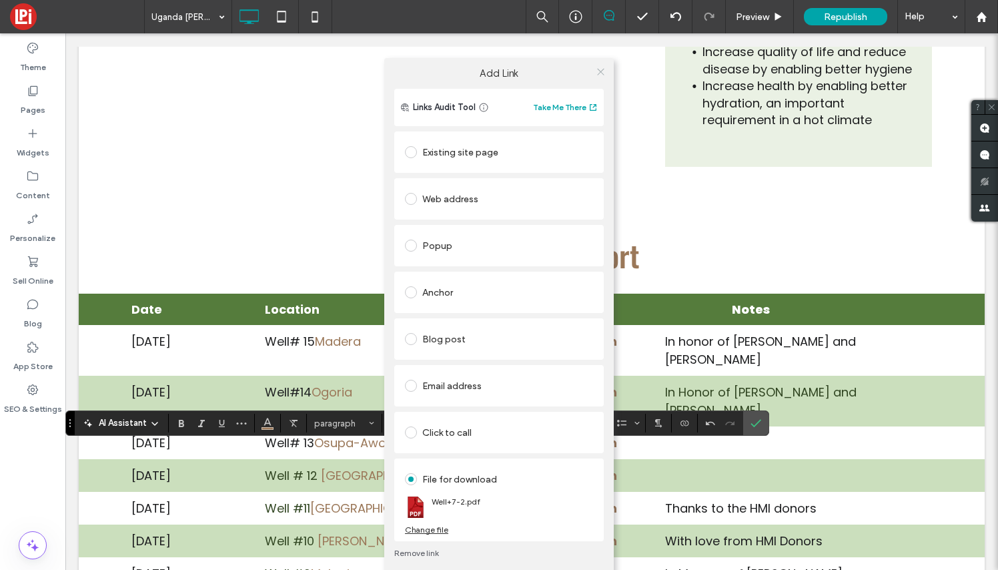
click at [598, 69] on icon at bounding box center [601, 72] width 10 height 10
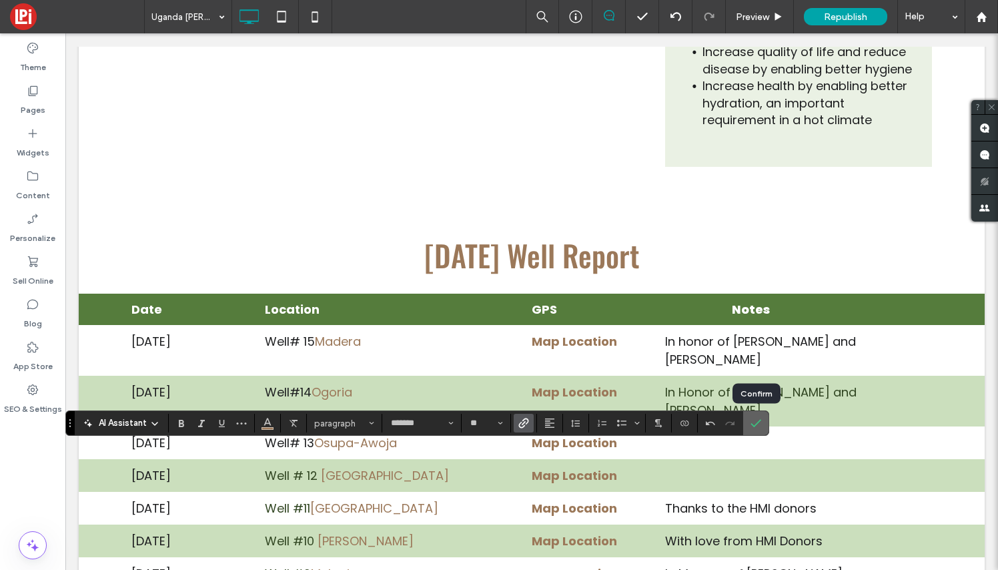
click at [760, 424] on icon "Confirm" at bounding box center [755, 423] width 11 height 11
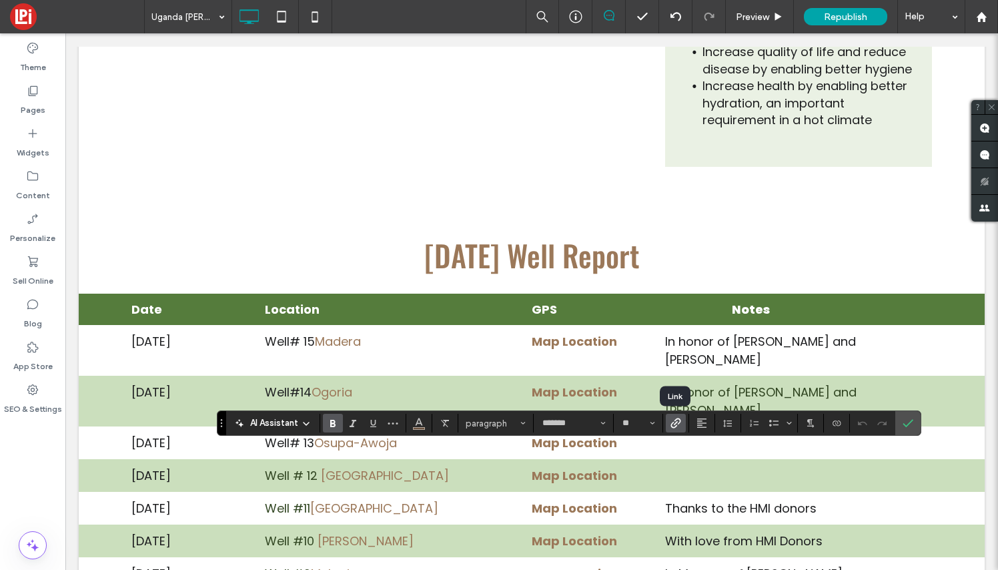
click at [679, 425] on icon "Link" at bounding box center [675, 423] width 11 height 11
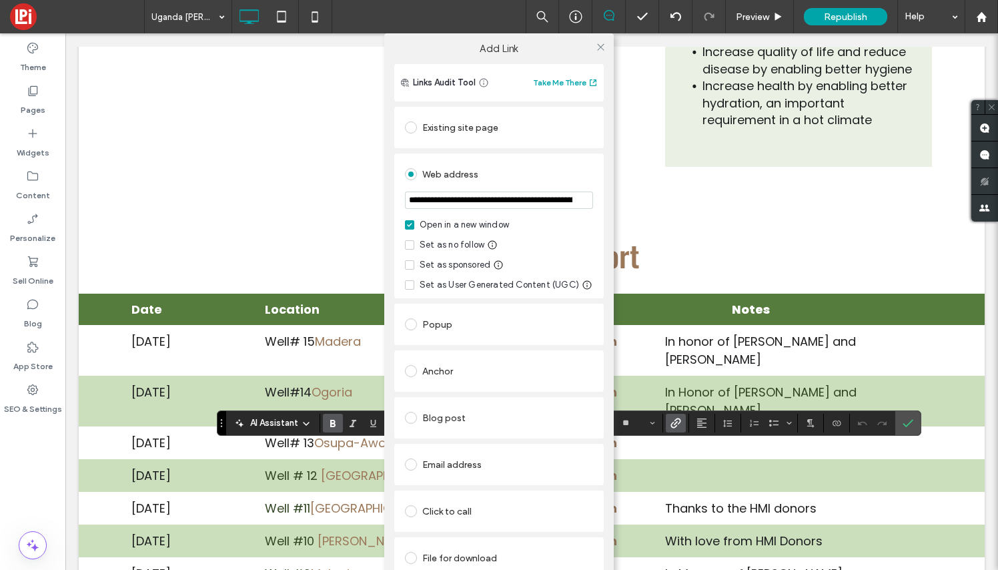
click at [562, 201] on input "**********" at bounding box center [499, 199] width 188 height 17
click at [600, 44] on icon at bounding box center [601, 47] width 10 height 10
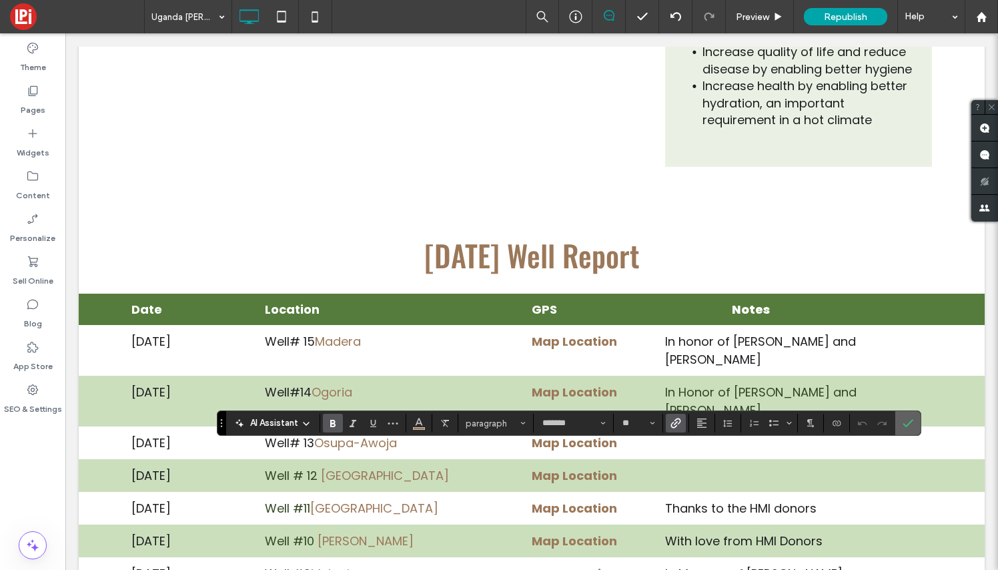
click at [910, 423] on use "Confirm" at bounding box center [908, 424] width 11 height 8
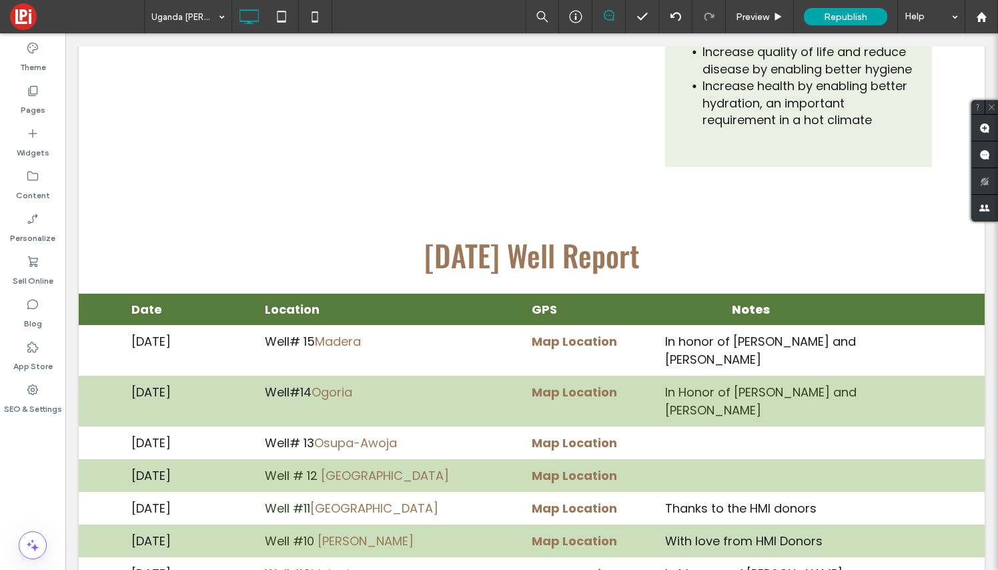
type input "*******"
type input "**"
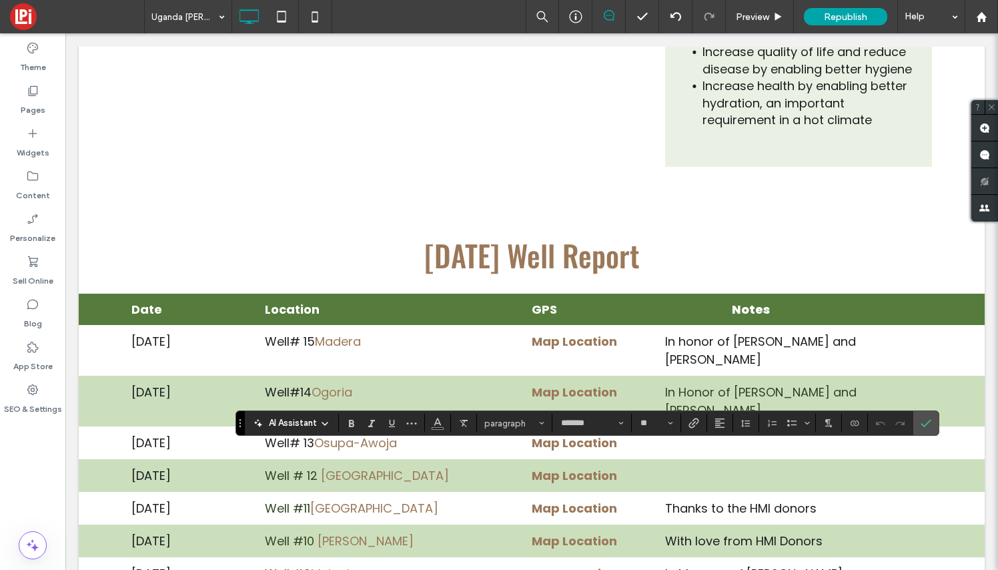
scroll to position [9, 0]
click at [929, 425] on icon "Confirm" at bounding box center [926, 423] width 11 height 11
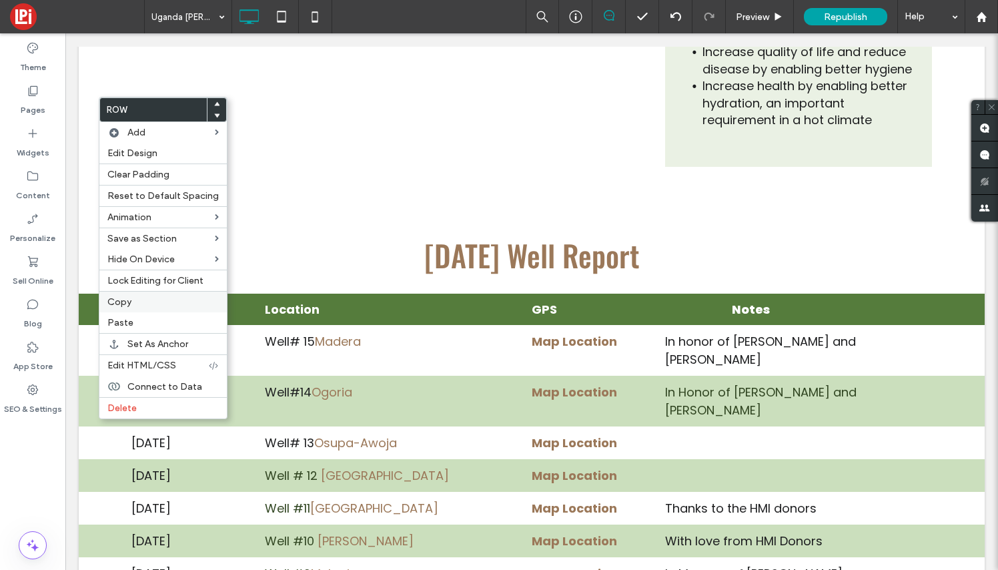
click at [123, 303] on span "Copy" at bounding box center [119, 301] width 24 height 11
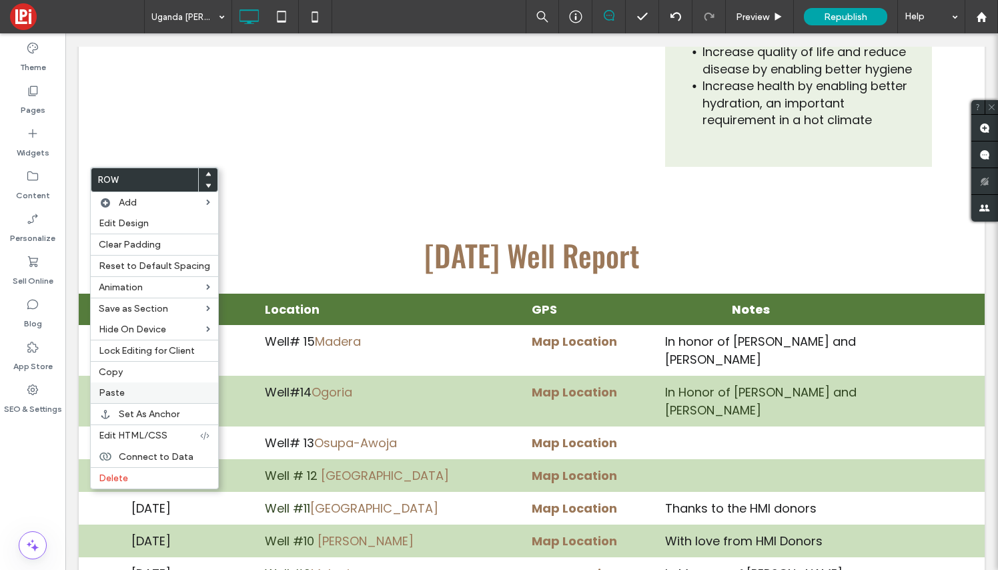
click at [130, 394] on label "Paste" at bounding box center [154, 392] width 111 height 11
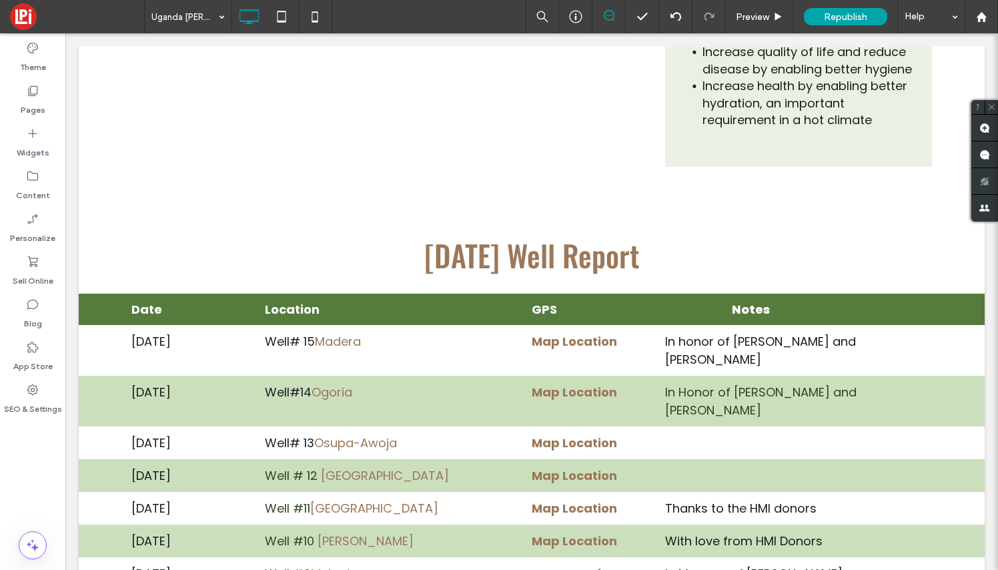
type input "*******"
type input "**"
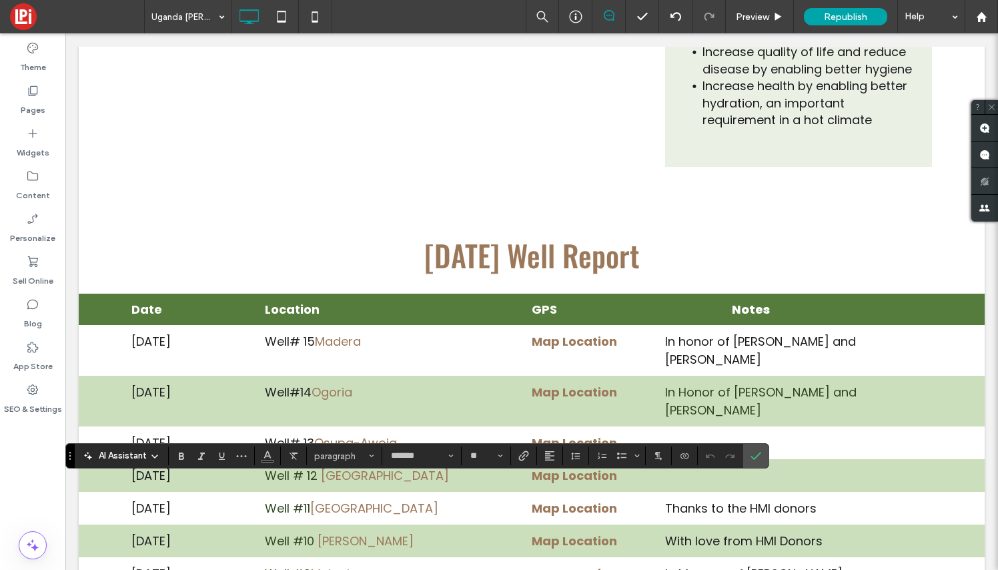
scroll to position [9, 1]
click at [756, 452] on icon "Confirm" at bounding box center [755, 455] width 11 height 11
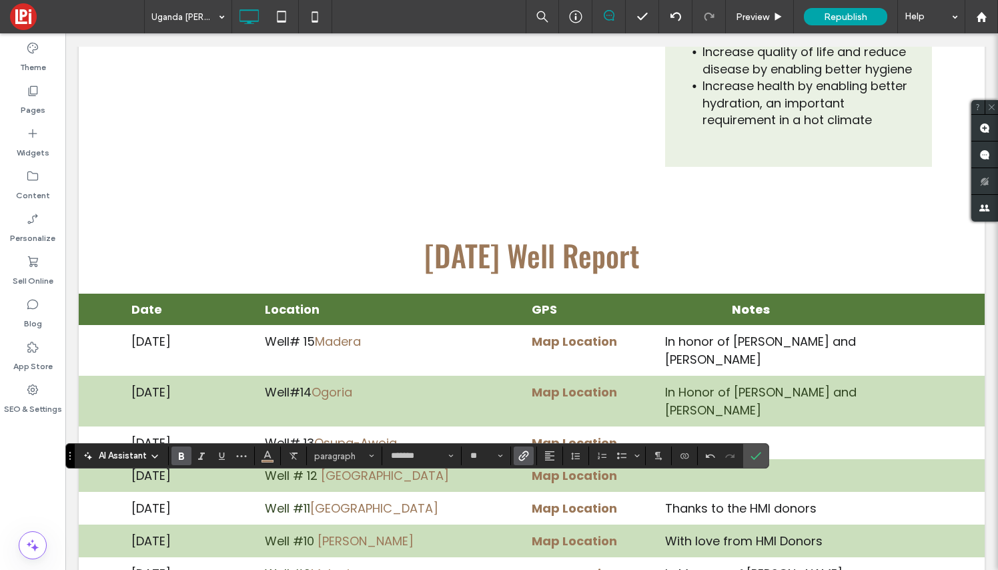
drag, startPoint x: 346, startPoint y: 490, endPoint x: 267, endPoint y: 490, distance: 78.7
click at [182, 451] on icon "Bold" at bounding box center [181, 455] width 11 height 11
drag, startPoint x: 310, startPoint y: 490, endPoint x: 261, endPoint y: 488, distance: 49.4
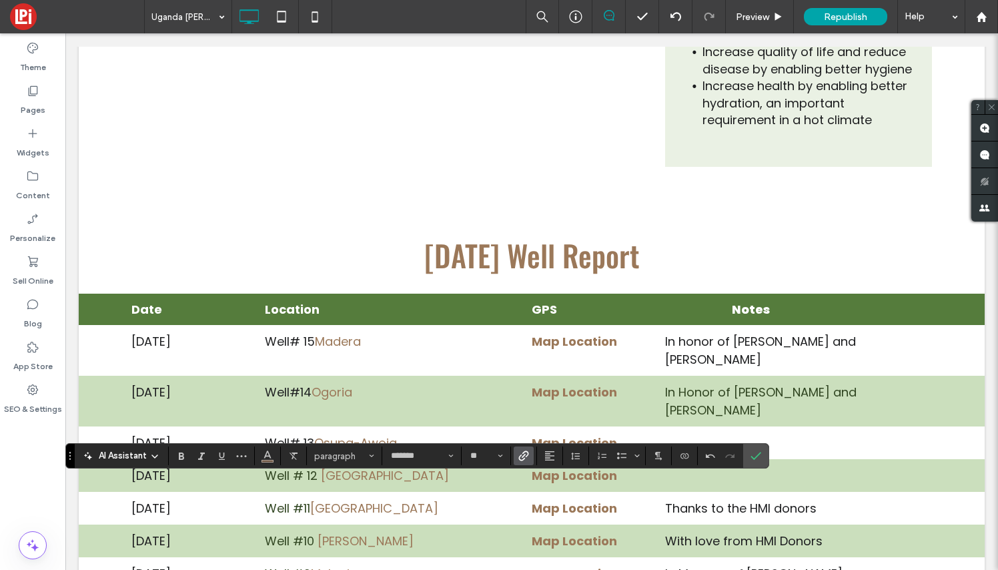
click at [268, 458] on icon "Color" at bounding box center [267, 454] width 11 height 11
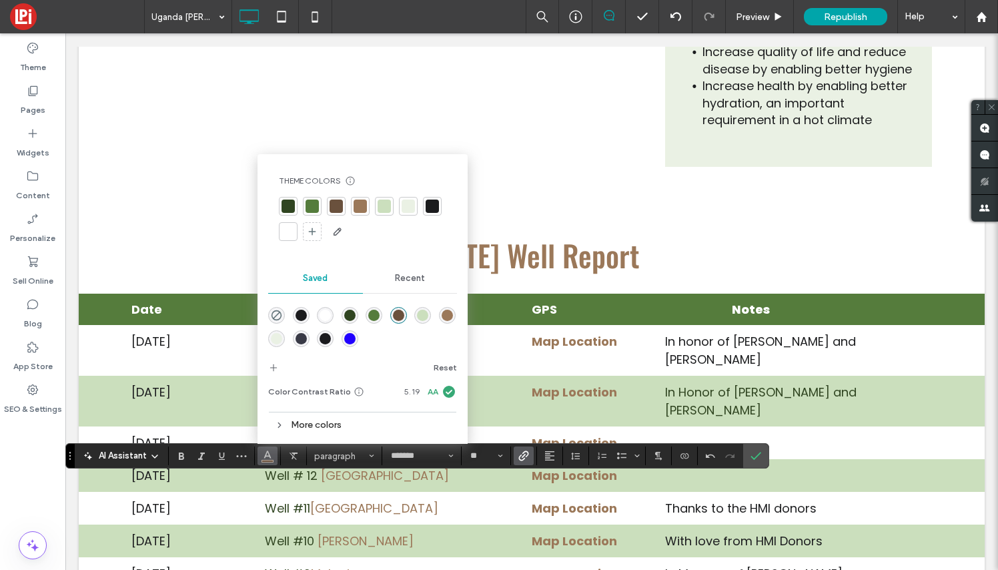
click at [292, 201] on div at bounding box center [288, 205] width 13 height 13
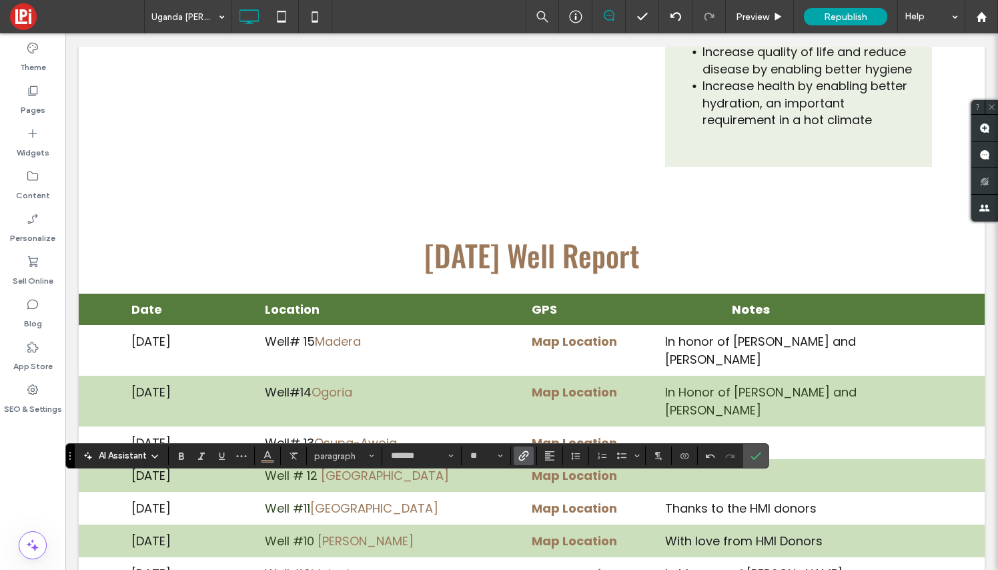
drag, startPoint x: 341, startPoint y: 492, endPoint x: 314, endPoint y: 488, distance: 27.6
click at [527, 456] on use "Link" at bounding box center [524, 456] width 10 height 10
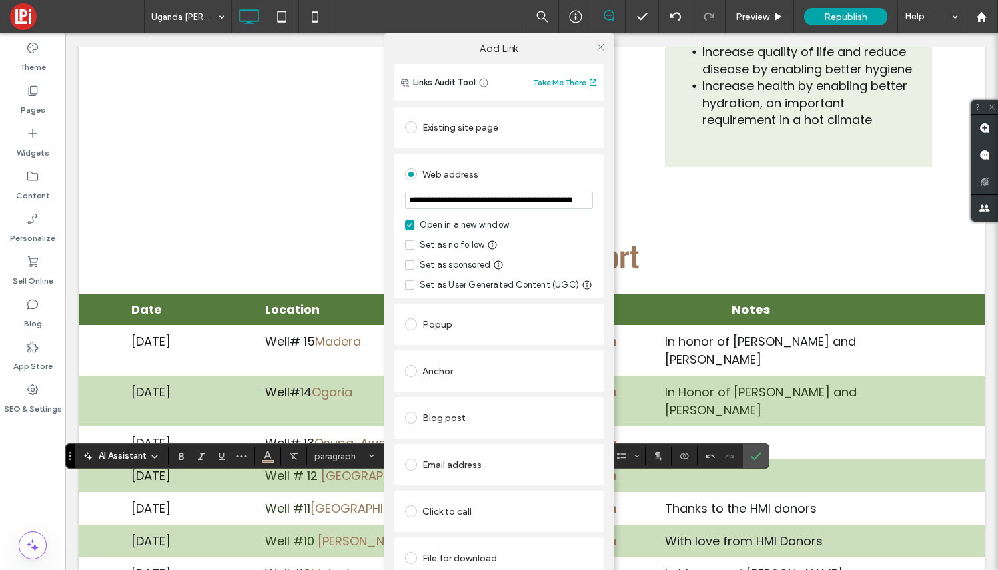
click at [463, 558] on div "File for download" at bounding box center [499, 557] width 188 height 21
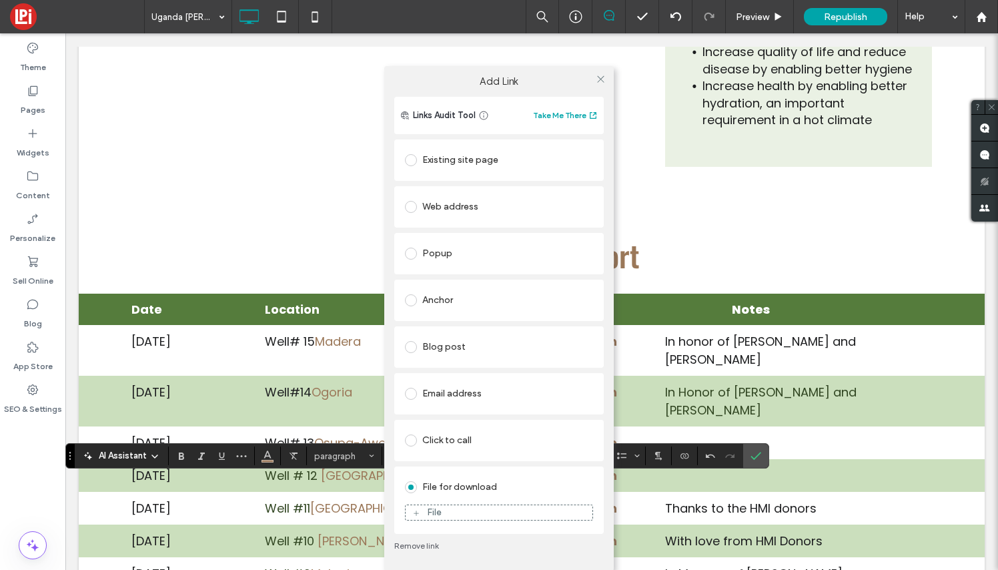
click at [468, 510] on div "File" at bounding box center [499, 512] width 187 height 12
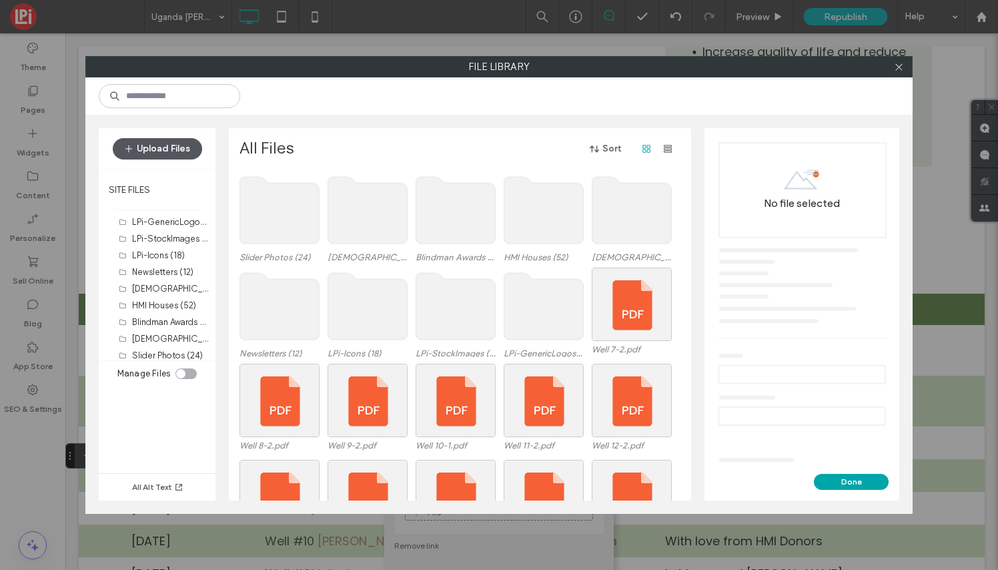
click at [176, 148] on button "Upload Files" at bounding box center [157, 148] width 89 height 21
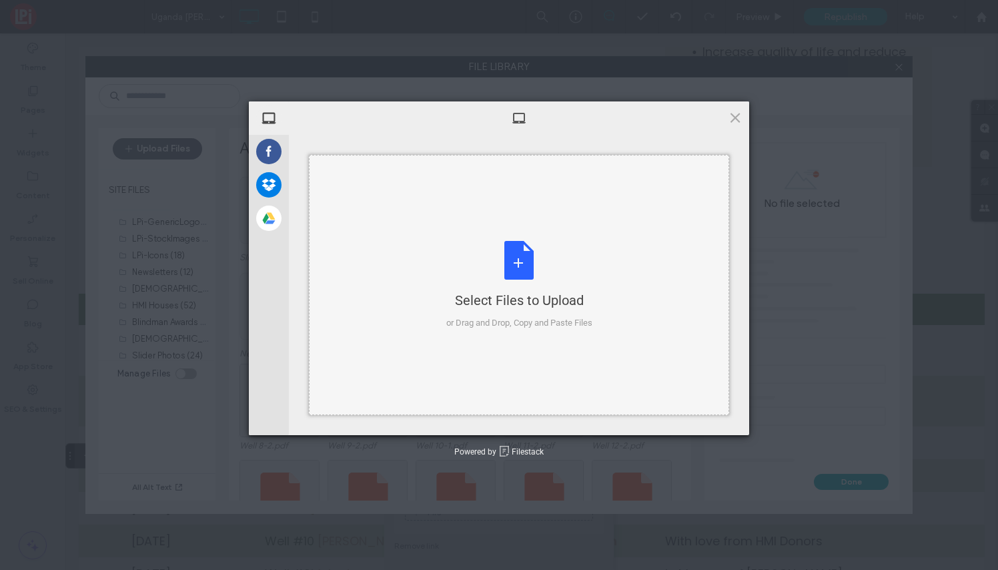
click at [524, 256] on div "Select Files to Upload or Drag and Drop, Copy and Paste Files" at bounding box center [519, 285] width 146 height 89
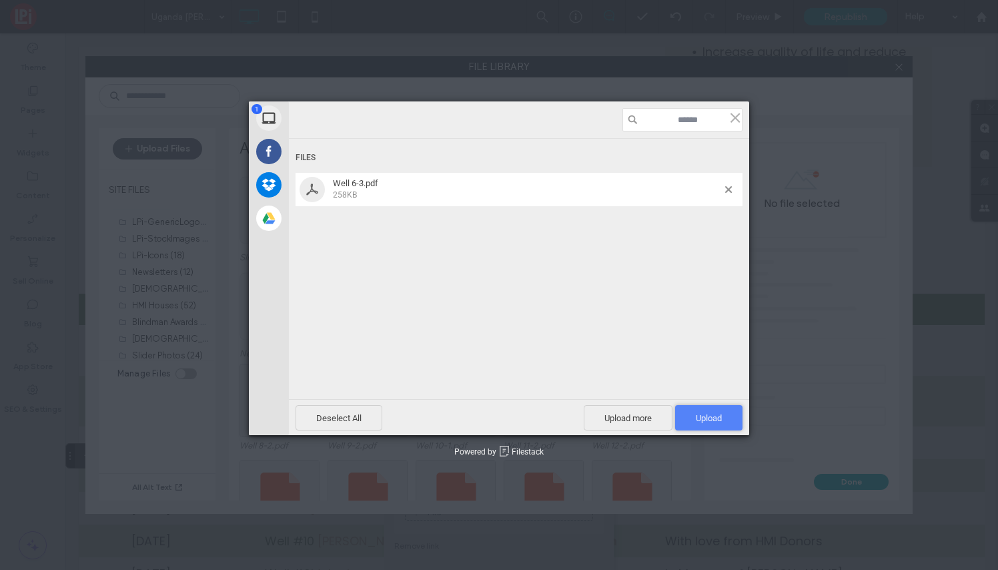
click at [724, 416] on span "Upload 1" at bounding box center [708, 417] width 67 height 25
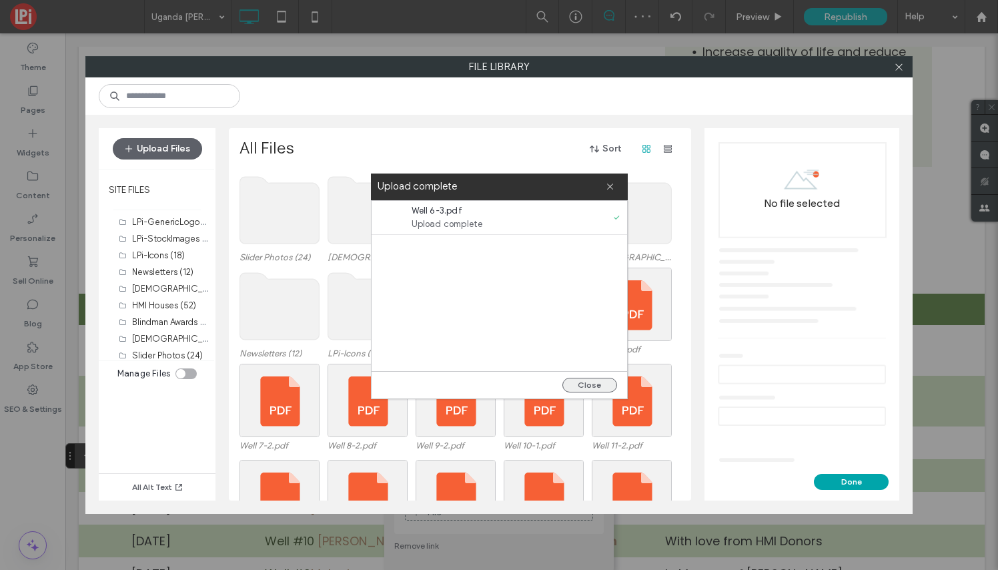
click at [598, 380] on button "Close" at bounding box center [589, 385] width 55 height 15
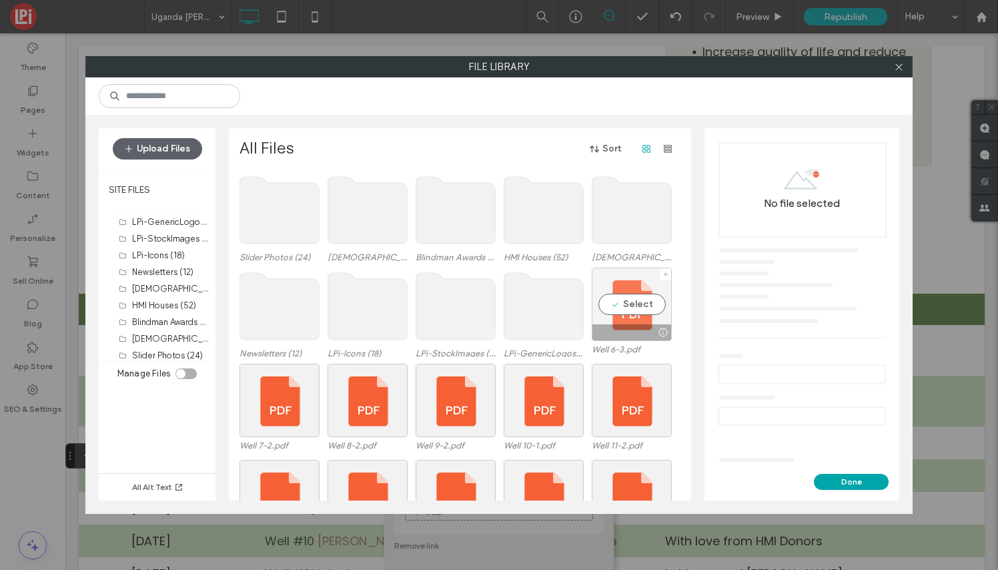
click at [634, 306] on div "Select" at bounding box center [632, 304] width 80 height 73
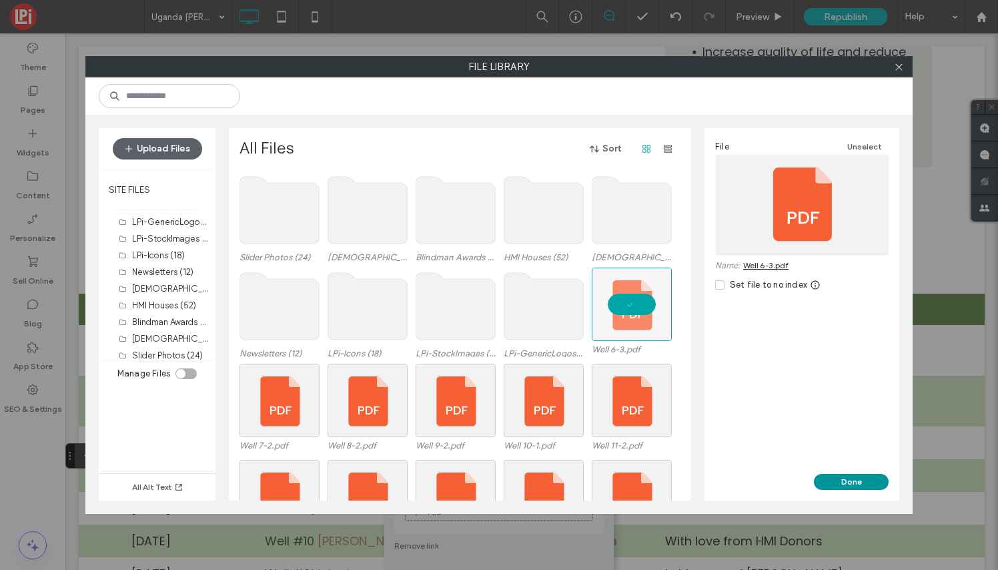
click at [861, 484] on button "Done" at bounding box center [851, 482] width 75 height 16
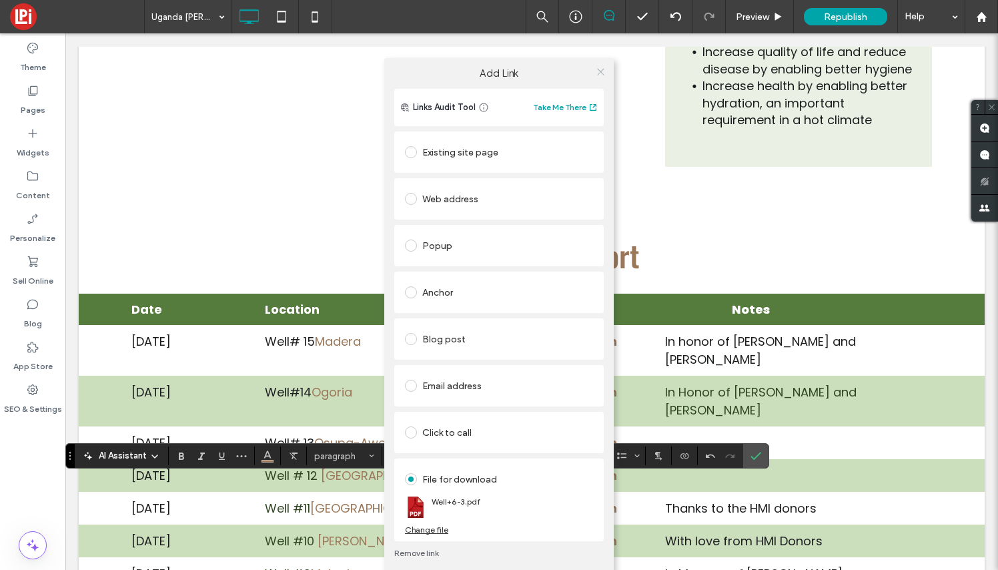
click at [600, 70] on icon at bounding box center [601, 72] width 10 height 10
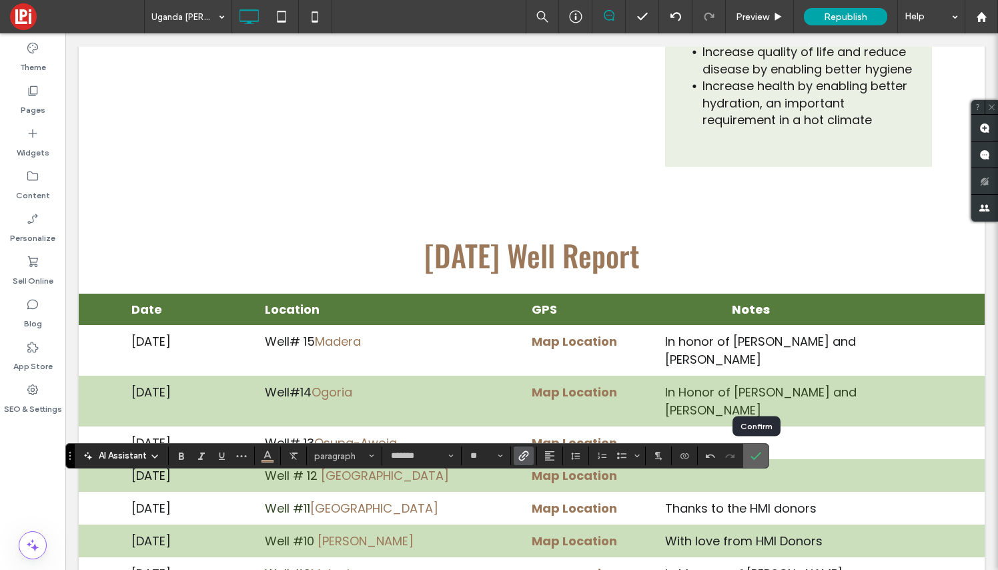
click at [760, 455] on icon "Confirm" at bounding box center [755, 455] width 11 height 11
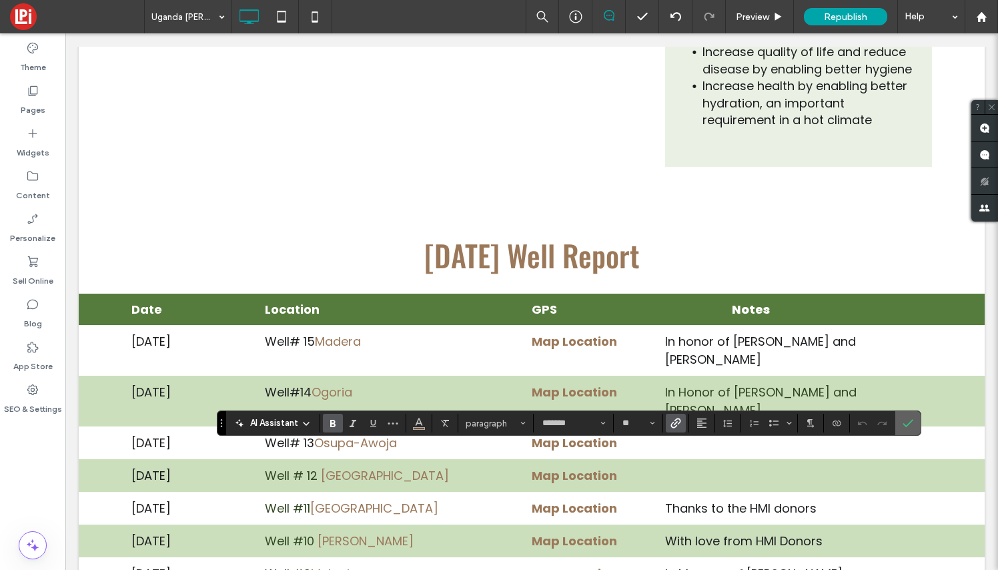
click at [899, 421] on label "Confirm" at bounding box center [908, 423] width 20 height 24
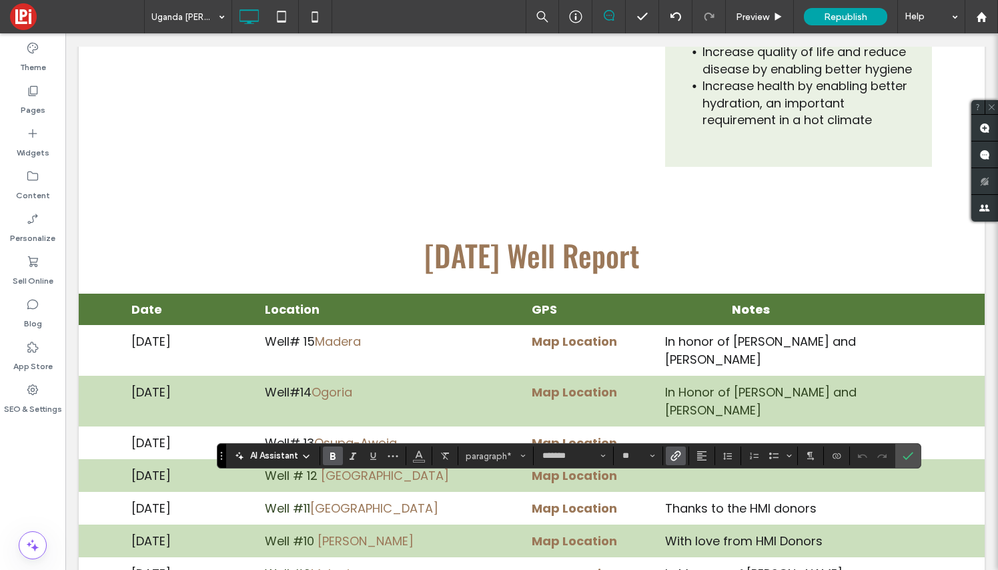
scroll to position [0, 1]
click at [676, 454] on div at bounding box center [676, 455] width 20 height 19
drag, startPoint x: 613, startPoint y: 493, endPoint x: 528, endPoint y: 492, distance: 85.4
click at [676, 456] on icon "Link" at bounding box center [675, 455] width 11 height 11
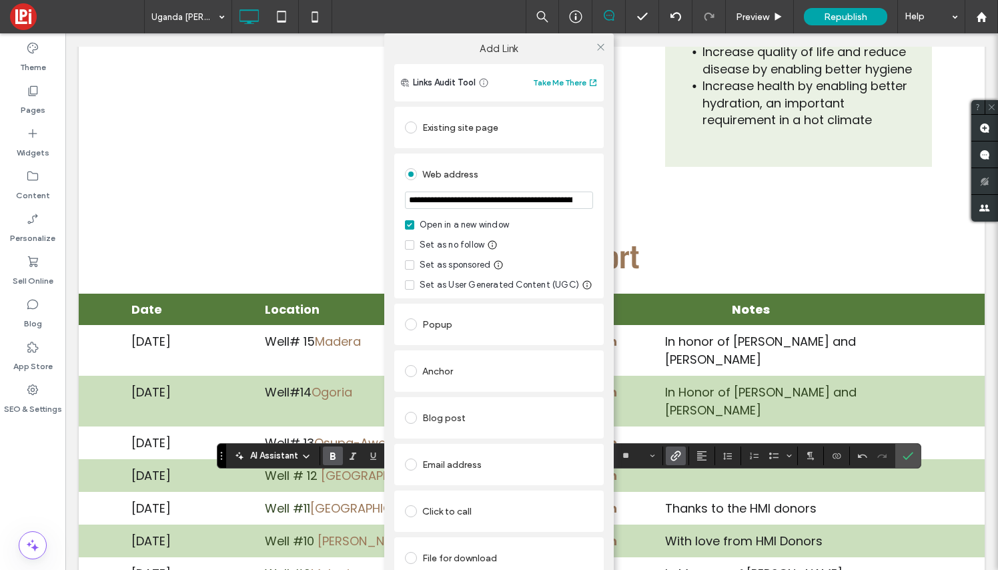
click at [482, 202] on input "**********" at bounding box center [499, 199] width 188 height 17
type input "**********"
click at [598, 48] on icon at bounding box center [601, 47] width 10 height 10
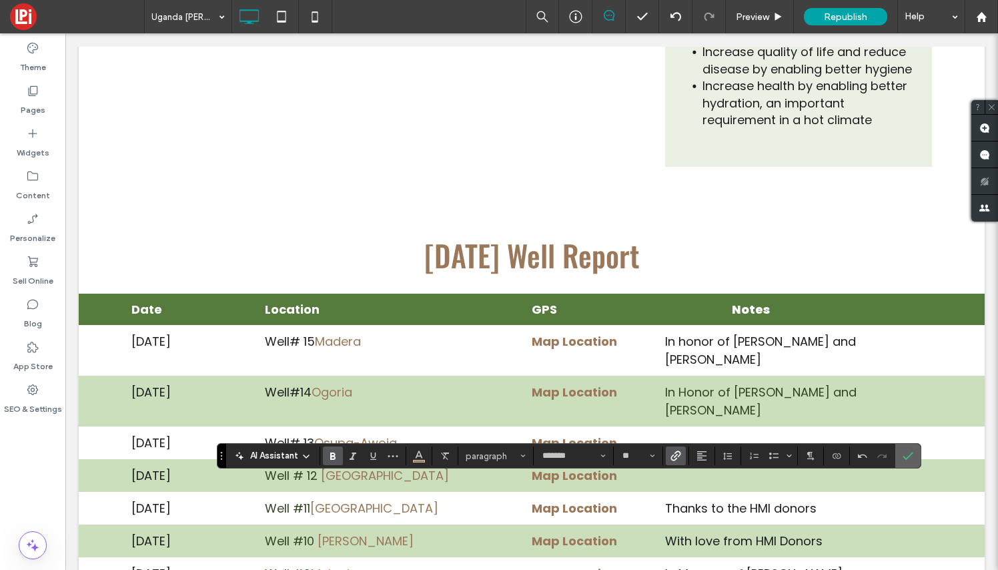
click at [912, 454] on use "Confirm" at bounding box center [908, 456] width 11 height 8
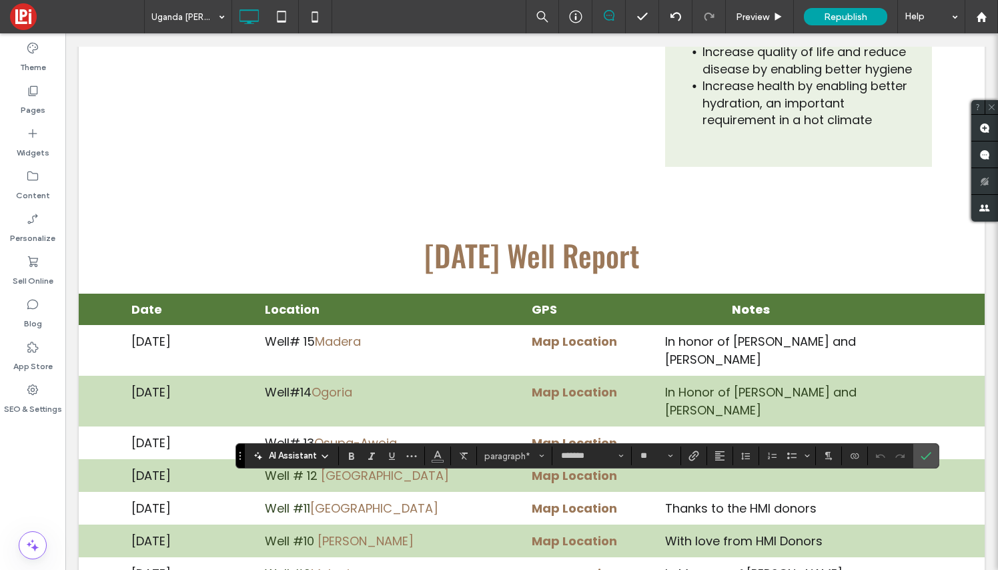
scroll to position [9, 1]
click at [928, 454] on icon "Confirm" at bounding box center [926, 455] width 11 height 11
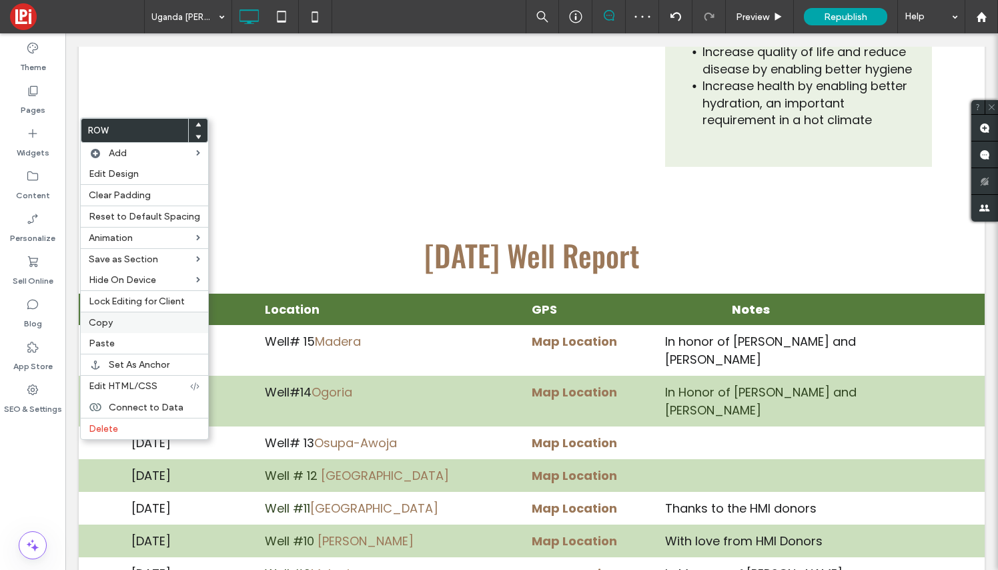
click at [122, 326] on label "Copy" at bounding box center [144, 322] width 111 height 11
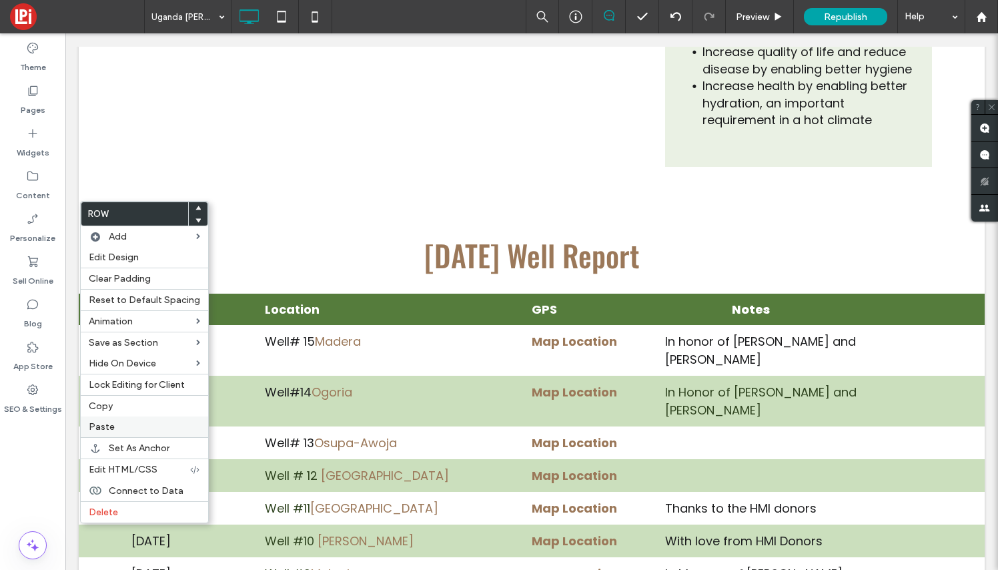
click at [112, 424] on span "Paste" at bounding box center [102, 426] width 26 height 11
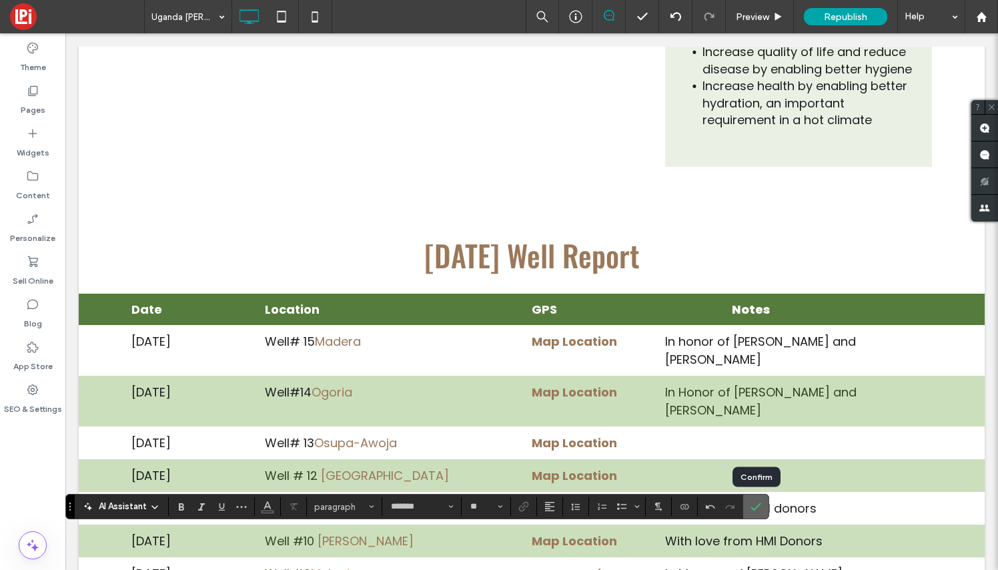
click at [760, 506] on icon "Confirm" at bounding box center [755, 506] width 11 height 11
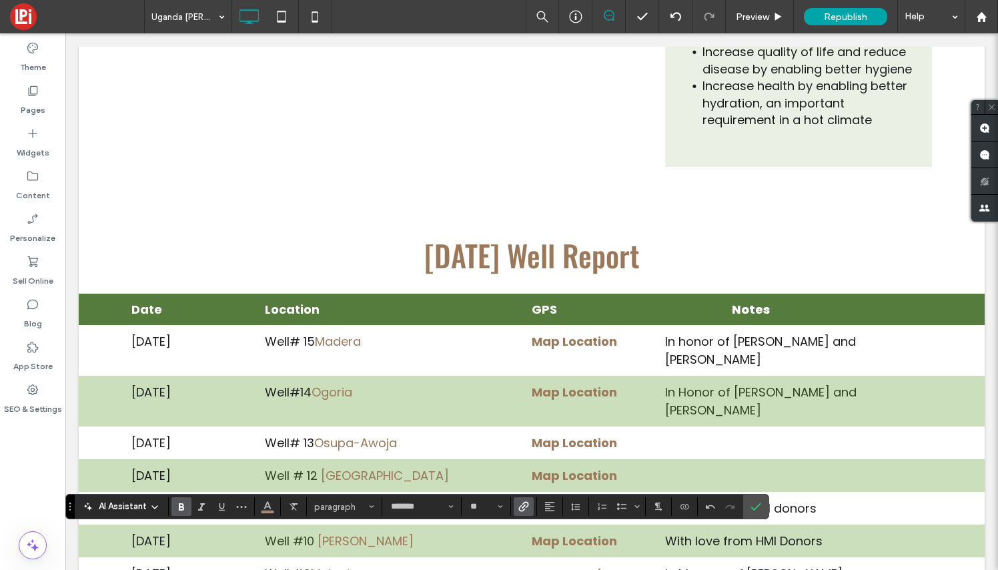
drag, startPoint x: 372, startPoint y: 540, endPoint x: 266, endPoint y: 538, distance: 106.1
click at [178, 507] on icon "Bold" at bounding box center [181, 506] width 11 height 11
drag, startPoint x: 310, startPoint y: 540, endPoint x: 262, endPoint y: 537, distance: 47.5
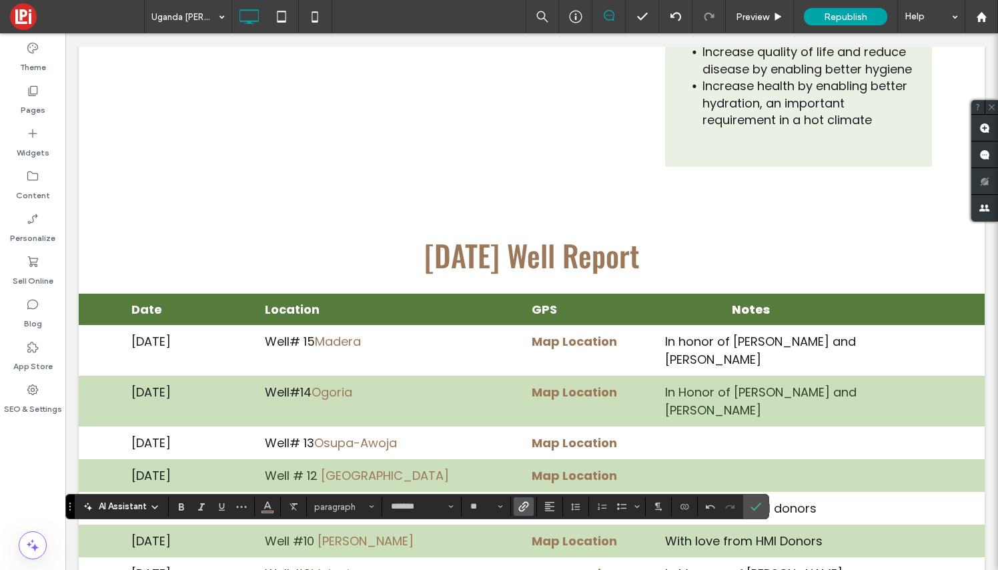
click at [267, 505] on icon "Color" at bounding box center [267, 505] width 11 height 11
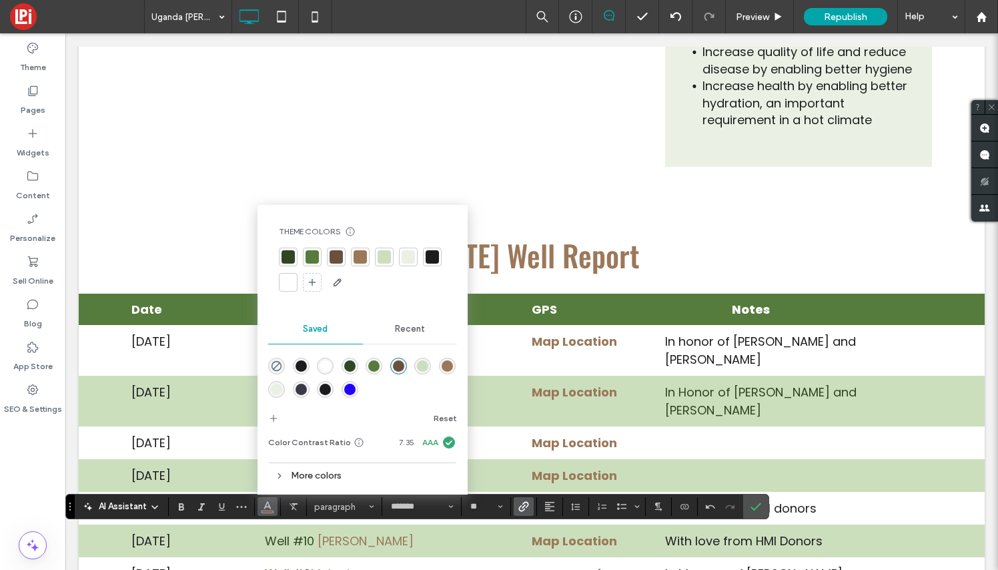
click at [287, 256] on div at bounding box center [288, 256] width 13 height 13
click at [759, 506] on icon "Confirm" at bounding box center [755, 506] width 11 height 11
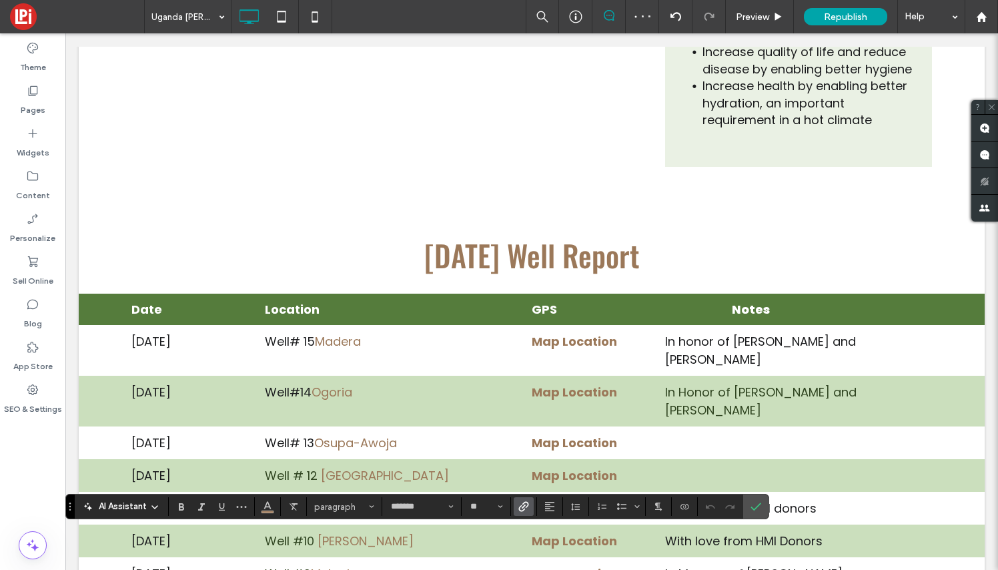
drag, startPoint x: 360, startPoint y: 540, endPoint x: 315, endPoint y: 537, distance: 44.8
click at [523, 513] on span "Link" at bounding box center [521, 506] width 6 height 19
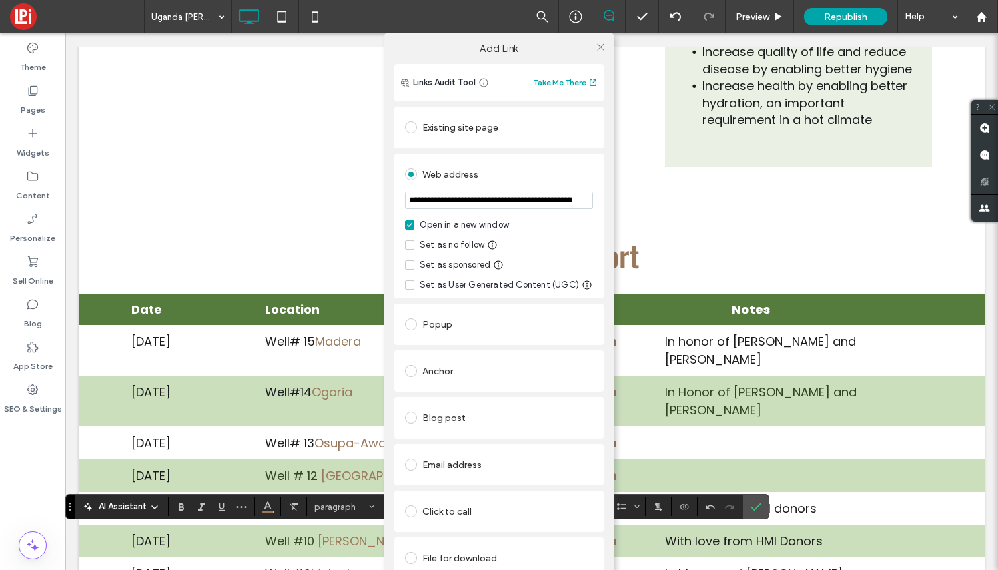
click at [490, 560] on div "File for download" at bounding box center [499, 557] width 188 height 21
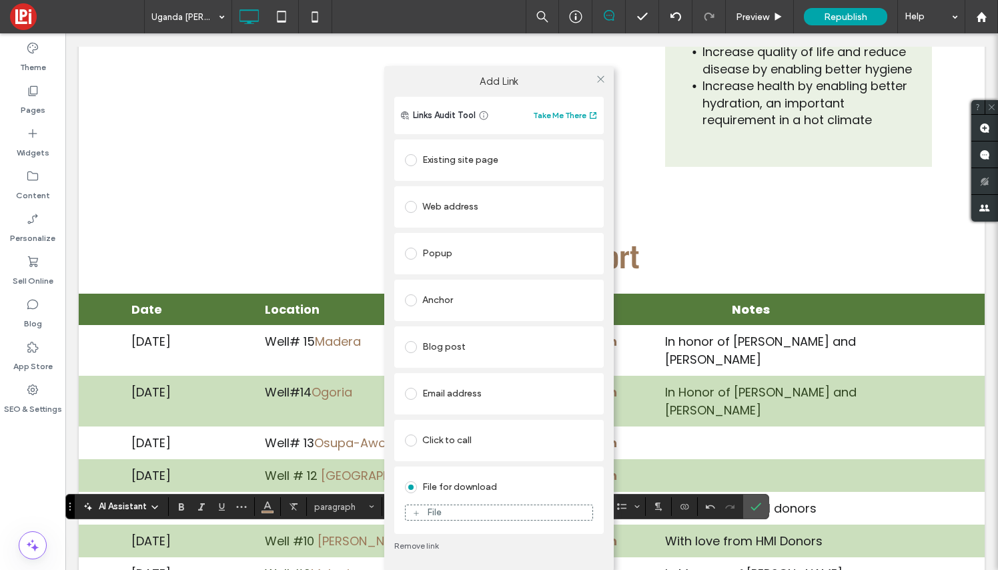
click at [454, 498] on div "File" at bounding box center [499, 512] width 188 height 29
click at [472, 484] on div "File for download" at bounding box center [499, 486] width 188 height 21
click at [462, 508] on div "File" at bounding box center [499, 512] width 187 height 12
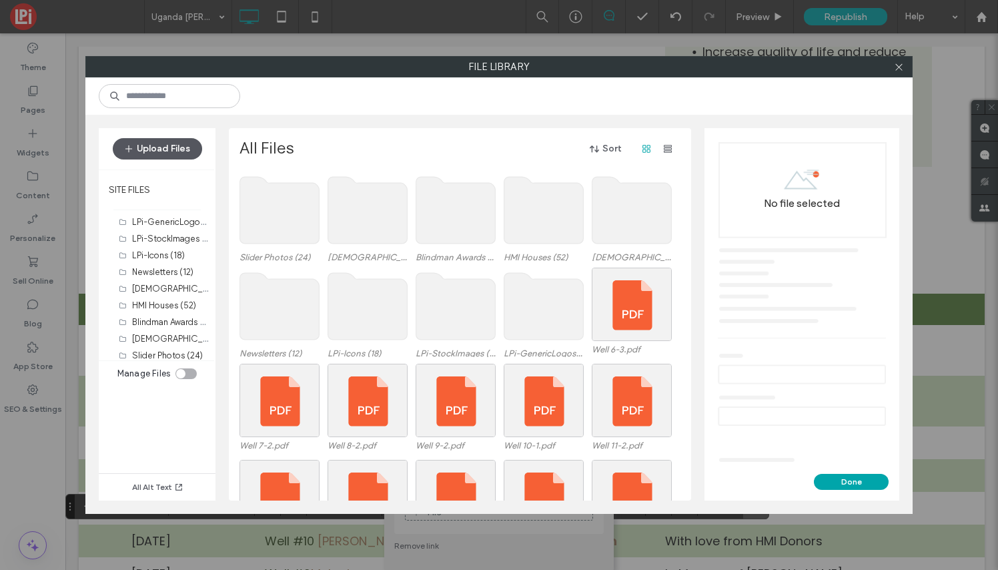
click at [165, 143] on button "Upload Files" at bounding box center [157, 148] width 89 height 21
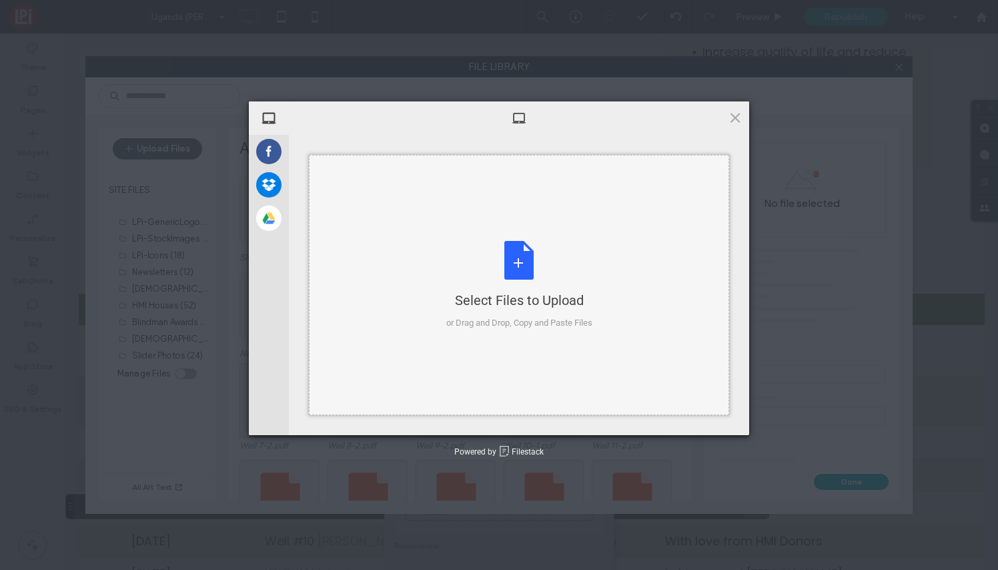
click at [524, 260] on div "Select Files to Upload or Drag and Drop, Copy and Paste Files" at bounding box center [519, 285] width 146 height 89
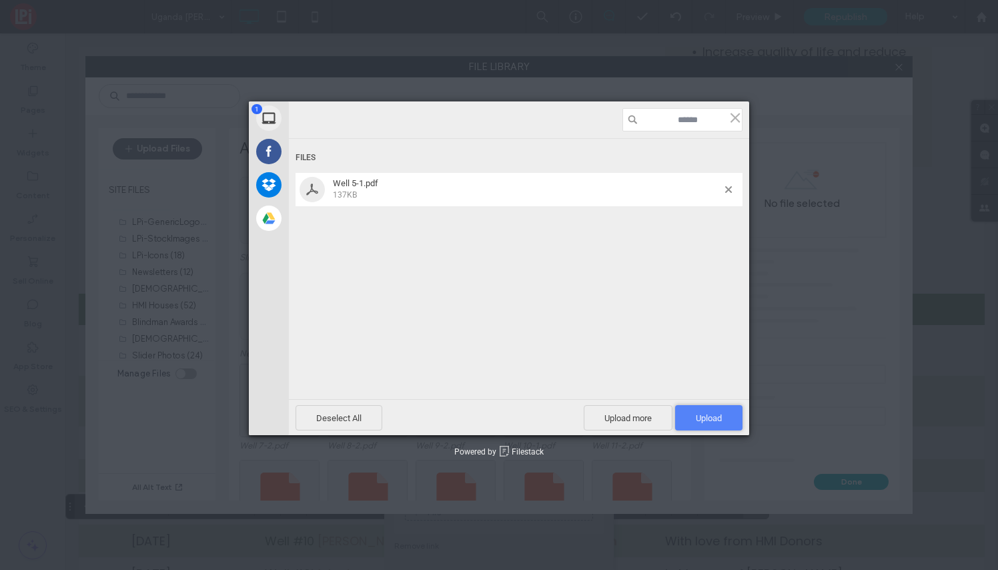
click at [701, 416] on span "Upload 1" at bounding box center [709, 418] width 26 height 10
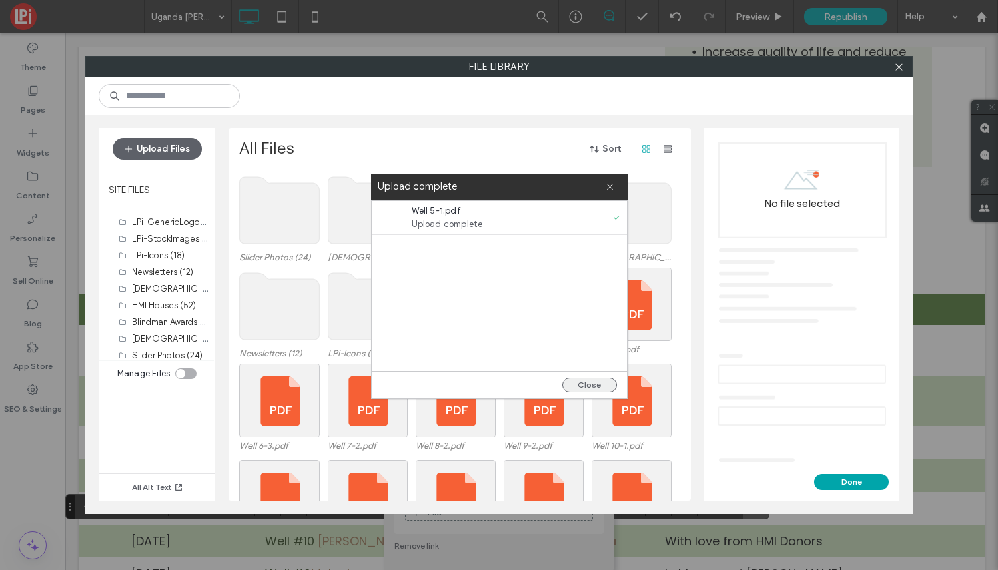
click at [589, 384] on button "Close" at bounding box center [589, 385] width 55 height 15
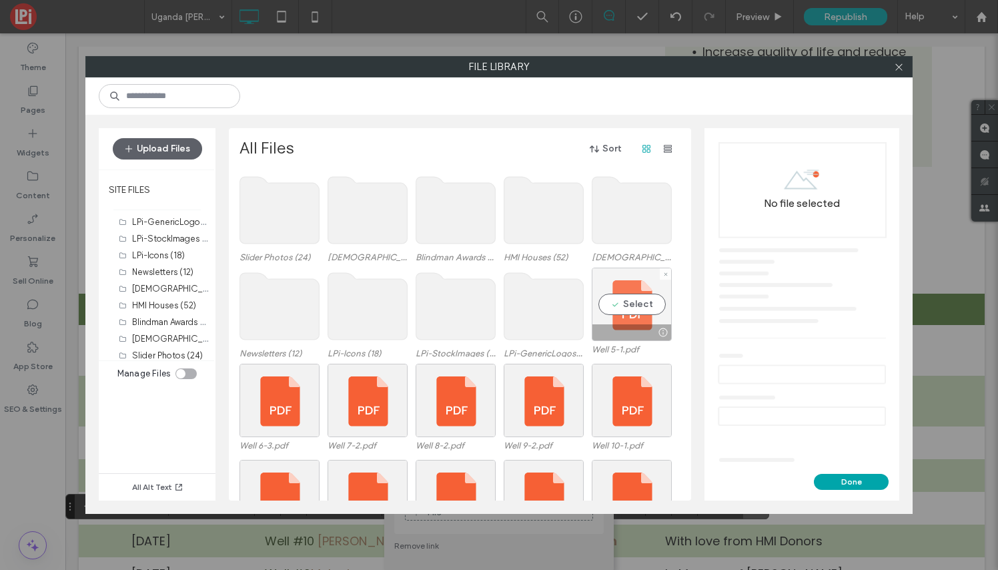
click at [628, 310] on div "Select" at bounding box center [632, 304] width 80 height 73
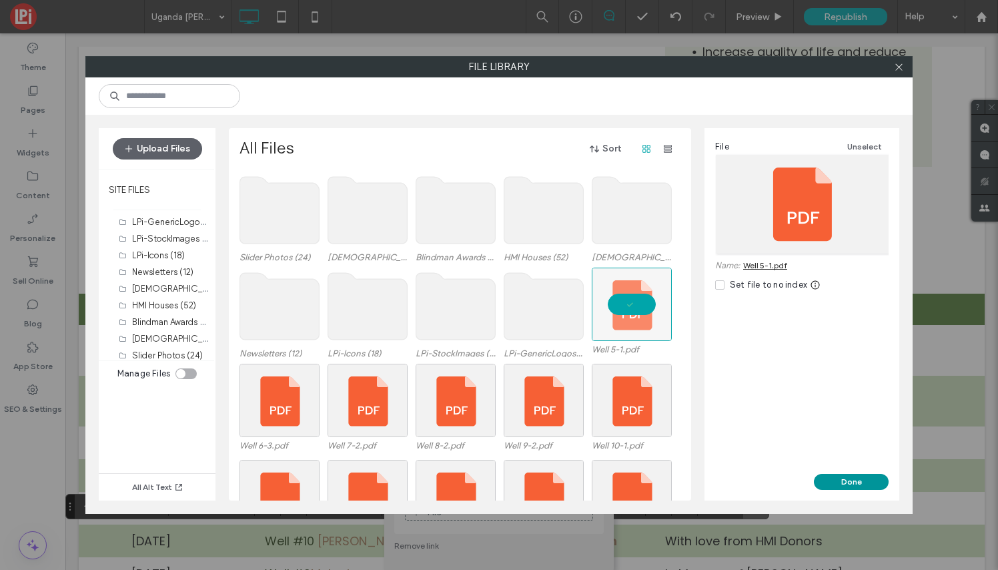
click at [852, 476] on button "Done" at bounding box center [851, 482] width 75 height 16
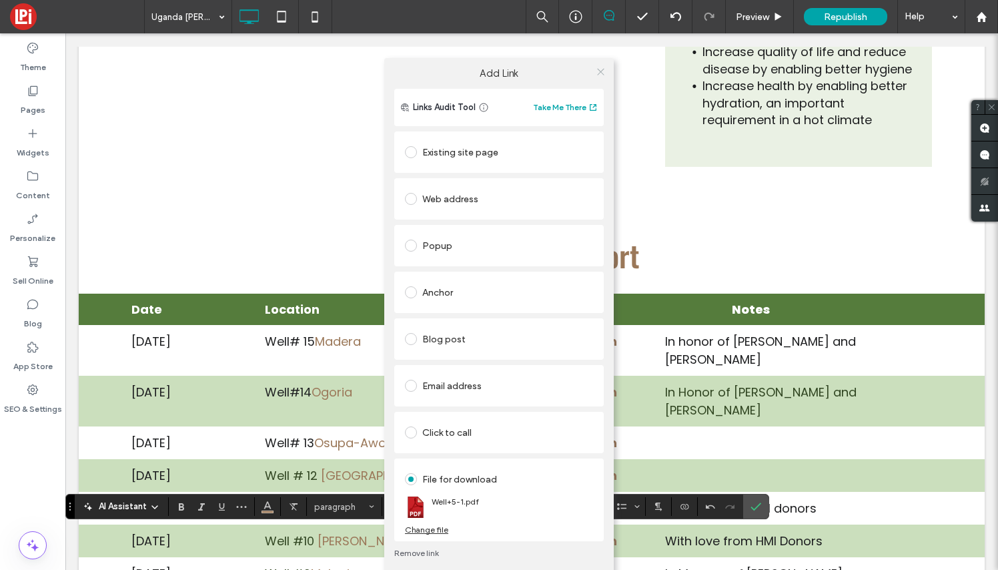
click at [596, 70] on icon at bounding box center [601, 72] width 10 height 10
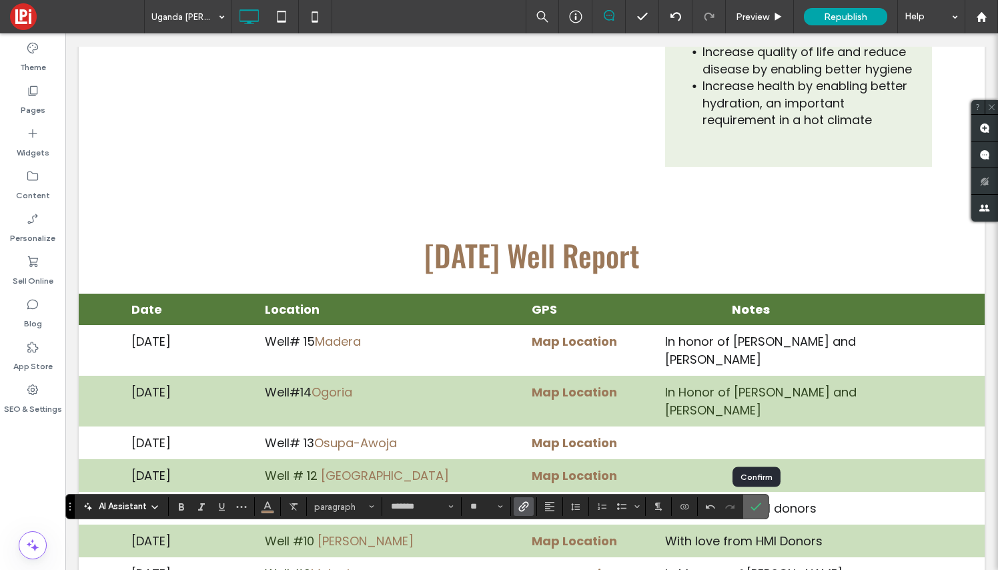
click at [760, 508] on icon "Confirm" at bounding box center [755, 506] width 11 height 11
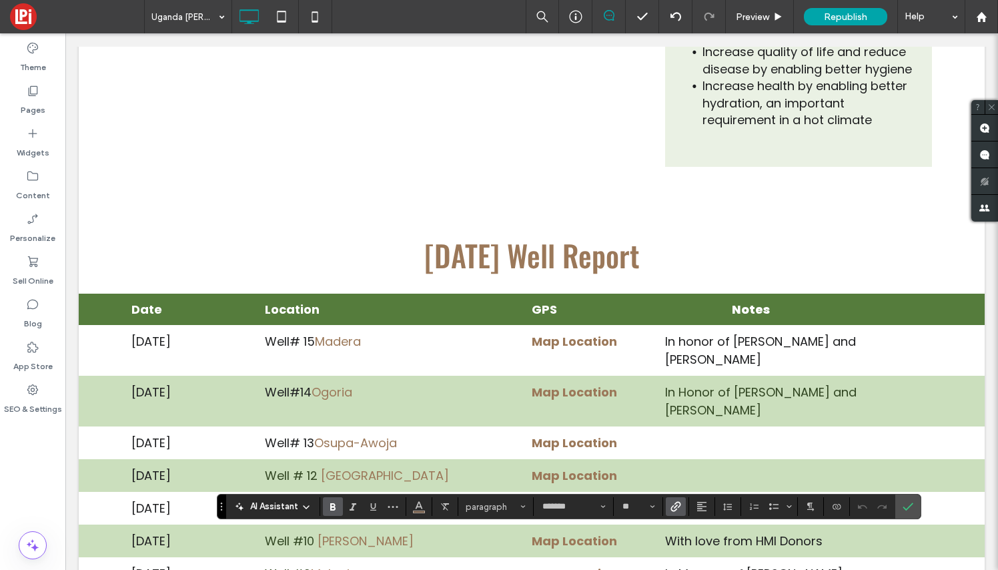
click at [676, 502] on icon "Link" at bounding box center [675, 506] width 11 height 11
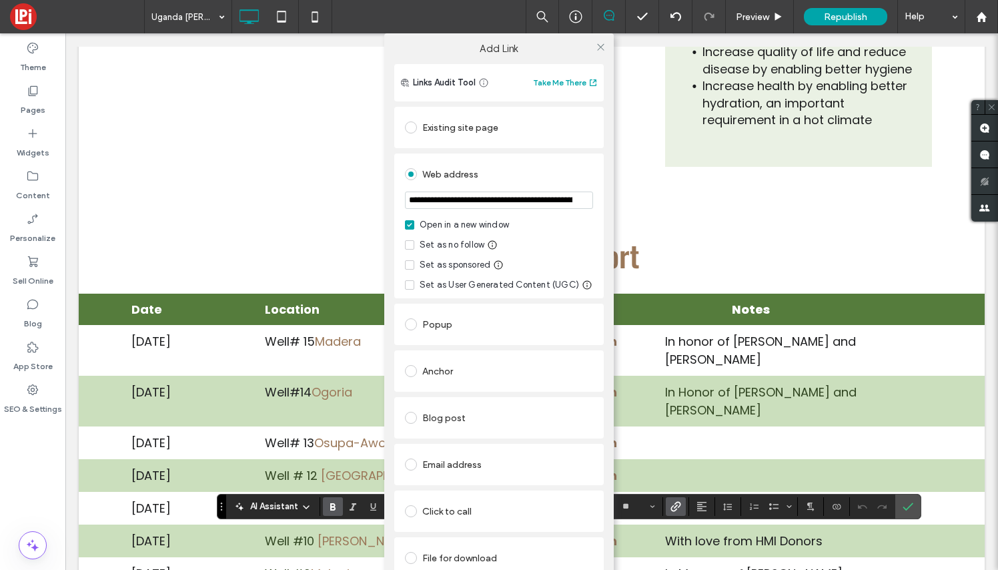
click at [491, 203] on input "**********" at bounding box center [499, 199] width 188 height 17
type input "**********"
click at [602, 43] on icon at bounding box center [601, 47] width 10 height 10
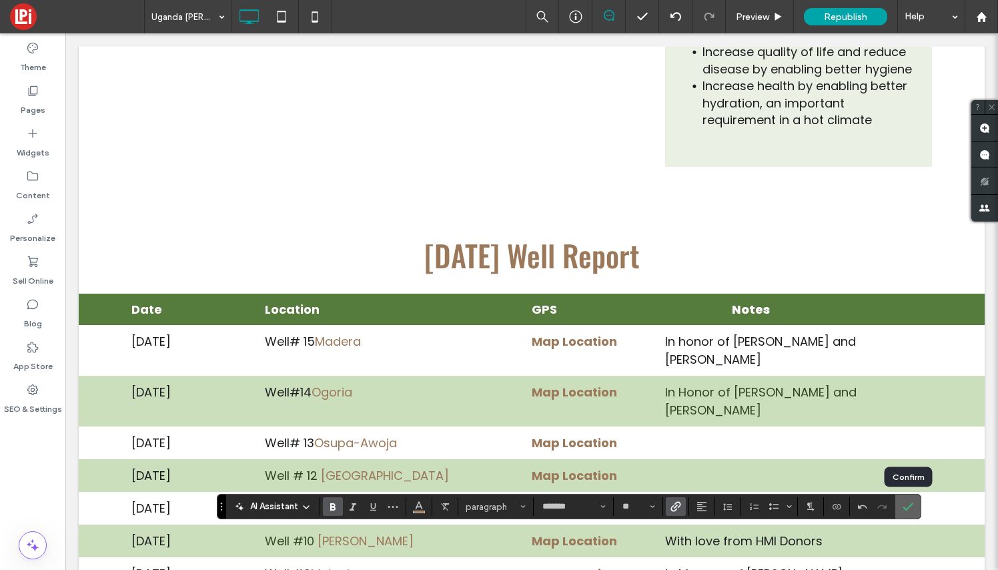
click at [906, 507] on icon "Confirm" at bounding box center [908, 506] width 11 height 11
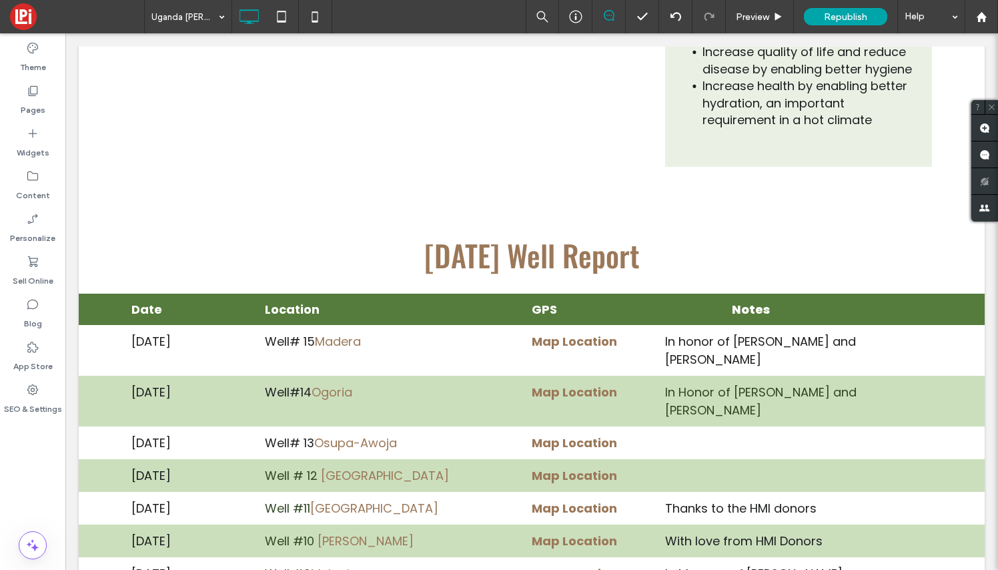
type input "*******"
type input "**"
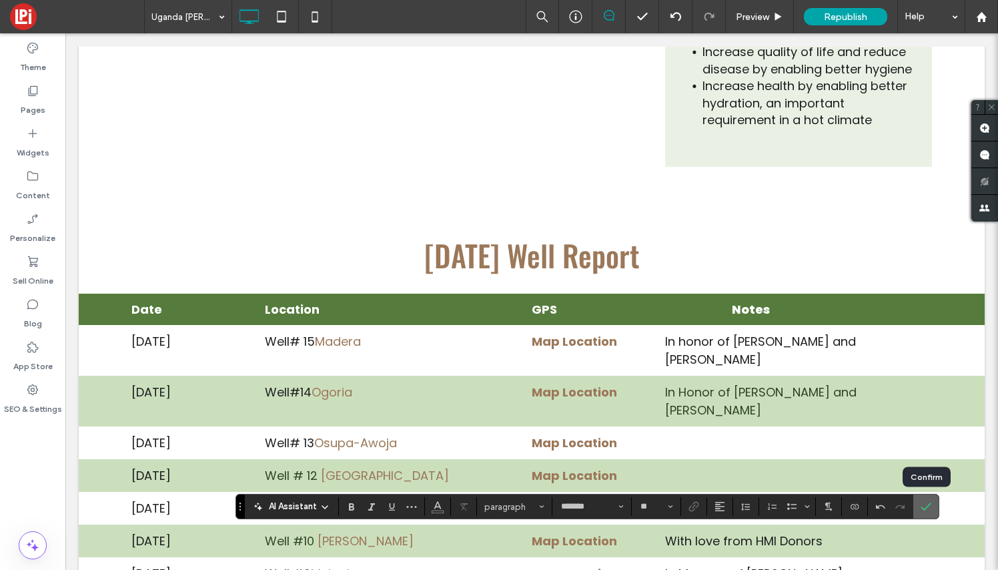
click at [927, 505] on icon "Confirm" at bounding box center [926, 506] width 11 height 11
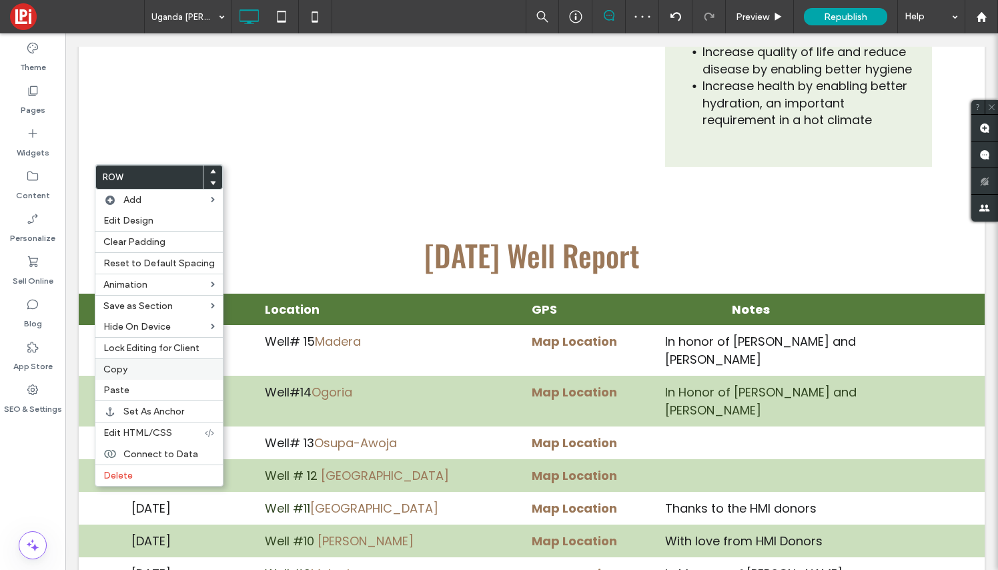
click at [122, 373] on span "Copy" at bounding box center [115, 369] width 24 height 11
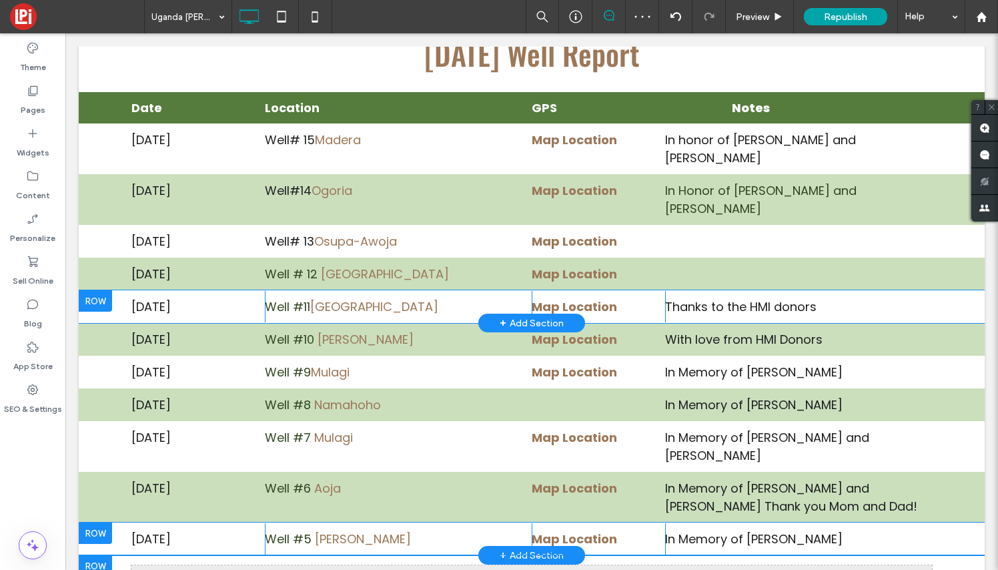
scroll to position [3418, 0]
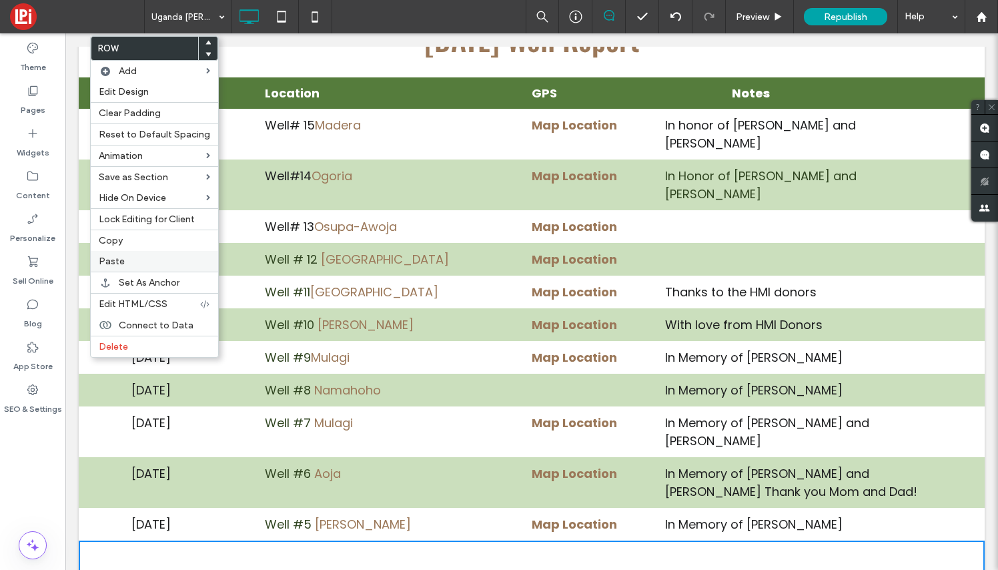
click at [121, 266] on span "Paste" at bounding box center [112, 261] width 26 height 11
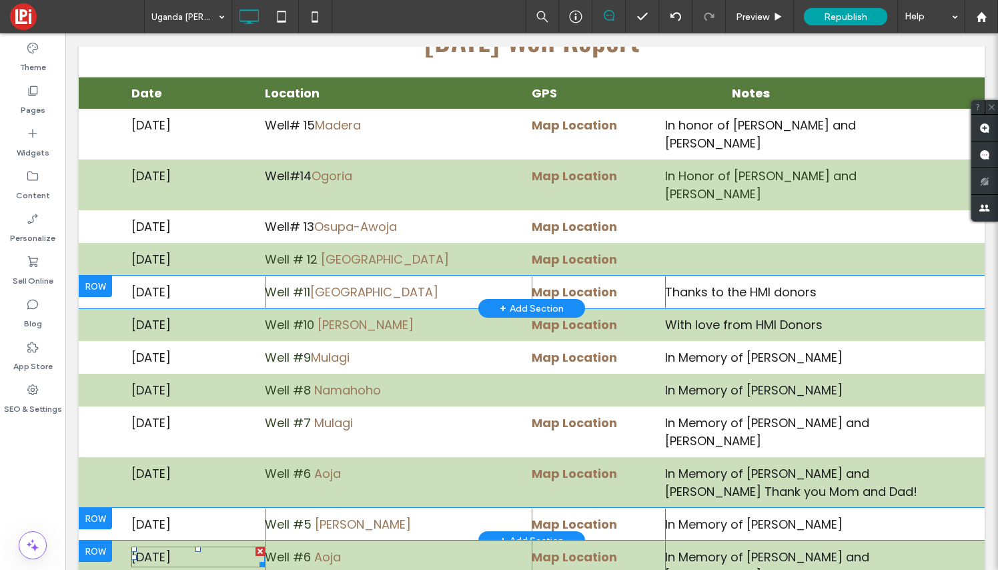
click at [171, 548] on span "[DATE]" at bounding box center [150, 556] width 39 height 17
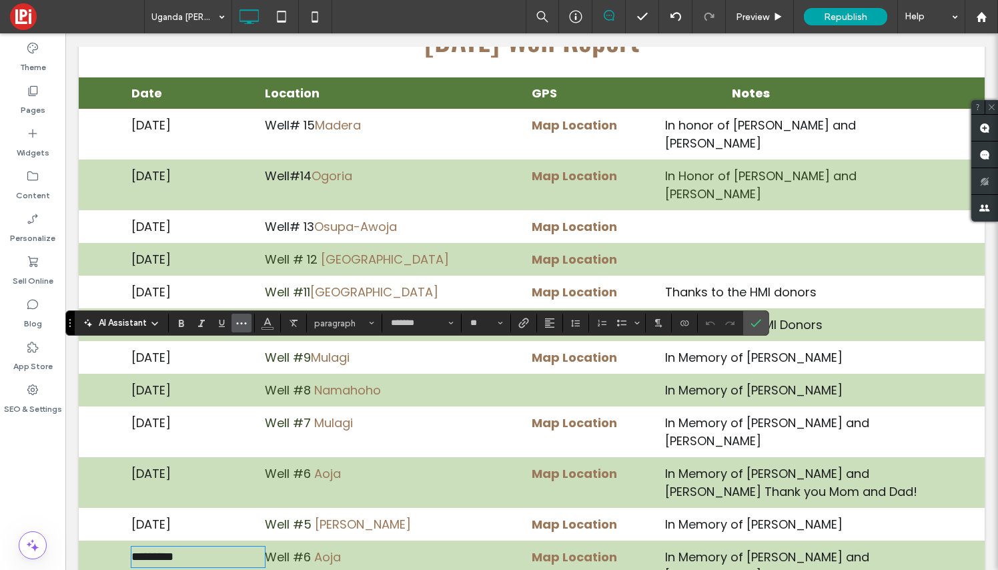
scroll to position [9, 1]
click at [757, 324] on use "Confirm" at bounding box center [756, 324] width 11 height 8
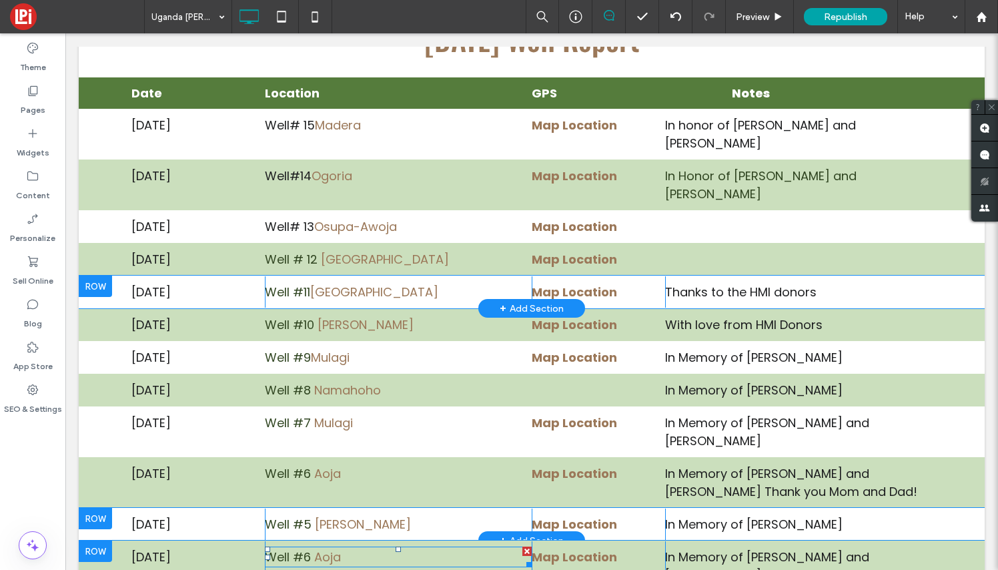
click at [354, 548] on p "Well #6 Aoja" at bounding box center [398, 557] width 267 height 18
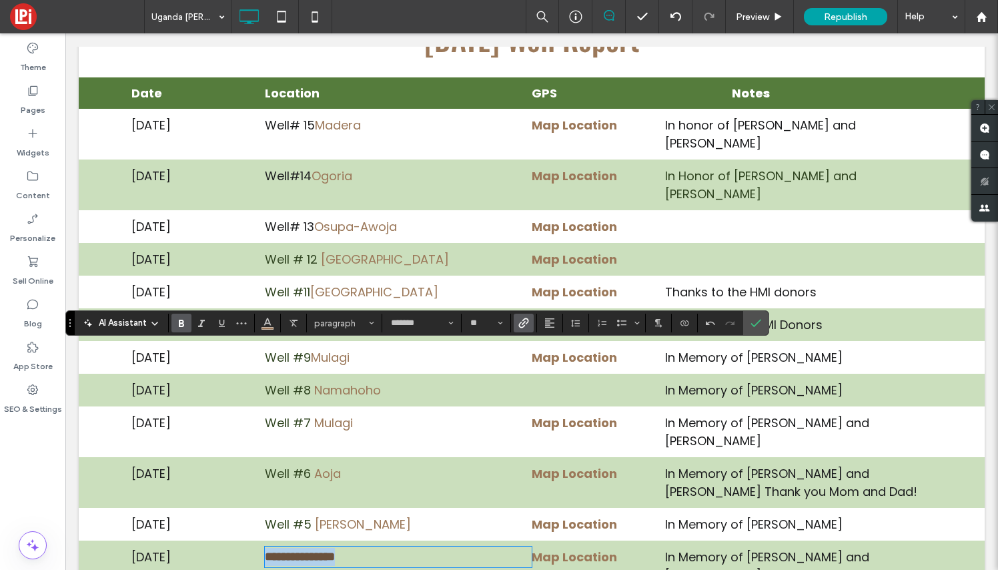
drag, startPoint x: 364, startPoint y: 359, endPoint x: 267, endPoint y: 352, distance: 97.0
click at [267, 548] on p "**********" at bounding box center [398, 557] width 267 height 18
click at [179, 326] on use "Bold" at bounding box center [181, 323] width 5 height 7
click at [310, 550] on link "**********" at bounding box center [300, 556] width 70 height 12
drag, startPoint x: 310, startPoint y: 358, endPoint x: 266, endPoint y: 358, distance: 43.4
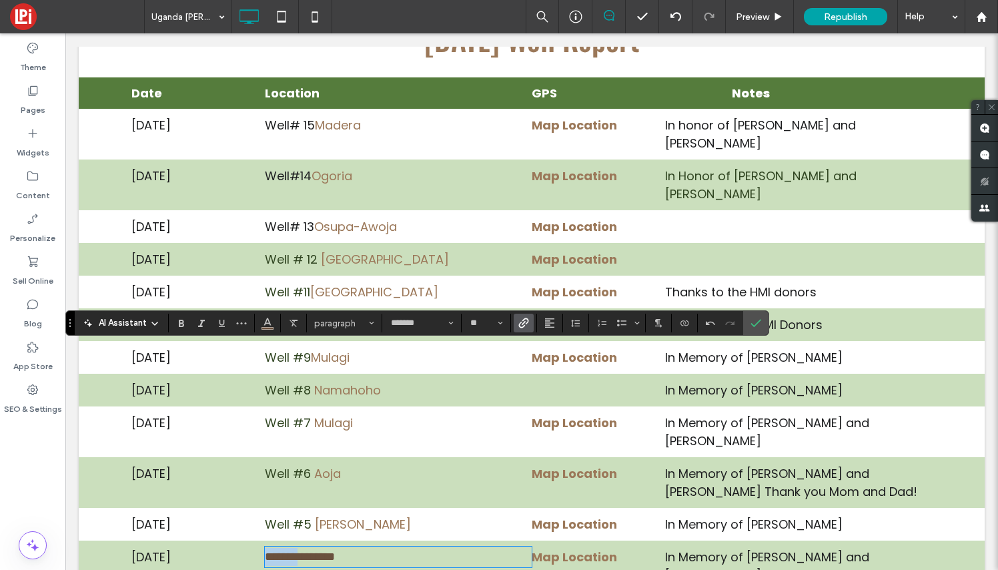
click at [266, 550] on link "**********" at bounding box center [300, 556] width 70 height 12
click at [268, 326] on icon "Color" at bounding box center [267, 321] width 11 height 11
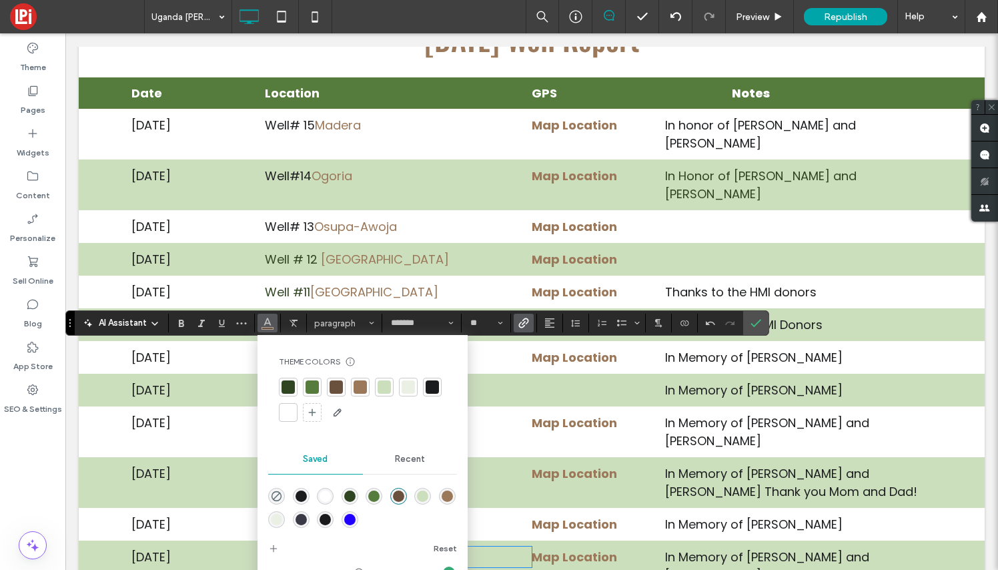
click at [289, 392] on div at bounding box center [288, 386] width 13 height 13
click at [756, 324] on icon "Confirm" at bounding box center [755, 323] width 11 height 11
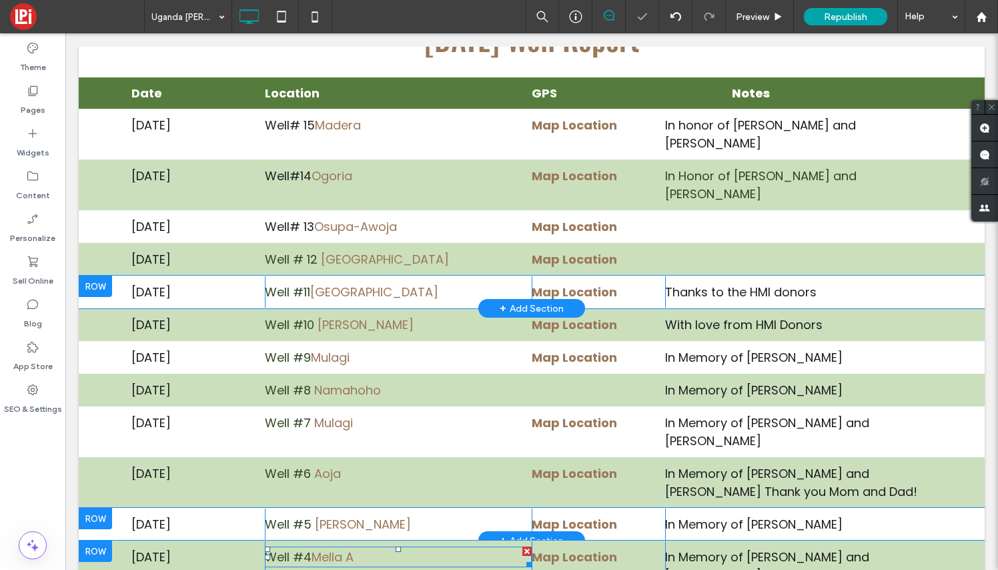
click at [365, 548] on p "Well #4 Mella A" at bounding box center [398, 557] width 267 height 18
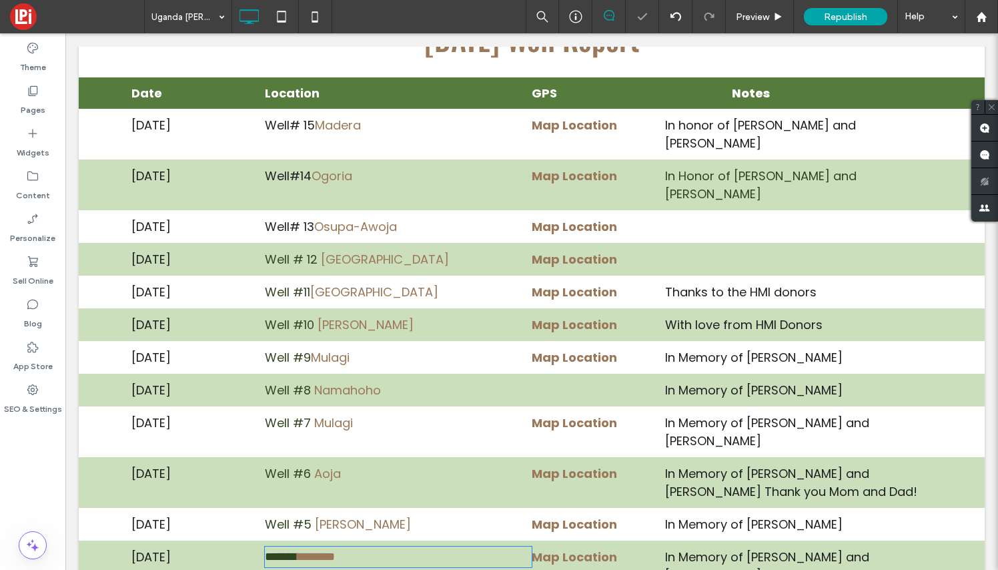
type input "*******"
type input "**"
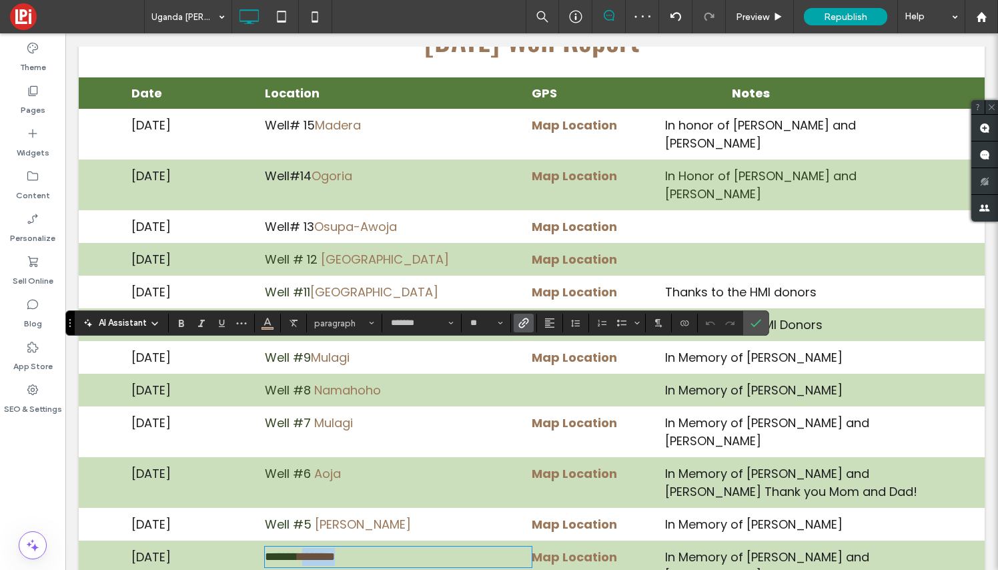
drag, startPoint x: 364, startPoint y: 359, endPoint x: 316, endPoint y: 357, distance: 47.4
click at [316, 548] on p "******* *******" at bounding box center [398, 557] width 267 height 18
click at [526, 324] on use "Link" at bounding box center [524, 323] width 10 height 10
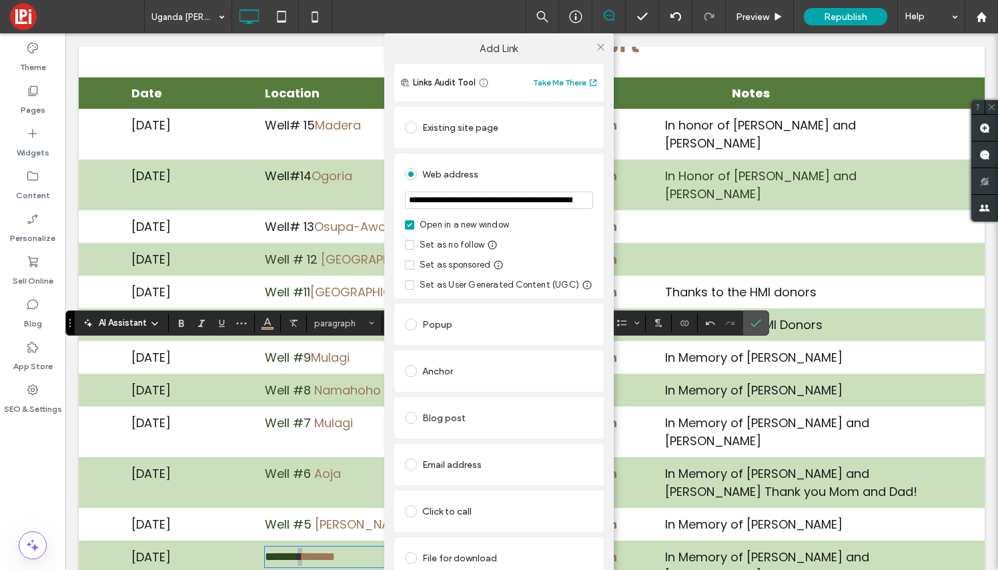
click at [464, 559] on div "File for download" at bounding box center [499, 557] width 188 height 21
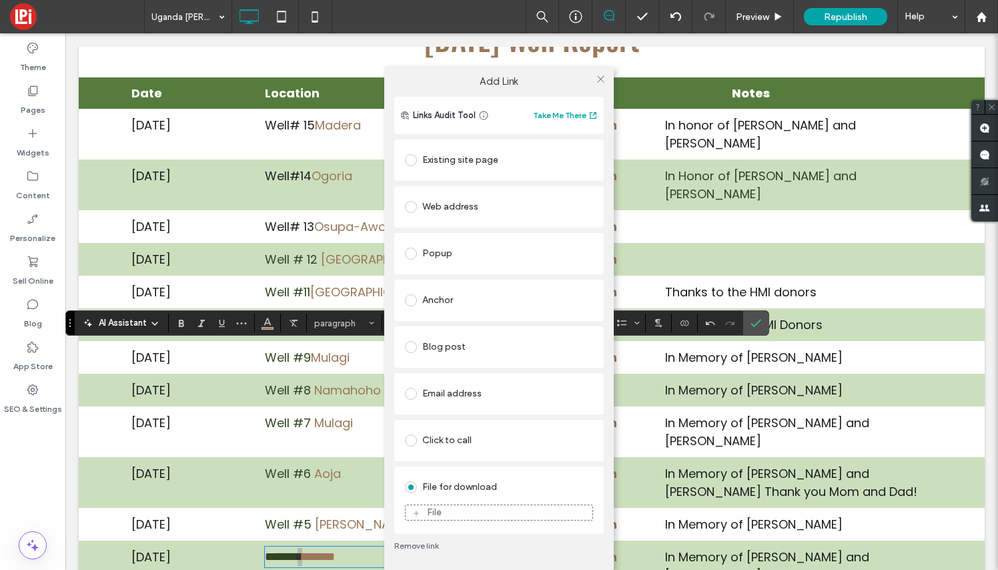
click at [473, 512] on div "File" at bounding box center [499, 512] width 187 height 12
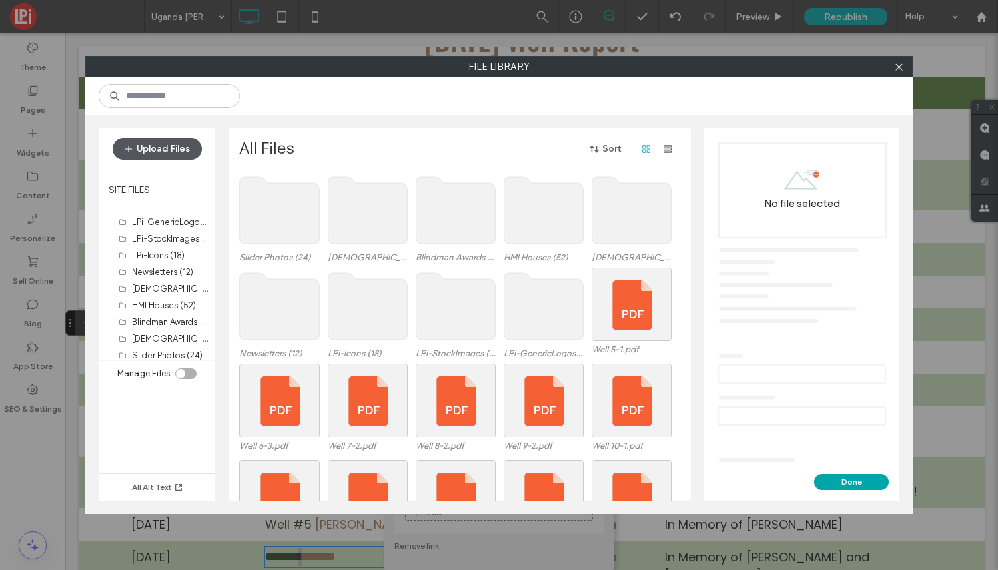
click at [155, 154] on button "Upload Files" at bounding box center [157, 148] width 89 height 21
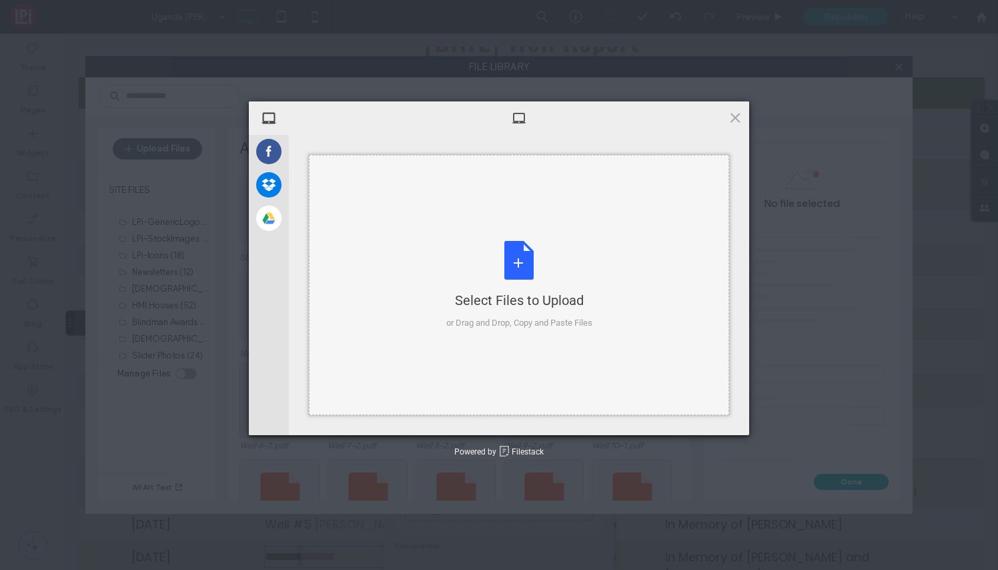
click at [521, 260] on div "Select Files to Upload or Drag and Drop, Copy and Paste Files" at bounding box center [519, 285] width 146 height 89
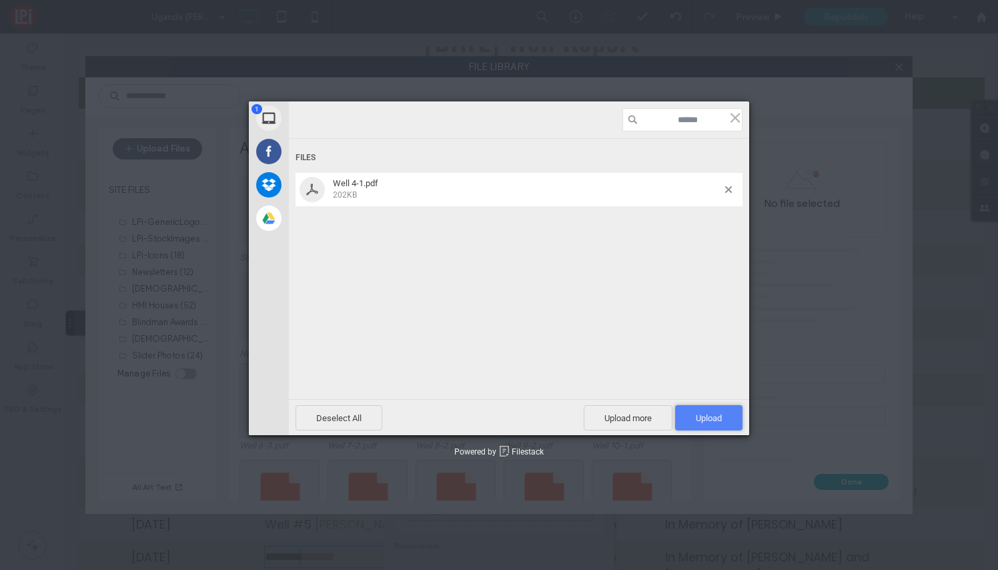
click at [717, 413] on span "Upload 1" at bounding box center [709, 418] width 26 height 10
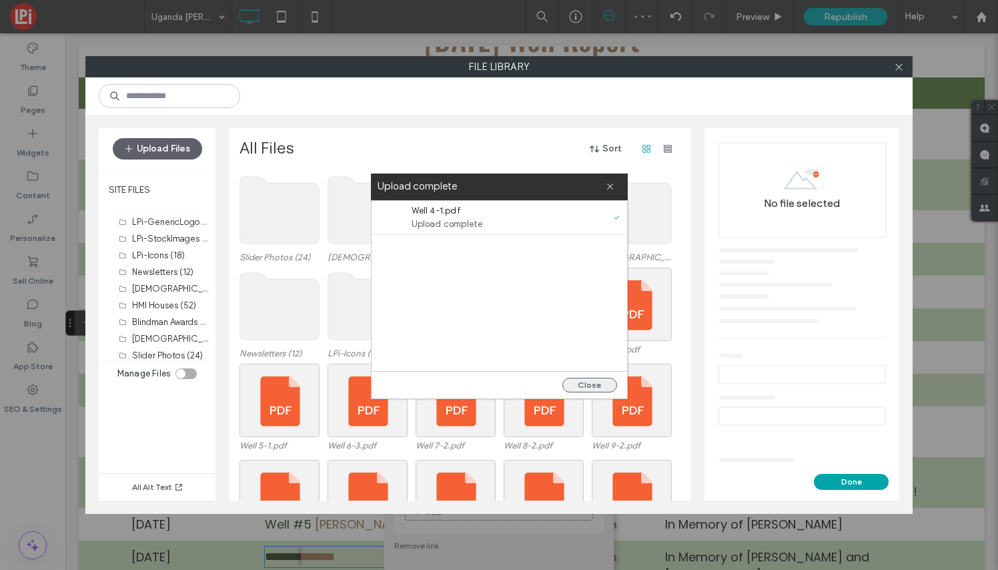
click at [593, 385] on button "Close" at bounding box center [589, 385] width 55 height 15
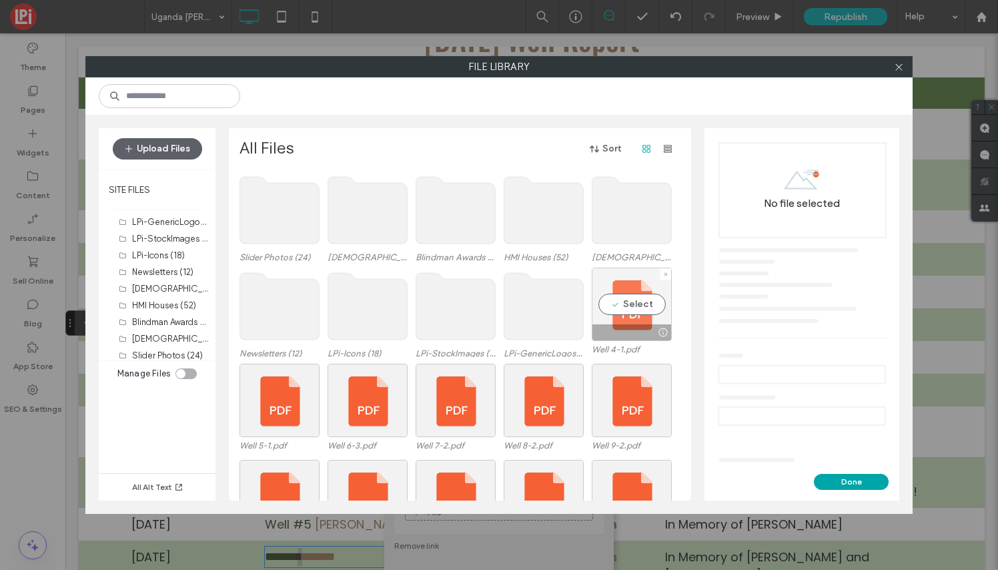
click at [642, 313] on div "Select" at bounding box center [632, 304] width 80 height 73
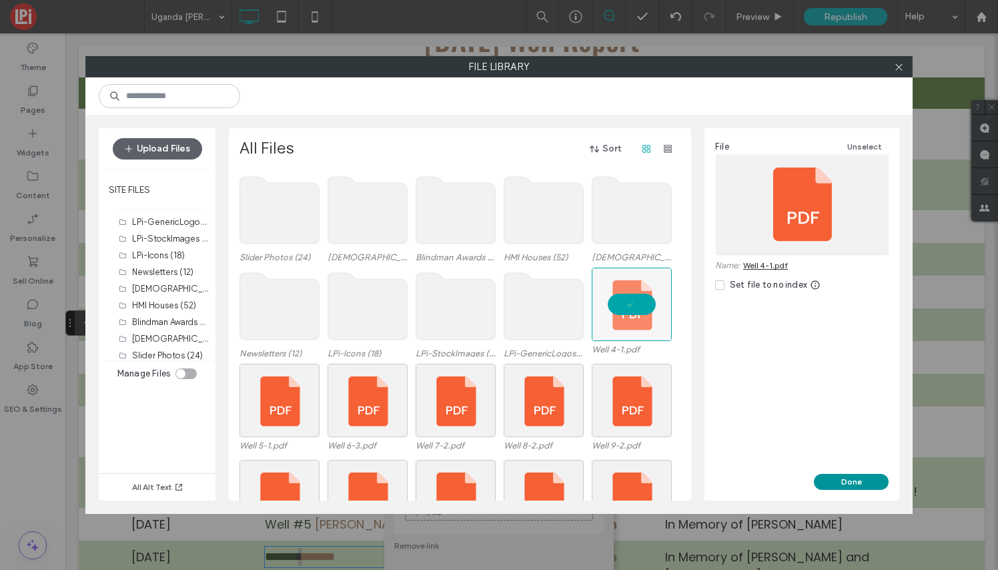
click at [841, 482] on button "Done" at bounding box center [851, 482] width 75 height 16
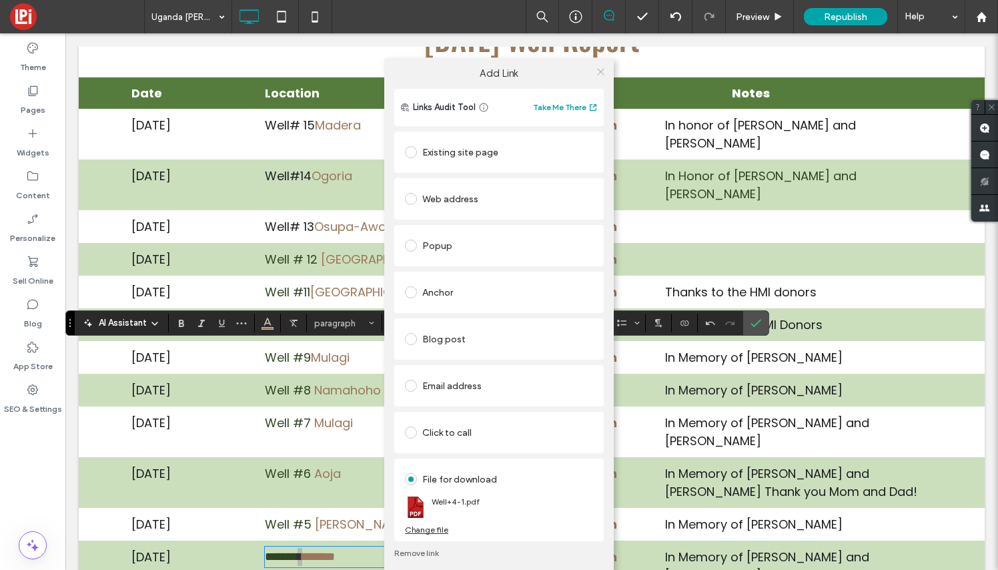
click at [604, 69] on icon at bounding box center [601, 72] width 10 height 10
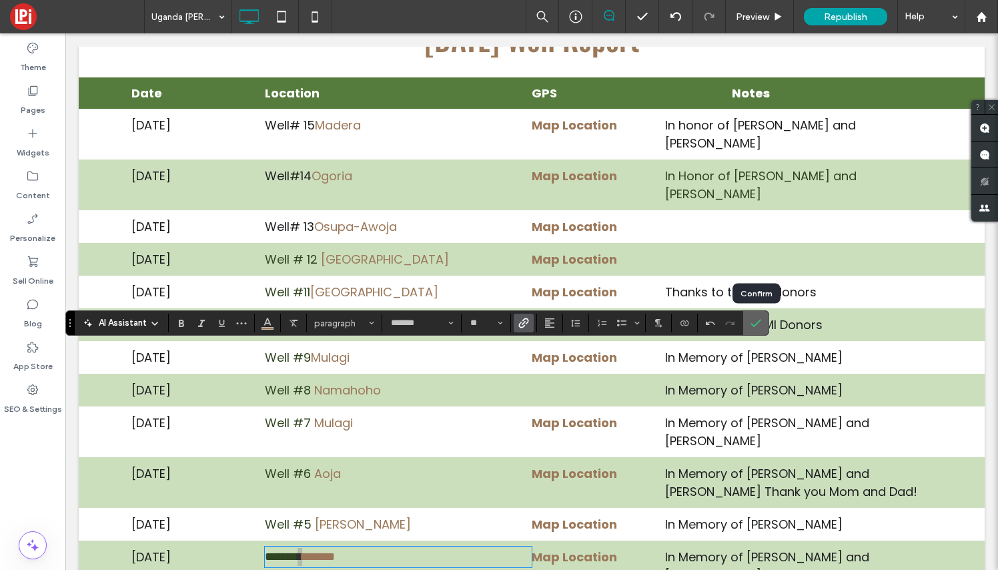
click at [758, 323] on icon "Confirm" at bounding box center [755, 323] width 11 height 11
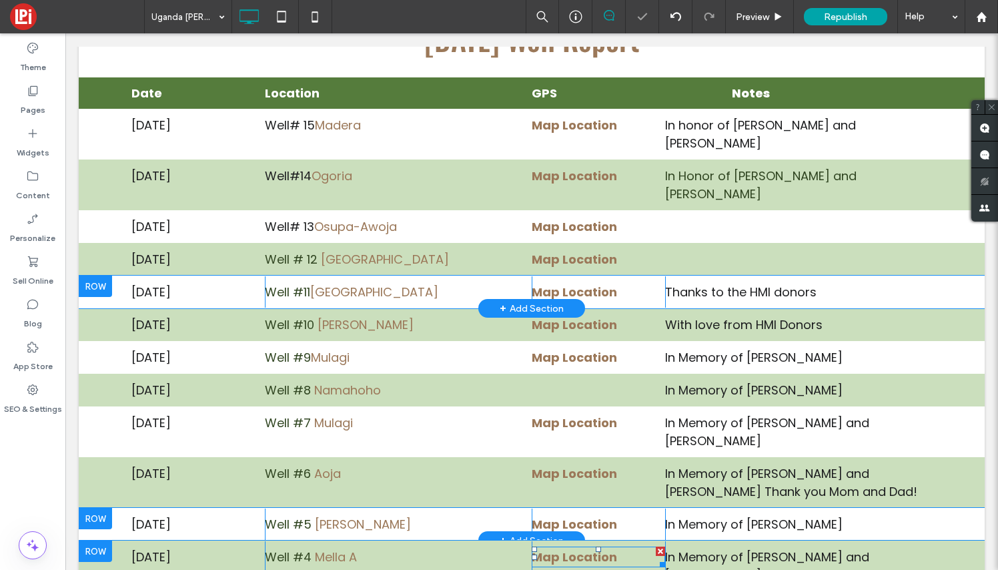
click at [615, 548] on p "Map Location" at bounding box center [598, 557] width 133 height 18
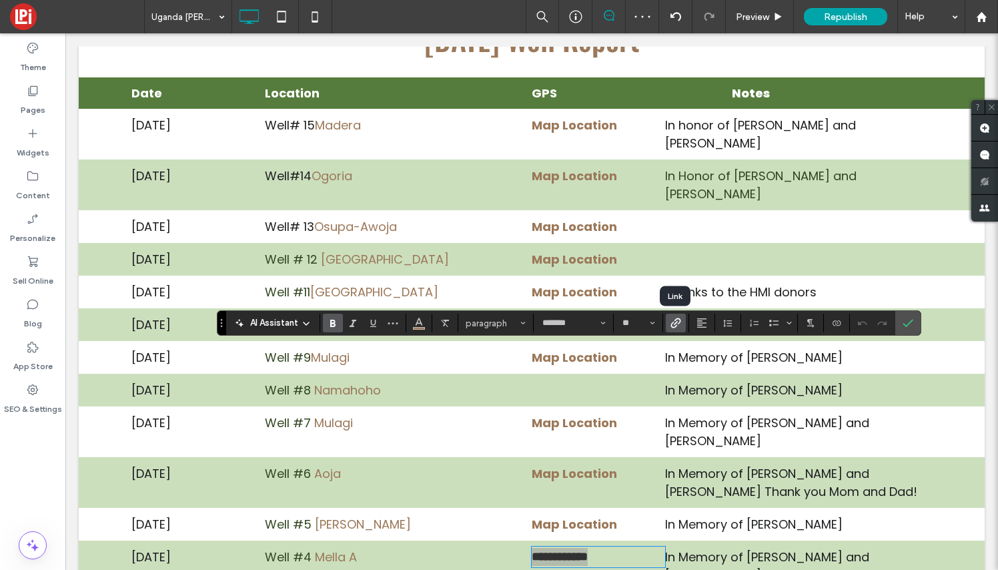
click at [672, 323] on use "Link" at bounding box center [675, 323] width 10 height 10
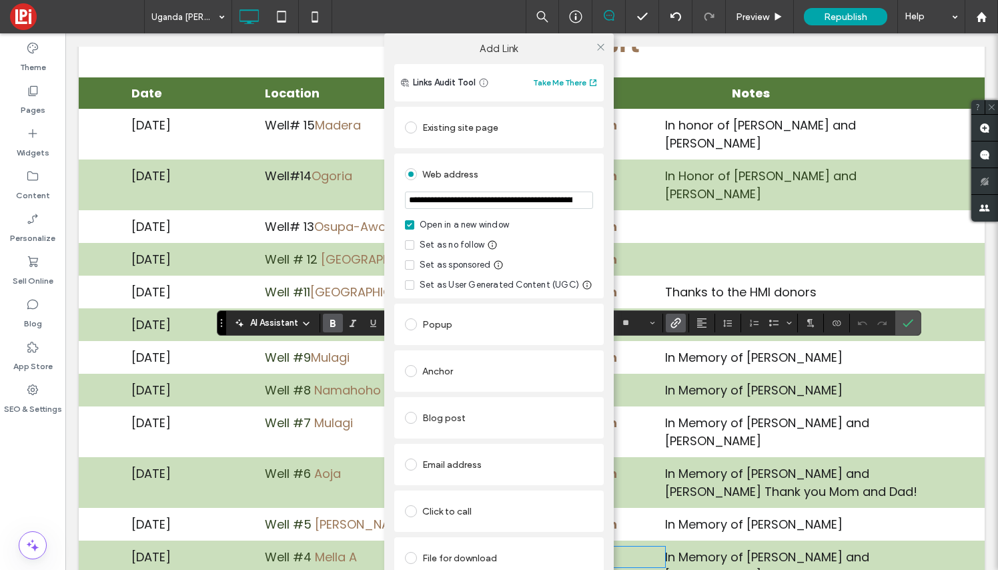
click at [523, 198] on input "**********" at bounding box center [499, 199] width 188 height 17
type input "**********"
click at [597, 45] on icon at bounding box center [601, 47] width 10 height 10
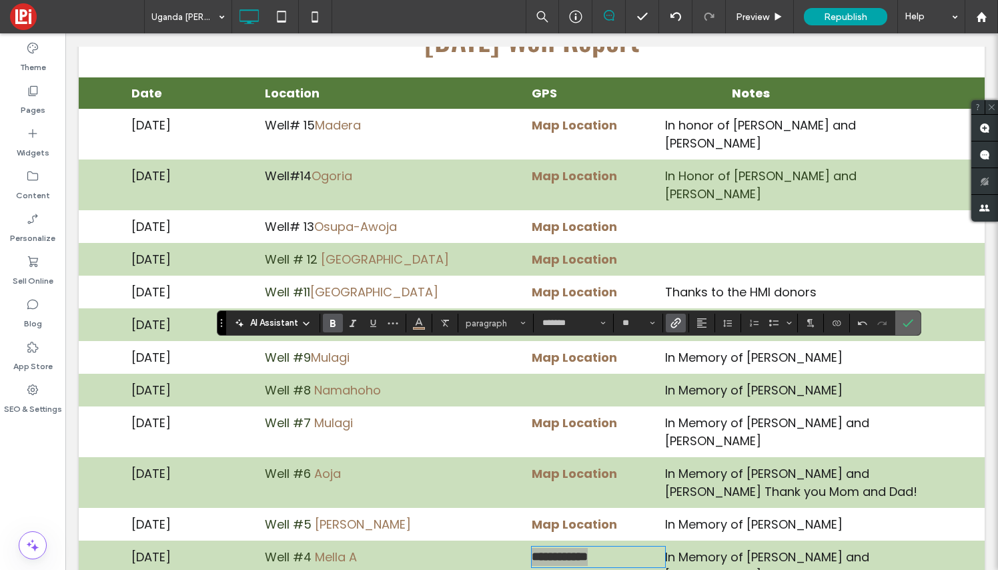
click at [908, 325] on use "Confirm" at bounding box center [908, 324] width 11 height 8
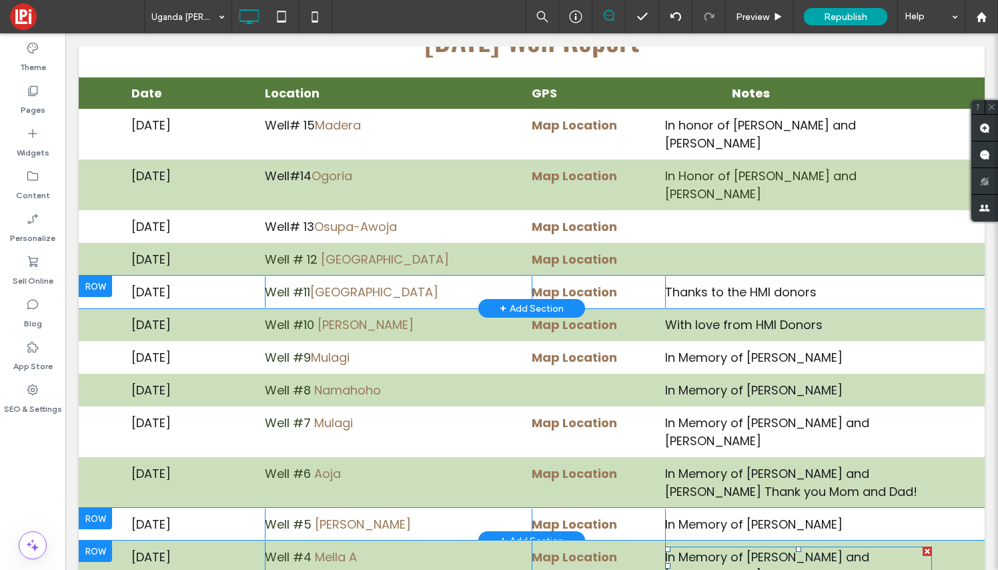
click at [726, 548] on span "In Memory of [PERSON_NAME] and [PERSON_NAME] Thank you Mom and Dad!" at bounding box center [791, 565] width 252 height 35
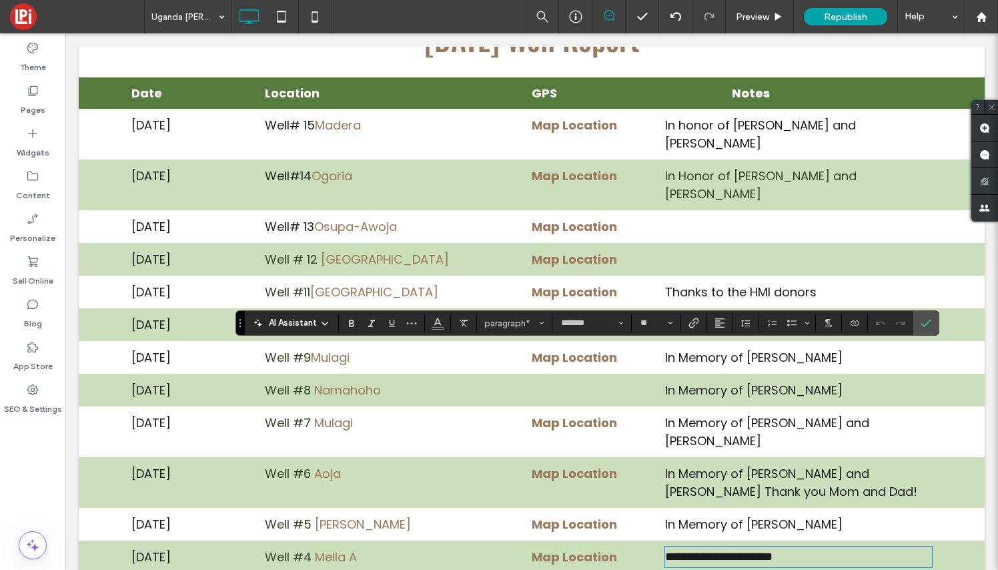
scroll to position [10, 0]
click at [930, 320] on use "Confirm" at bounding box center [926, 324] width 11 height 8
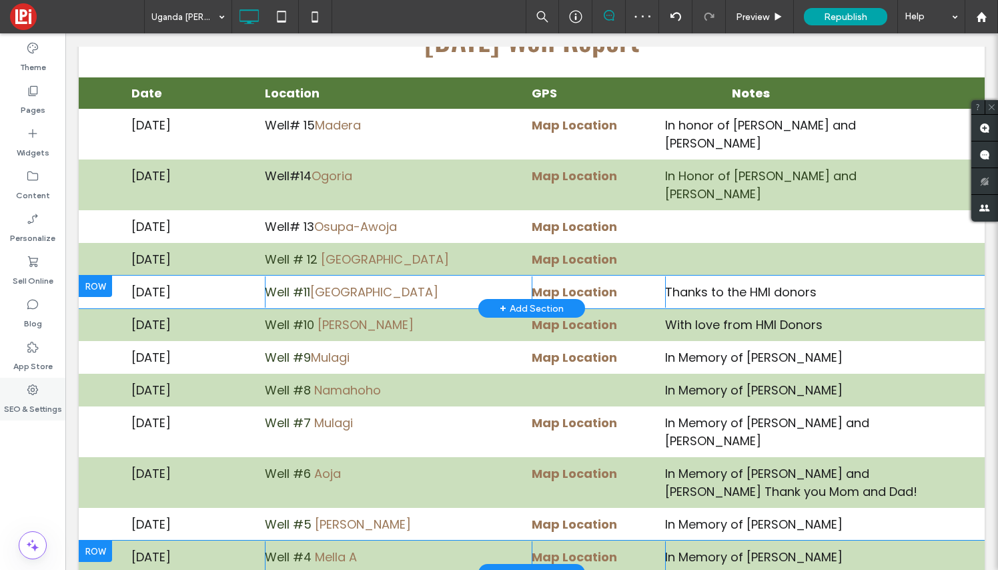
click at [33, 391] on use at bounding box center [32, 389] width 11 height 11
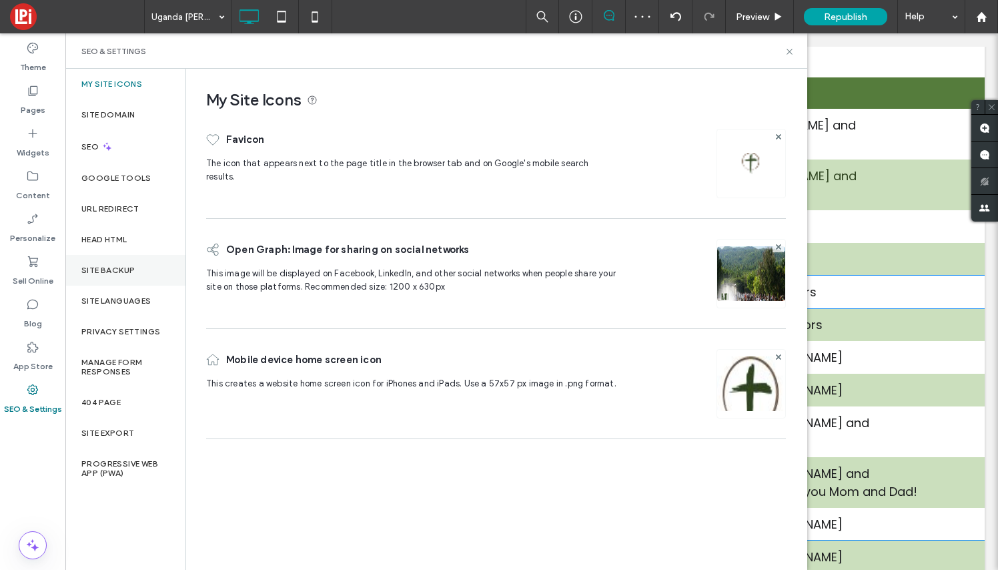
click at [119, 270] on label "Site Backup" at bounding box center [107, 270] width 53 height 9
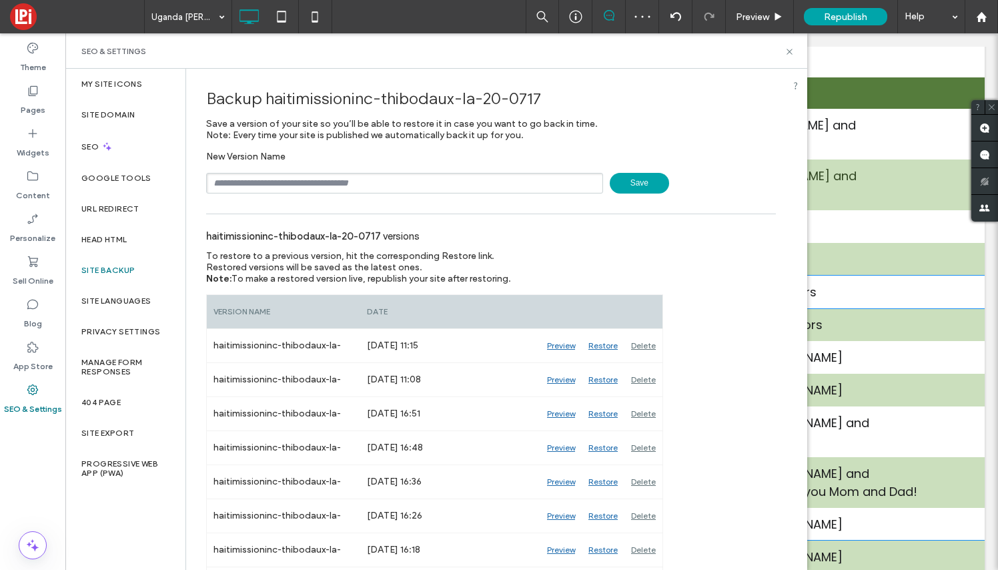
click at [642, 182] on span "Save" at bounding box center [639, 183] width 59 height 21
click at [787, 52] on icon at bounding box center [790, 52] width 10 height 10
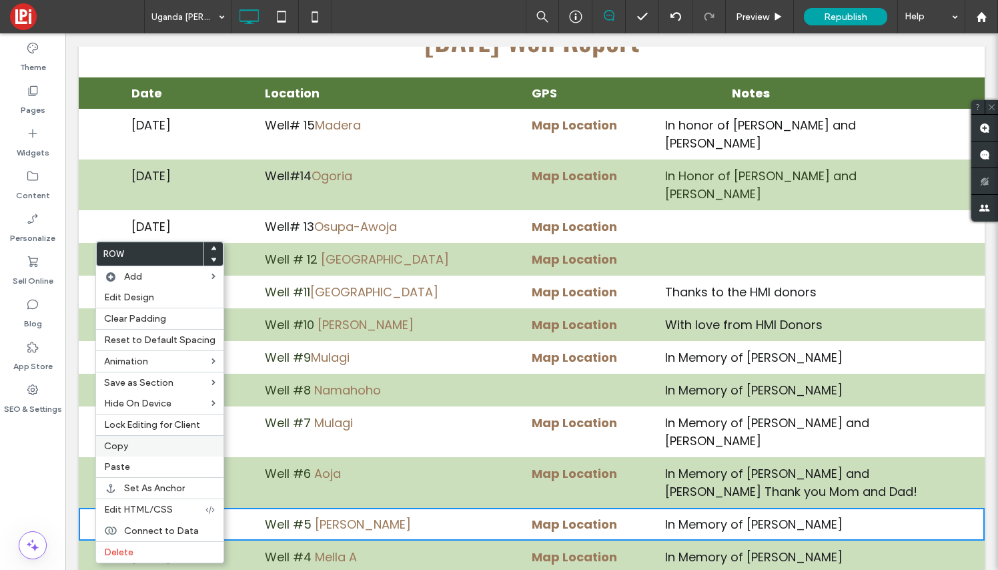
click at [123, 447] on span "Copy" at bounding box center [116, 445] width 24 height 11
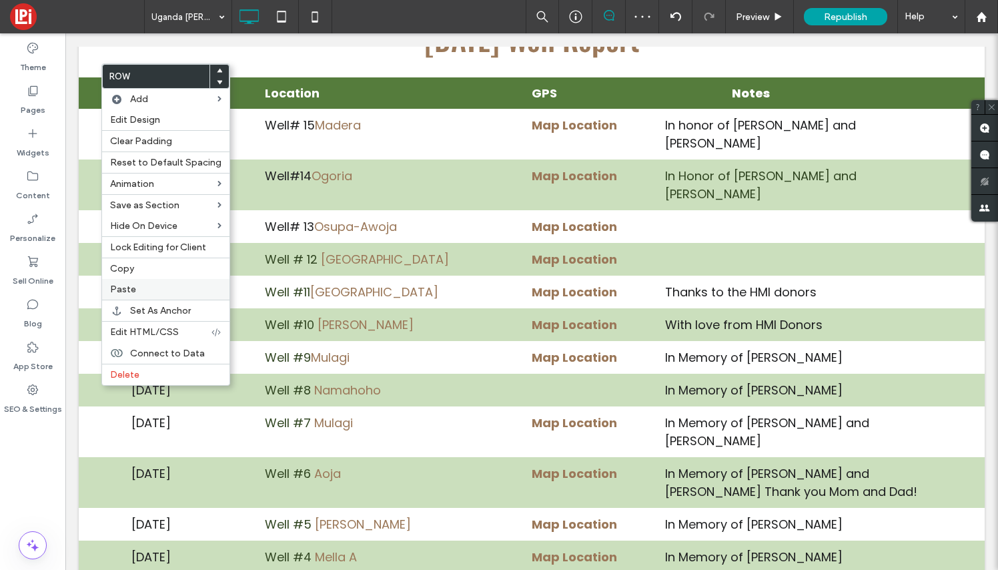
click at [128, 291] on span "Paste" at bounding box center [123, 289] width 26 height 11
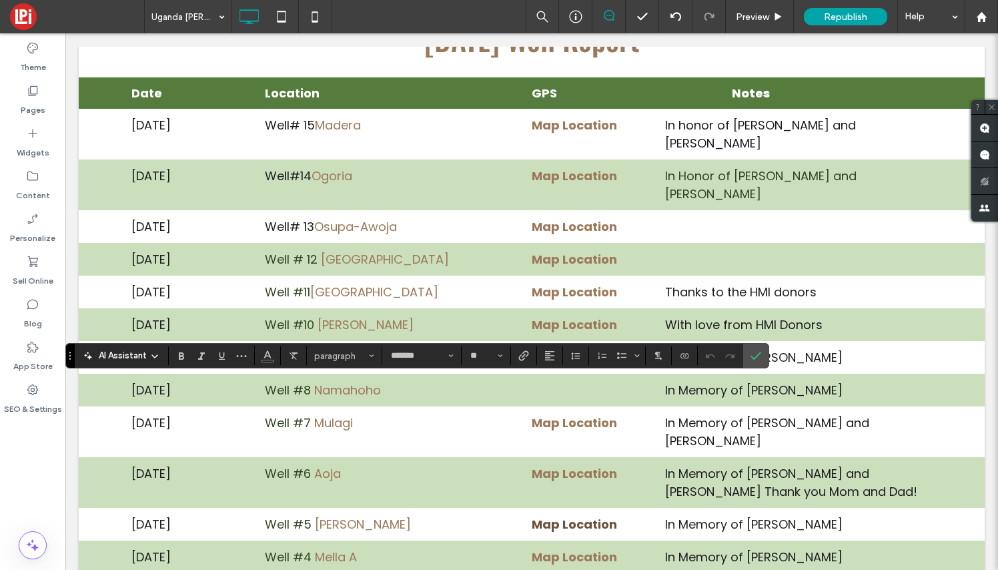
scroll to position [9, 0]
click at [756, 356] on icon "Confirm" at bounding box center [755, 355] width 11 height 11
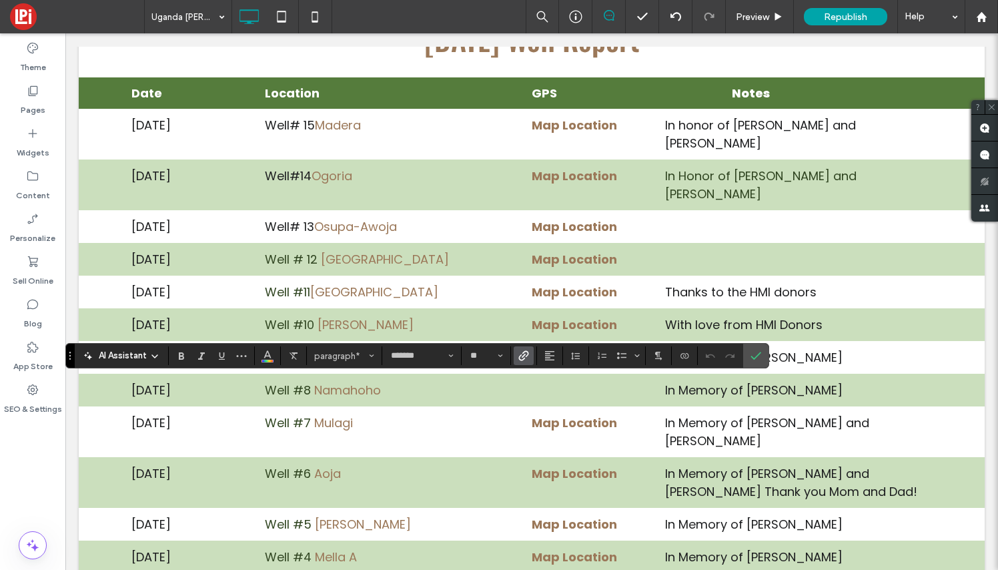
scroll to position [9, 1]
drag, startPoint x: 354, startPoint y: 393, endPoint x: 266, endPoint y: 390, distance: 88.8
click at [177, 356] on icon "Bold" at bounding box center [181, 355] width 11 height 11
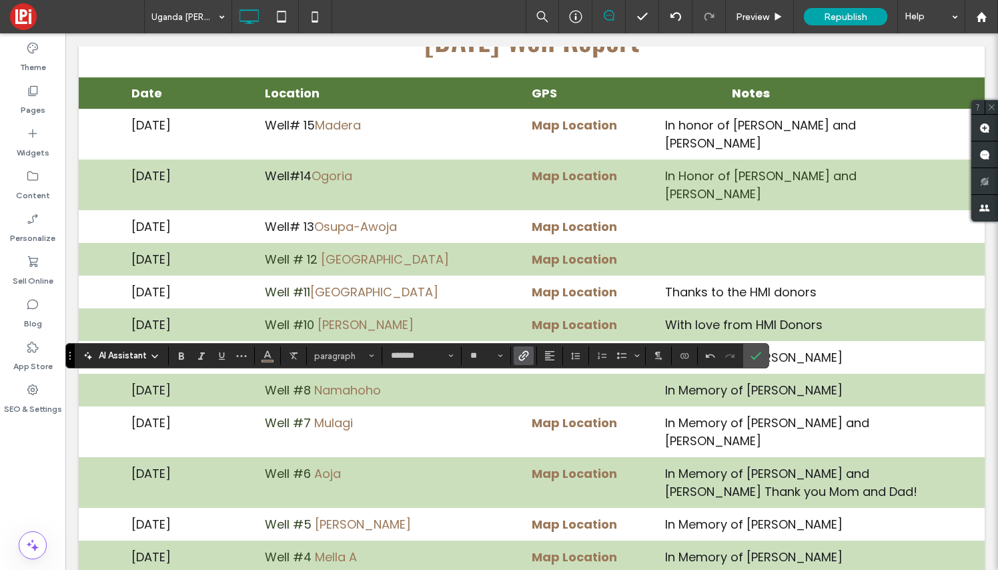
drag, startPoint x: 311, startPoint y: 389, endPoint x: 262, endPoint y: 388, distance: 48.7
click at [269, 360] on icon "Color" at bounding box center [267, 354] width 11 height 11
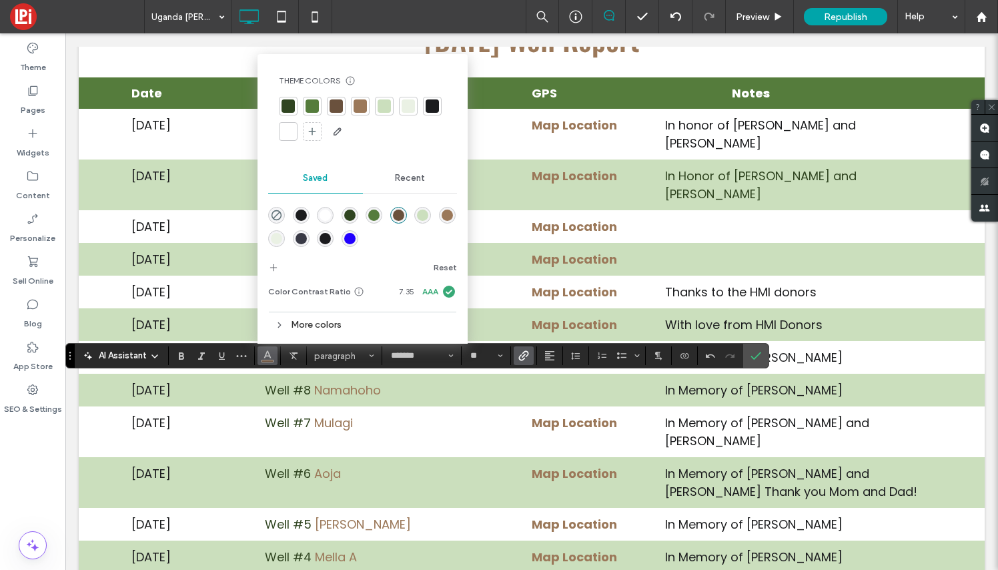
click at [288, 106] on div at bounding box center [288, 105] width 13 height 13
click at [758, 356] on use "Confirm" at bounding box center [756, 356] width 11 height 8
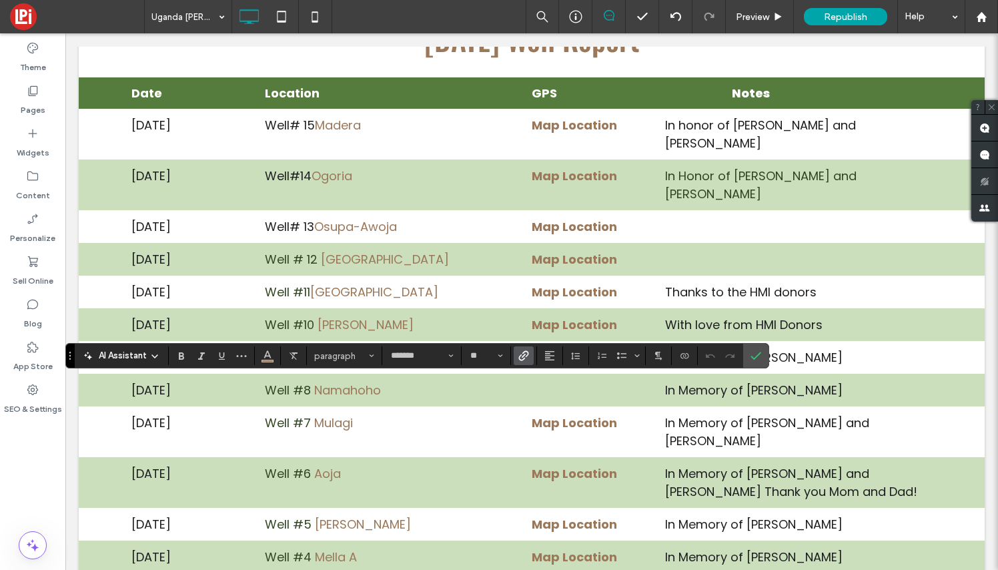
drag, startPoint x: 355, startPoint y: 392, endPoint x: 315, endPoint y: 391, distance: 40.0
click at [522, 356] on icon "Link" at bounding box center [523, 355] width 11 height 11
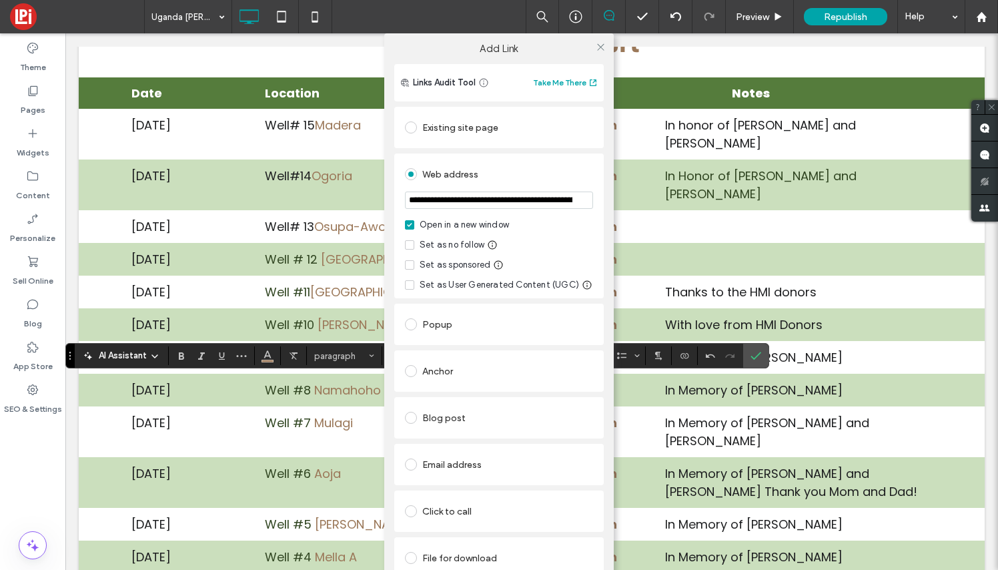
click at [458, 556] on div "File for download" at bounding box center [499, 557] width 188 height 21
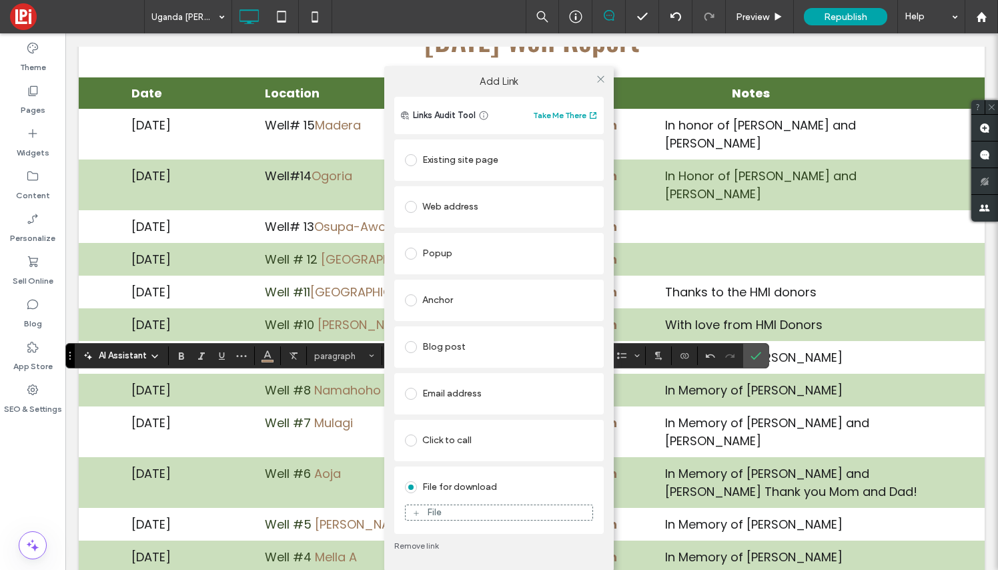
click at [458, 508] on div "File" at bounding box center [499, 512] width 187 height 12
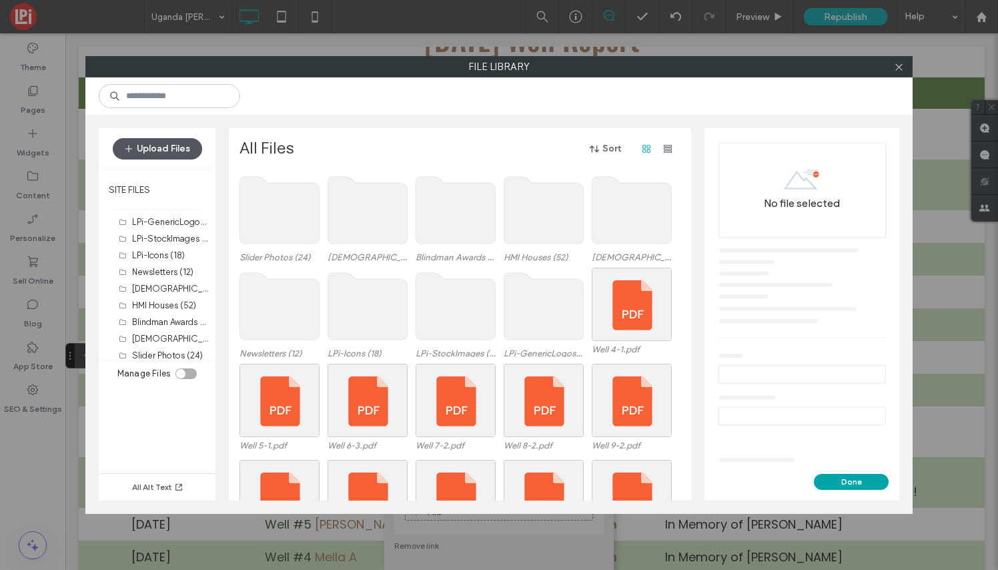
click at [167, 147] on button "Upload Files" at bounding box center [157, 148] width 89 height 21
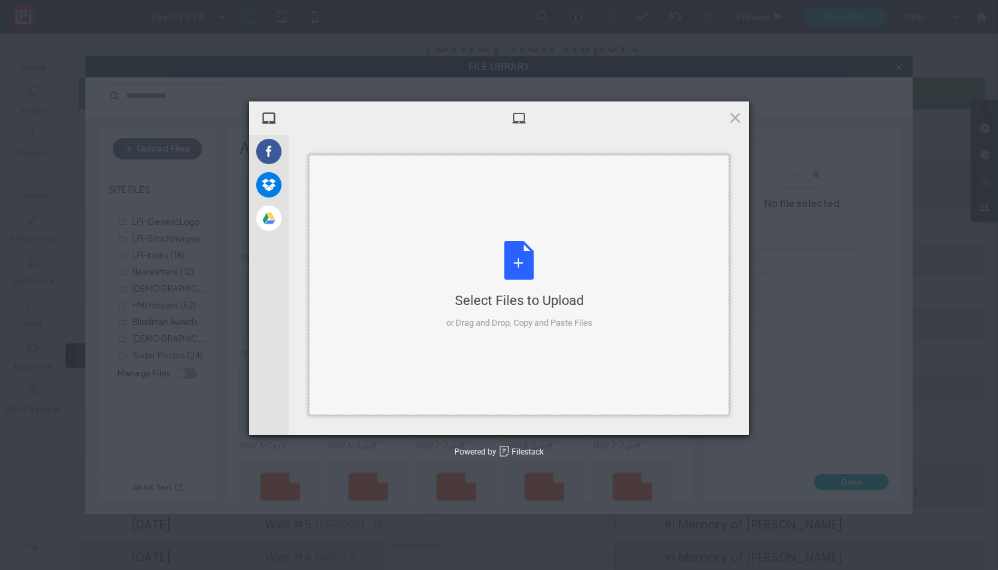
click at [513, 269] on div "Select Files to Upload or Drag and Drop, Copy and Paste Files" at bounding box center [519, 285] width 146 height 89
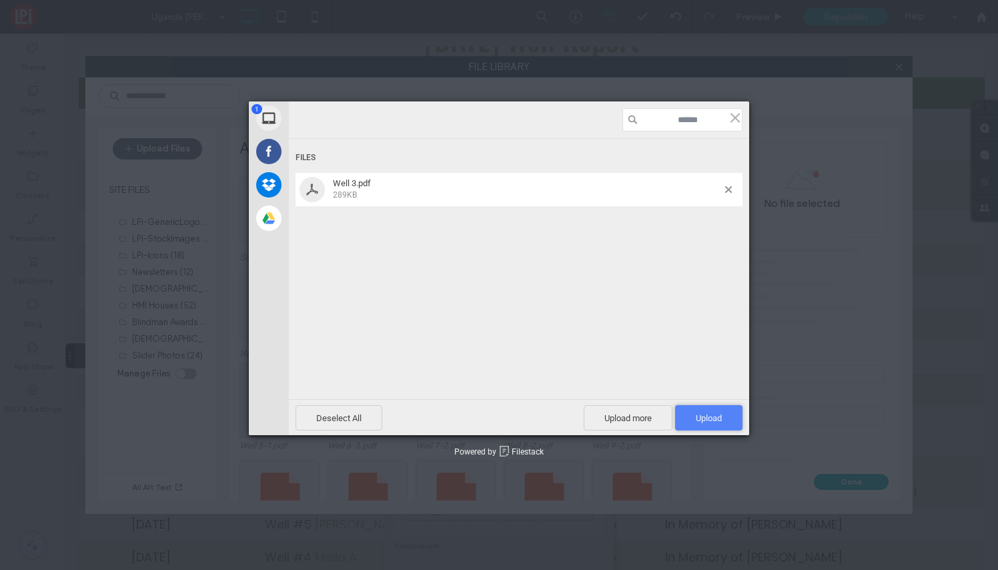
click at [696, 419] on span "Upload 1" at bounding box center [709, 418] width 26 height 10
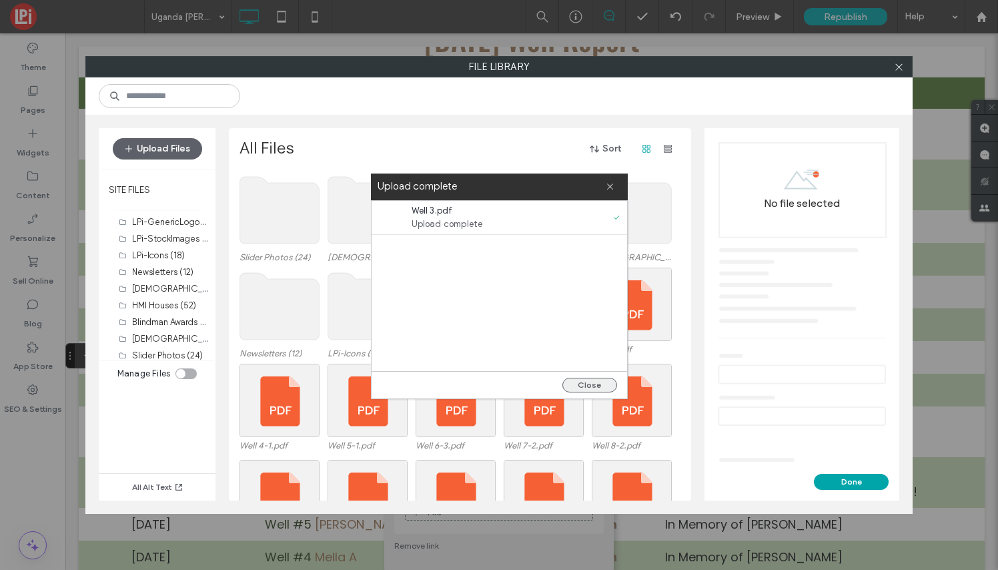
click at [602, 386] on button "Close" at bounding box center [589, 385] width 55 height 15
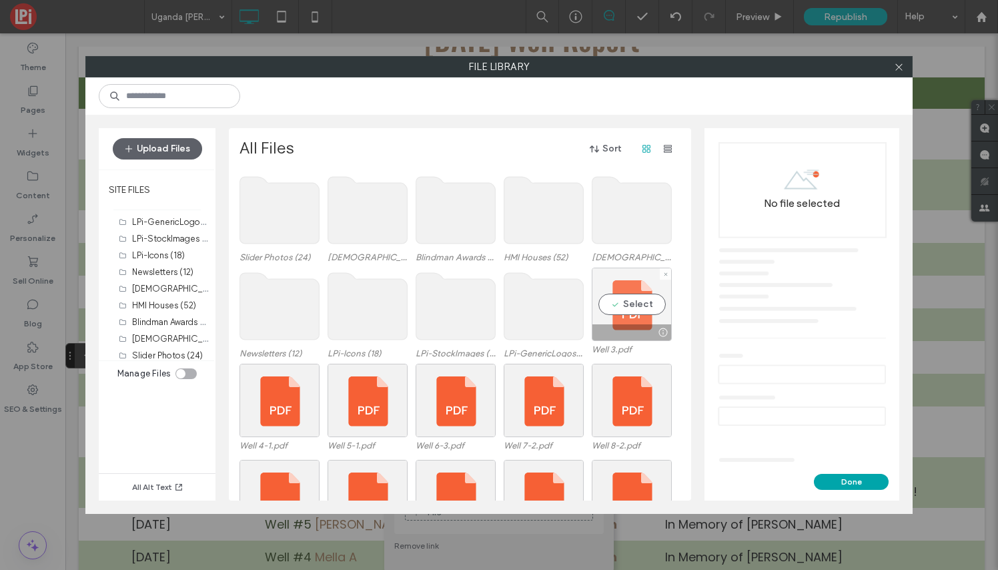
click at [628, 306] on div "Select" at bounding box center [632, 304] width 80 height 73
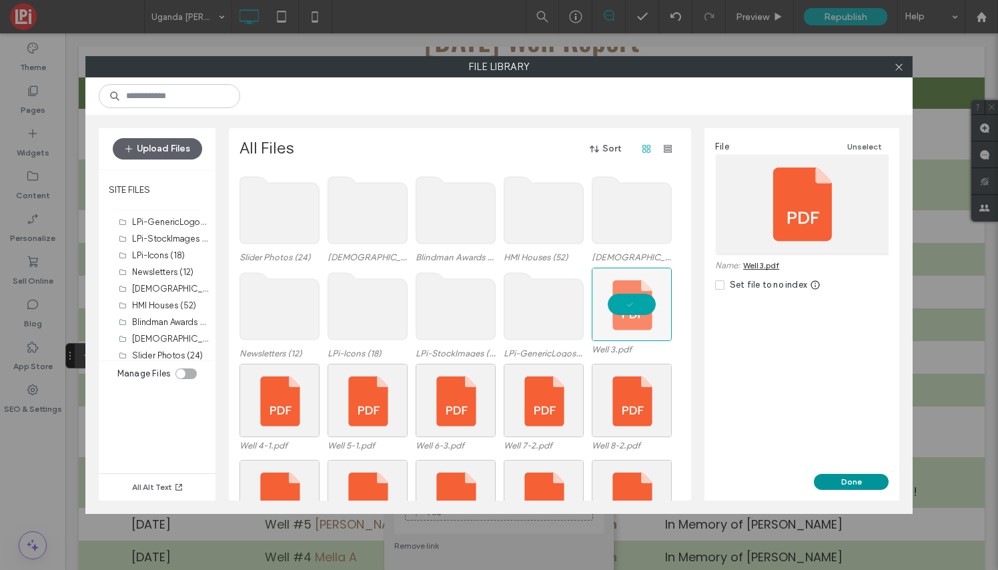
click at [853, 483] on button "Done" at bounding box center [851, 482] width 75 height 16
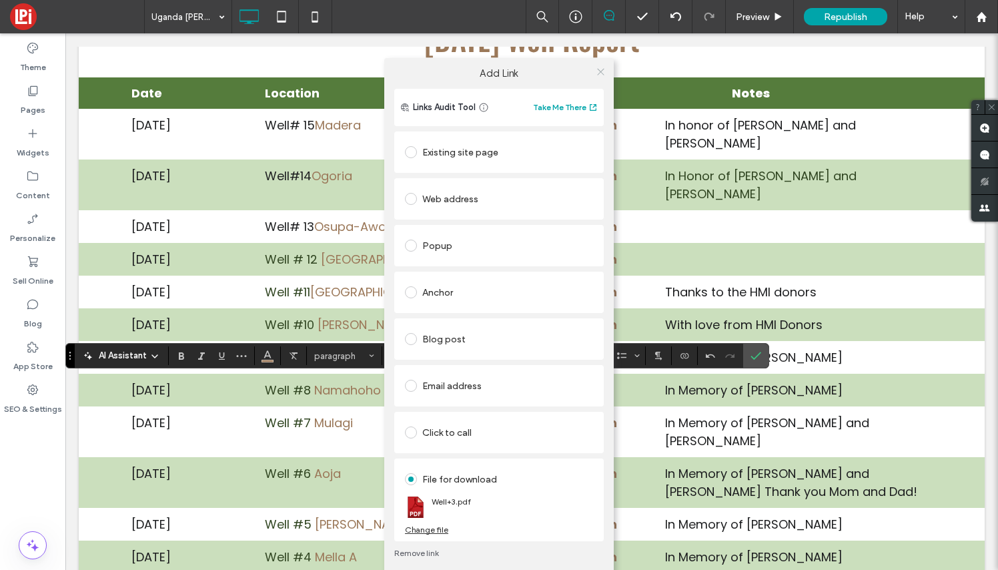
click at [599, 72] on icon at bounding box center [601, 72] width 10 height 10
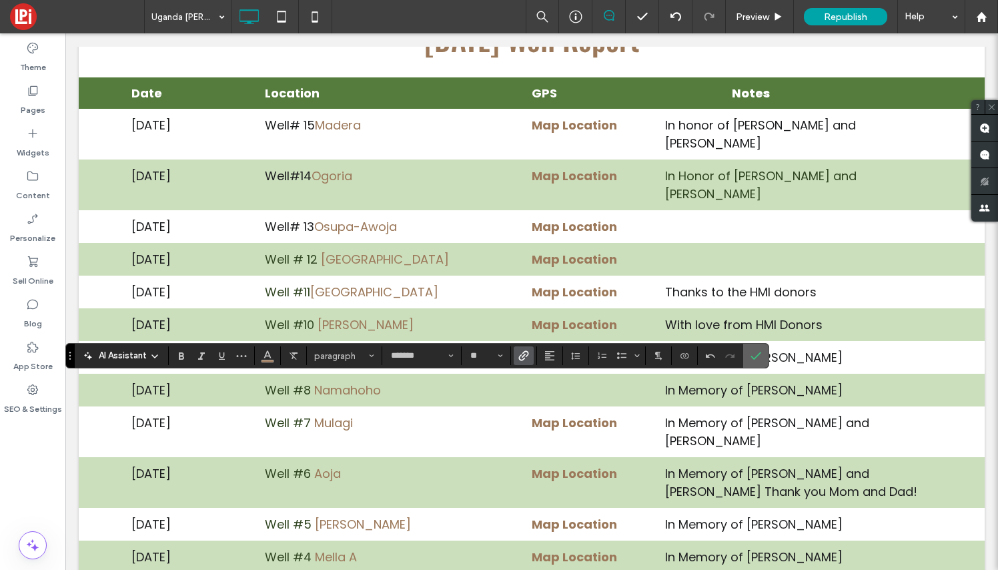
drag, startPoint x: 857, startPoint y: 163, endPoint x: 758, endPoint y: 355, distance: 215.4
click at [758, 355] on use "Confirm" at bounding box center [756, 356] width 11 height 8
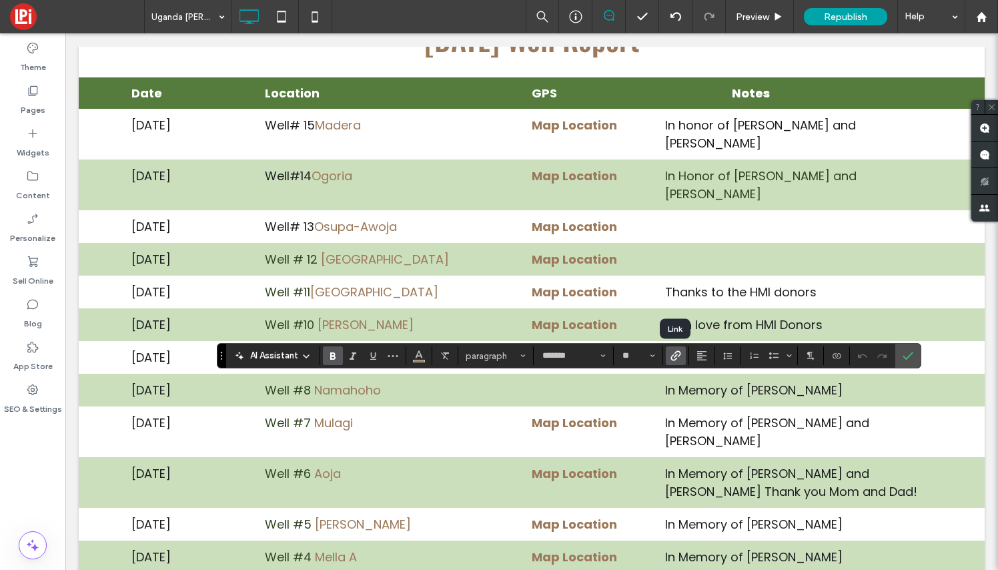
click at [678, 356] on use "Link" at bounding box center [675, 356] width 10 height 10
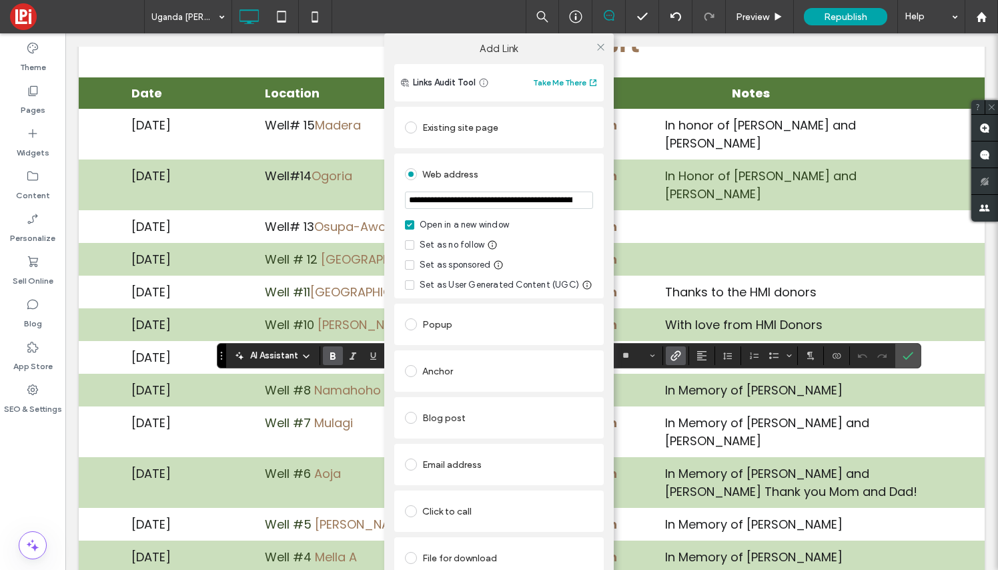
click at [475, 199] on input "**********" at bounding box center [499, 199] width 188 height 17
type input "**********"
click at [597, 47] on use at bounding box center [600, 46] width 7 height 7
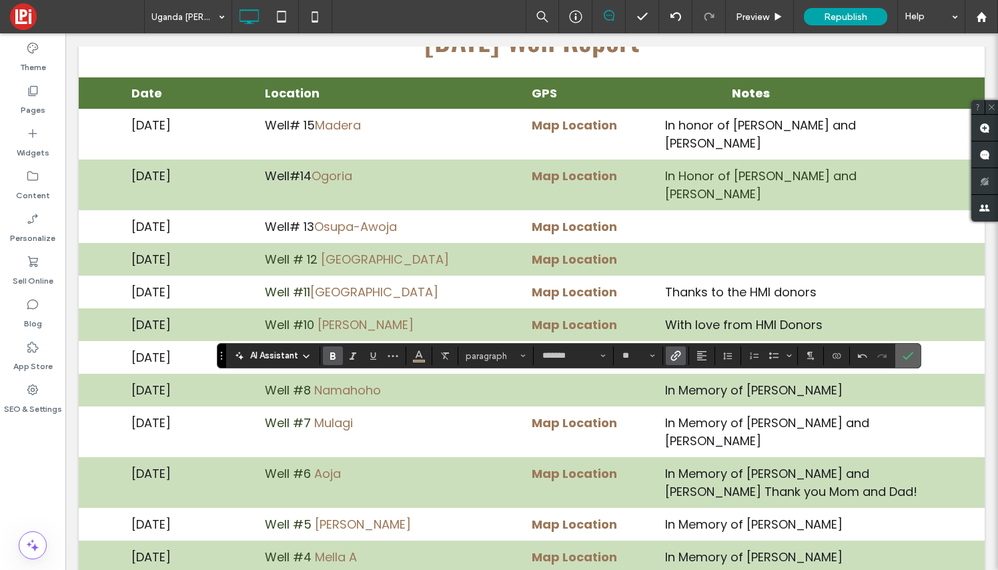
click at [911, 352] on icon "Confirm" at bounding box center [908, 355] width 11 height 11
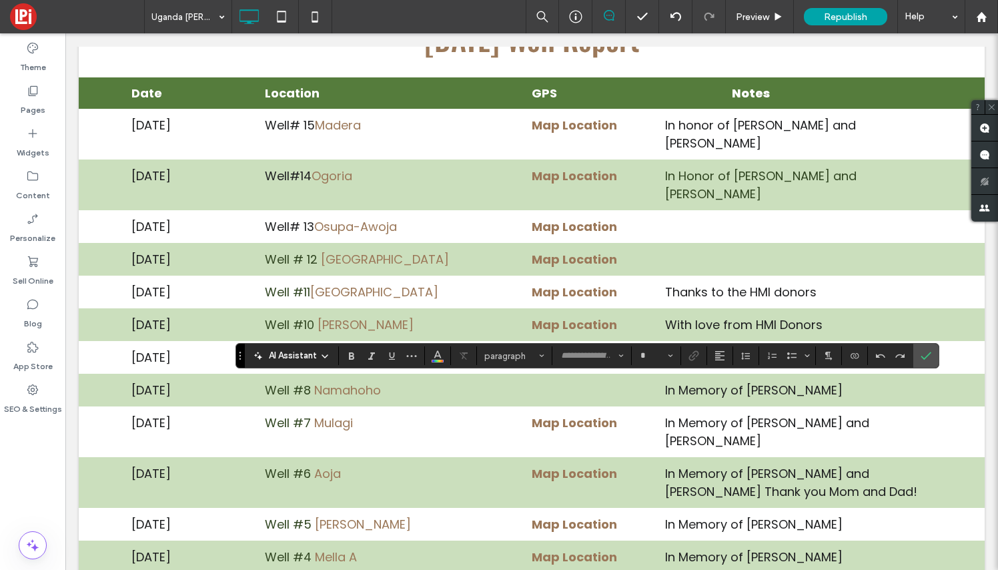
type input "*******"
type input "**"
click at [926, 357] on use "Confirm" at bounding box center [926, 356] width 11 height 8
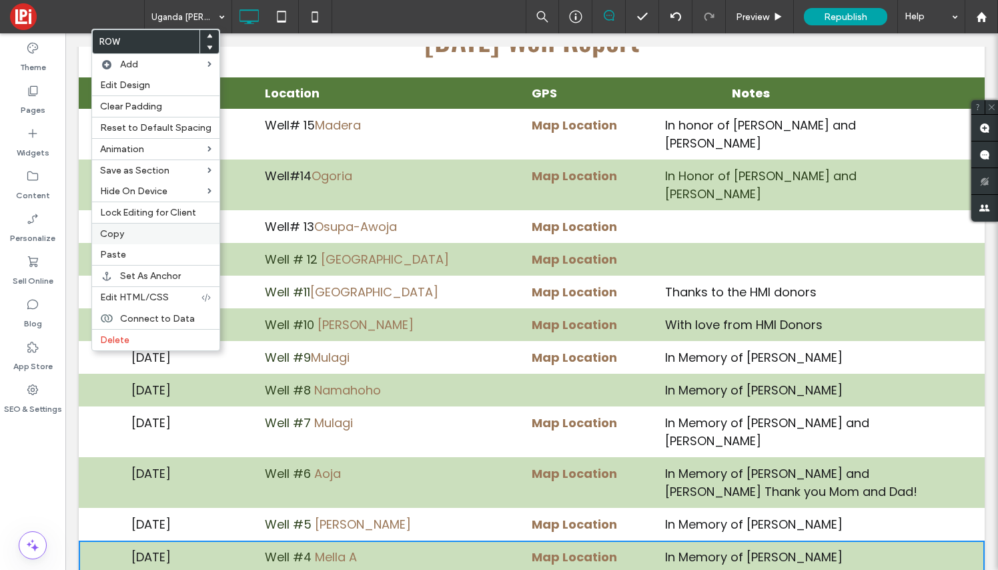
click at [123, 235] on span "Copy" at bounding box center [112, 233] width 24 height 11
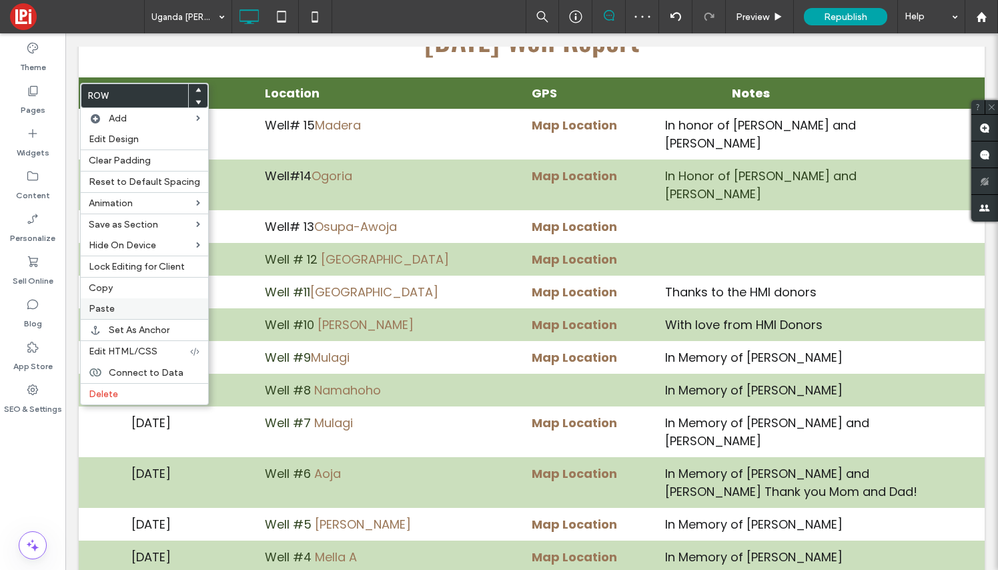
click at [123, 304] on label "Paste" at bounding box center [144, 308] width 111 height 11
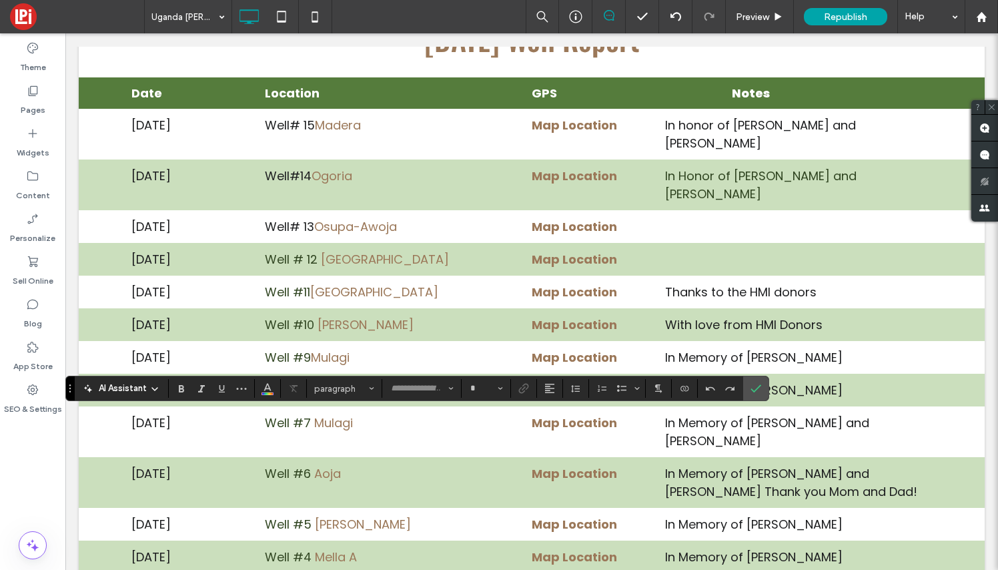
type input "*******"
type input "**"
click at [756, 391] on icon "Confirm" at bounding box center [755, 388] width 11 height 11
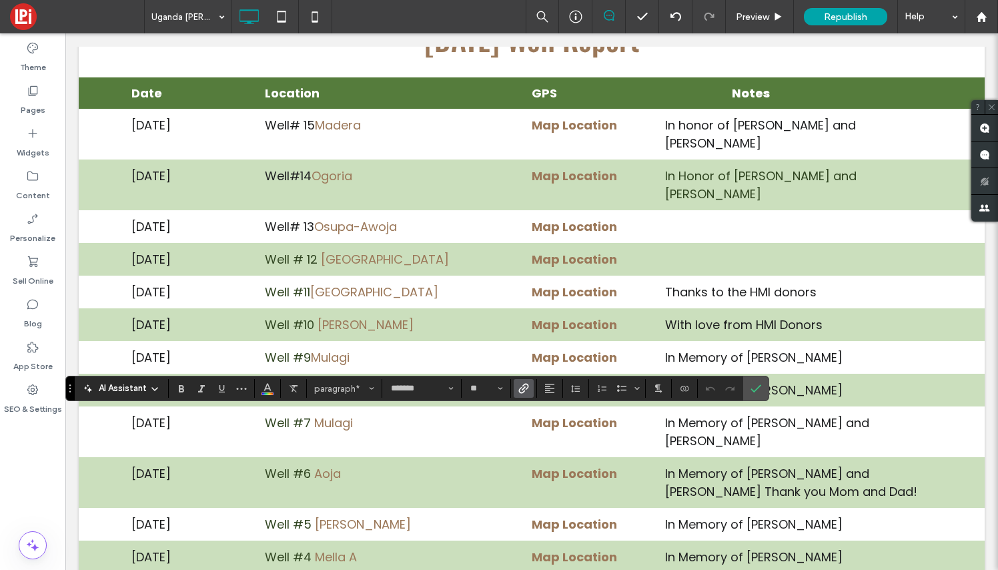
scroll to position [9, 1]
drag, startPoint x: 310, startPoint y: 422, endPoint x: 260, endPoint y: 420, distance: 50.1
click at [269, 386] on use "Color" at bounding box center [267, 387] width 7 height 7
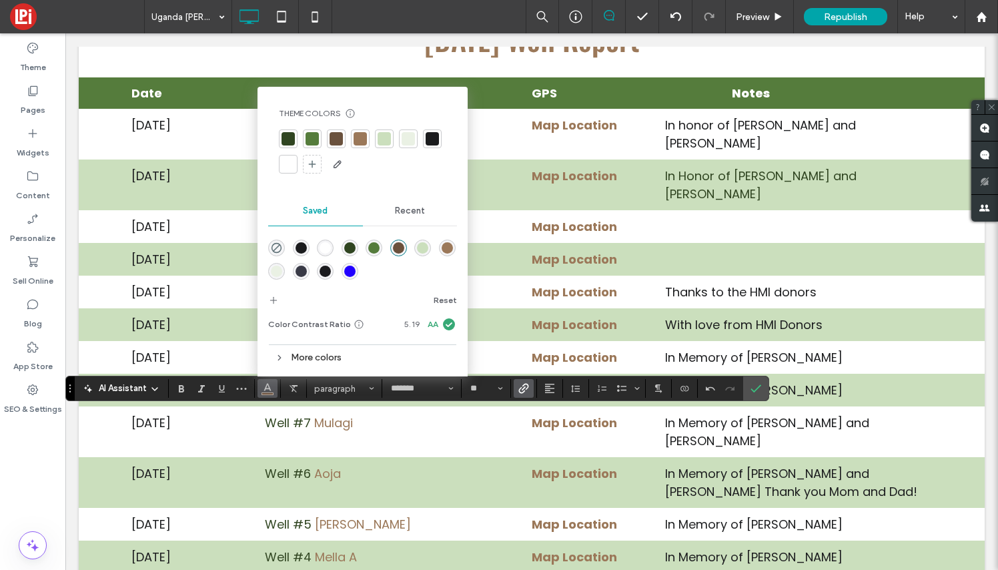
click at [287, 140] on div at bounding box center [288, 138] width 13 height 13
click at [758, 386] on icon "Confirm" at bounding box center [755, 388] width 11 height 11
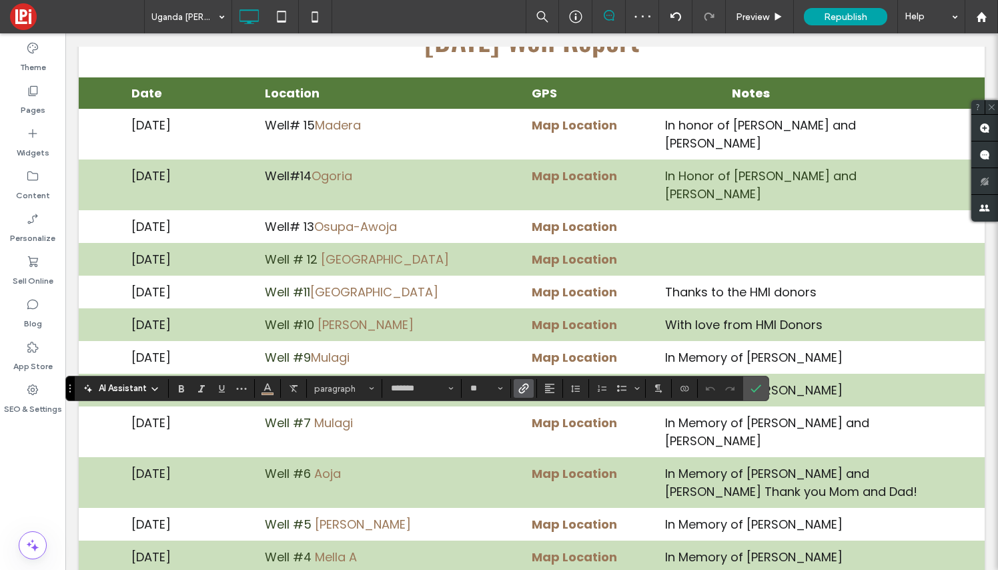
drag, startPoint x: 380, startPoint y: 420, endPoint x: 314, endPoint y: 417, distance: 66.1
click at [524, 389] on use "Link" at bounding box center [524, 389] width 10 height 10
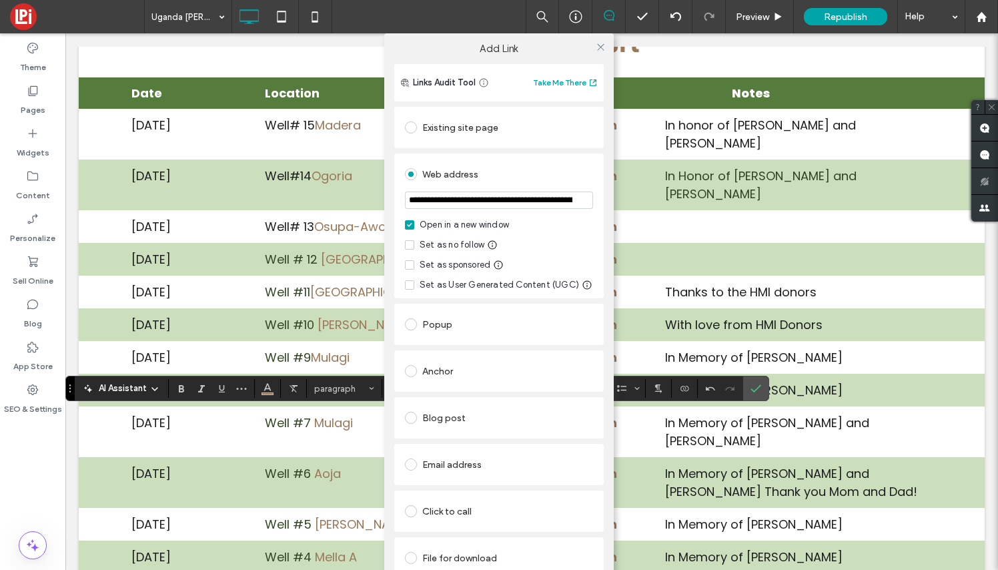
click at [486, 557] on div "File for download" at bounding box center [499, 557] width 188 height 21
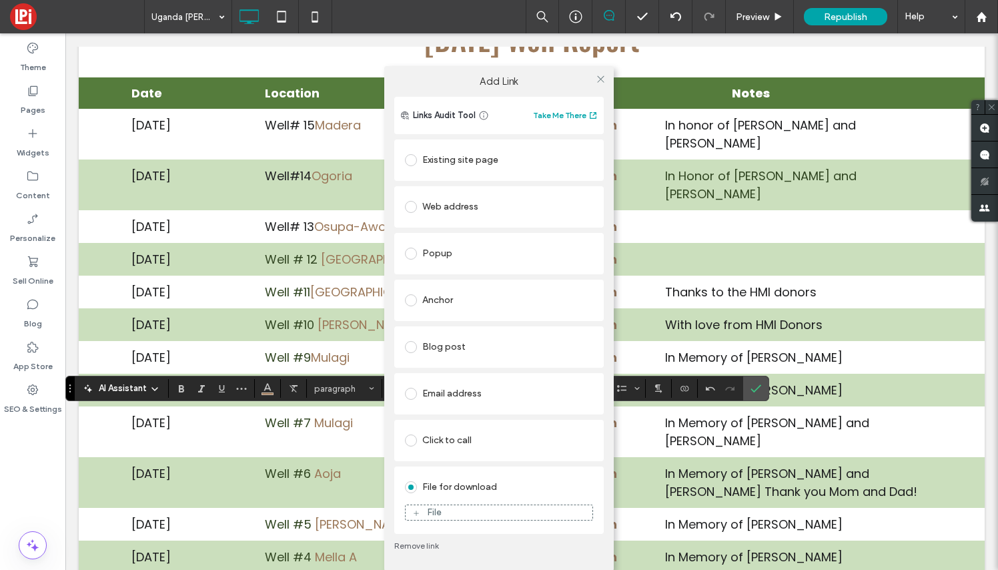
click at [486, 513] on div "File" at bounding box center [499, 512] width 187 height 12
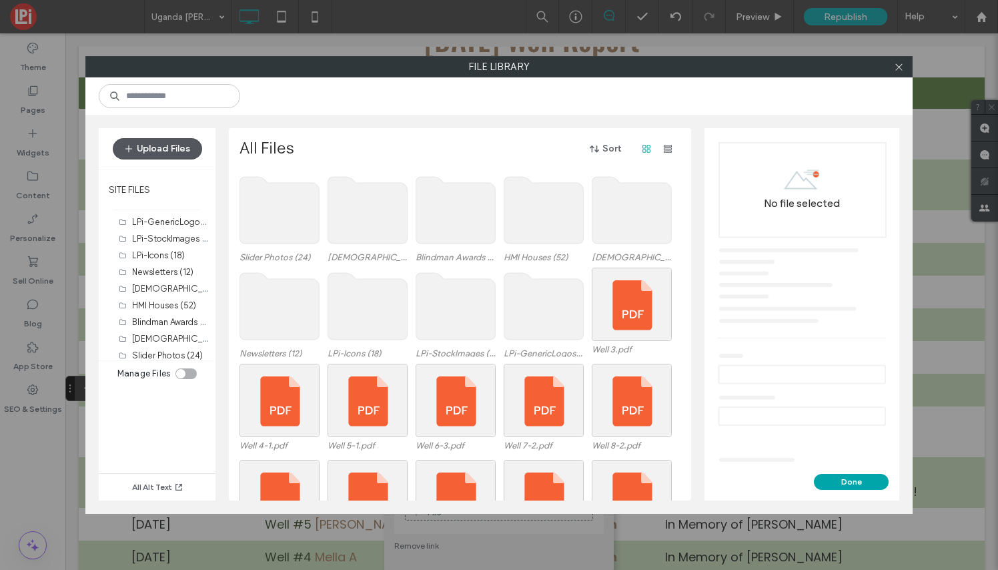
click at [167, 144] on button "Upload Files" at bounding box center [157, 148] width 89 height 21
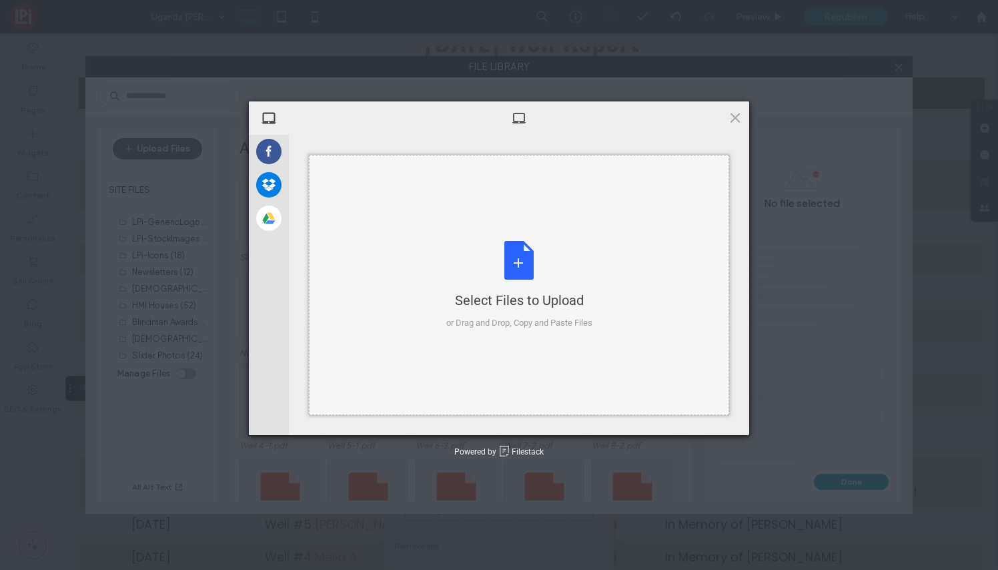
click at [518, 260] on div "Select Files to Upload or Drag and Drop, Copy and Paste Files" at bounding box center [519, 285] width 146 height 89
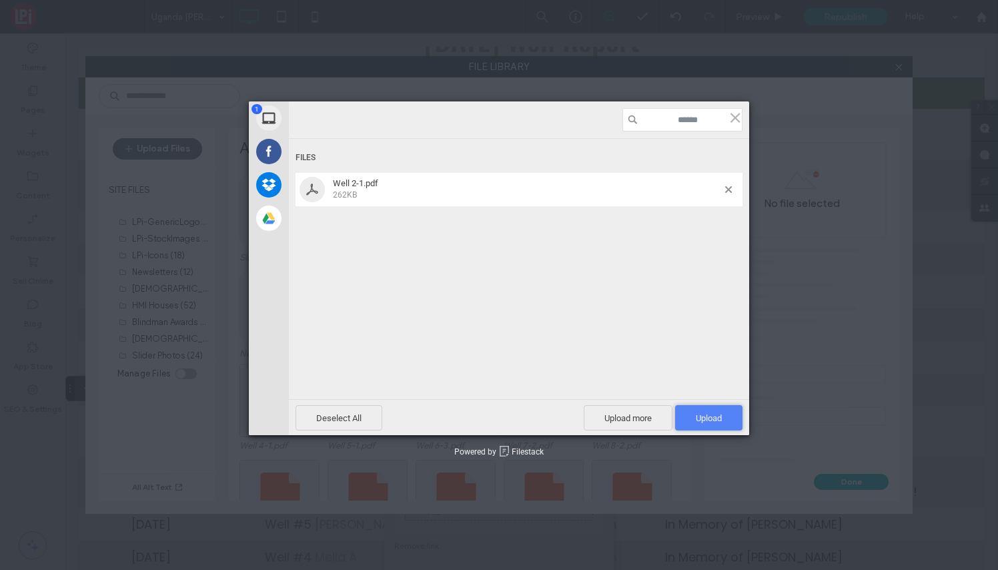
click at [686, 410] on span "Upload 1" at bounding box center [708, 417] width 67 height 25
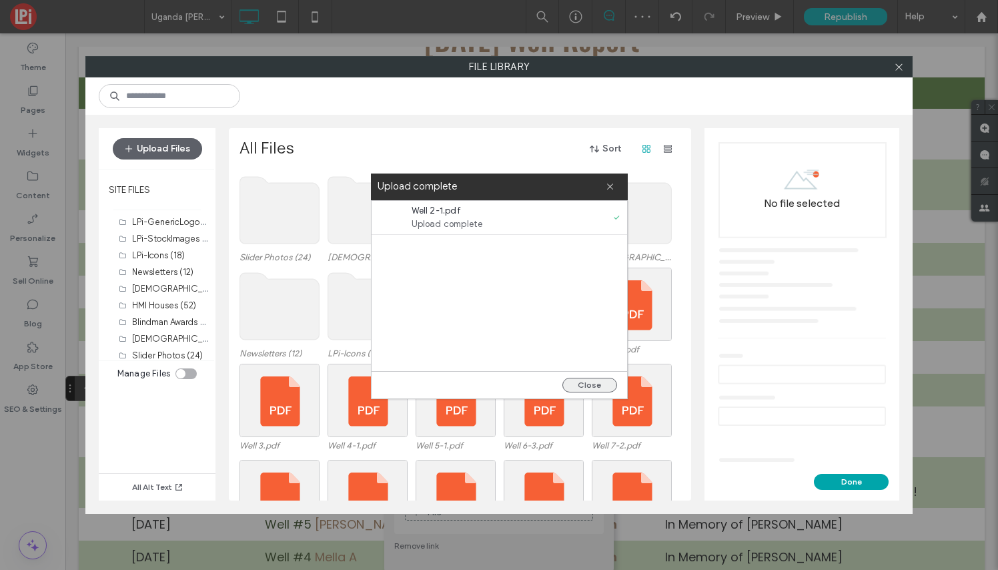
click at [594, 388] on button "Close" at bounding box center [589, 385] width 55 height 15
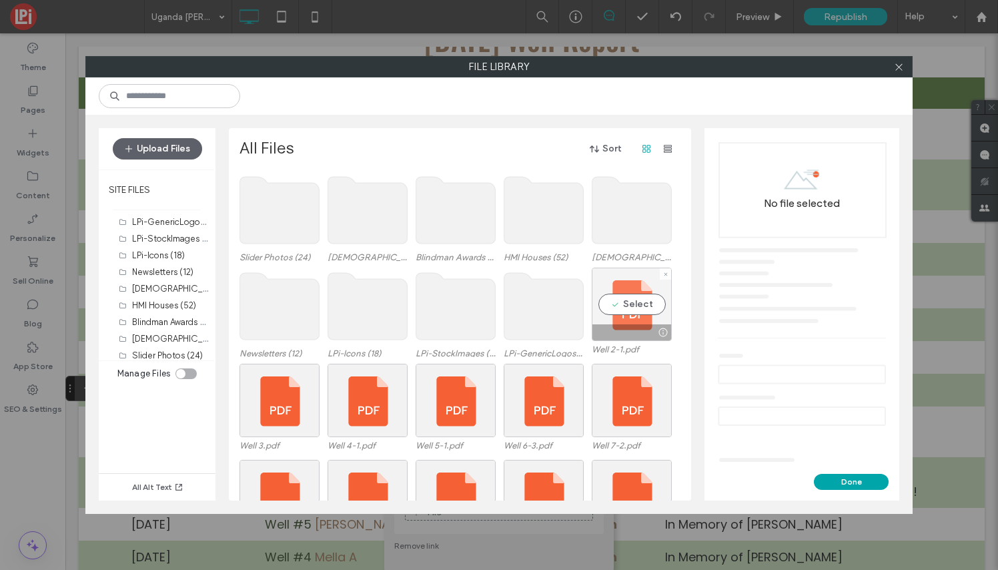
click at [632, 314] on div "Select" at bounding box center [632, 304] width 80 height 73
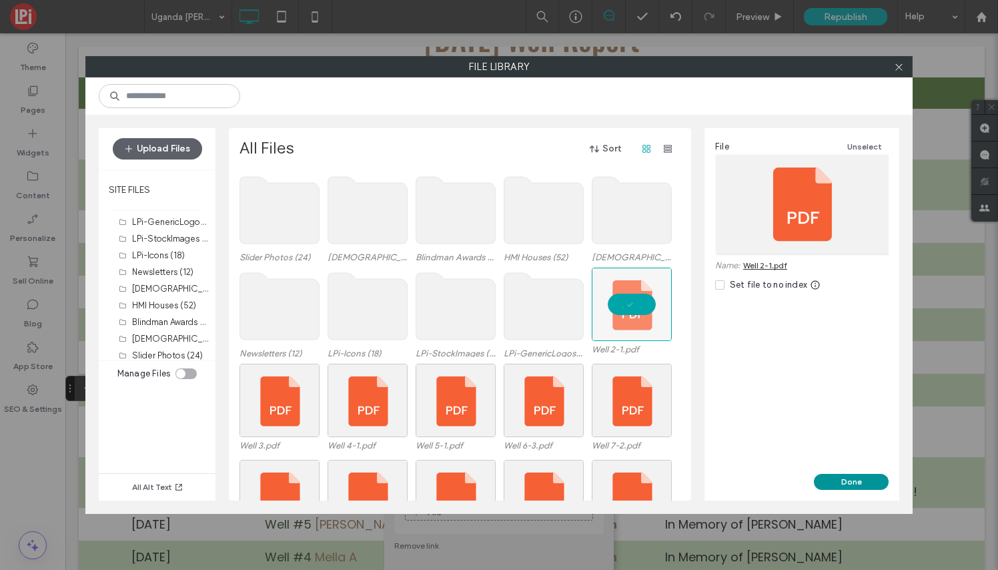
click at [859, 482] on button "Done" at bounding box center [851, 482] width 75 height 16
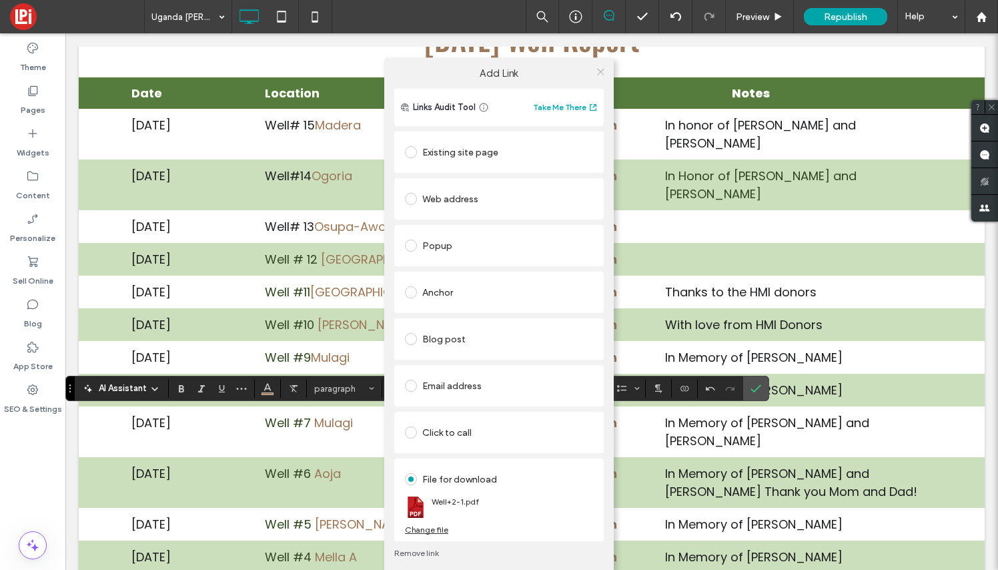
click at [601, 69] on icon at bounding box center [601, 72] width 10 height 10
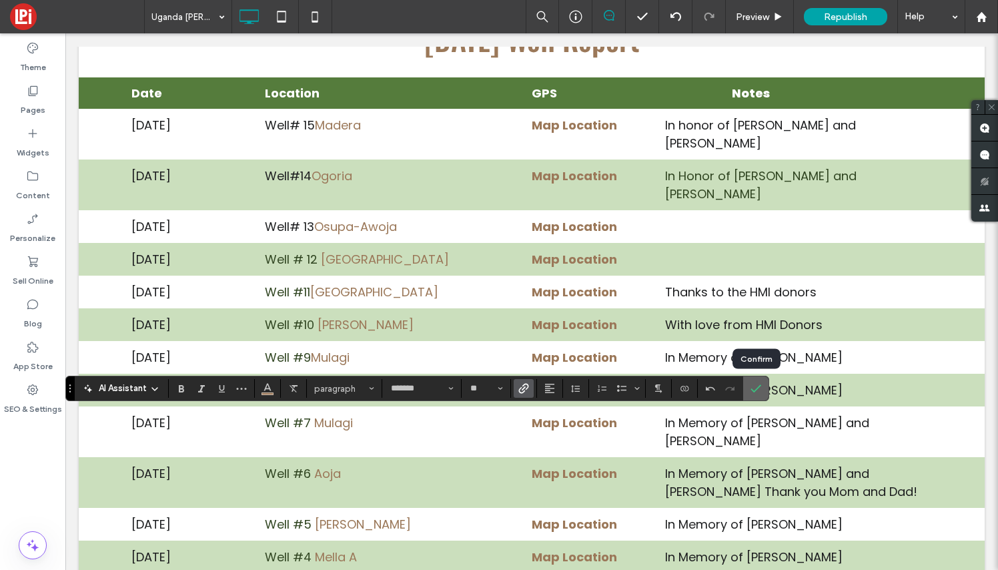
click at [756, 390] on use "Confirm" at bounding box center [756, 389] width 11 height 8
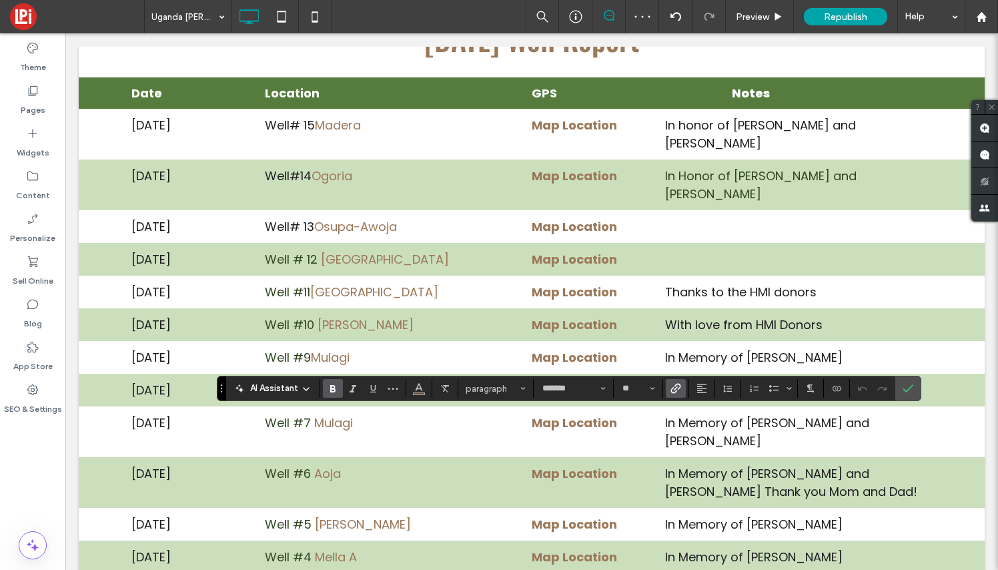
click at [675, 388] on icon "Link" at bounding box center [675, 388] width 11 height 11
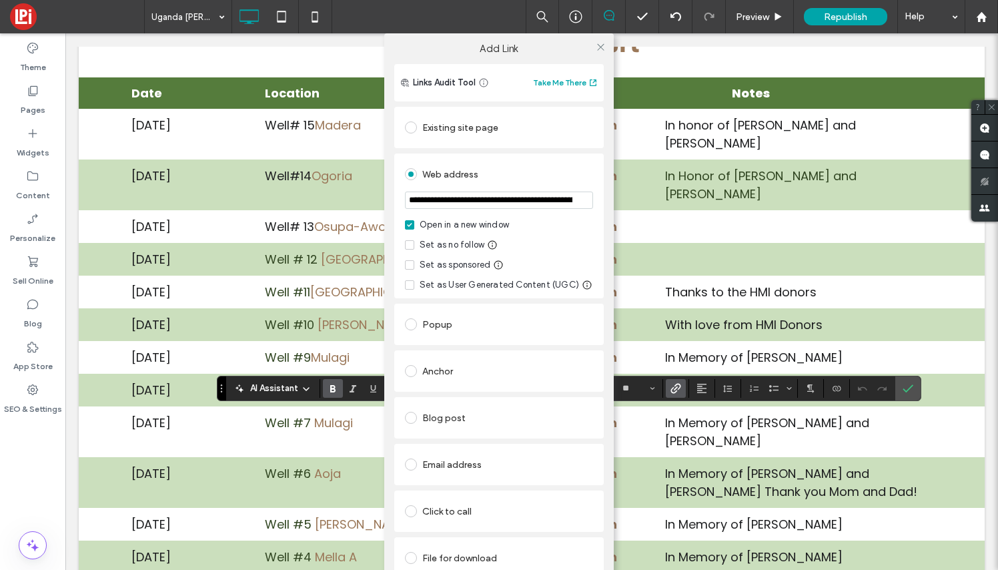
click at [506, 199] on input "**********" at bounding box center [499, 199] width 188 height 17
type input "**********"
click at [597, 49] on icon at bounding box center [601, 47] width 10 height 10
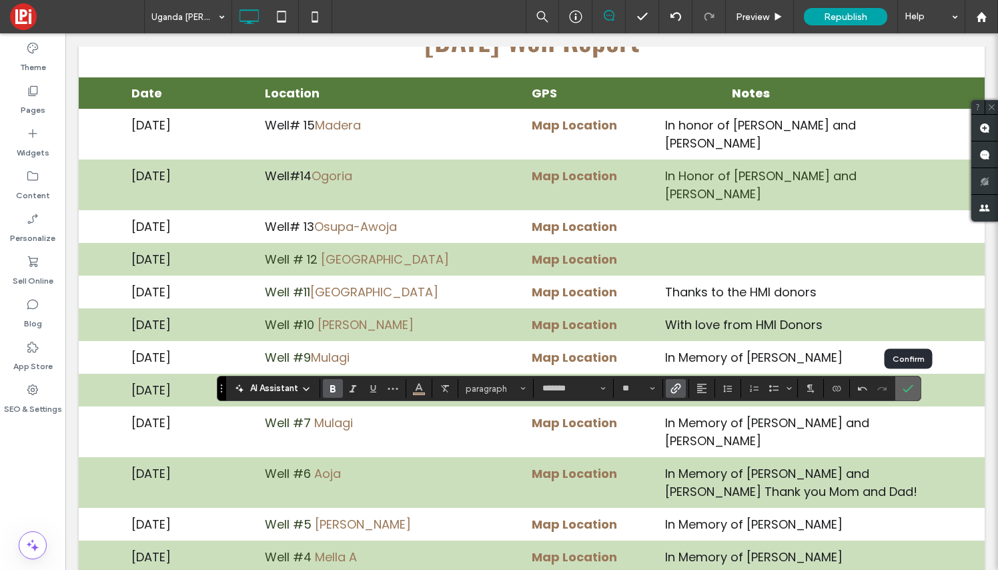
click at [913, 392] on icon "Confirm" at bounding box center [908, 388] width 11 height 11
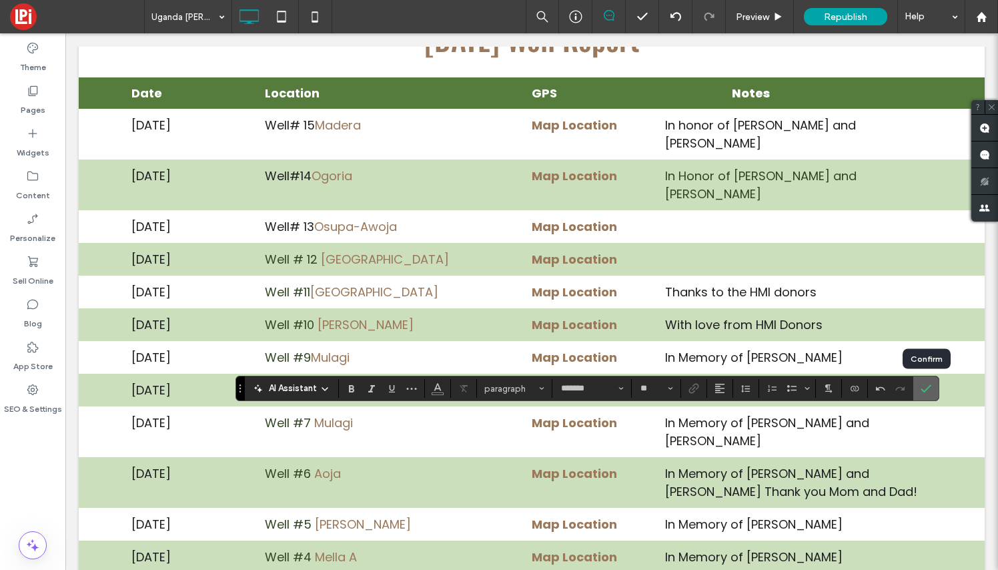
click at [930, 384] on icon "Confirm" at bounding box center [926, 388] width 11 height 11
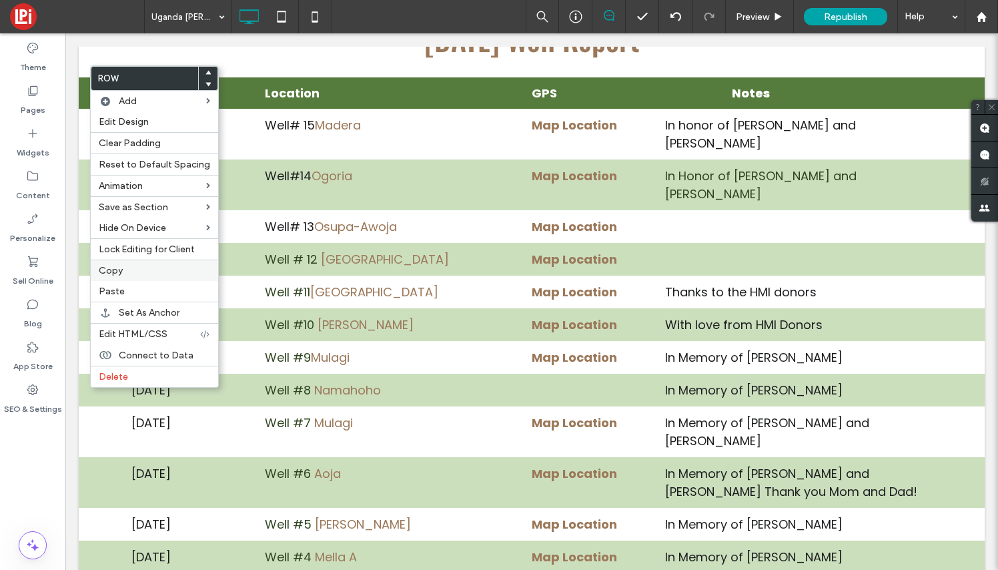
click at [123, 274] on label "Copy" at bounding box center [154, 270] width 111 height 11
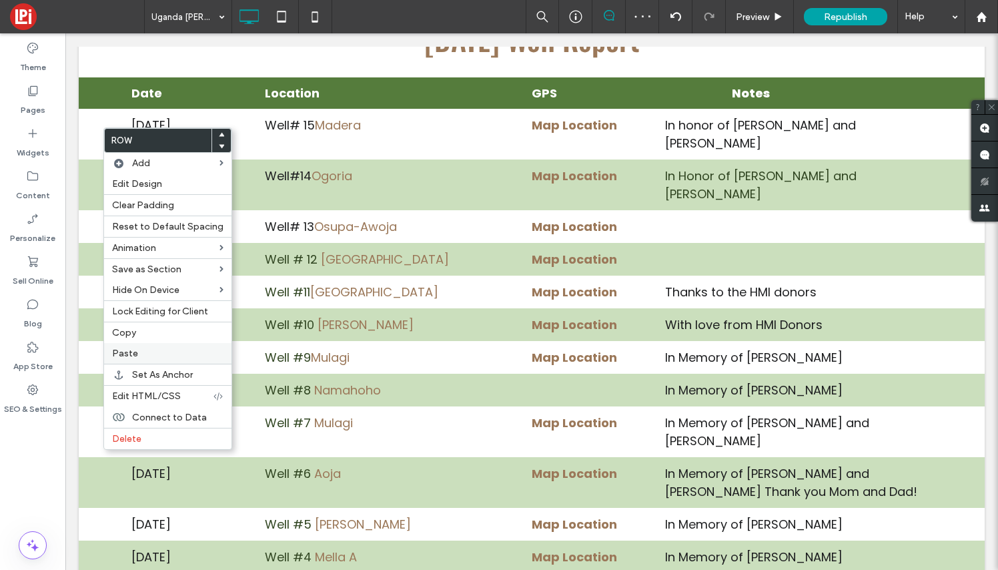
click at [131, 350] on span "Paste" at bounding box center [125, 353] width 26 height 11
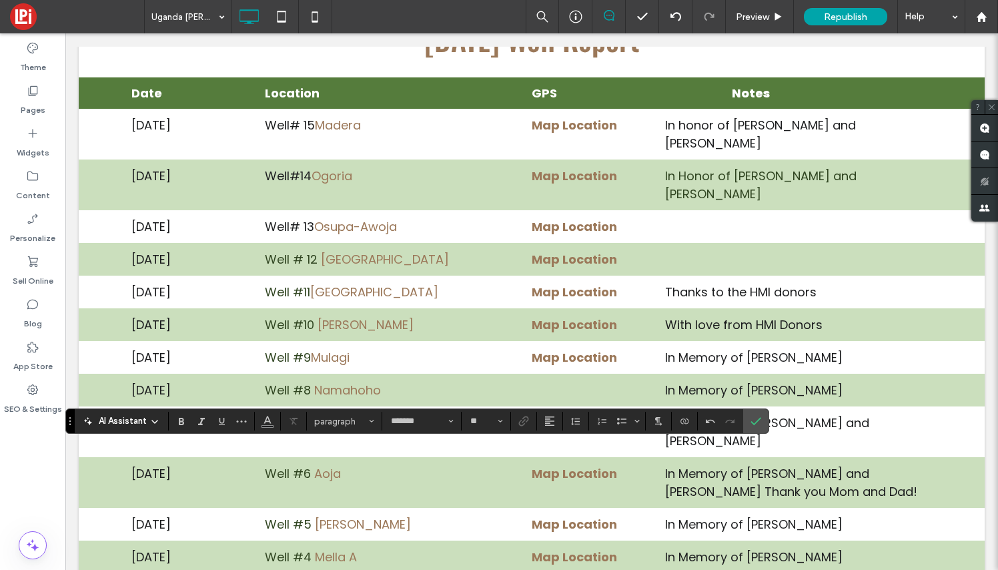
scroll to position [9, 0]
click at [754, 425] on icon "Confirm" at bounding box center [755, 421] width 11 height 11
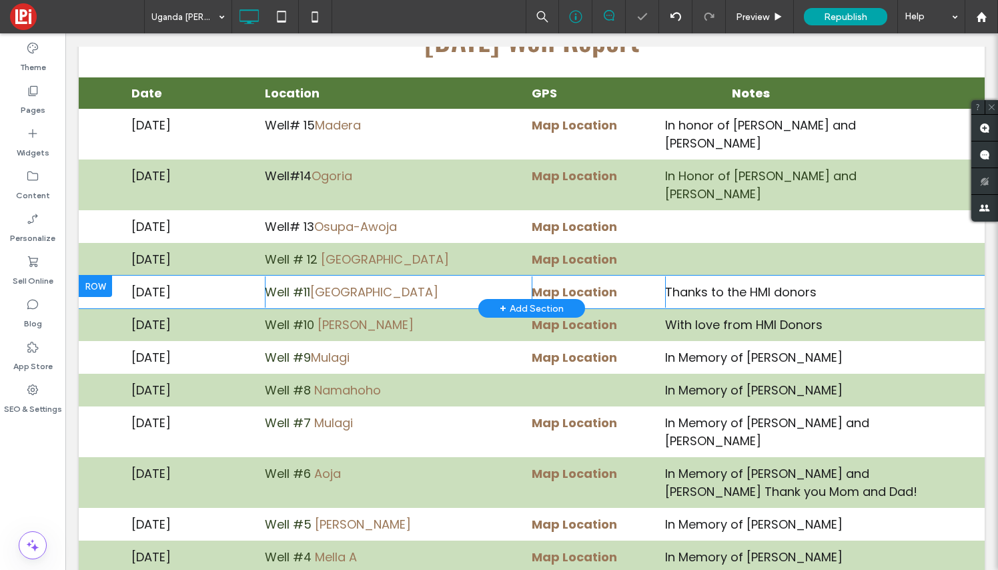
click at [586, 1] on div at bounding box center [575, 16] width 33 height 33
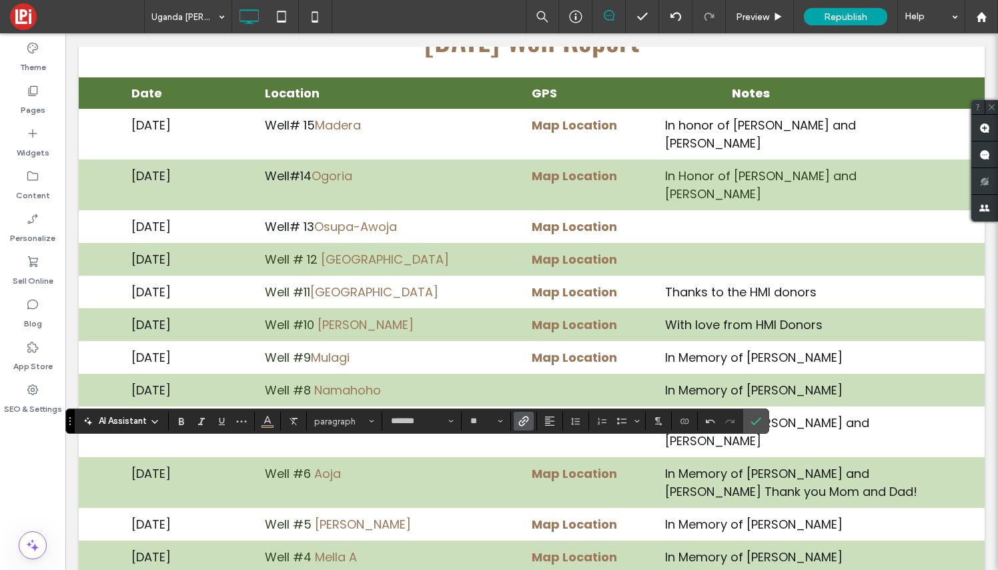
drag, startPoint x: 316, startPoint y: 454, endPoint x: 264, endPoint y: 453, distance: 52.1
click at [266, 422] on icon "Color" at bounding box center [267, 419] width 11 height 11
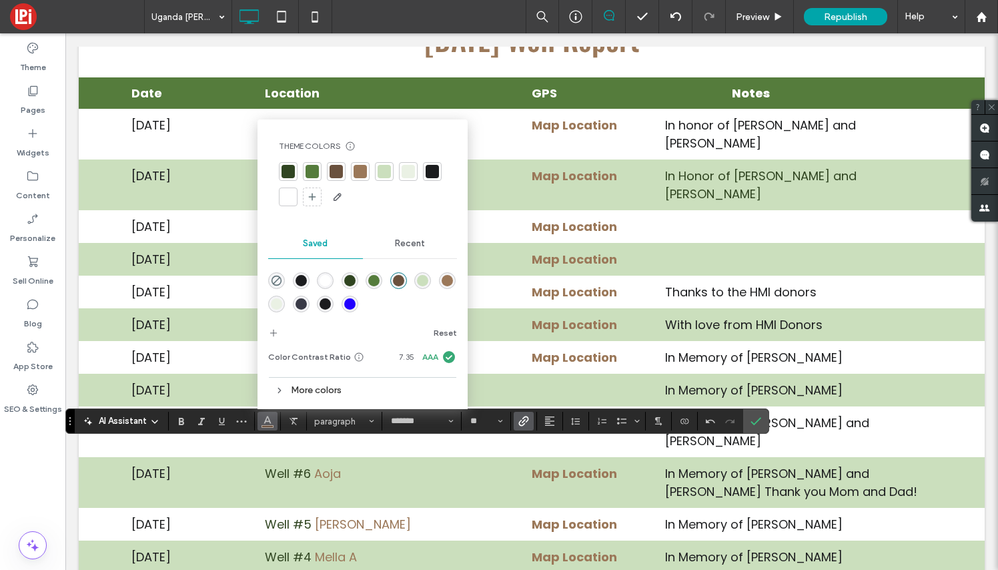
click at [287, 173] on div at bounding box center [288, 171] width 13 height 13
click at [756, 421] on icon "Confirm" at bounding box center [755, 421] width 11 height 11
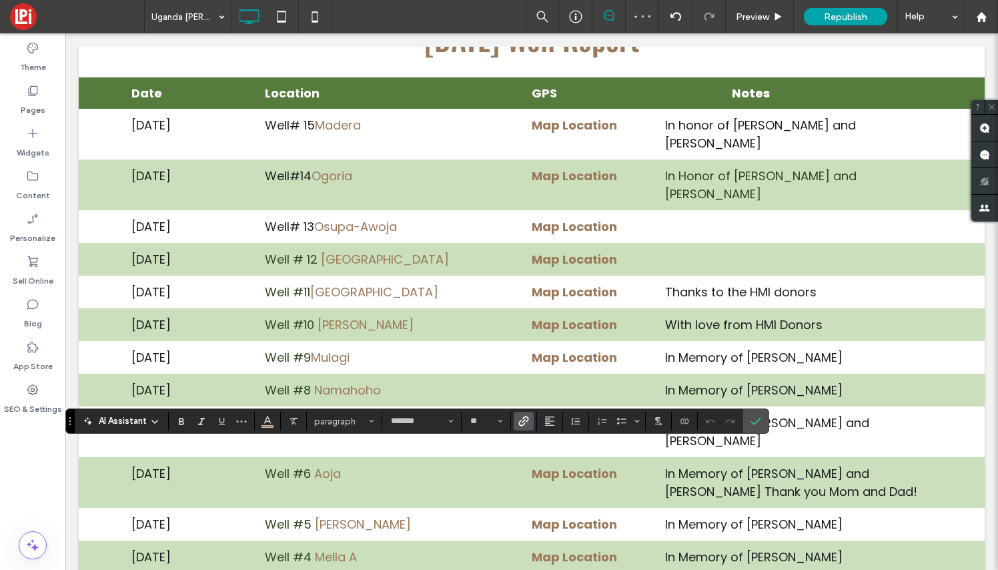
drag, startPoint x: 380, startPoint y: 455, endPoint x: 325, endPoint y: 454, distance: 54.7
click at [526, 424] on icon "Link" at bounding box center [523, 421] width 11 height 11
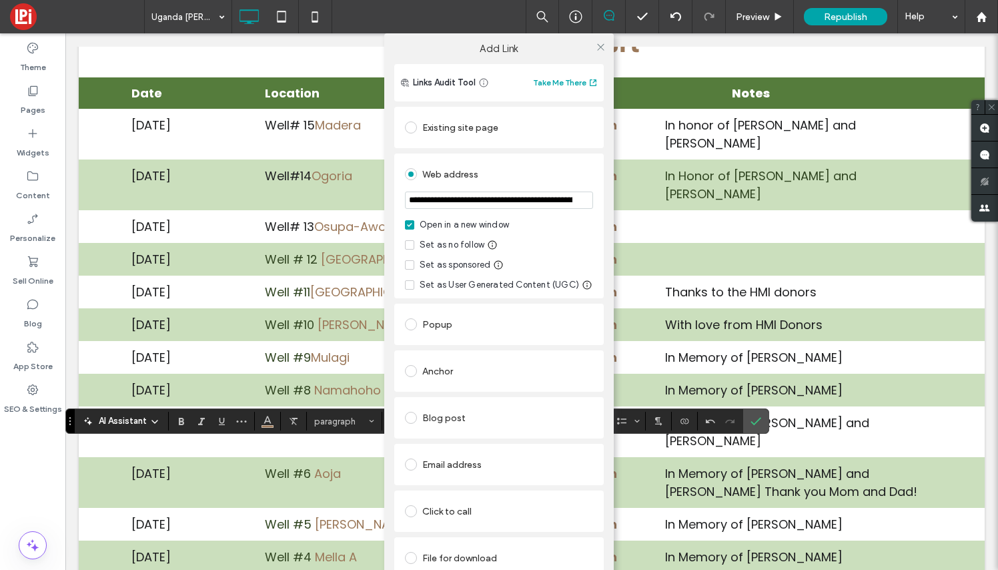
click at [483, 556] on div "File for download" at bounding box center [499, 557] width 188 height 21
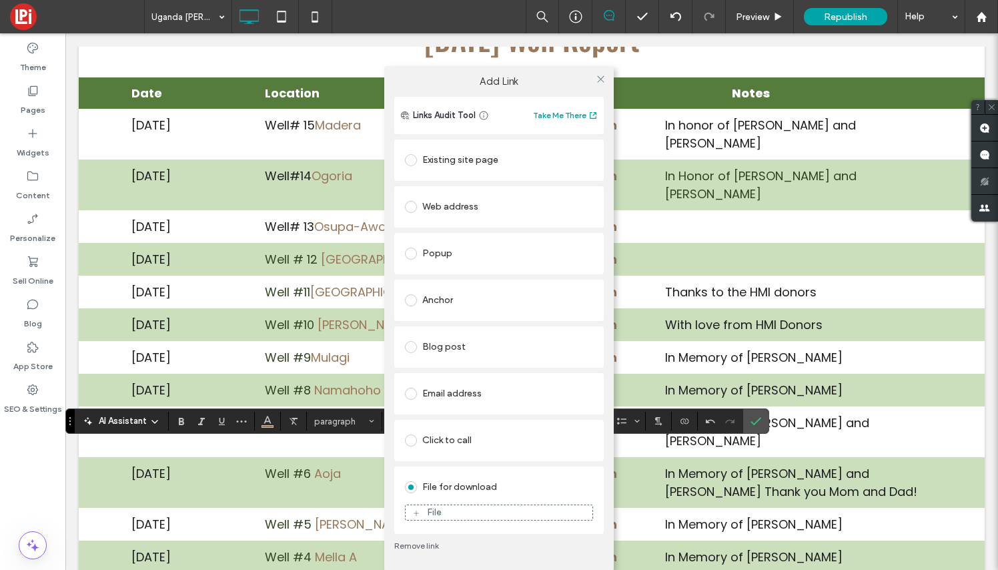
click at [484, 520] on div "File" at bounding box center [499, 512] width 188 height 29
click at [493, 513] on div "File" at bounding box center [499, 512] width 187 height 12
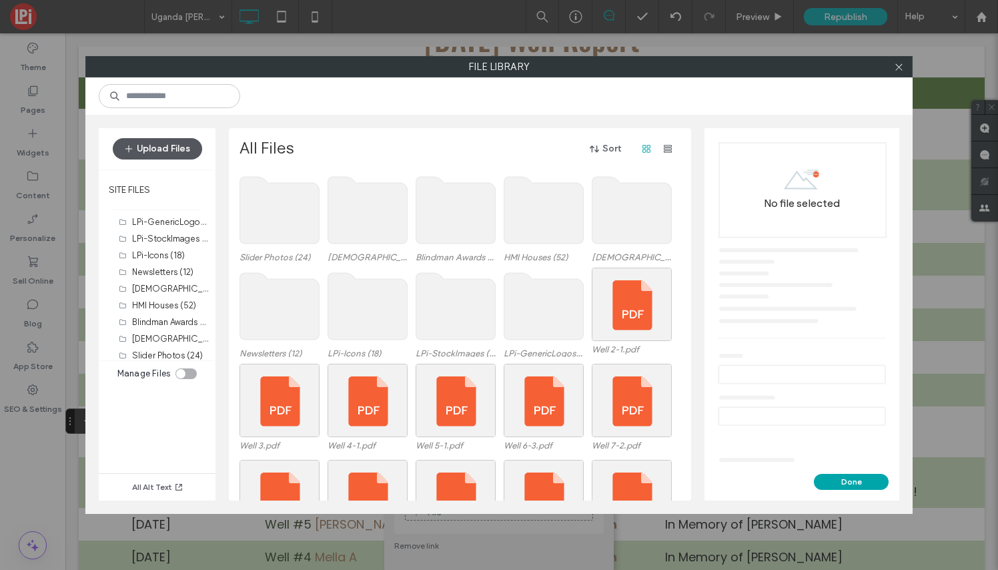
click at [179, 148] on button "Upload Files" at bounding box center [157, 148] width 89 height 21
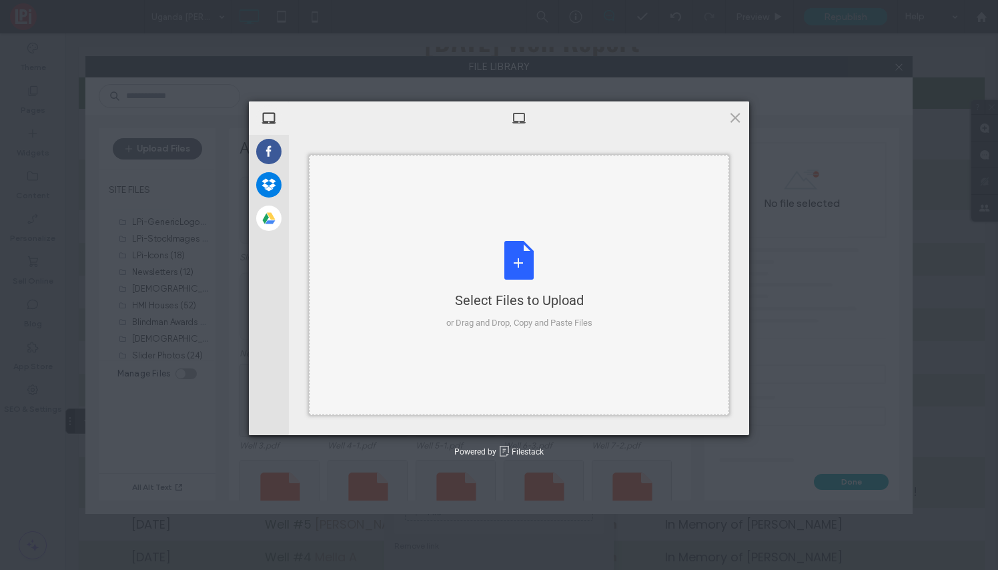
click at [521, 262] on div "Select Files to Upload or Drag and Drop, Copy and Paste Files" at bounding box center [519, 285] width 146 height 89
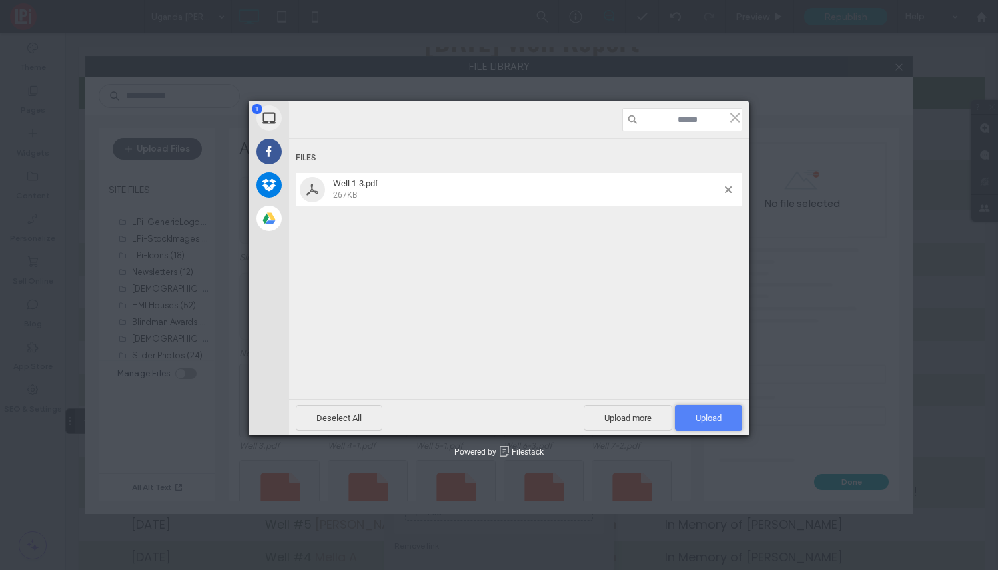
click at [710, 425] on span "Upload 1" at bounding box center [708, 417] width 67 height 25
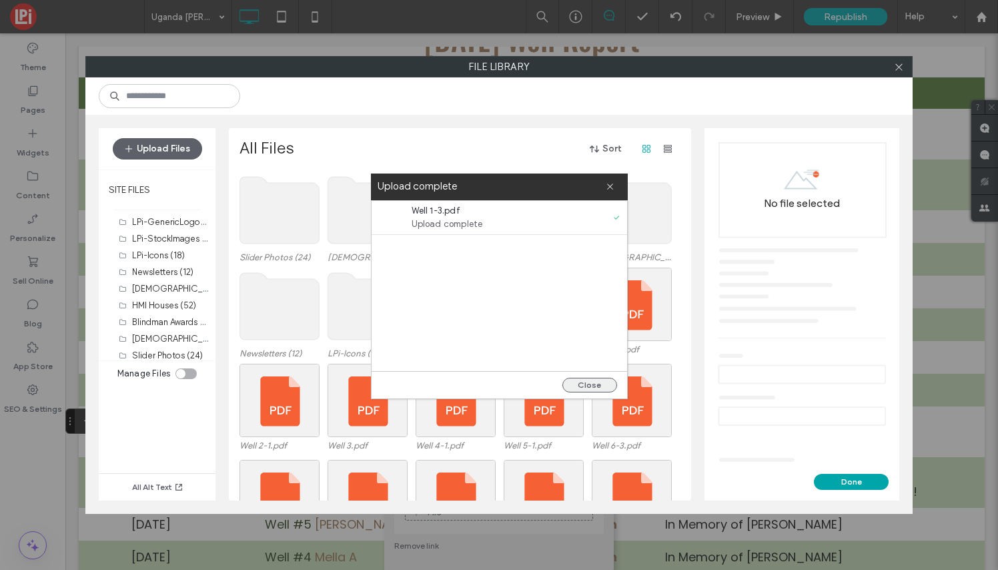
click at [605, 382] on button "Close" at bounding box center [589, 385] width 55 height 15
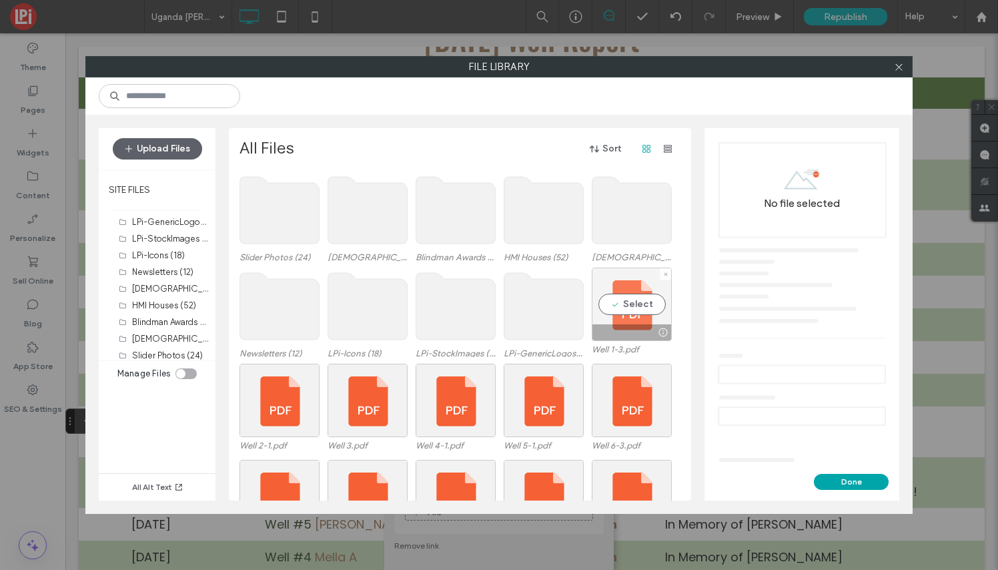
click at [642, 306] on div "Select" at bounding box center [632, 304] width 80 height 73
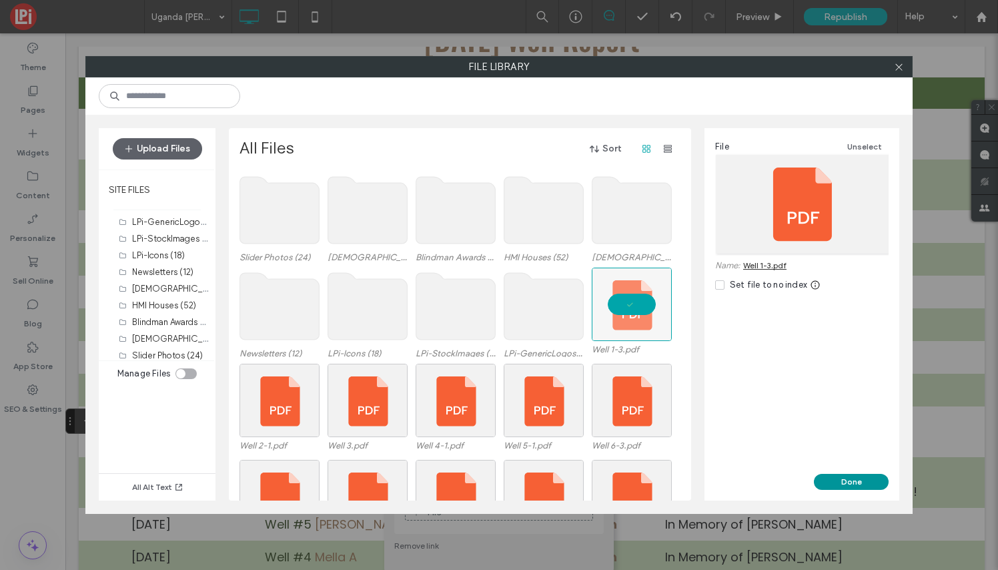
click at [855, 478] on button "Done" at bounding box center [851, 482] width 75 height 16
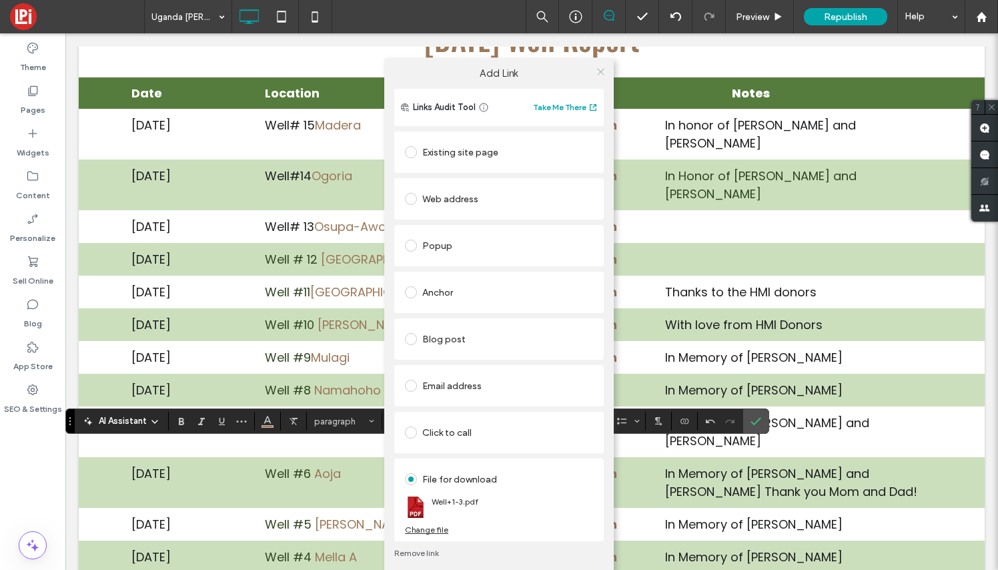
click at [599, 73] on icon at bounding box center [601, 72] width 10 height 10
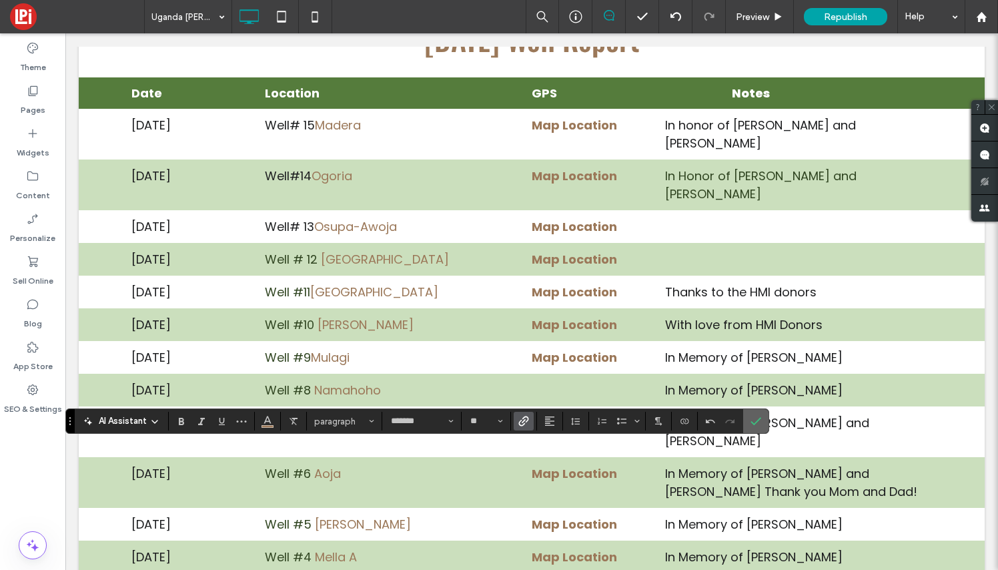
click at [758, 422] on icon "Confirm" at bounding box center [755, 421] width 11 height 11
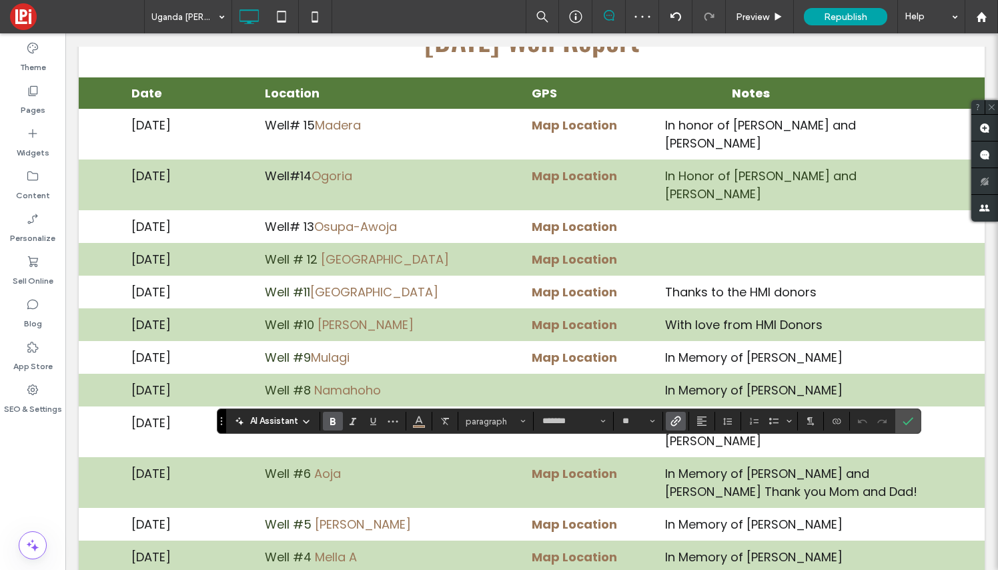
click at [677, 424] on icon "Link" at bounding box center [675, 421] width 11 height 11
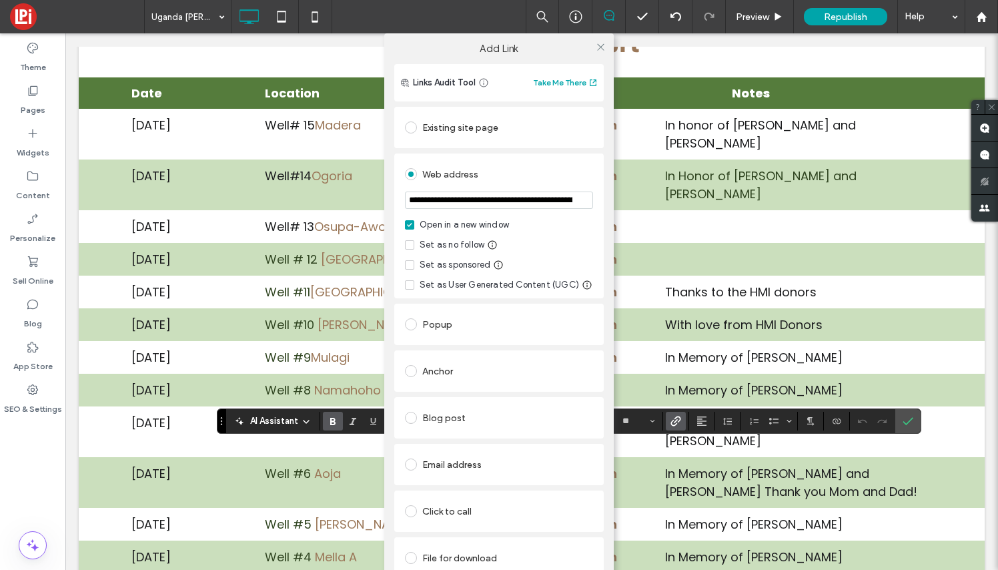
click at [530, 201] on input "**********" at bounding box center [499, 199] width 188 height 17
type input "**********"
click at [598, 47] on icon at bounding box center [601, 47] width 10 height 10
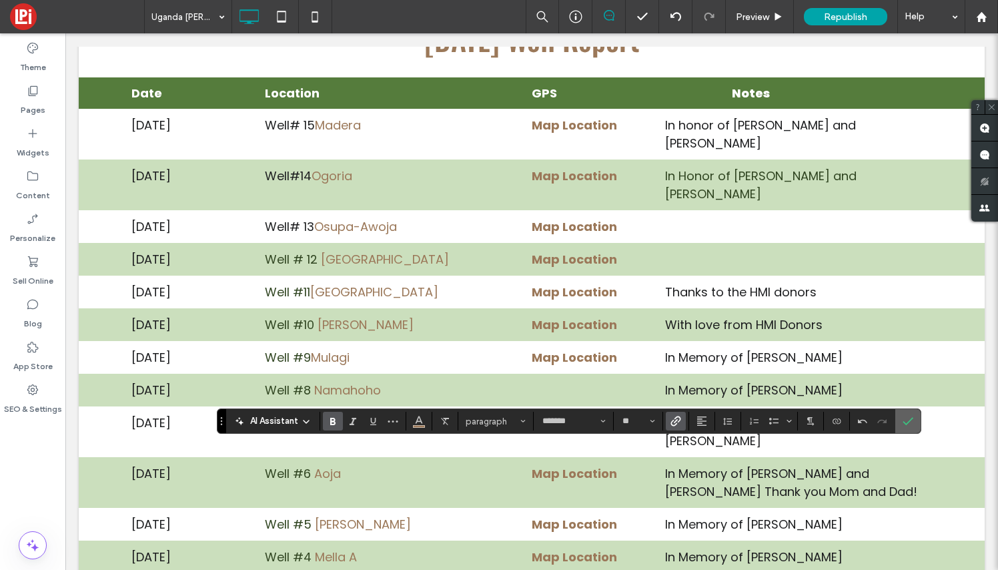
click at [914, 418] on label "Confirm" at bounding box center [908, 421] width 20 height 24
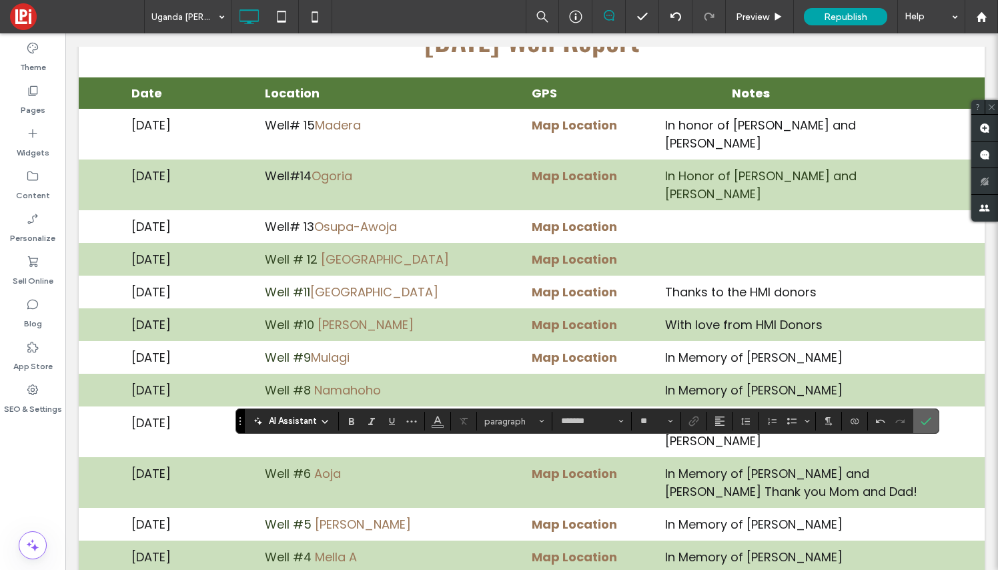
click at [927, 420] on icon "Confirm" at bounding box center [926, 421] width 11 height 11
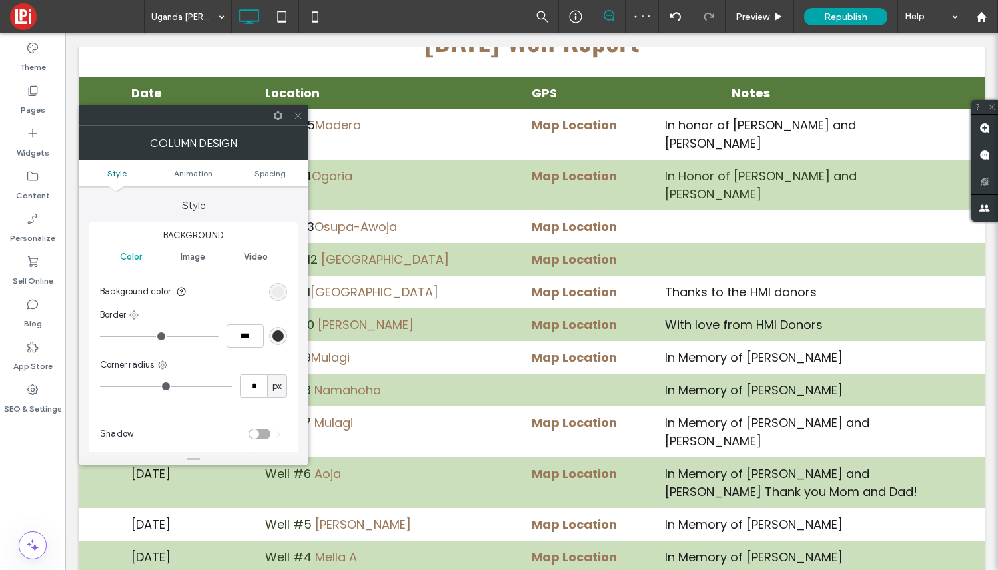
click at [298, 111] on icon at bounding box center [298, 116] width 10 height 10
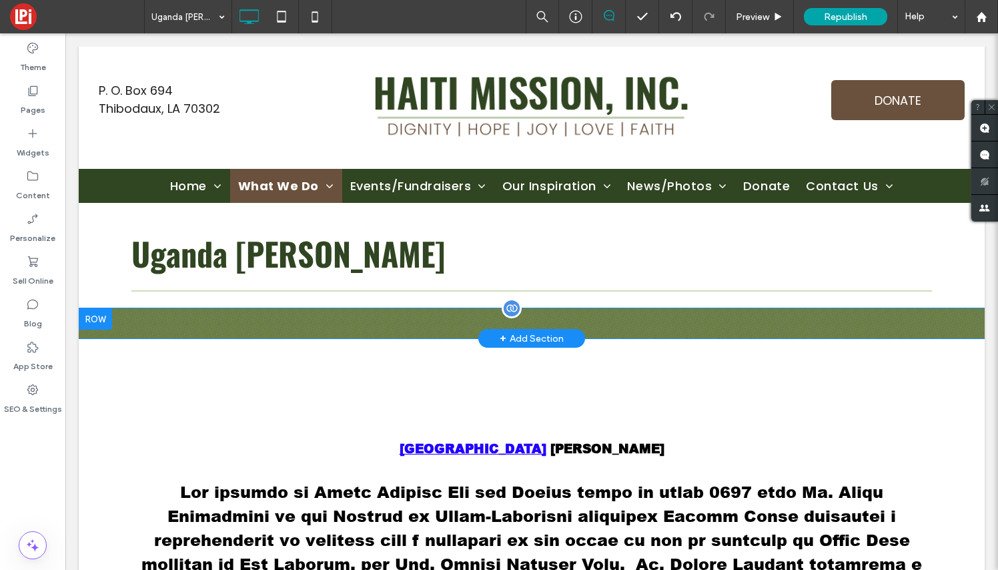
scroll to position [0, 0]
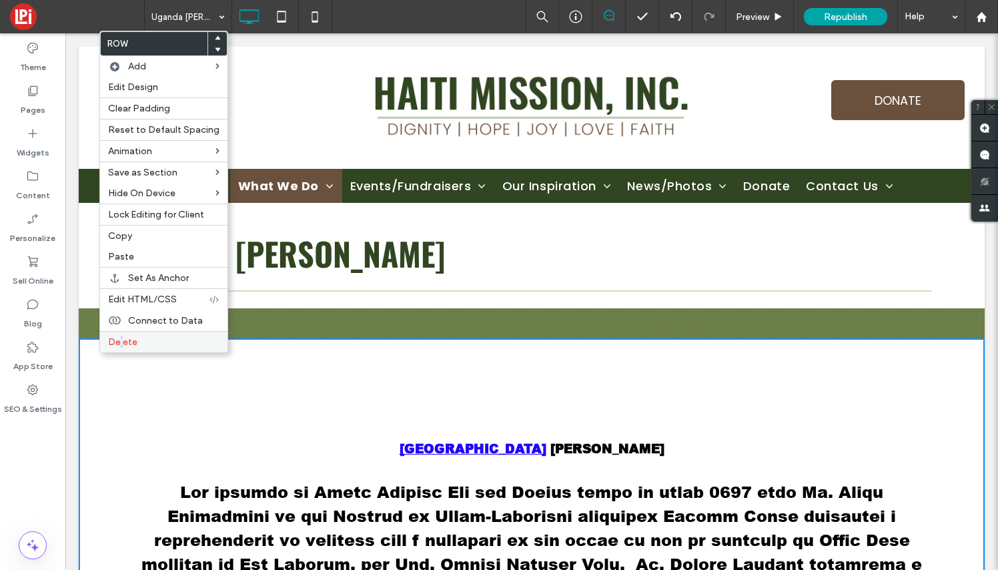
click at [121, 343] on span "Delete" at bounding box center [122, 341] width 29 height 11
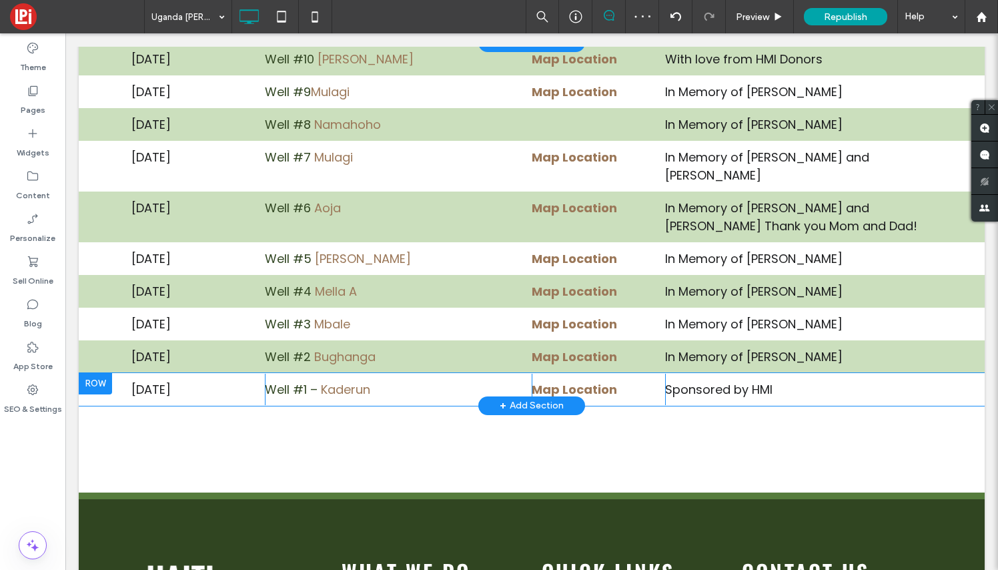
scroll to position [1494, 0]
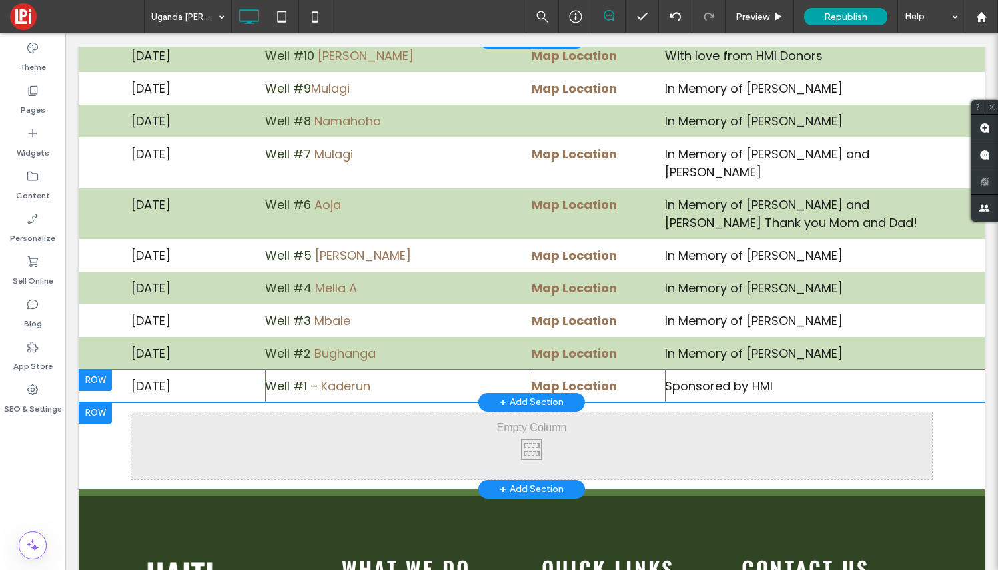
click at [98, 402] on div at bounding box center [95, 412] width 33 height 21
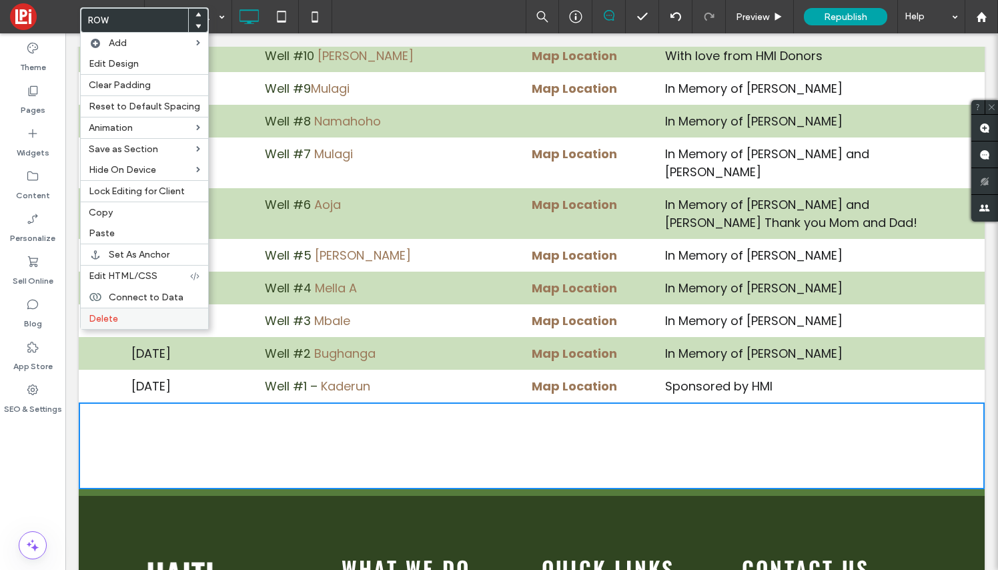
click at [103, 322] on span "Delete" at bounding box center [103, 318] width 29 height 11
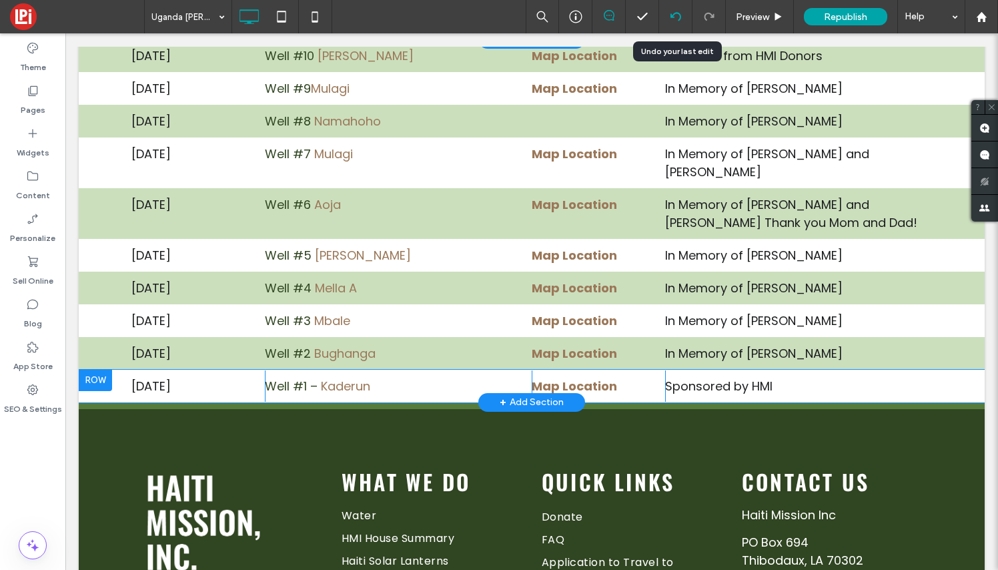
click at [672, 17] on use at bounding box center [675, 16] width 11 height 9
click at [38, 390] on use at bounding box center [32, 389] width 11 height 11
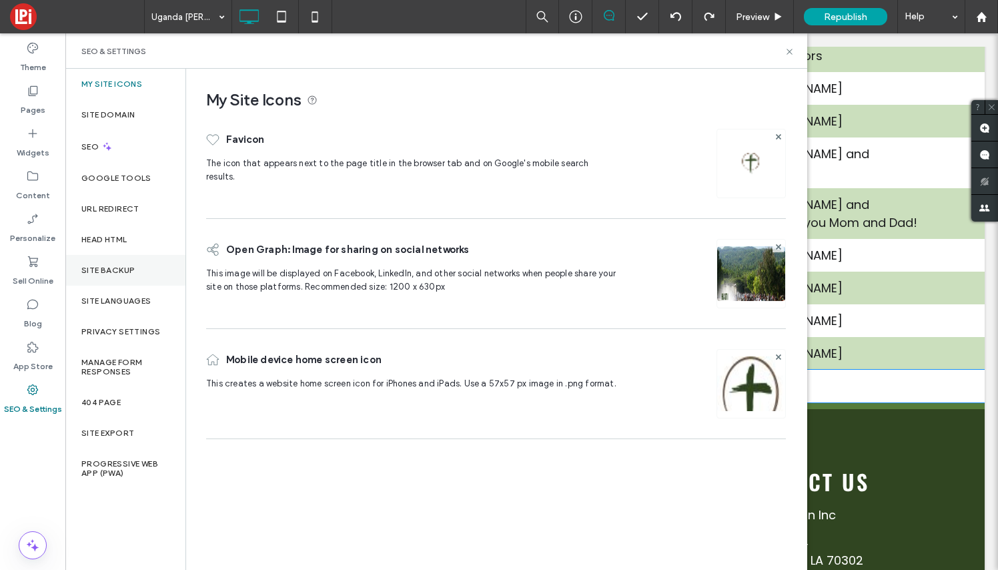
click at [137, 270] on div "Site Backup" at bounding box center [125, 270] width 120 height 31
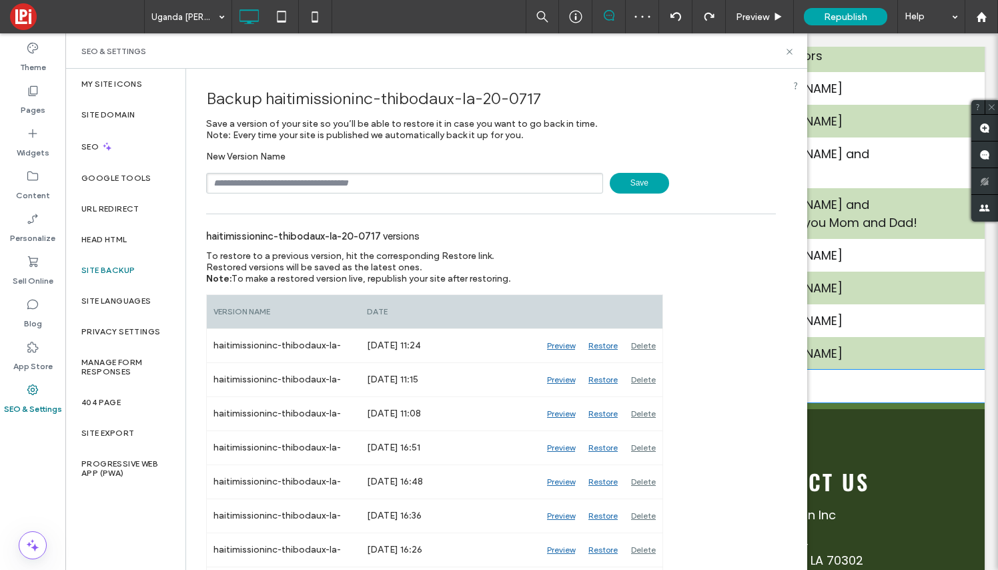
click at [638, 183] on span "Save" at bounding box center [639, 183] width 59 height 21
click at [791, 51] on icon at bounding box center [790, 52] width 10 height 10
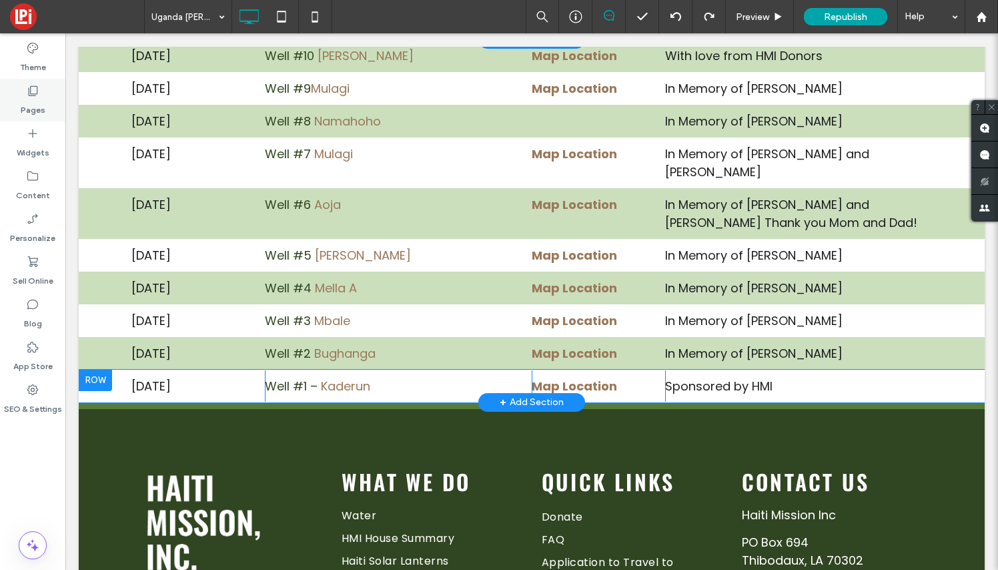
click at [35, 98] on label "Pages" at bounding box center [33, 106] width 25 height 19
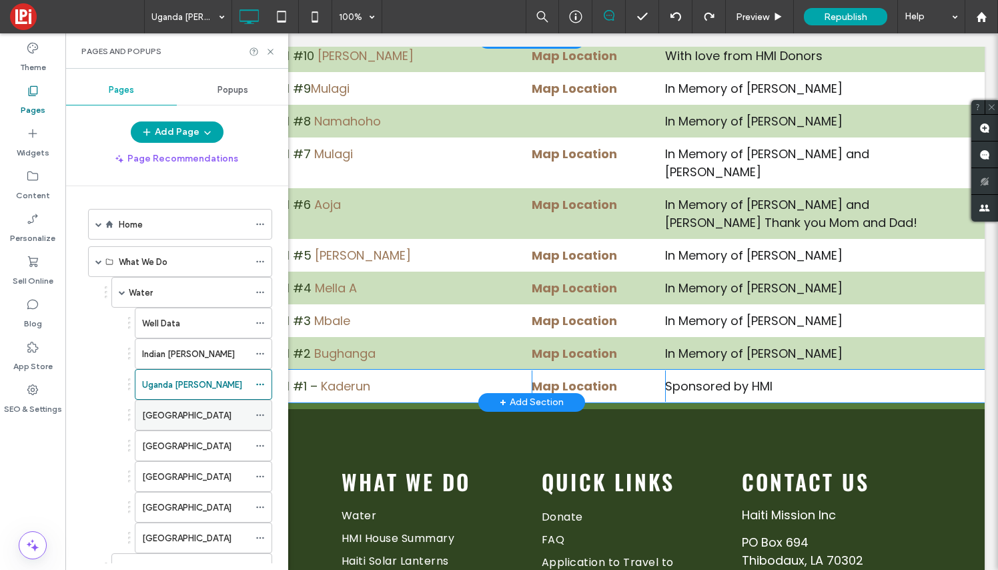
click at [167, 412] on div "[GEOGRAPHIC_DATA]" at bounding box center [195, 415] width 107 height 14
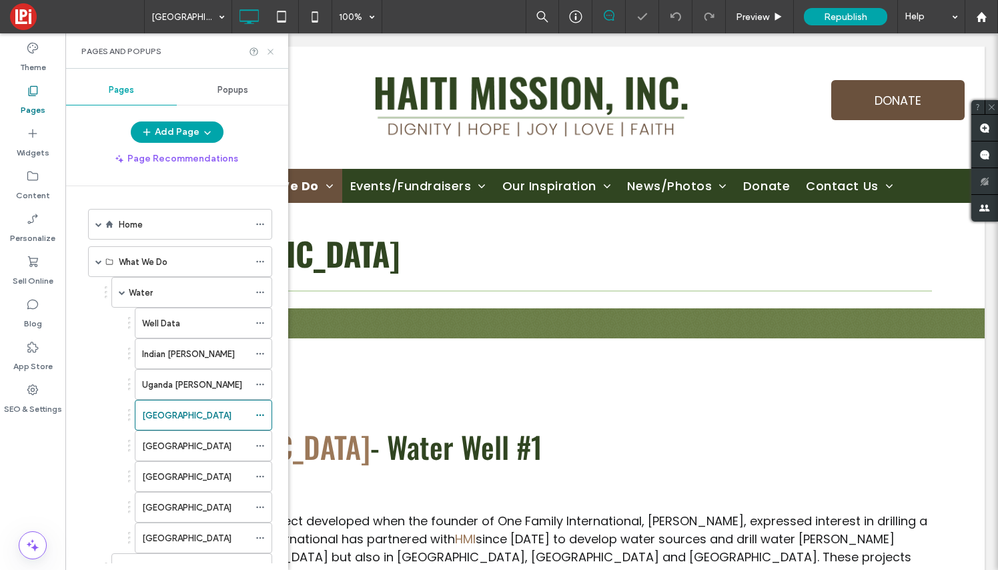
click at [266, 51] on icon at bounding box center [271, 52] width 10 height 10
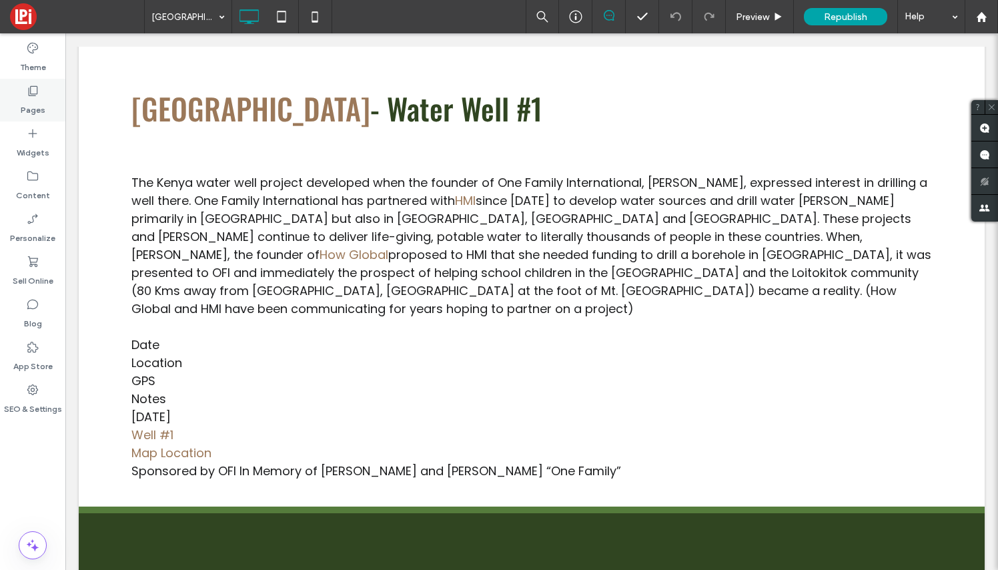
click at [37, 94] on use at bounding box center [33, 91] width 9 height 10
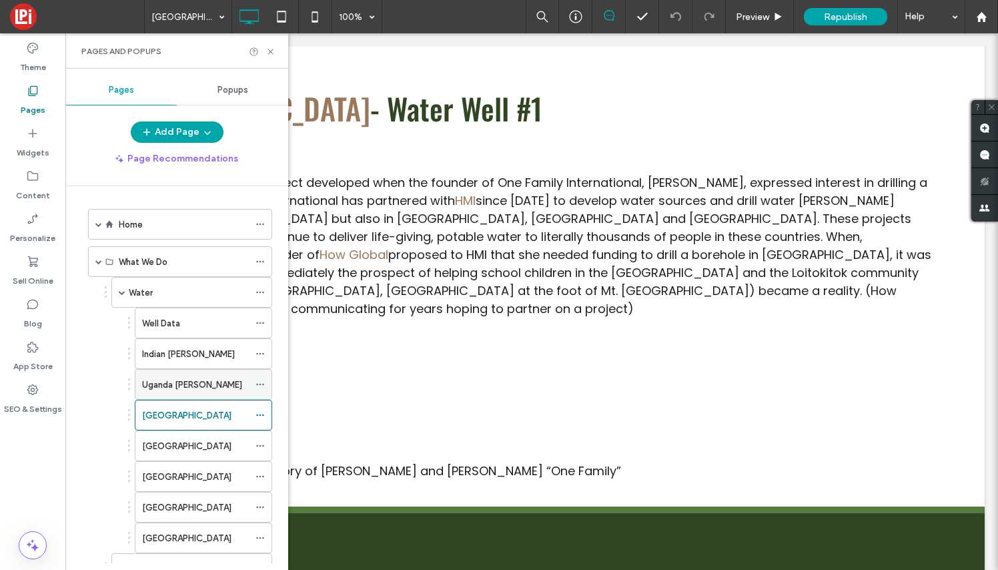
click at [173, 383] on label "Uganda [PERSON_NAME]" at bounding box center [192, 384] width 100 height 23
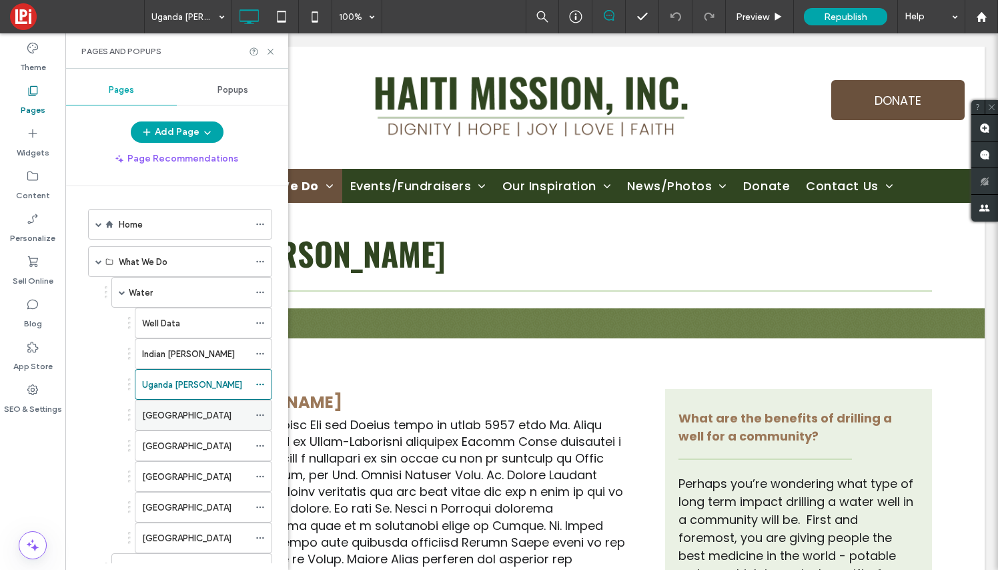
click at [187, 416] on div "[GEOGRAPHIC_DATA]" at bounding box center [195, 415] width 107 height 14
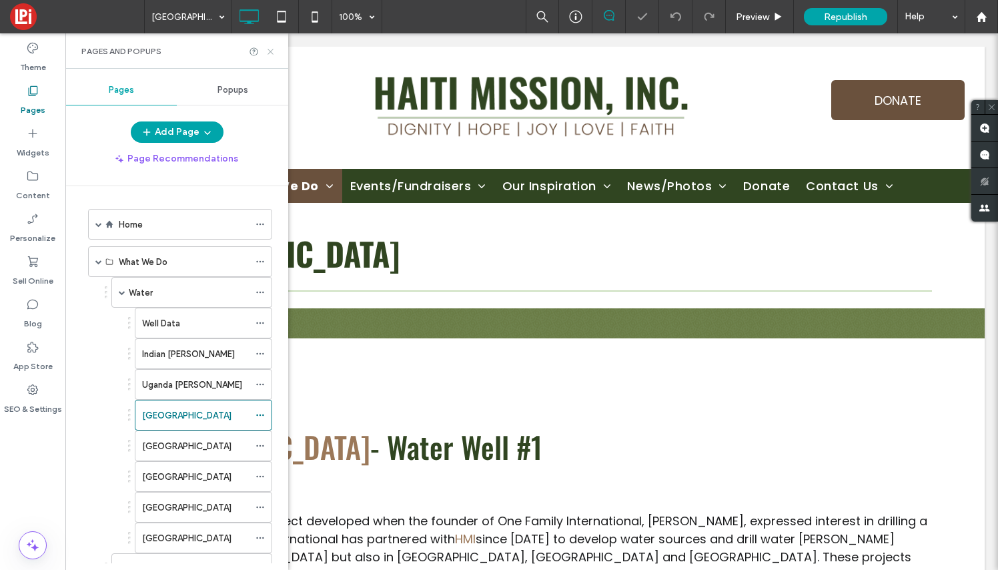
click at [268, 51] on icon at bounding box center [271, 52] width 10 height 10
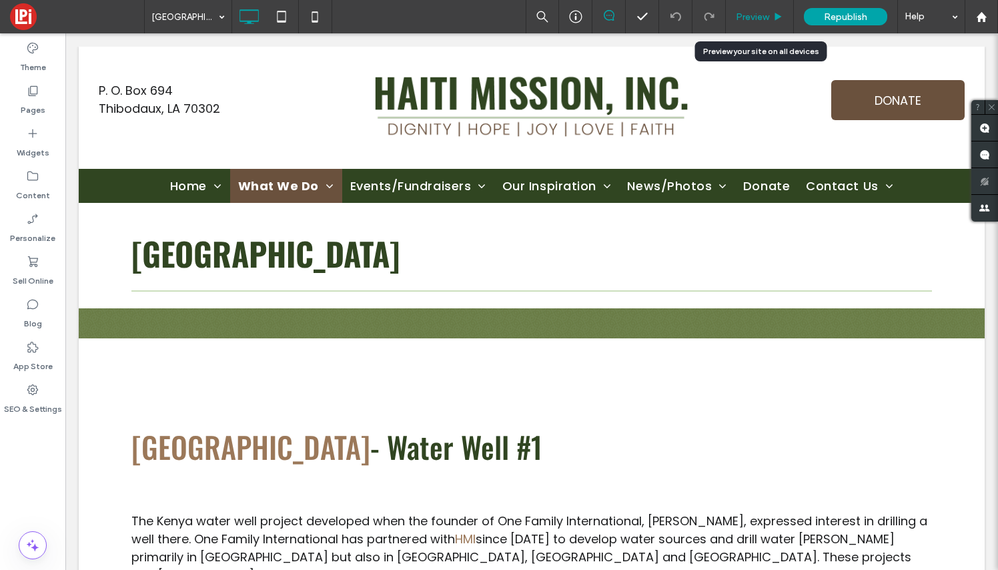
click at [762, 13] on span "Preview" at bounding box center [752, 16] width 33 height 11
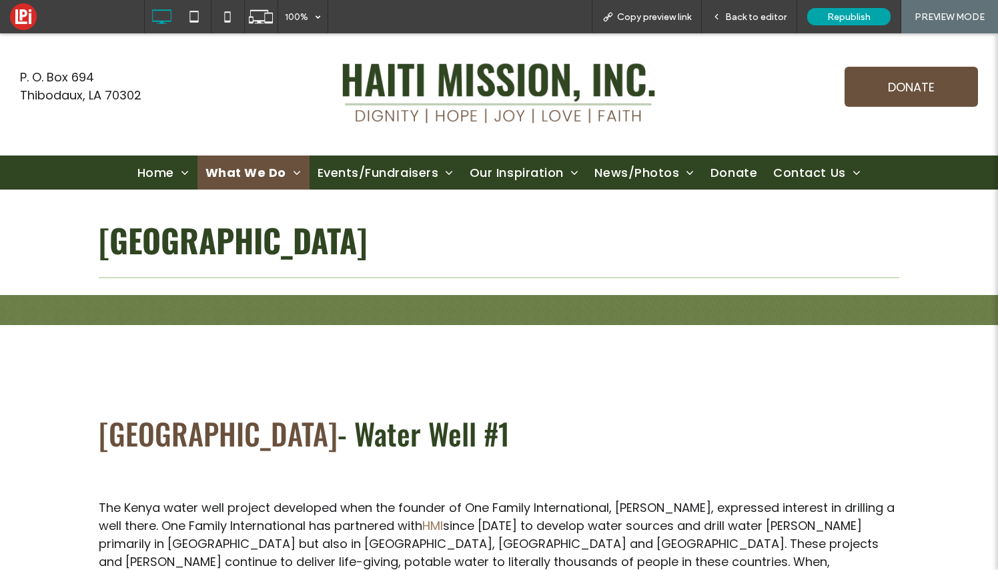
click at [140, 433] on link "[GEOGRAPHIC_DATA]" at bounding box center [218, 433] width 239 height 43
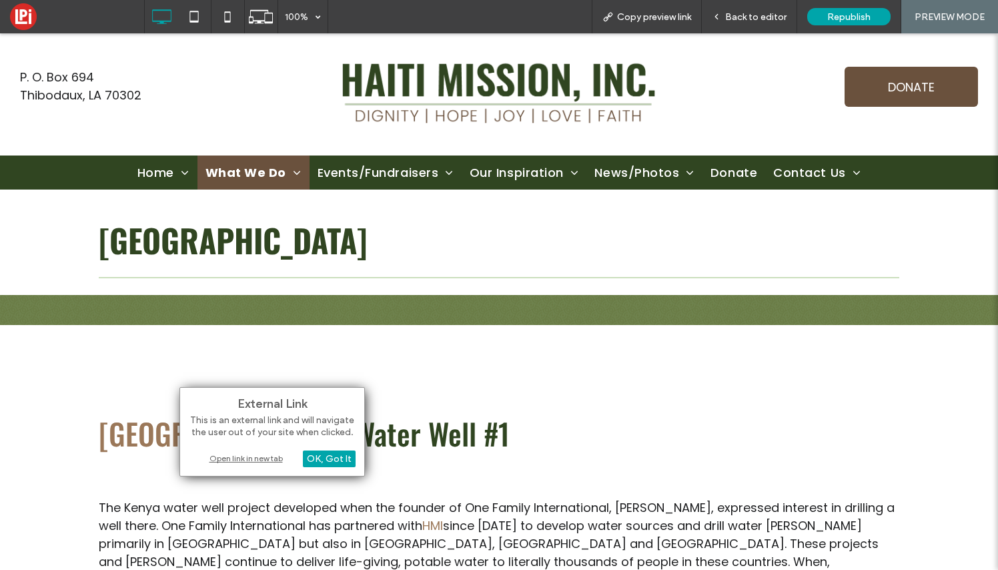
click at [245, 457] on div "Open link in new tab" at bounding box center [272, 458] width 167 height 14
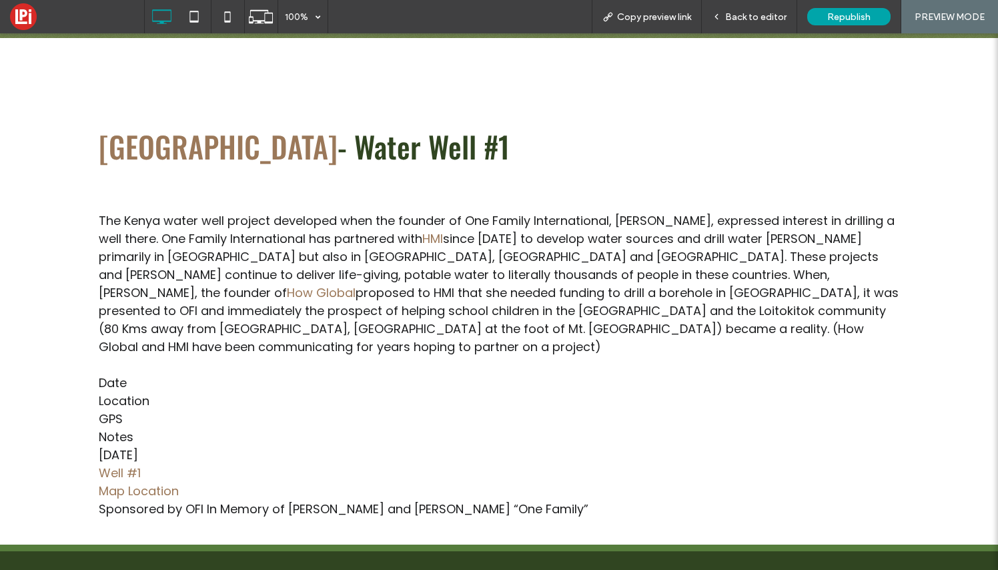
scroll to position [291, 0]
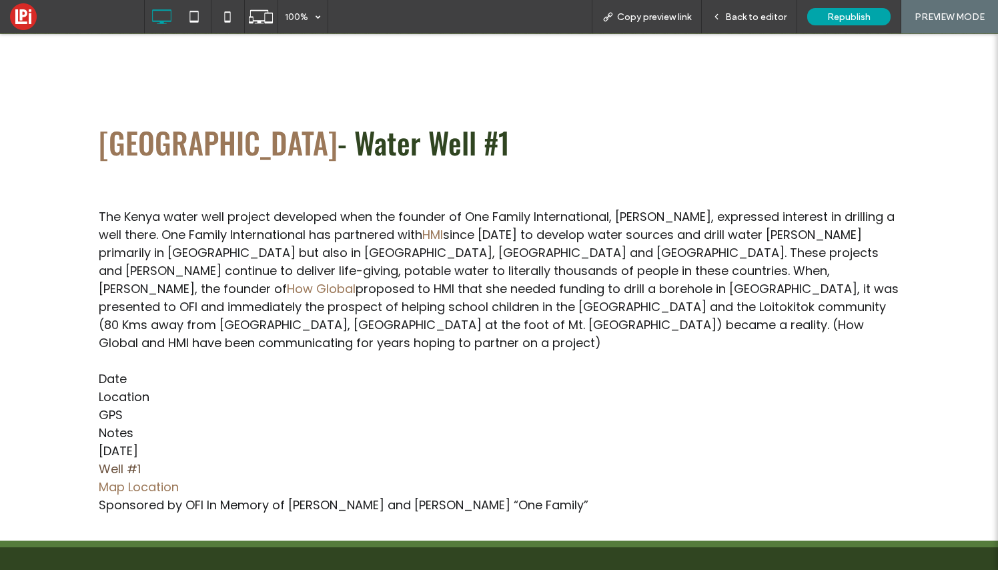
click at [133, 460] on link "Well #1" at bounding box center [120, 468] width 42 height 17
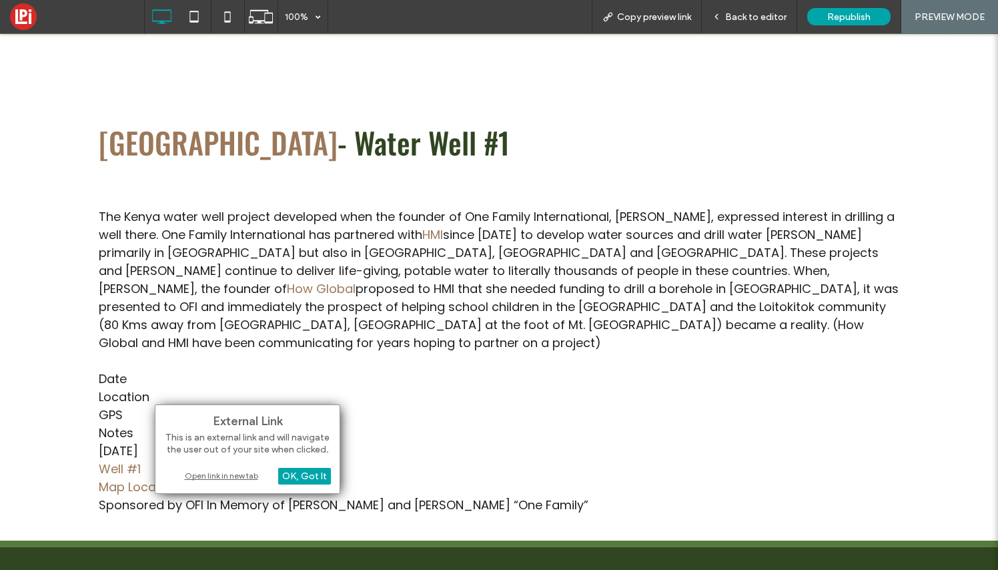
click at [223, 474] on div "Open link in new tab" at bounding box center [247, 475] width 167 height 14
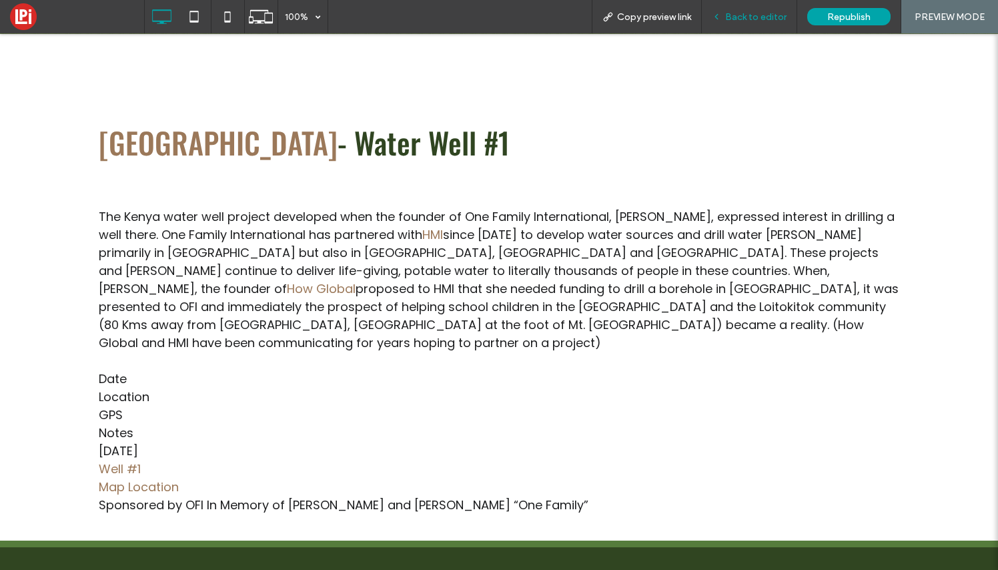
click at [764, 18] on span "Back to editor" at bounding box center [755, 16] width 61 height 11
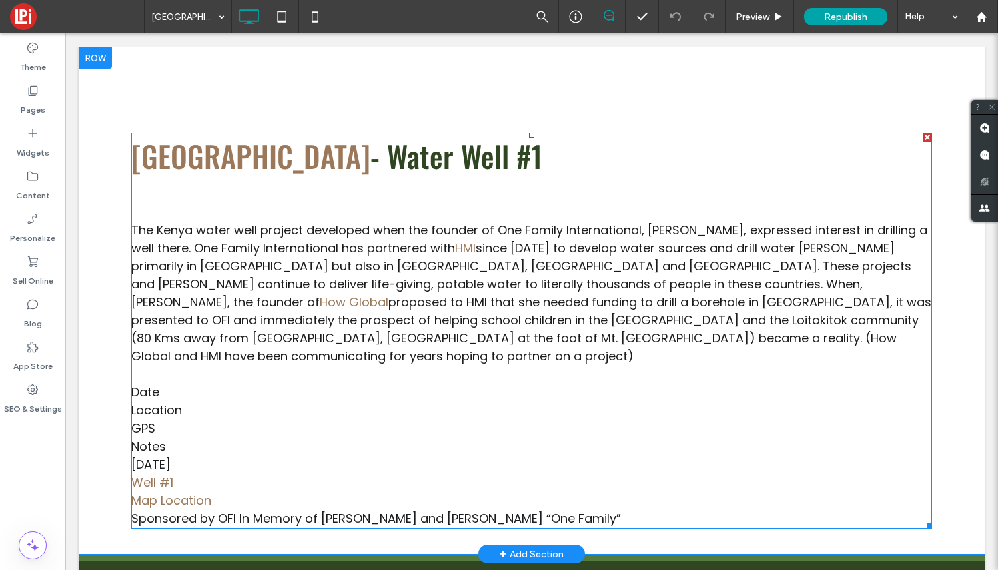
click at [225, 473] on p "Well #1" at bounding box center [531, 482] width 801 height 18
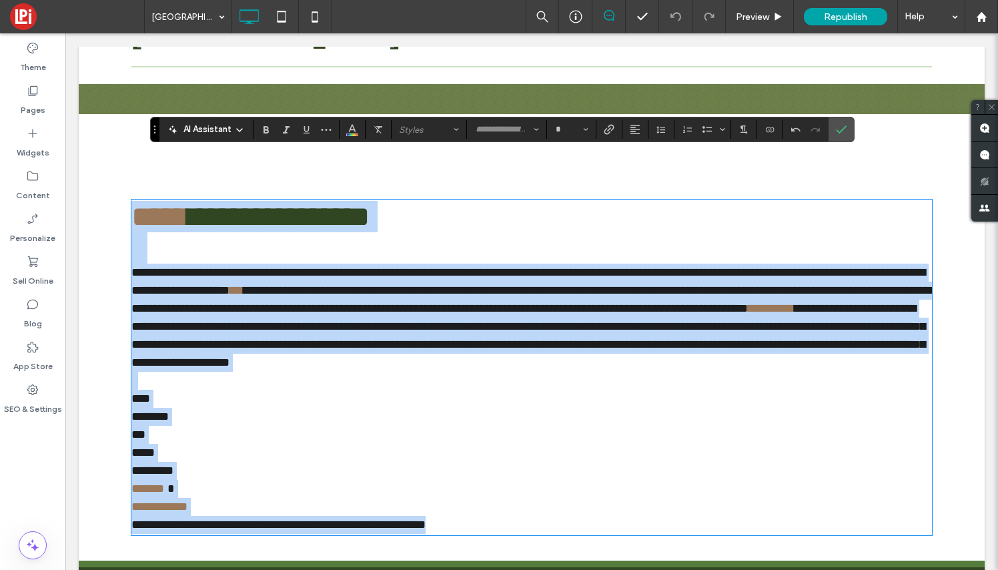
scroll to position [326, 0]
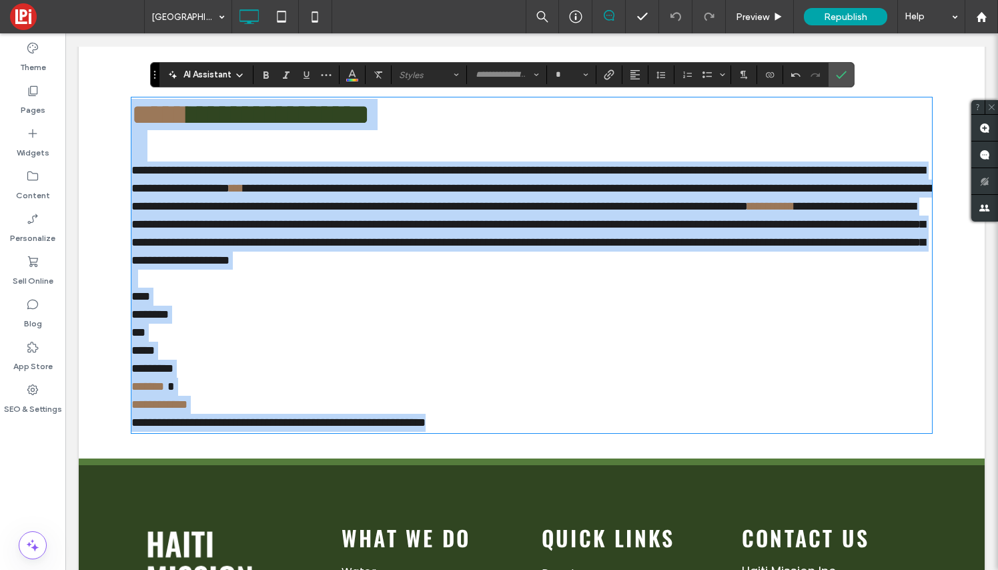
click at [188, 396] on p "*******" at bounding box center [531, 387] width 801 height 18
type input "*******"
type input "**"
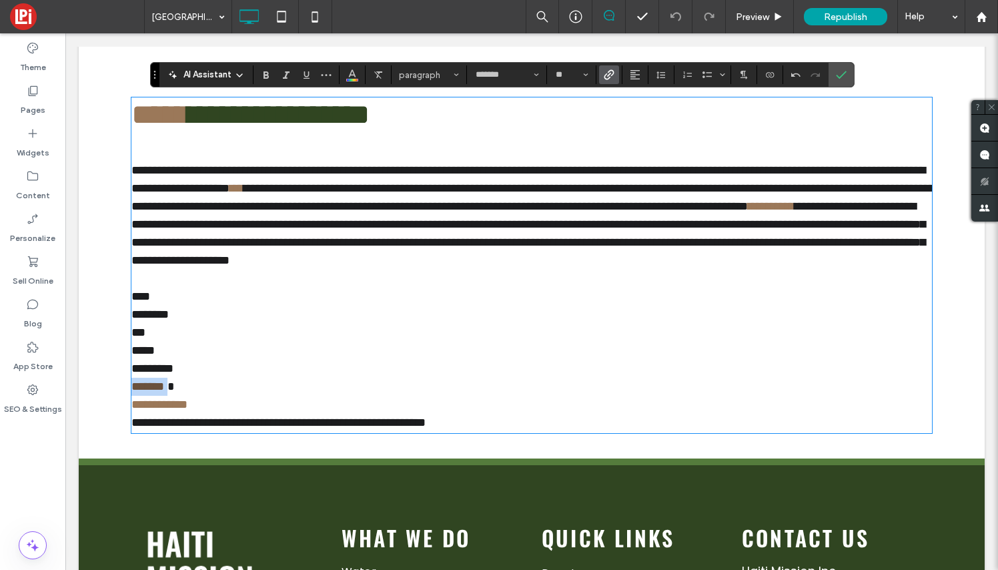
drag, startPoint x: 177, startPoint y: 430, endPoint x: 133, endPoint y: 425, distance: 44.9
click at [133, 396] on p "*******" at bounding box center [531, 387] width 801 height 18
click at [614, 74] on label "Link" at bounding box center [609, 74] width 20 height 19
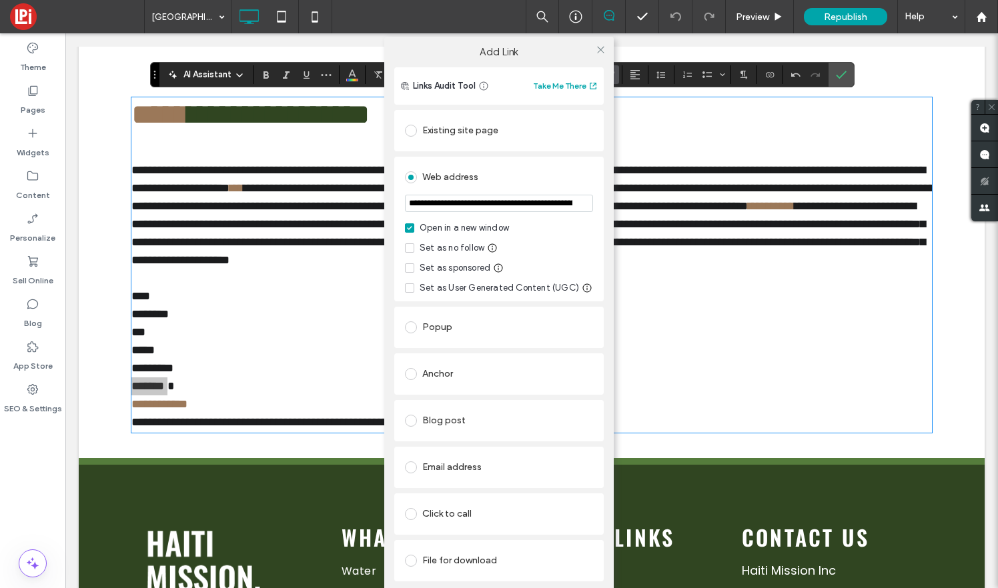
click at [471, 564] on div "File for download" at bounding box center [499, 560] width 188 height 21
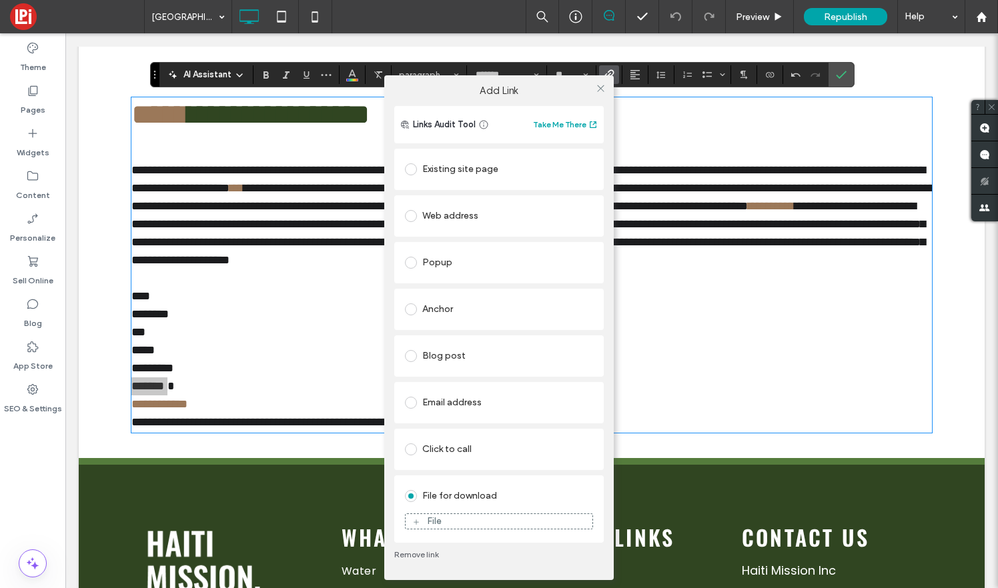
click at [488, 521] on div "File" at bounding box center [499, 522] width 187 height 12
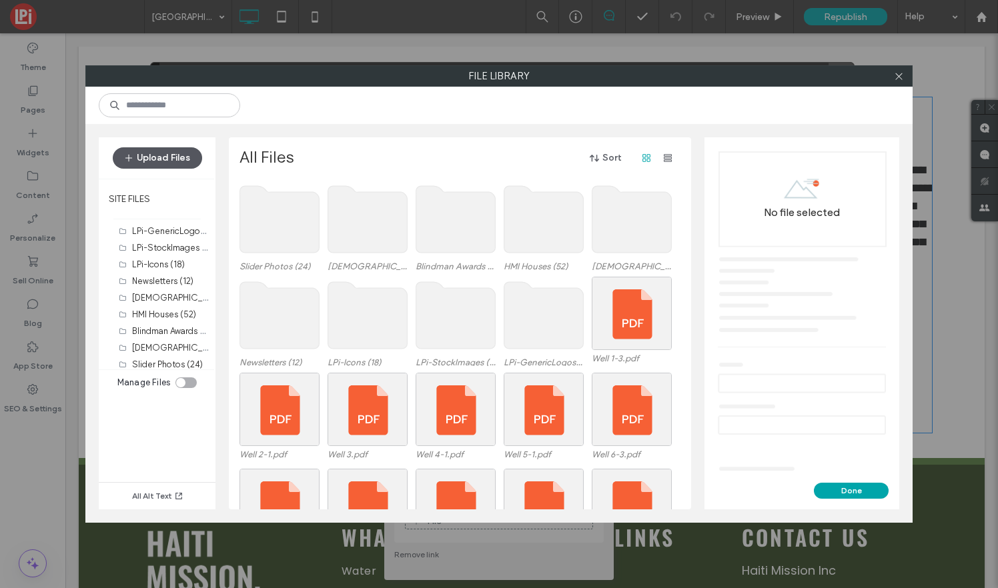
click at [168, 162] on button "Upload Files" at bounding box center [157, 157] width 89 height 21
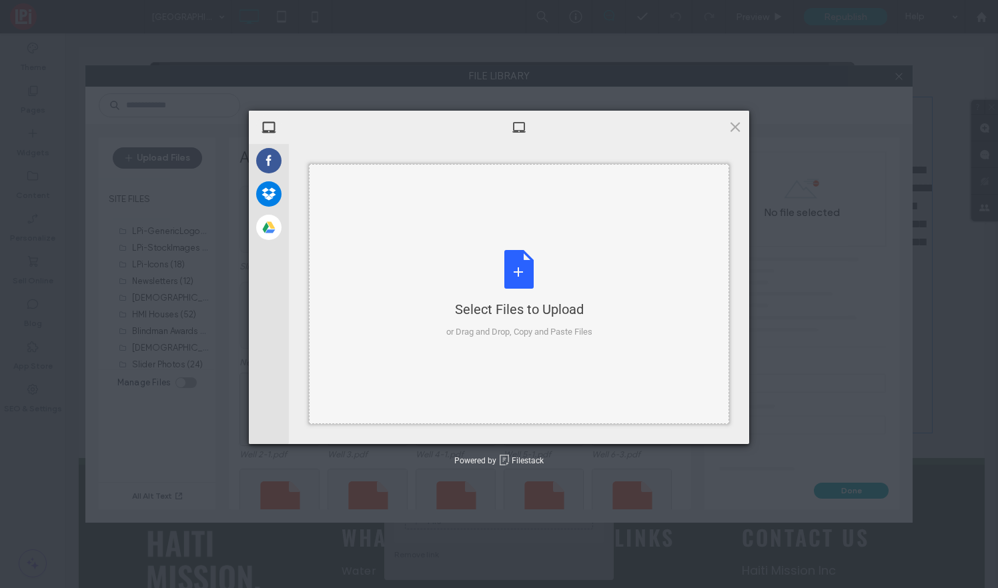
click at [528, 265] on div "Select Files to Upload or Drag and Drop, Copy and Paste Files" at bounding box center [519, 294] width 146 height 89
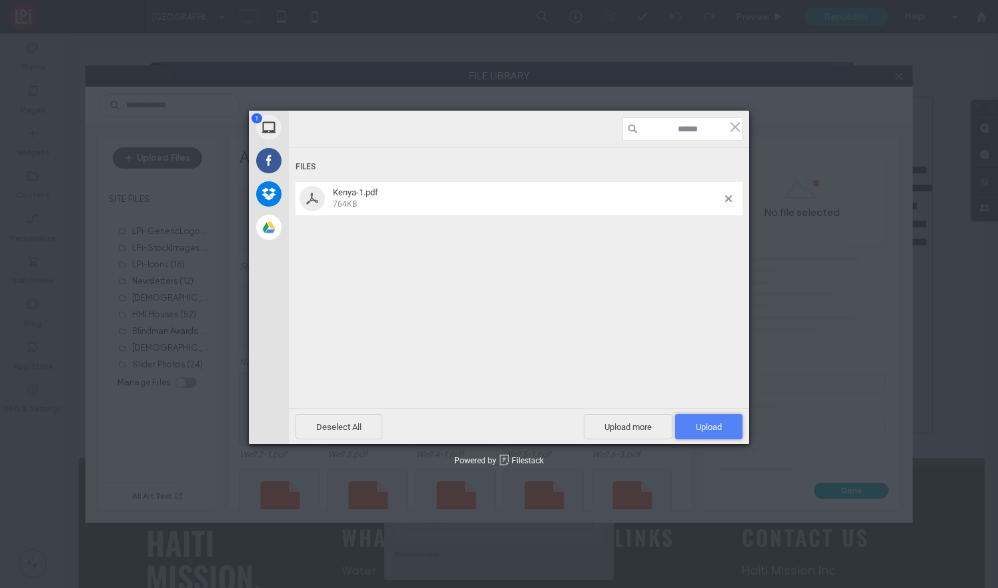
click at [727, 427] on span "Upload 1" at bounding box center [708, 426] width 67 height 25
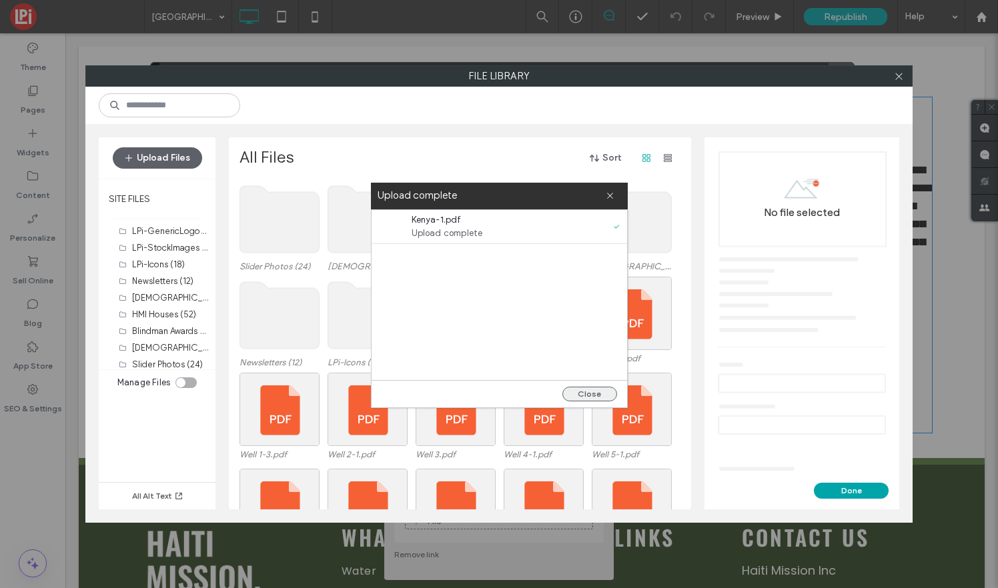
click at [580, 388] on button "Close" at bounding box center [589, 394] width 55 height 15
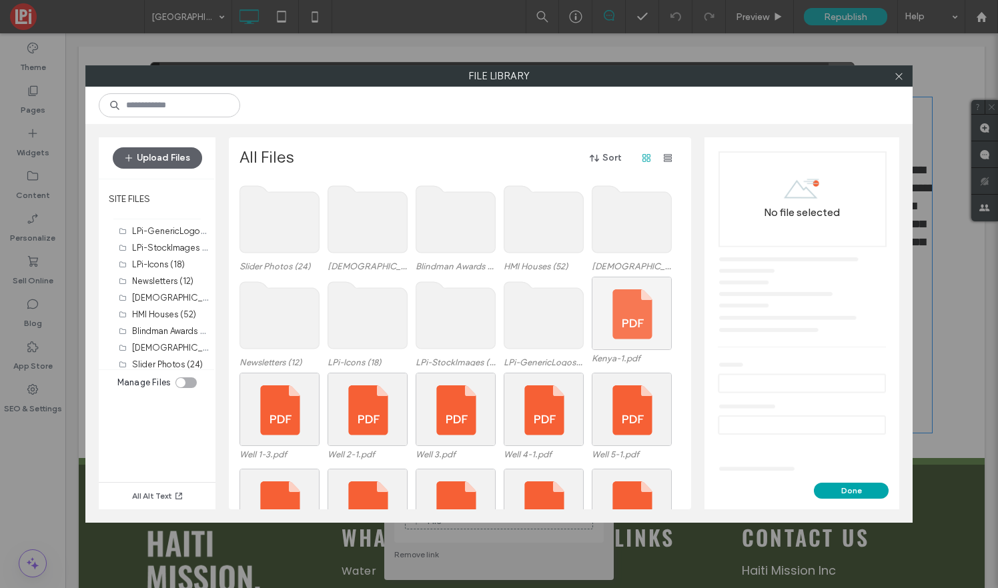
click at [634, 316] on div at bounding box center [632, 313] width 80 height 73
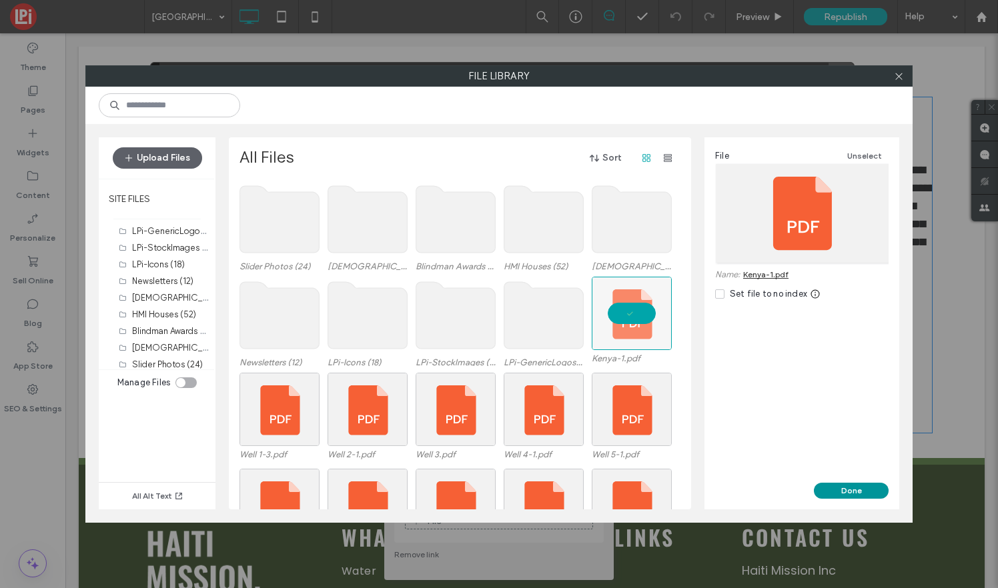
click at [861, 494] on button "Done" at bounding box center [851, 491] width 75 height 16
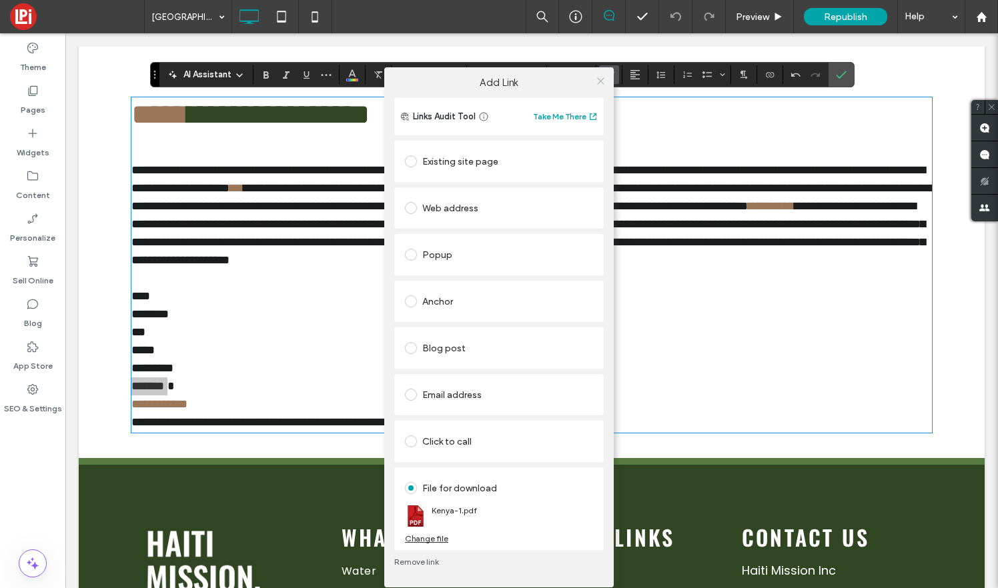
click at [601, 83] on icon at bounding box center [601, 81] width 10 height 10
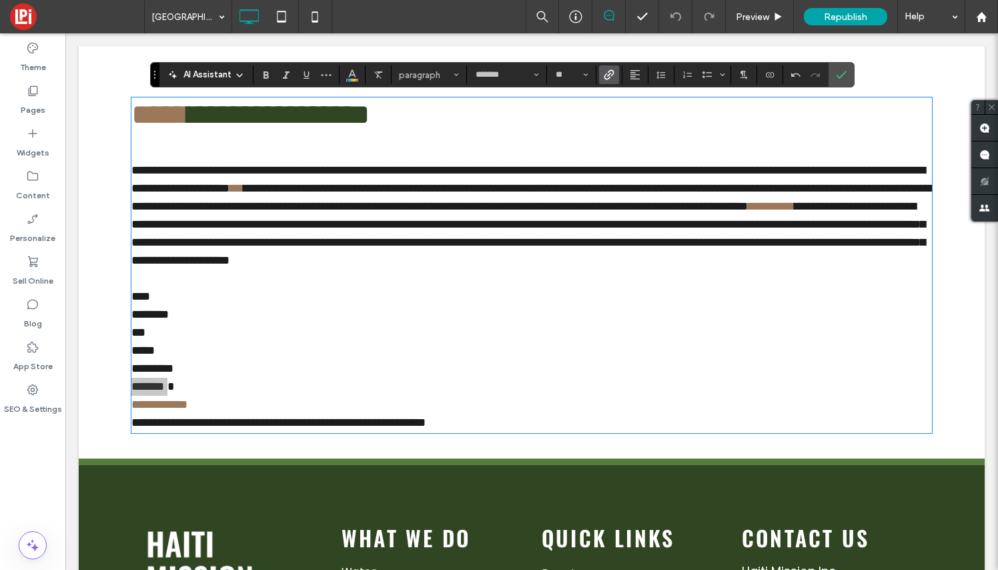
click at [607, 71] on icon "Link" at bounding box center [609, 74] width 11 height 11
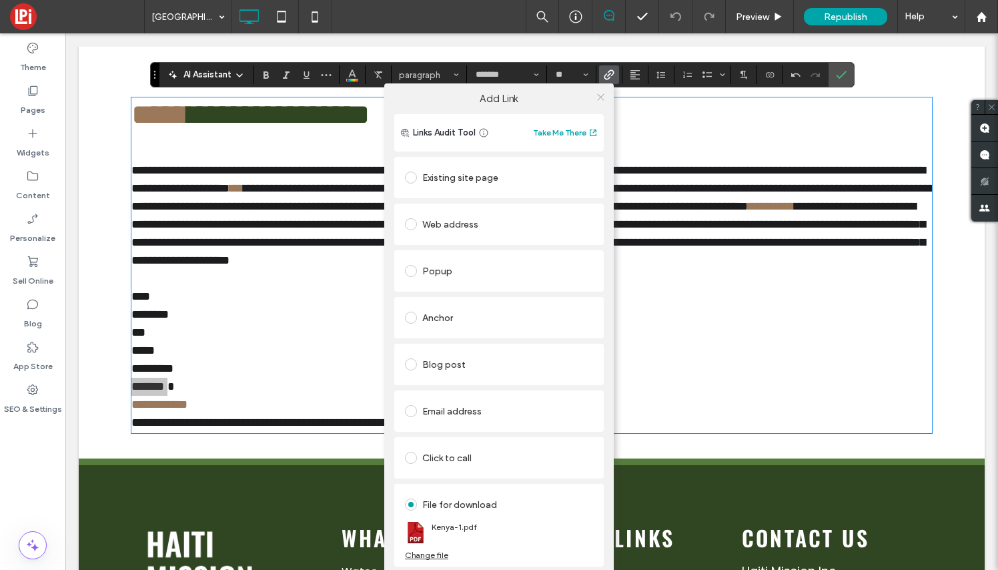
click at [605, 95] on icon at bounding box center [601, 97] width 10 height 10
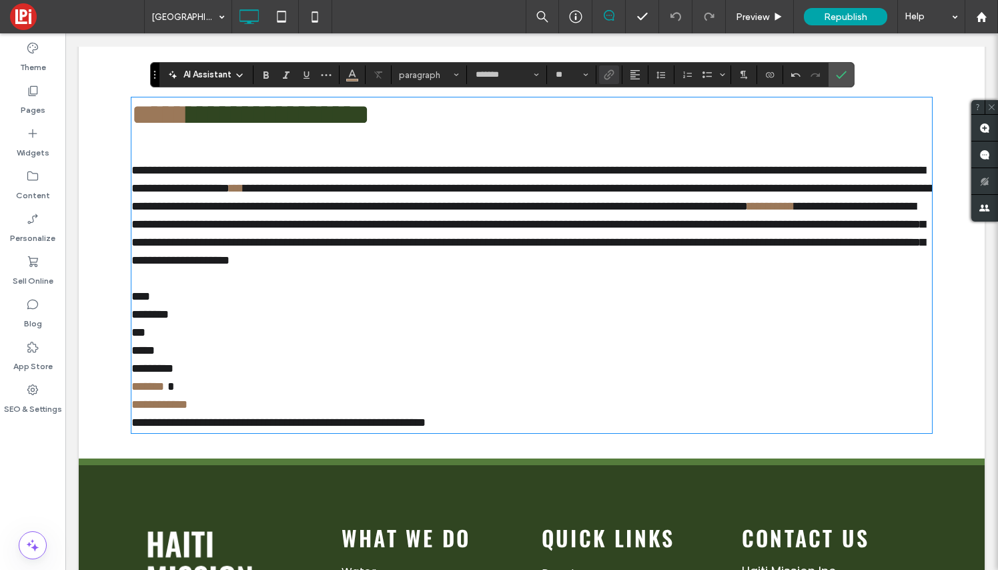
click at [226, 414] on p "**********" at bounding box center [531, 405] width 801 height 18
drag, startPoint x: 226, startPoint y: 448, endPoint x: 131, endPoint y: 449, distance: 95.4
click at [131, 449] on div "**********" at bounding box center [532, 235] width 906 height 446
click at [608, 72] on icon "Link" at bounding box center [609, 74] width 11 height 11
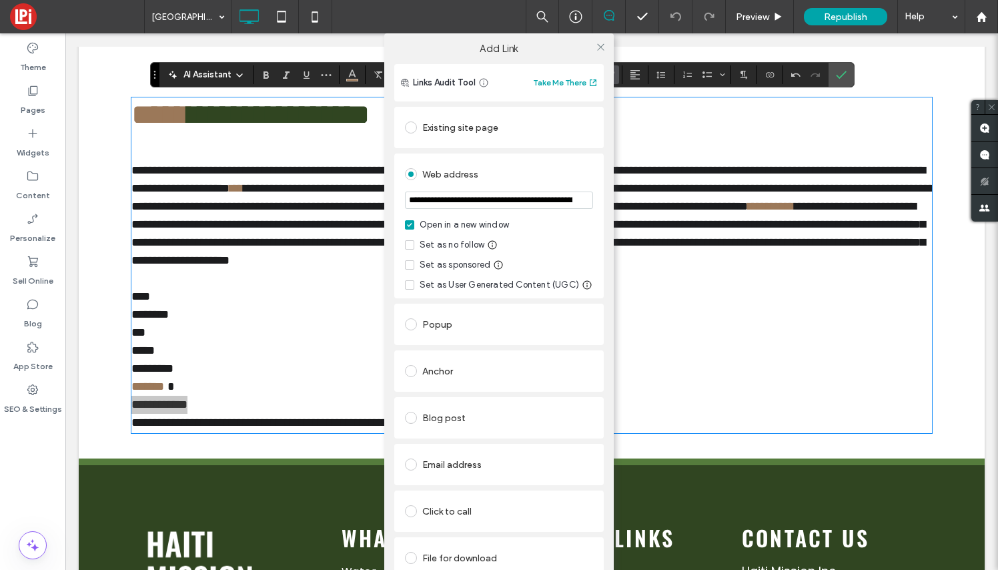
click at [530, 198] on input "**********" at bounding box center [499, 199] width 188 height 17
type input "**********"
click at [597, 46] on use at bounding box center [600, 46] width 7 height 7
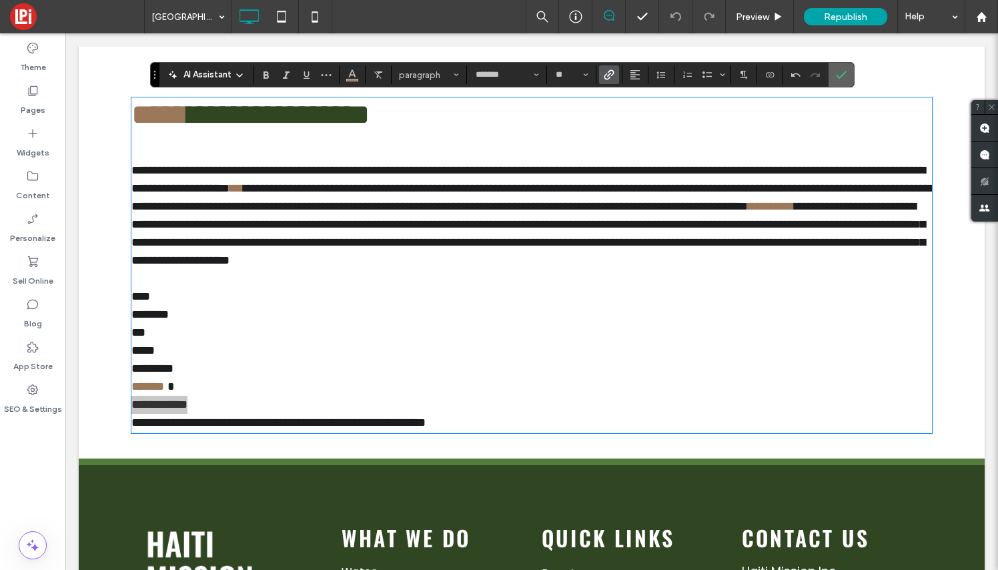
click at [840, 75] on icon "Confirm" at bounding box center [841, 74] width 11 height 11
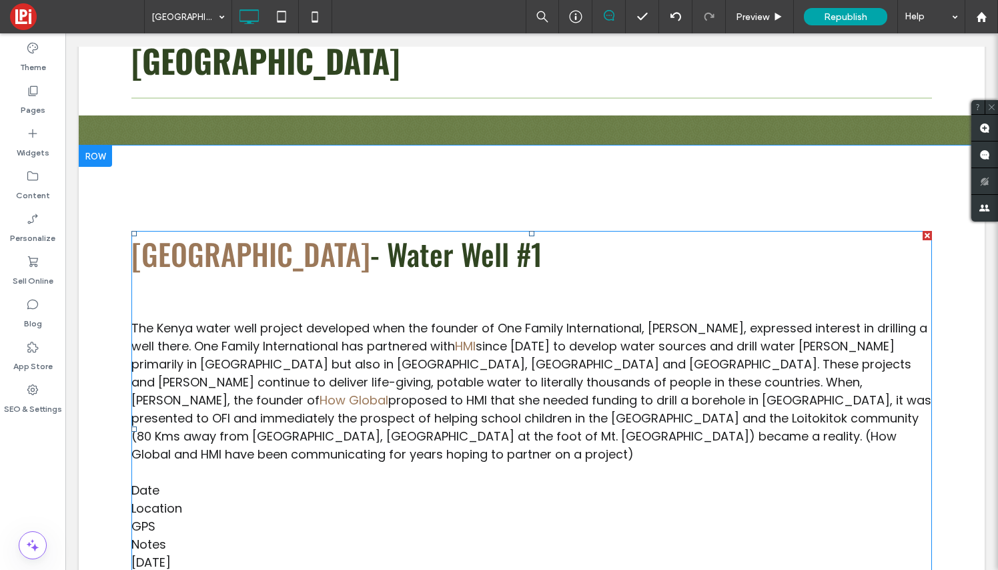
scroll to position [266, 0]
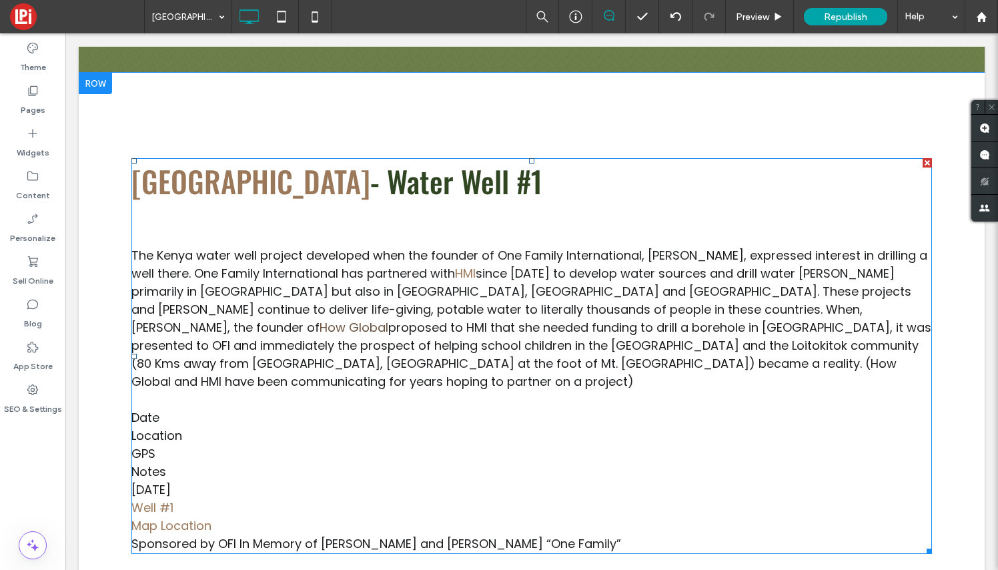
click at [388, 319] on link "How Global" at bounding box center [354, 327] width 69 height 17
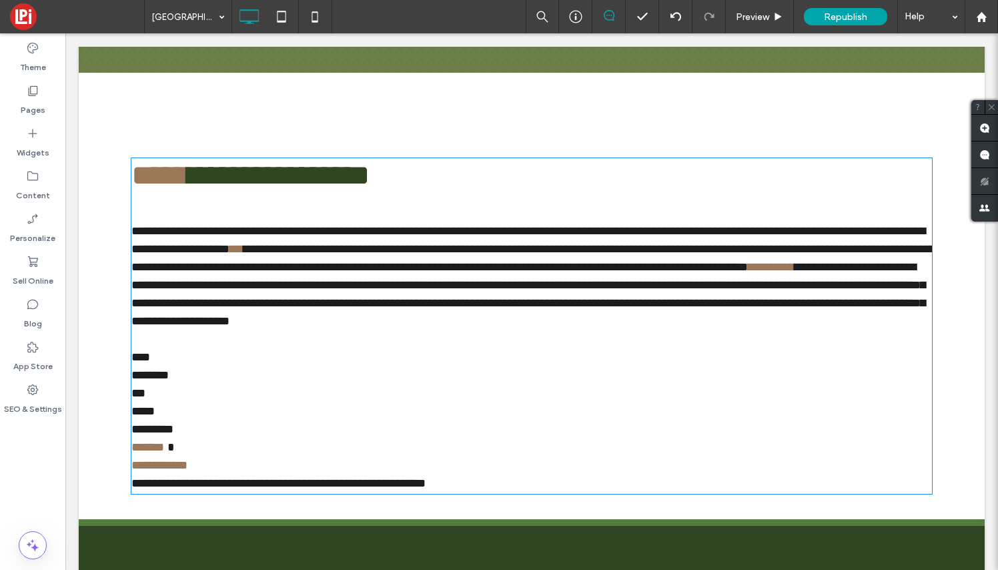
scroll to position [224, 0]
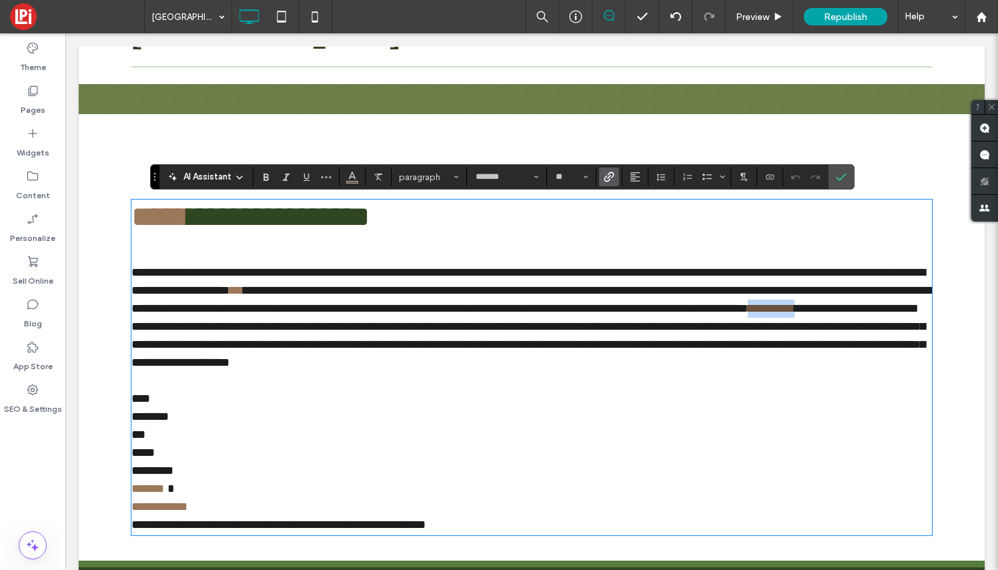
drag, startPoint x: 603, startPoint y: 351, endPoint x: 537, endPoint y: 348, distance: 66.1
click at [748, 314] on link "**********" at bounding box center [771, 308] width 47 height 12
click at [609, 177] on use "Link" at bounding box center [609, 176] width 10 height 10
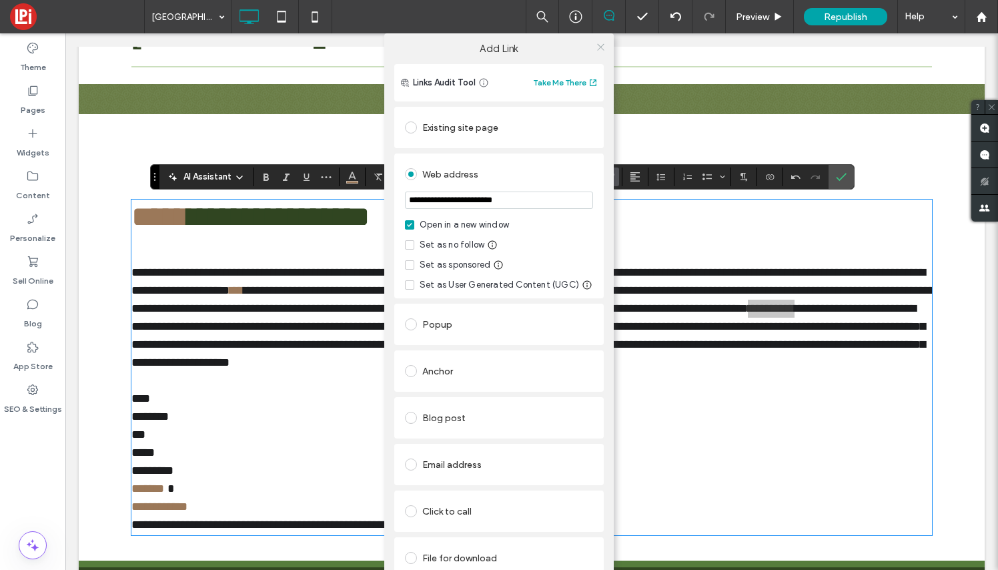
click at [601, 45] on icon at bounding box center [601, 47] width 10 height 10
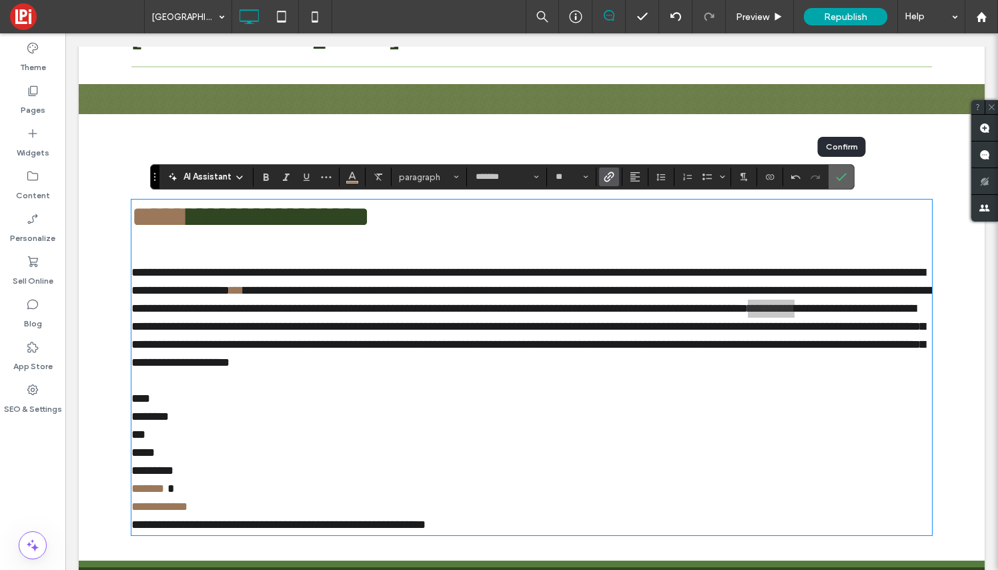
click at [841, 176] on icon "Confirm" at bounding box center [841, 176] width 11 height 11
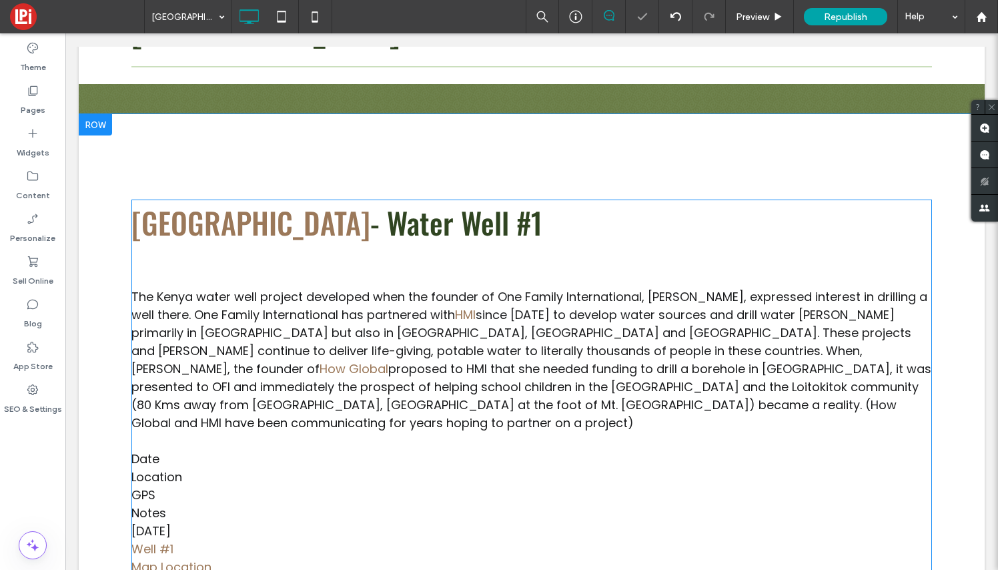
scroll to position [193, 0]
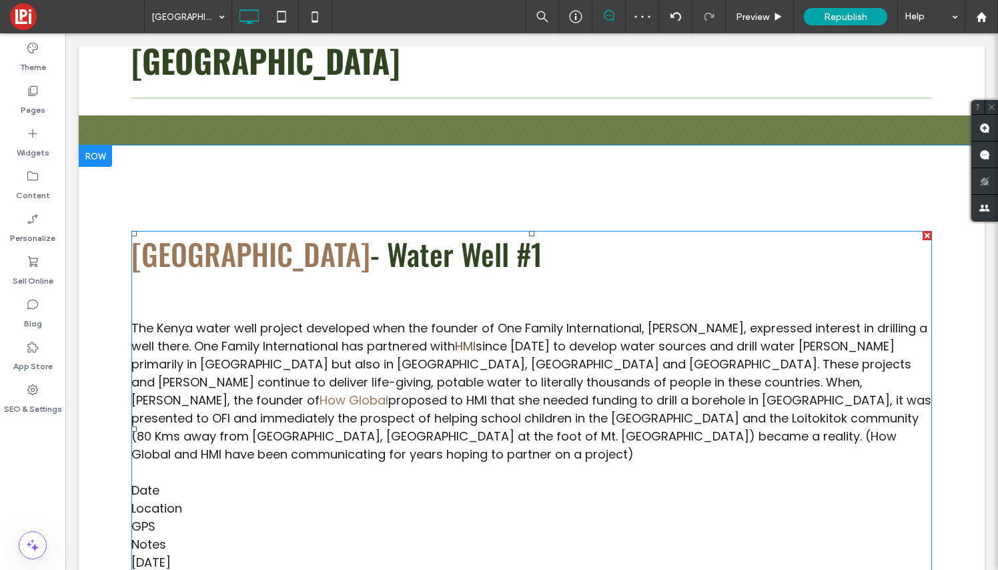
click at [476, 347] on link "HMI" at bounding box center [465, 346] width 21 height 17
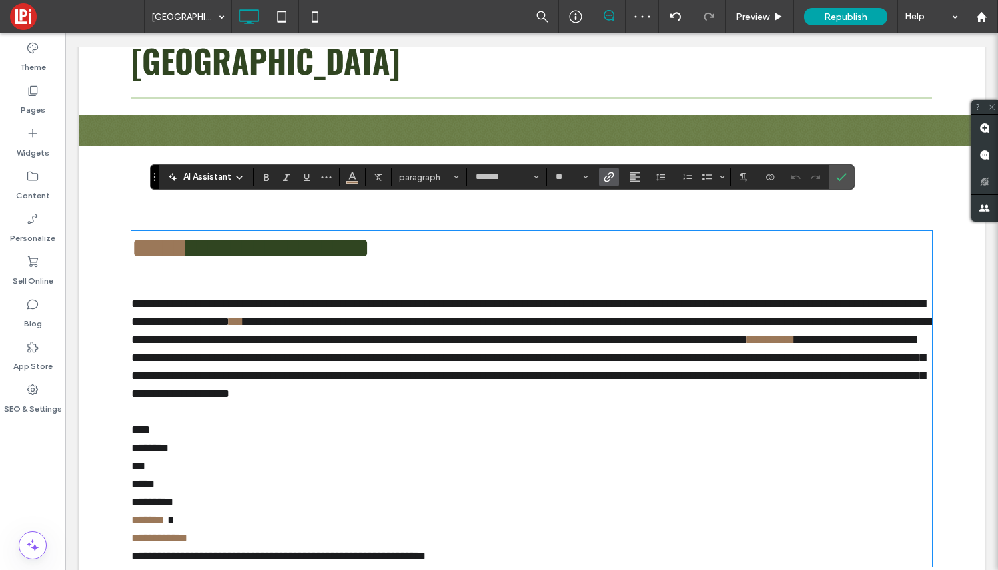
scroll to position [224, 0]
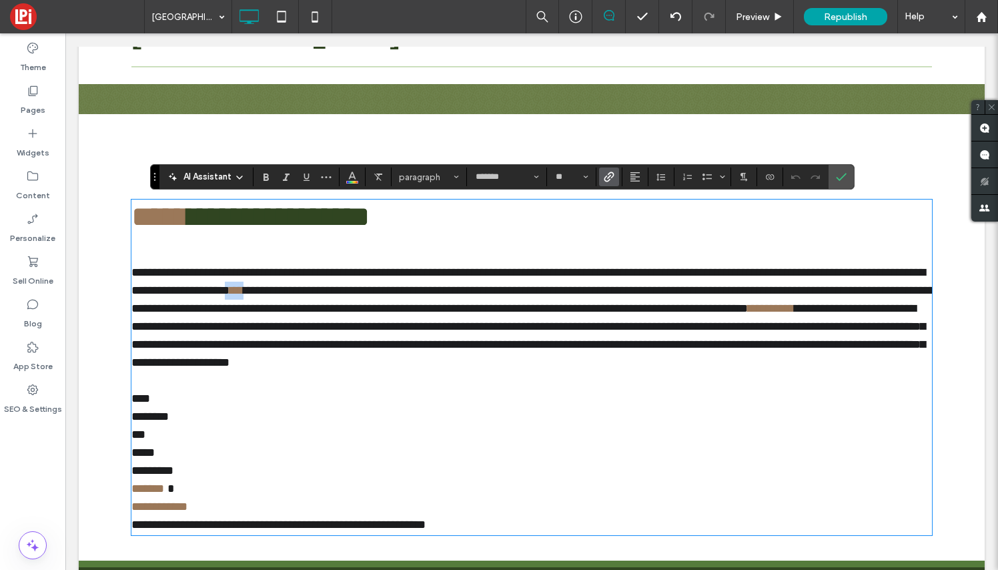
drag, startPoint x: 482, startPoint y: 315, endPoint x: 458, endPoint y: 312, distance: 24.2
click at [458, 312] on p "**********" at bounding box center [531, 318] width 801 height 108
click at [612, 170] on span "Link" at bounding box center [609, 176] width 11 height 17
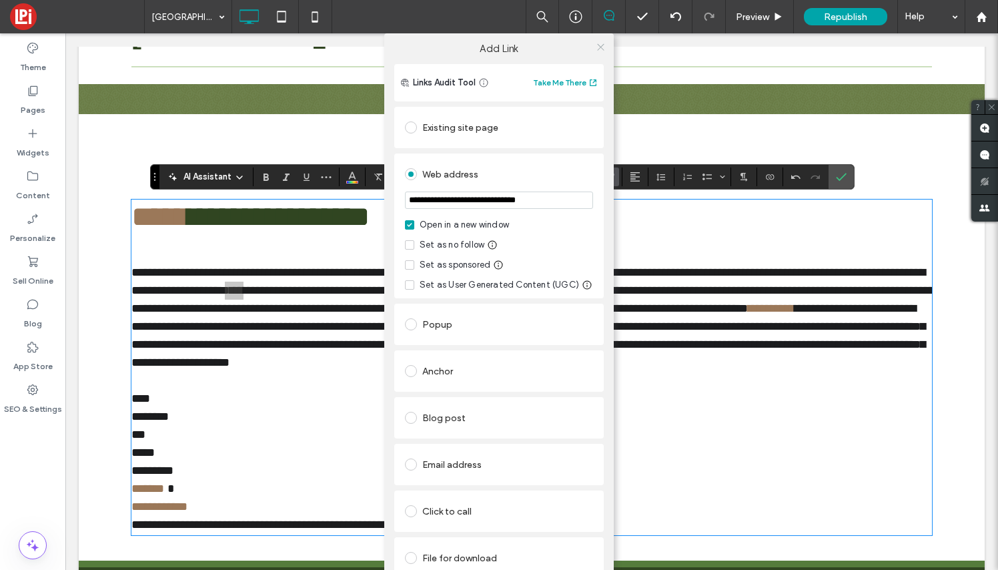
click at [599, 45] on icon at bounding box center [601, 47] width 10 height 10
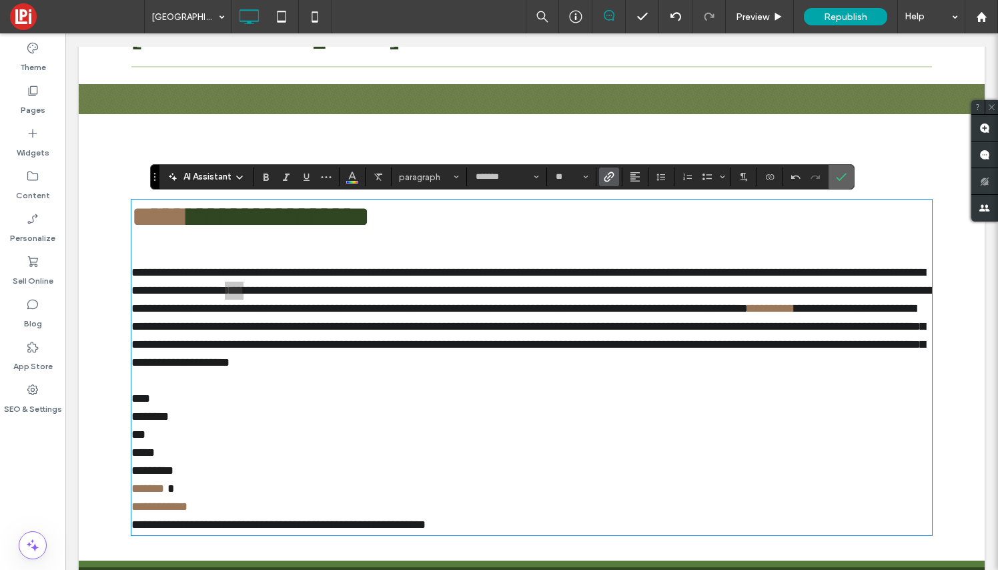
click at [848, 179] on label "Confirm" at bounding box center [841, 177] width 20 height 24
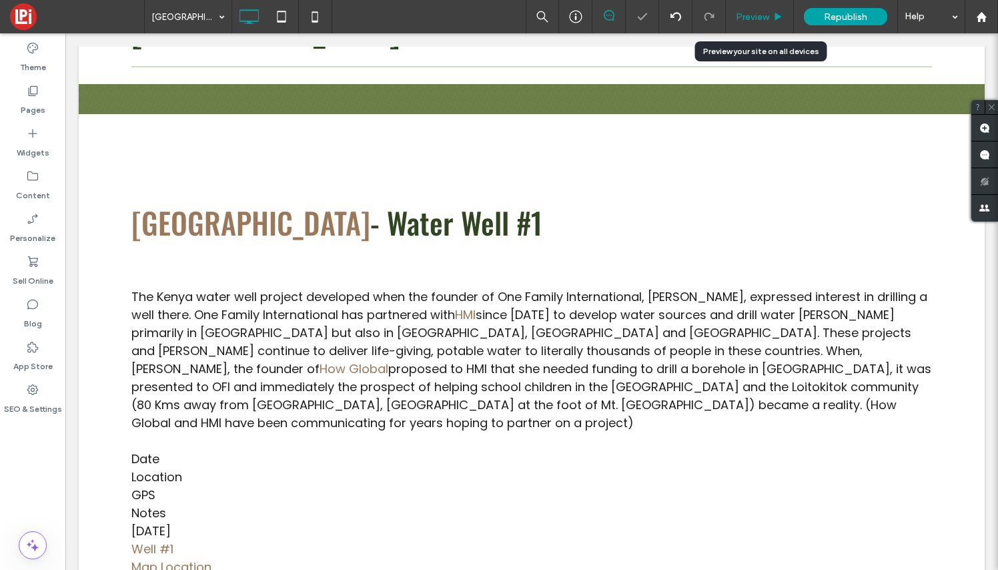
click at [758, 15] on span "Preview" at bounding box center [752, 16] width 33 height 11
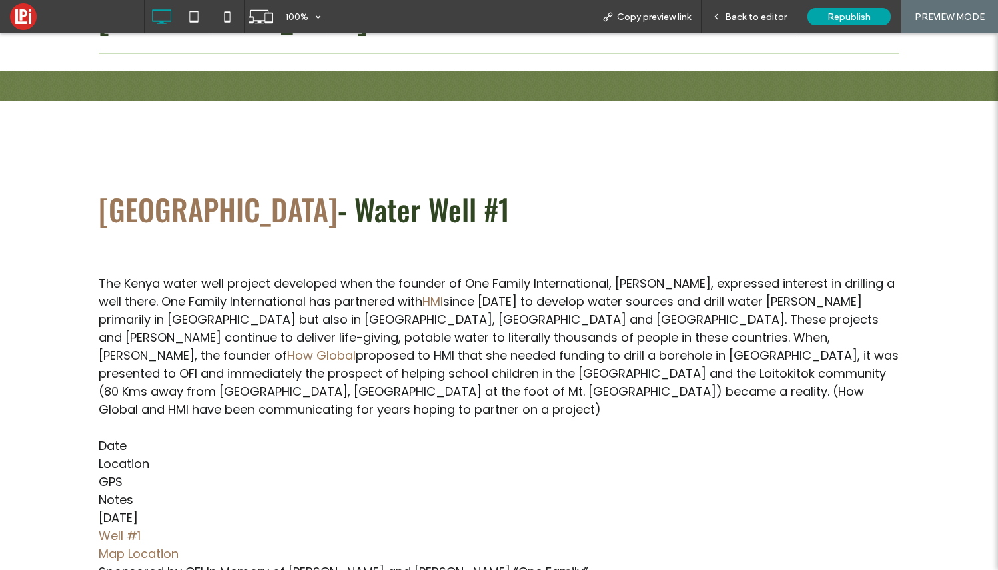
scroll to position [166, 0]
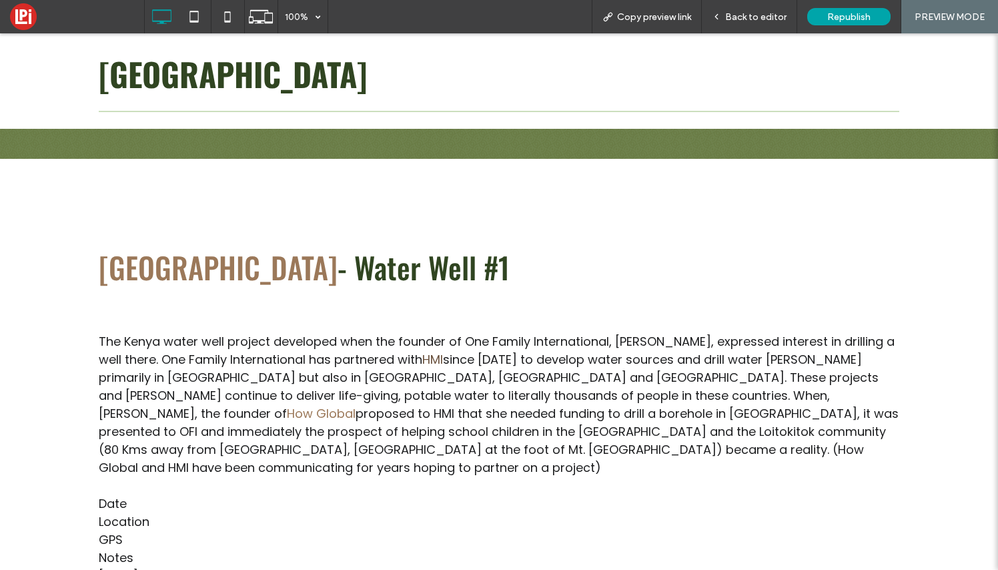
click at [438, 357] on link "HMI" at bounding box center [432, 359] width 21 height 17
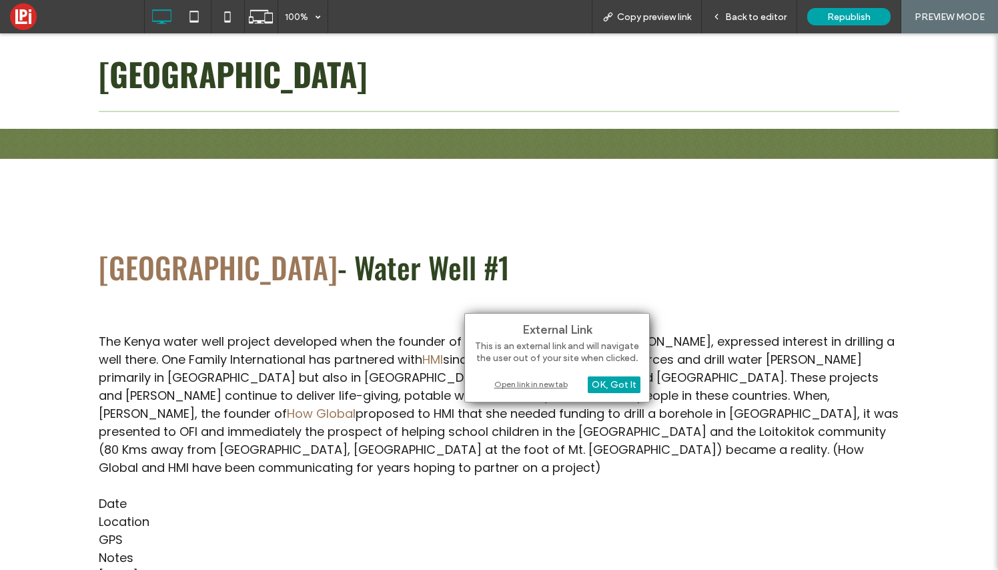
click at [511, 383] on div "Open link in new tab" at bounding box center [557, 384] width 167 height 14
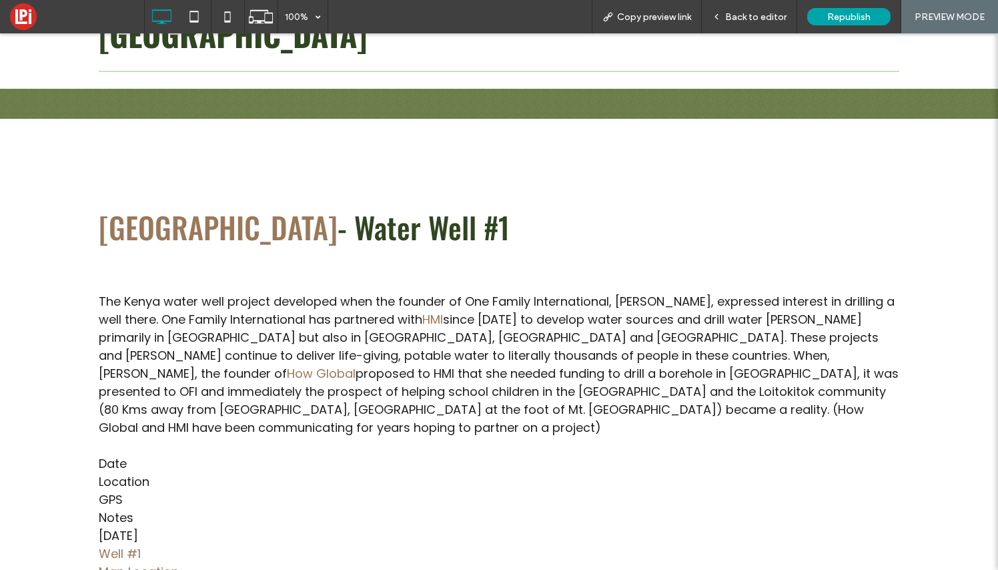
scroll to position [209, 0]
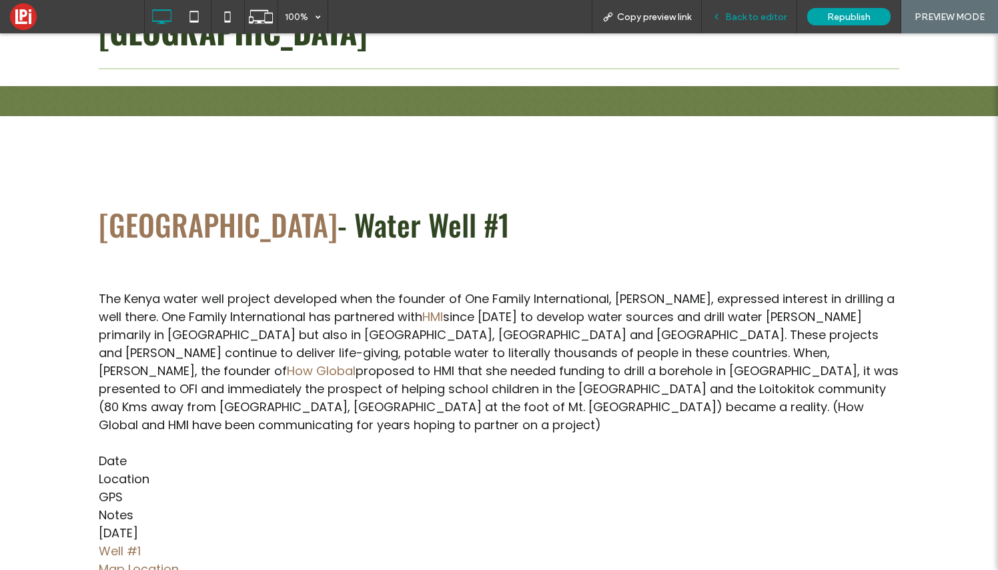
click at [747, 13] on span "Back to editor" at bounding box center [755, 16] width 61 height 11
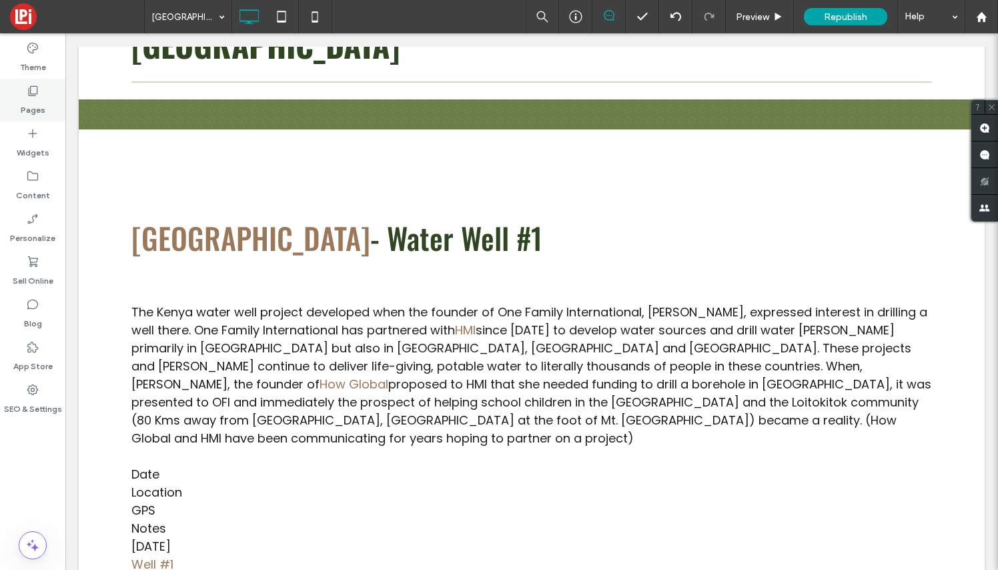
click at [34, 87] on icon at bounding box center [32, 90] width 13 height 13
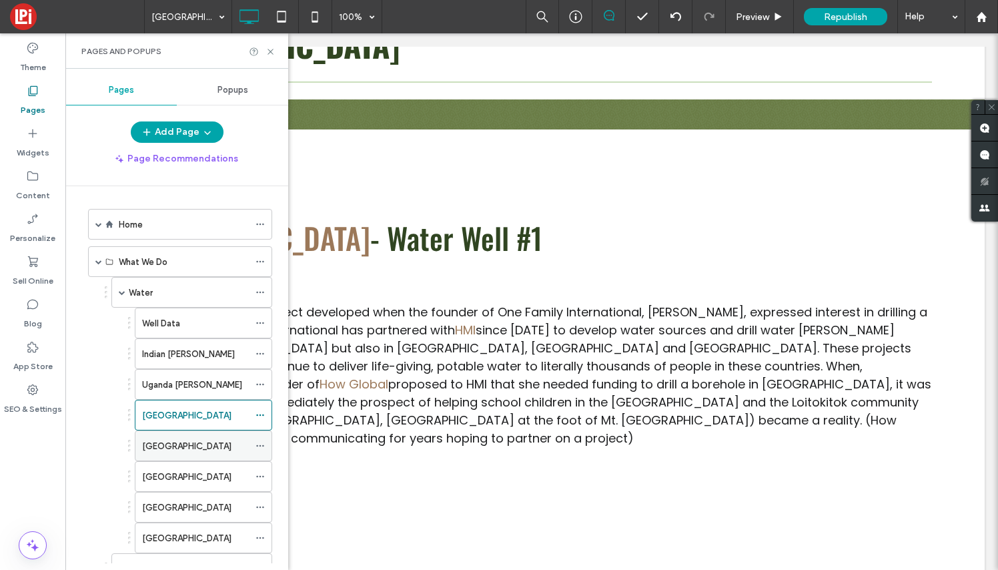
click at [186, 448] on div "[GEOGRAPHIC_DATA]" at bounding box center [195, 446] width 107 height 14
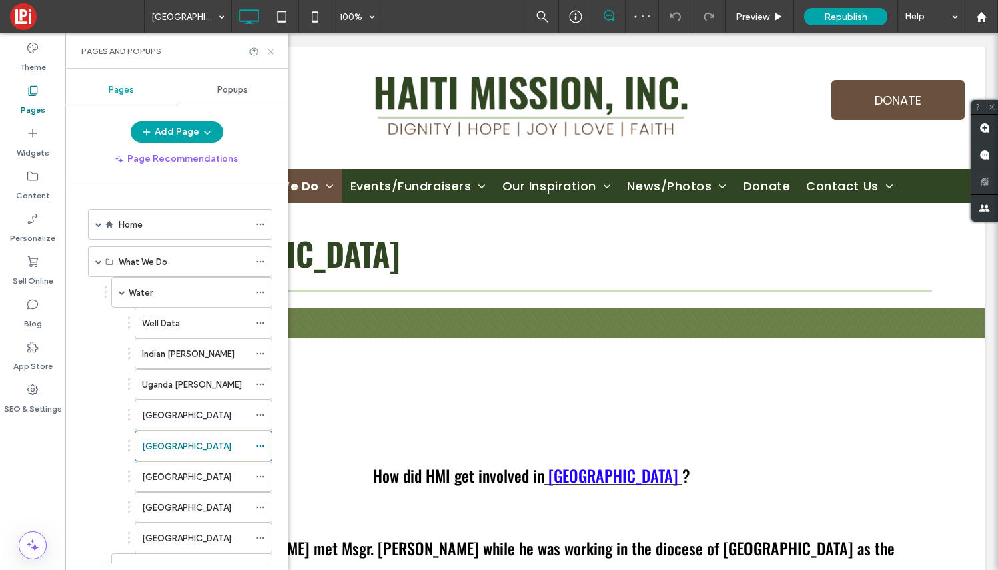
click at [269, 49] on icon at bounding box center [271, 52] width 10 height 10
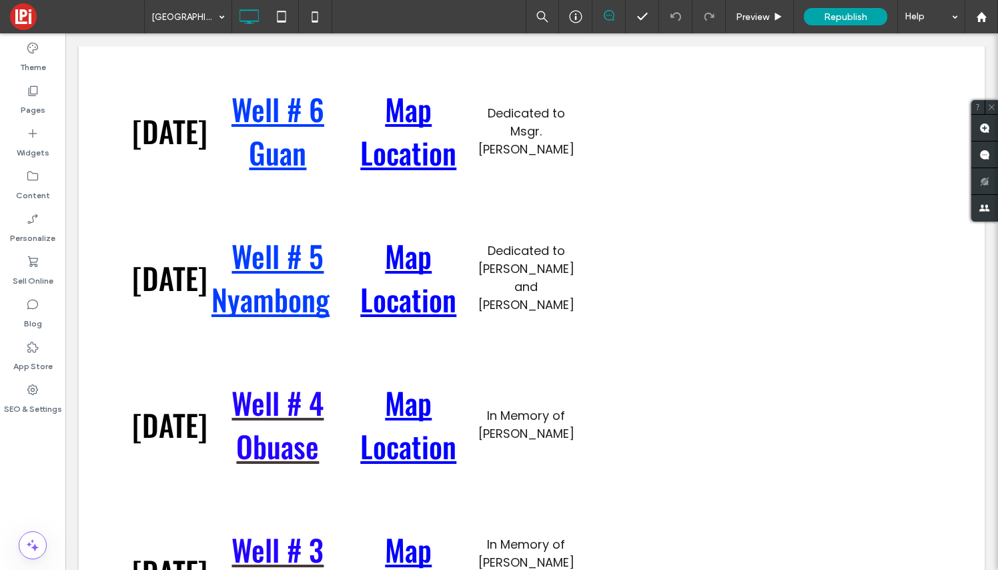
scroll to position [1414, 0]
